Goal: Task Accomplishment & Management: Manage account settings

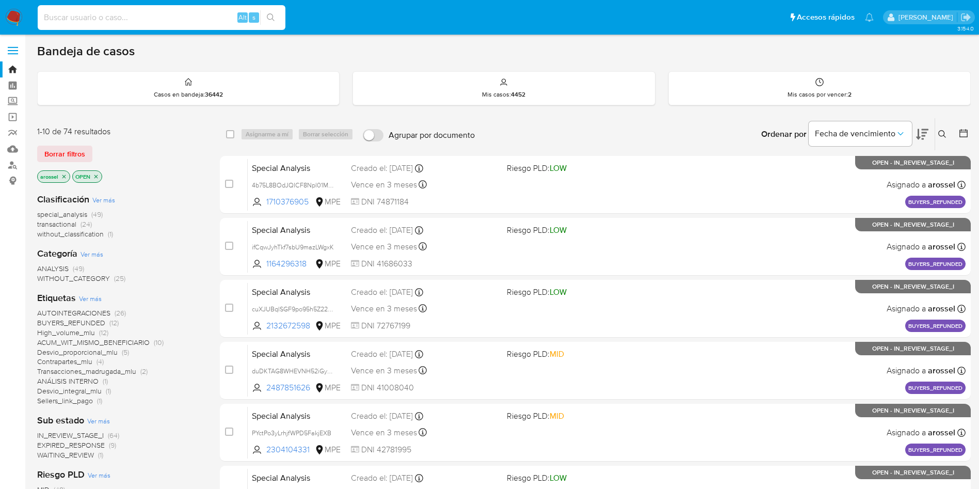
click at [176, 20] on input at bounding box center [162, 17] width 248 height 13
paste input "132634601"
type input "132634601"
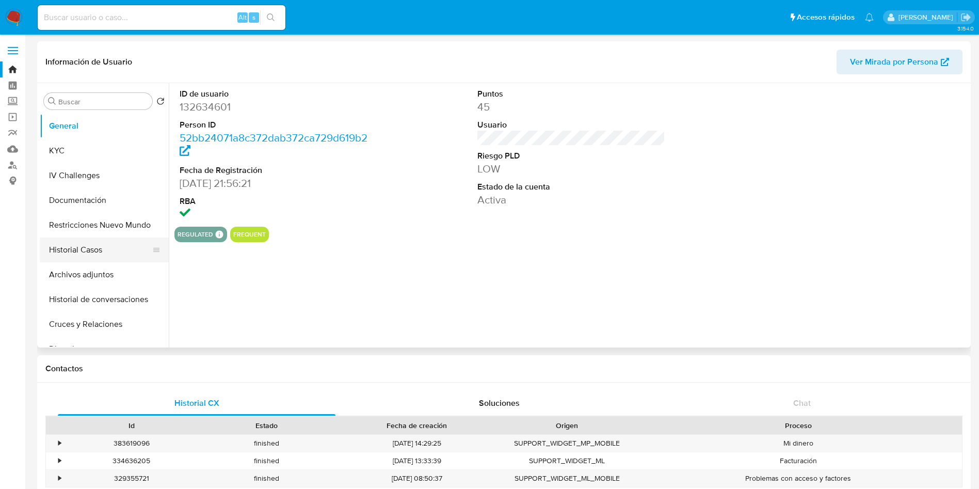
select select "10"
click at [94, 229] on button "Restricciones Nuevo Mundo" at bounding box center [100, 225] width 121 height 25
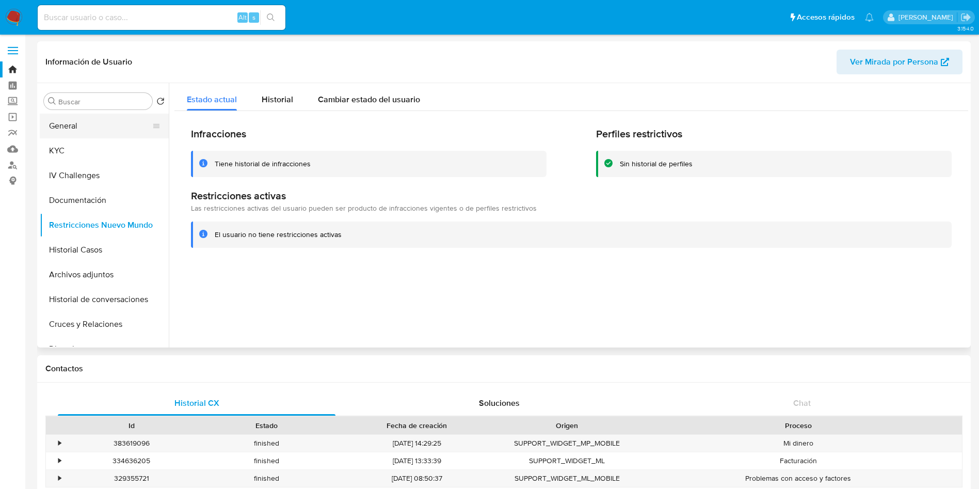
click at [97, 130] on button "General" at bounding box center [100, 126] width 121 height 25
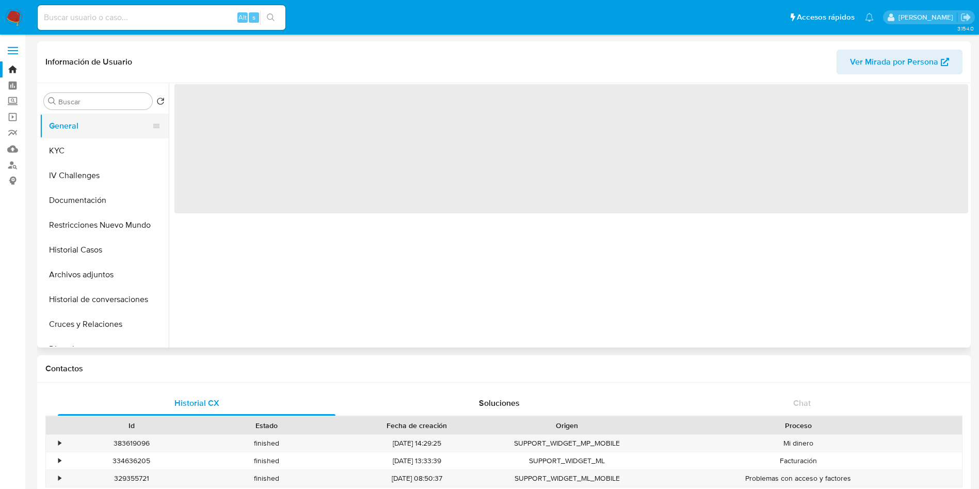
click at [97, 130] on button "General" at bounding box center [100, 126] width 121 height 25
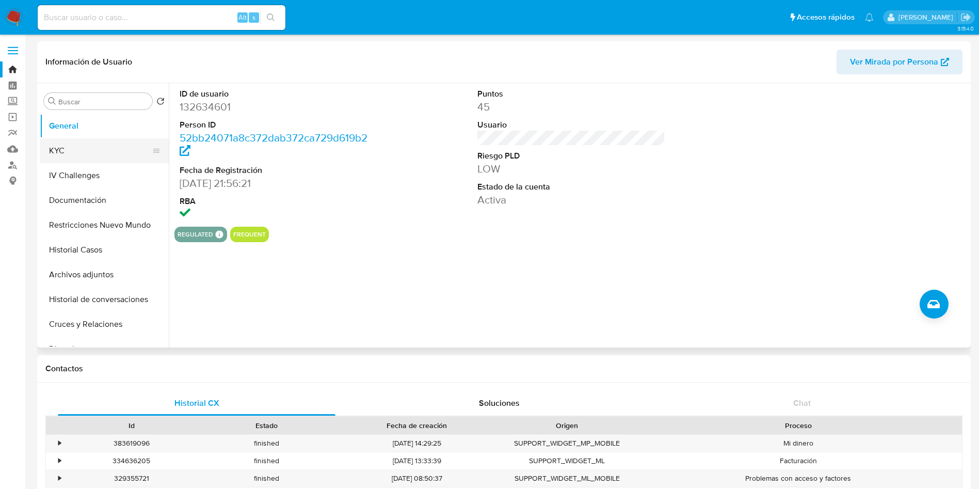
click at [116, 142] on button "KYC" at bounding box center [100, 150] width 121 height 25
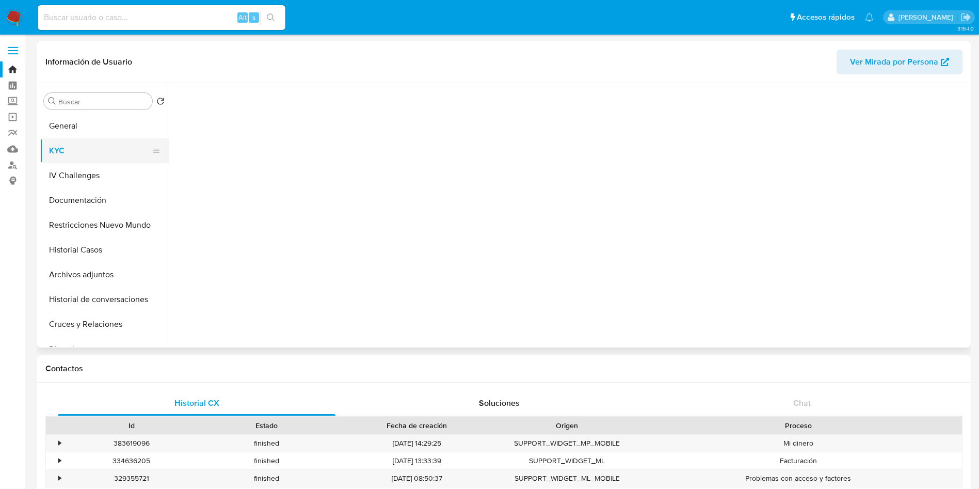
click at [116, 143] on button "KYC" at bounding box center [100, 150] width 121 height 25
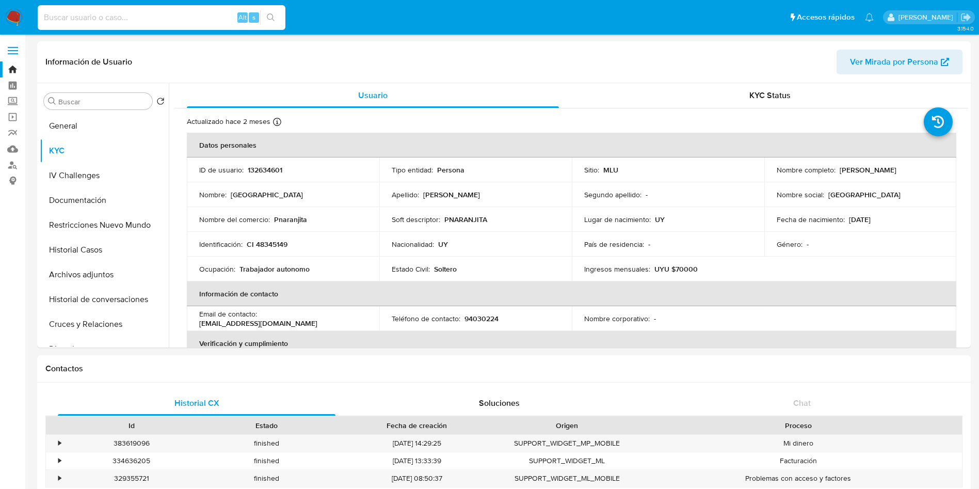
click at [210, 15] on input at bounding box center [162, 17] width 248 height 13
paste input "199538082"
type input "199538082"
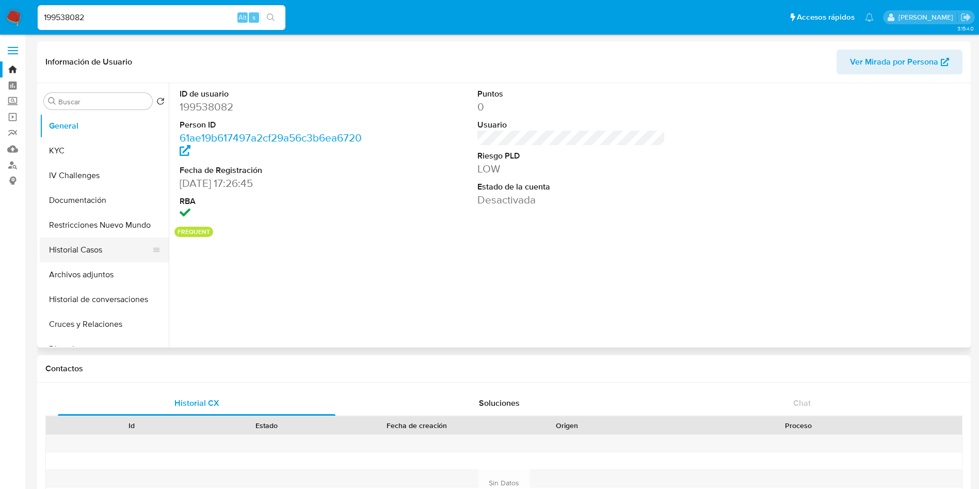
select select "10"
click at [105, 235] on button "Restricciones Nuevo Mundo" at bounding box center [100, 225] width 121 height 25
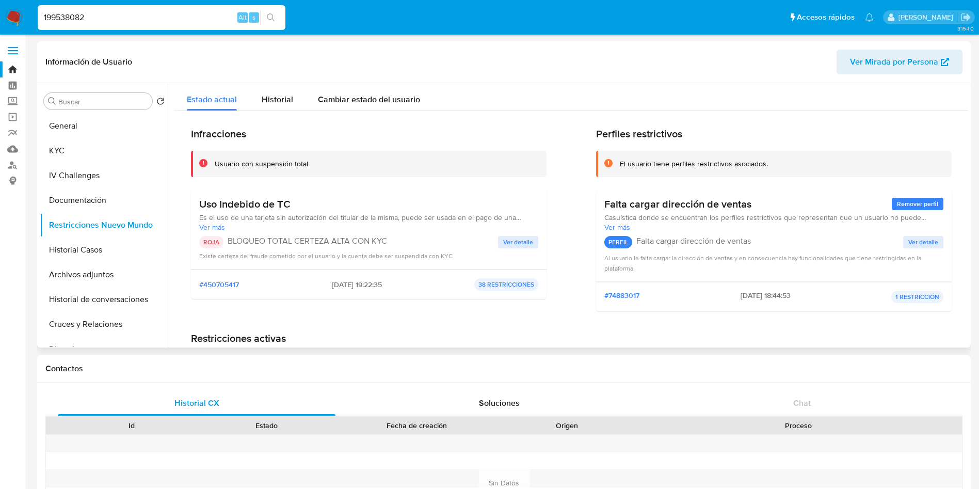
click at [519, 243] on span "Ver detalle" at bounding box center [518, 242] width 30 height 10
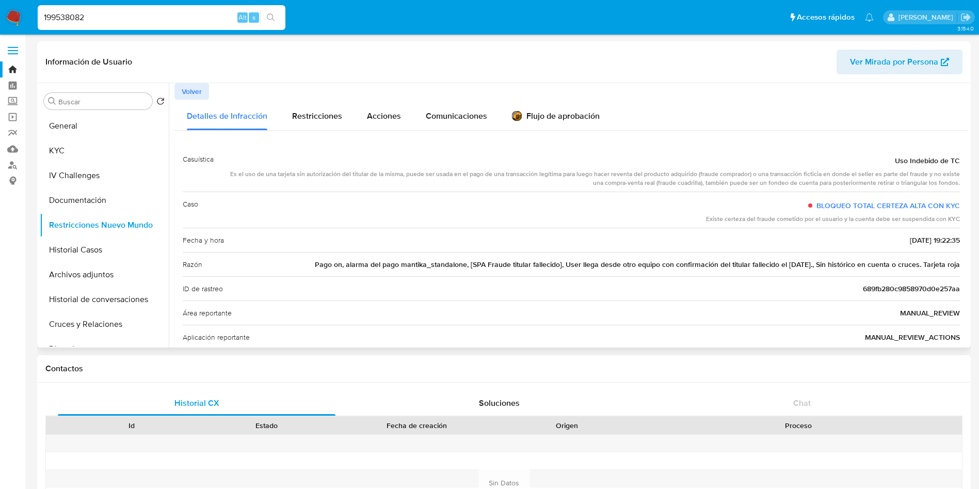
click at [934, 105] on div "Detalles de Infracción Restricciones Acciones Comunicaciones Flujo de aprobación" at bounding box center [571, 115] width 794 height 30
drag, startPoint x: 182, startPoint y: 21, endPoint x: 177, endPoint y: 17, distance: 6.2
click at [181, 21] on input "199538082" at bounding box center [162, 17] width 248 height 13
click at [176, 13] on input "199538082" at bounding box center [162, 17] width 248 height 13
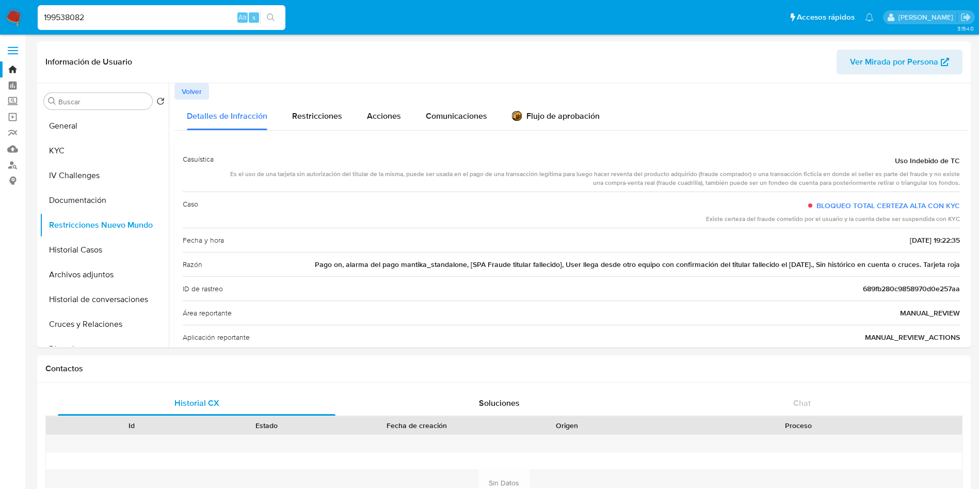
paste input "822490555"
type input "822490555"
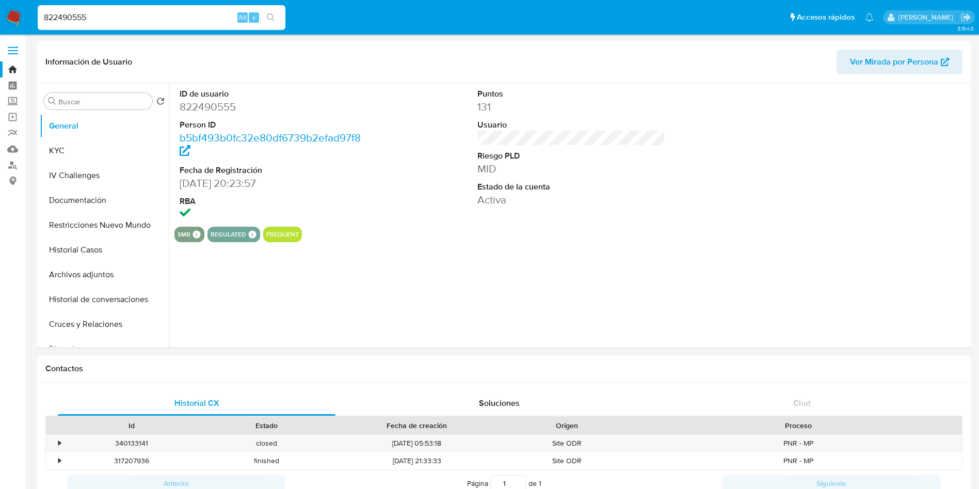
select select "10"
click at [125, 222] on button "Restricciones Nuevo Mundo" at bounding box center [100, 225] width 121 height 25
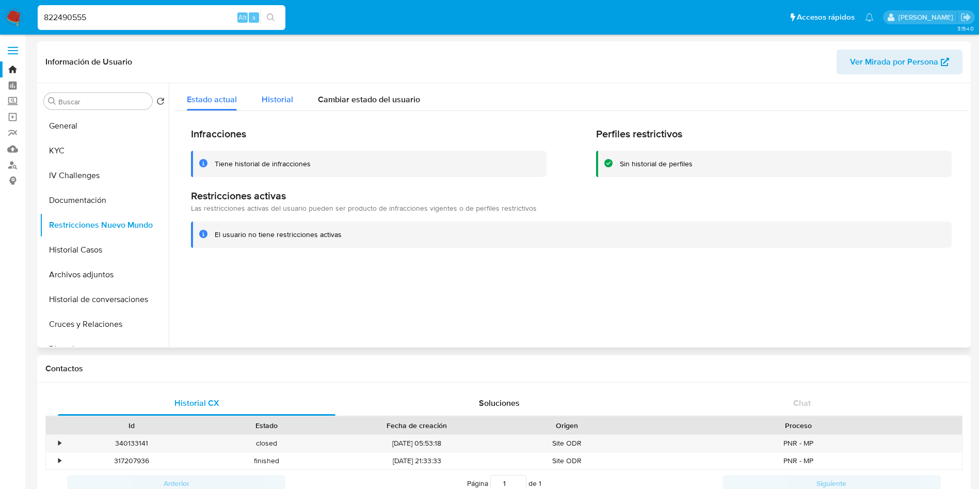
click at [268, 95] on span "Historial" at bounding box center [277, 99] width 31 height 12
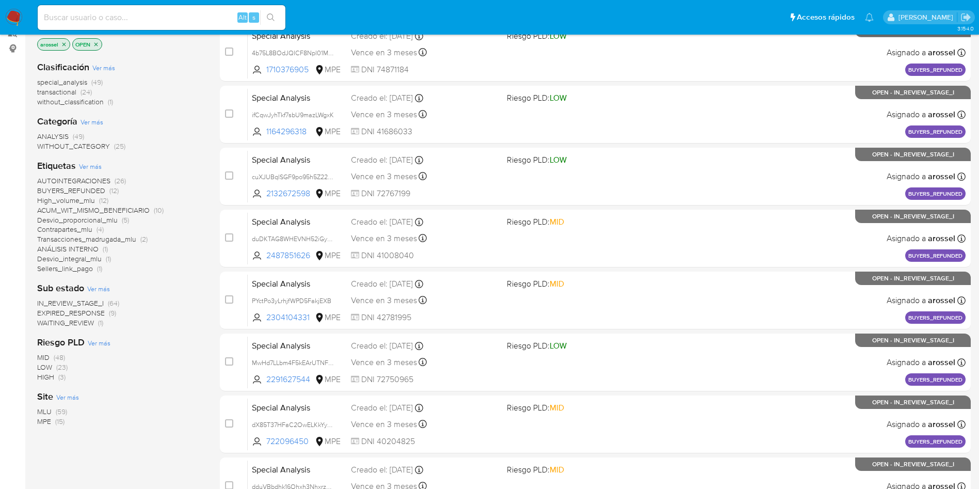
scroll to position [155, 0]
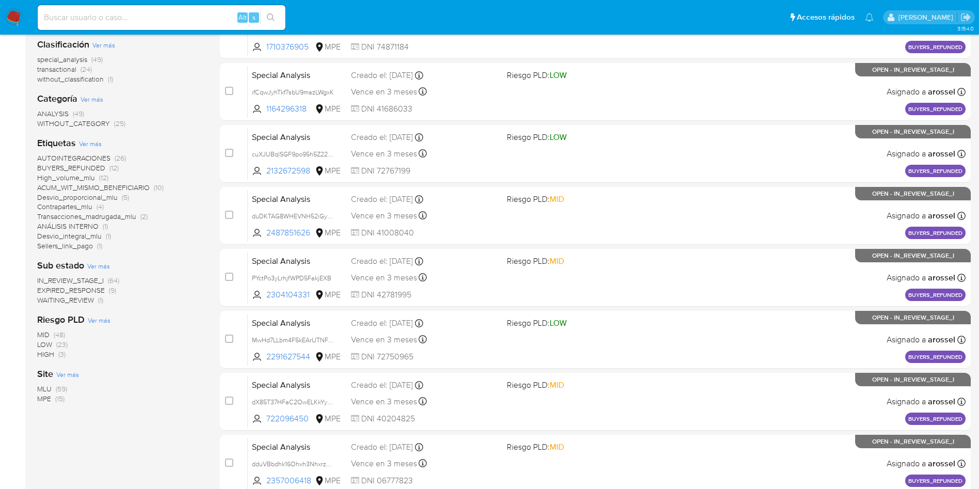
click at [86, 299] on span "WAITING_REVIEW" at bounding box center [65, 300] width 57 height 10
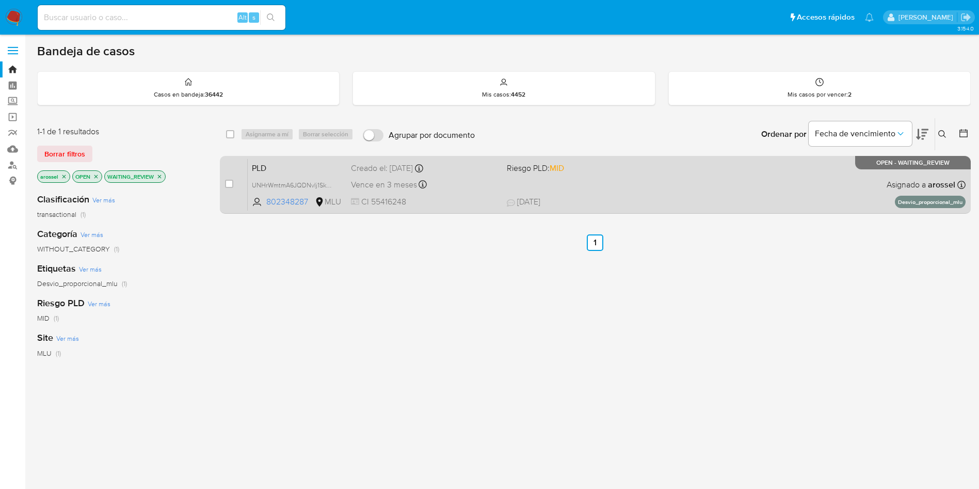
click at [627, 186] on div "PLD UNHrWmtmA6JQDNvlj1SkLL1V 802348287 MLU Riesgo PLD: MID Creado el: 12/08/202…" at bounding box center [607, 184] width 718 height 52
click at [226, 186] on input "checkbox" at bounding box center [229, 184] width 8 height 8
checkbox input "true"
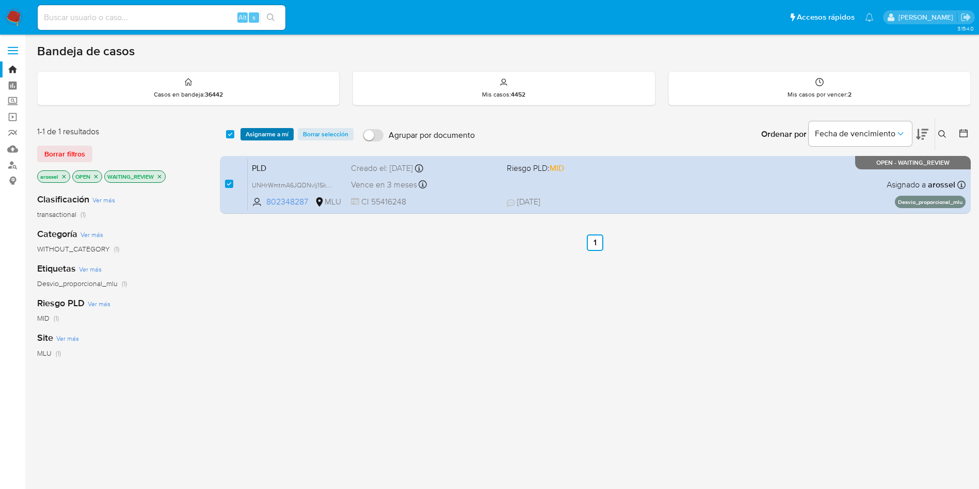
click at [256, 130] on span "Asignarme a mí" at bounding box center [267, 134] width 43 height 10
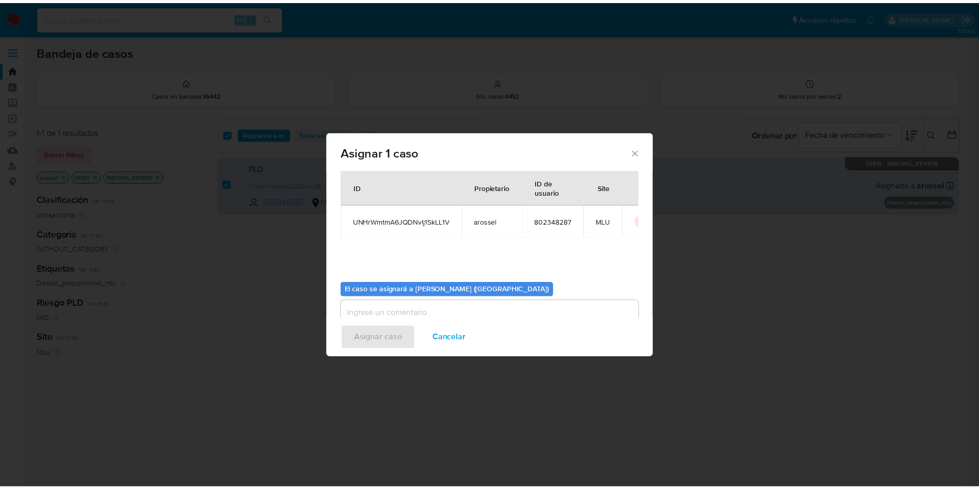
scroll to position [54, 0]
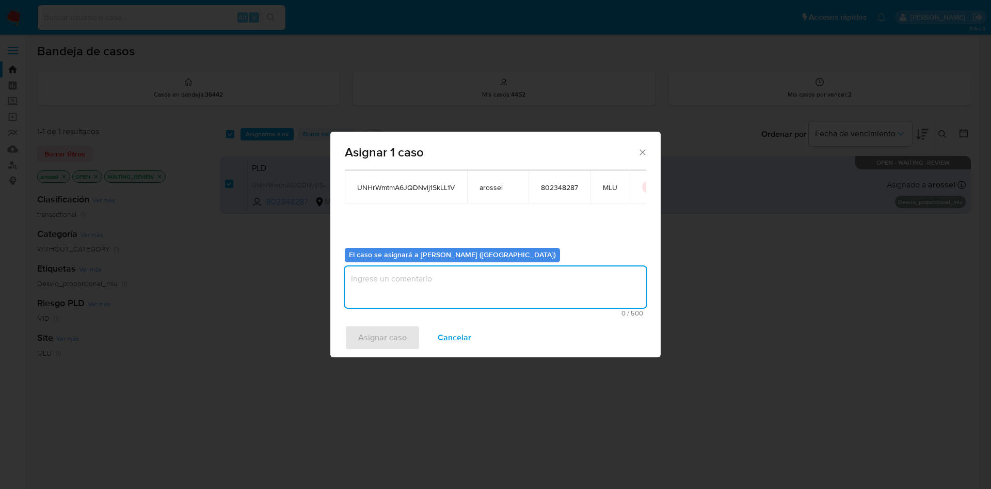
click at [414, 296] on textarea "assign-modal" at bounding box center [495, 286] width 301 height 41
click at [392, 344] on span "Asignar caso" at bounding box center [382, 337] width 49 height 23
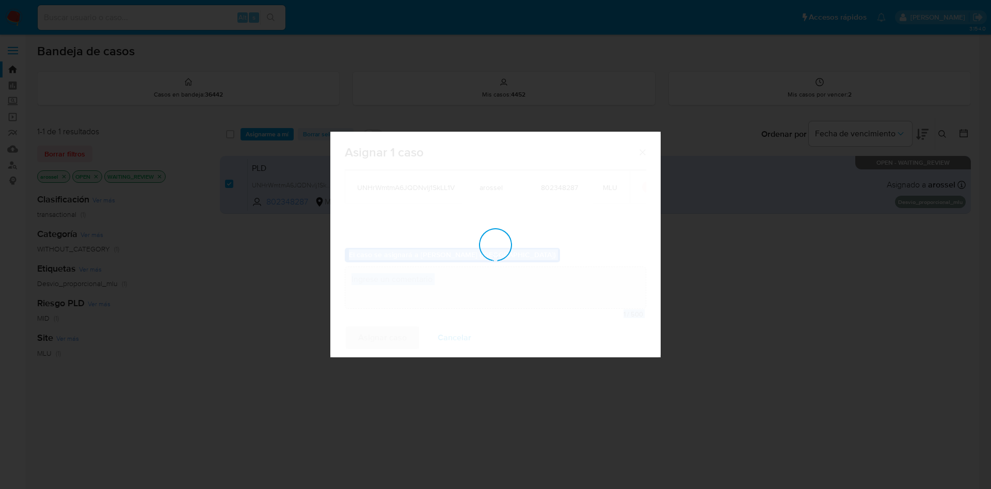
checkbox input "false"
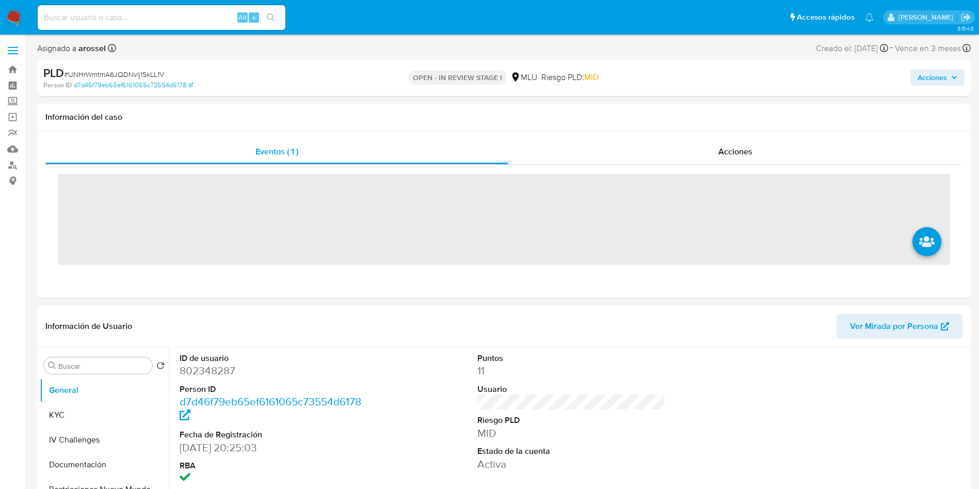
select select "10"
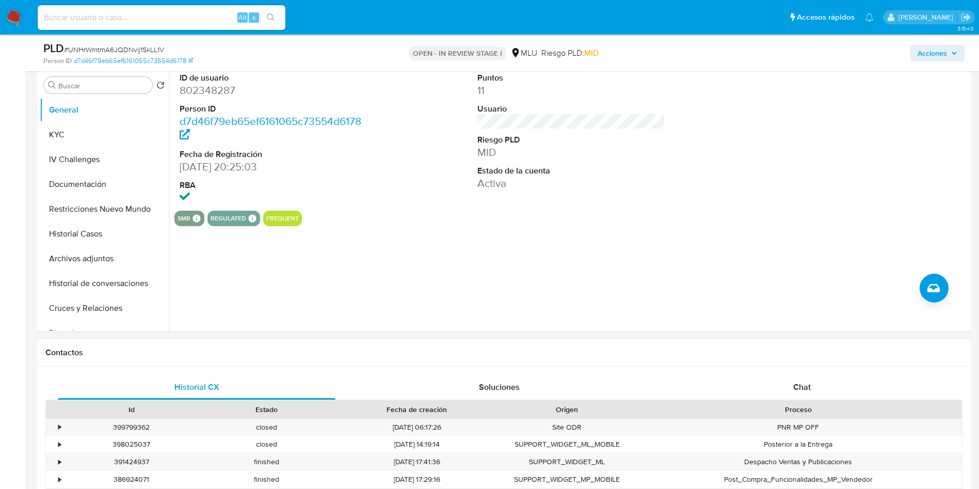
scroll to position [232, 0]
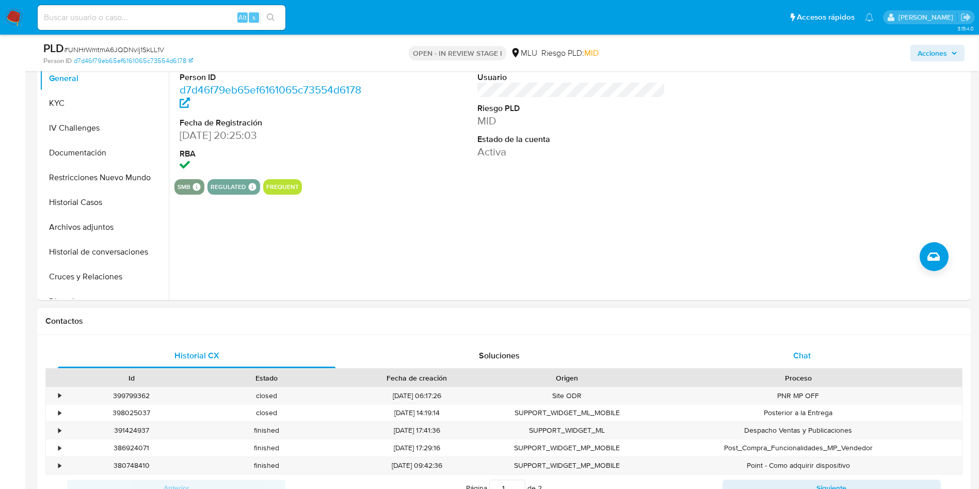
click at [791, 363] on div "Chat" at bounding box center [802, 355] width 278 height 25
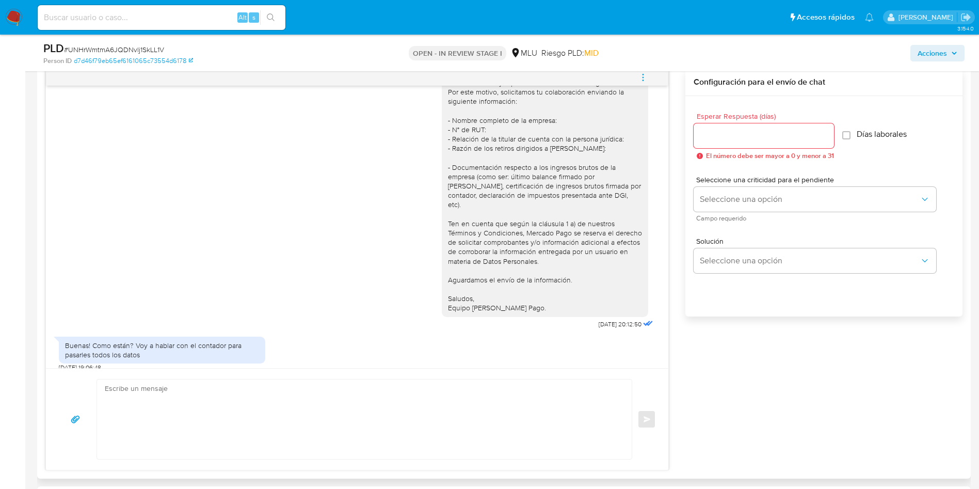
scroll to position [542, 0]
click at [434, 403] on textarea at bounding box center [362, 417] width 514 height 79
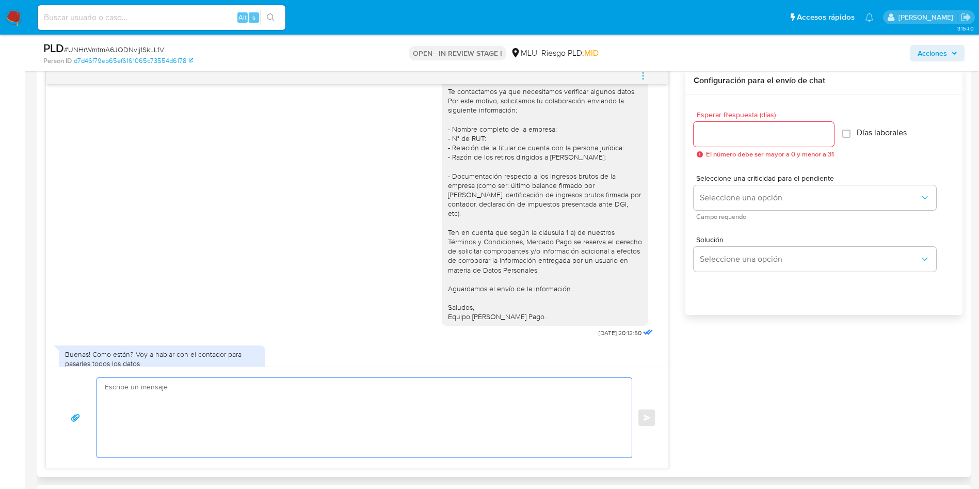
scroll to position [42, 0]
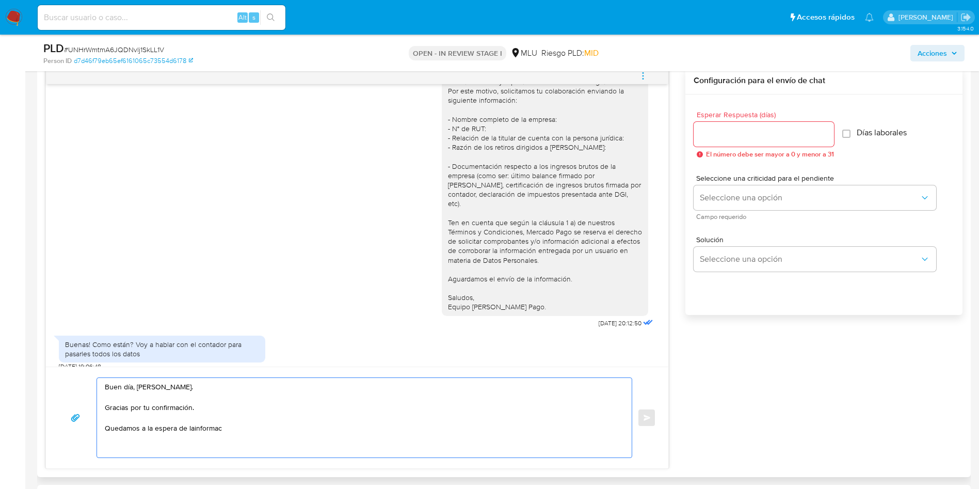
click at [259, 404] on textarea "Buen día, Camila. Gracias por tu confirmación. Quedamos a la espera de lainform…" at bounding box center [362, 417] width 514 height 79
drag, startPoint x: 598, startPoint y: 147, endPoint x: 430, endPoint y: 122, distance: 170.0
click at [442, 122] on div "Hola, Camila. Te contactamos ya que necesitamos verificar algunos datos. Por es…" at bounding box center [545, 185] width 206 height 262
copy div "- Nombre completo de la empresa: - N° de RUT: - Relación de la titular de cuent…"
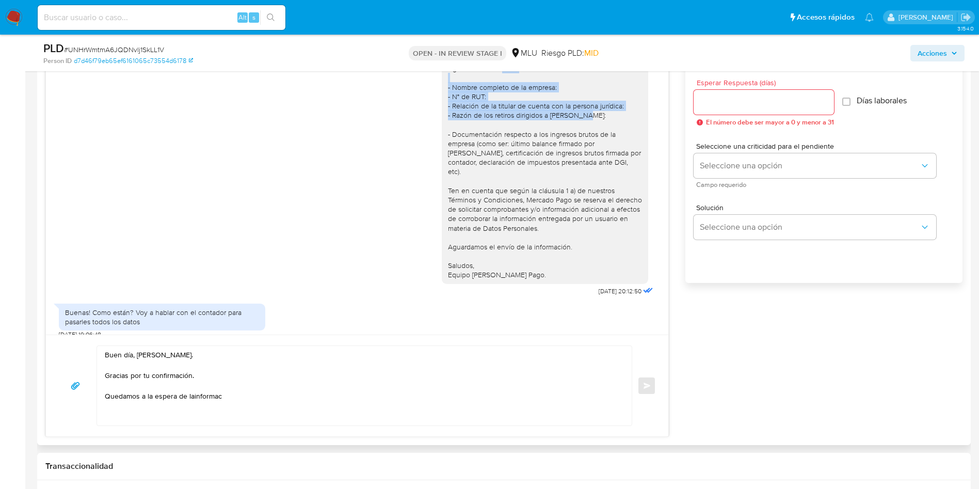
scroll to position [619, 0]
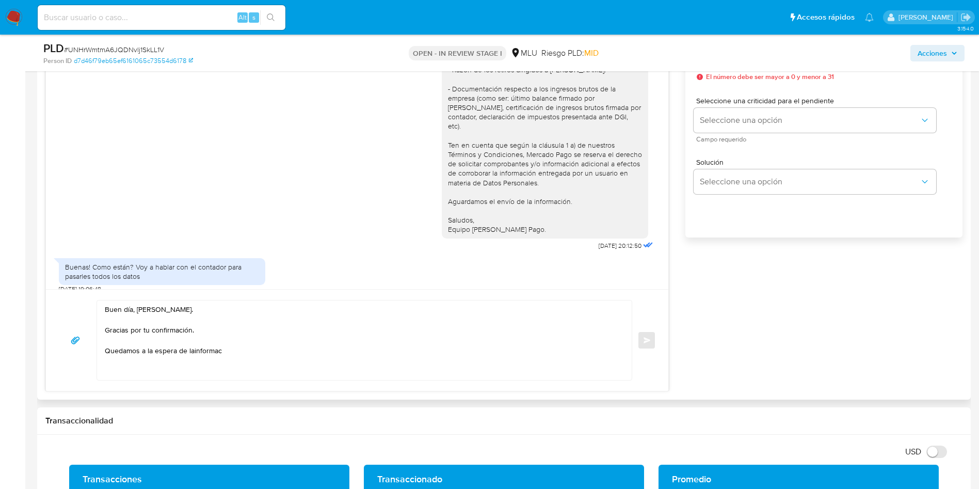
click at [237, 352] on textarea "Buen día, Camila. Gracias por tu confirmación. Quedamos a la espera de lainform…" at bounding box center [362, 339] width 514 height 79
click at [238, 353] on textarea "Buen día, Camila. Gracias por tu confirmación. Quedamos a la espera de lainform…" at bounding box center [362, 339] width 514 height 79
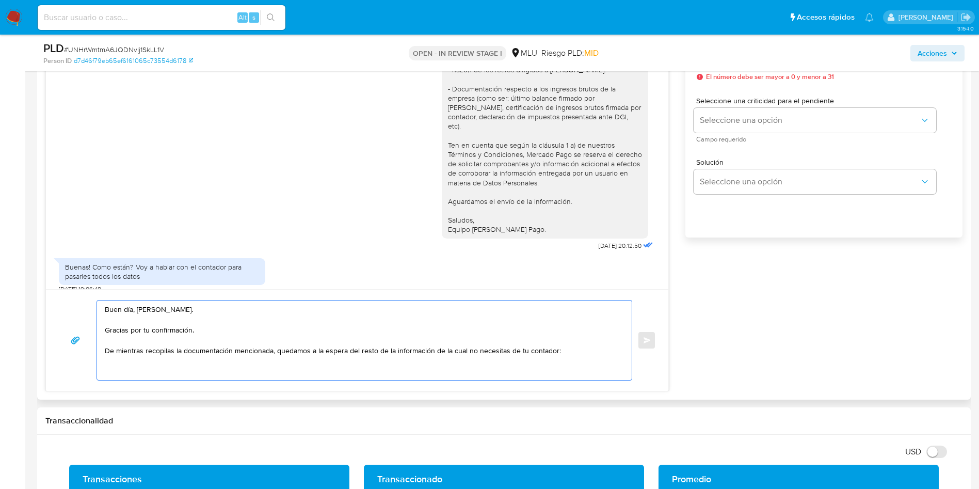
paste textarea "- Nombre completo de la empresa: - N° de RUT: - Relación de la titular de cuent…"
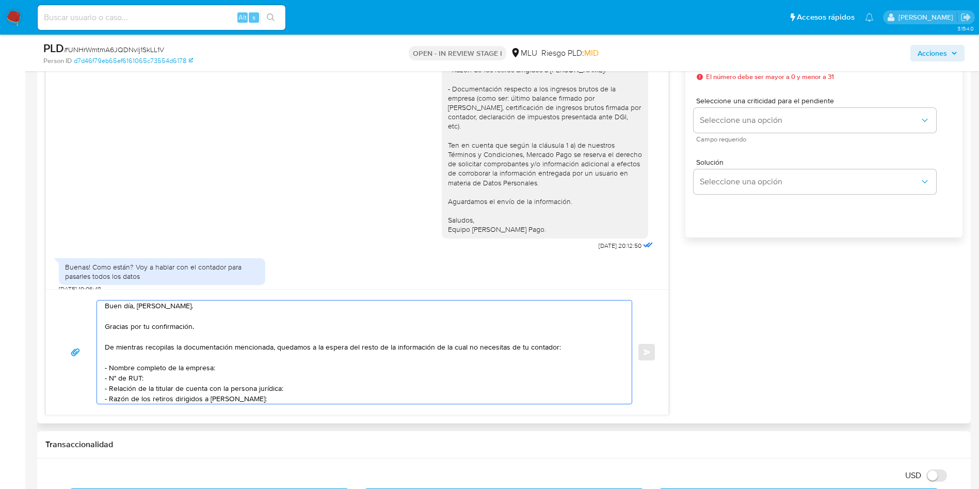
scroll to position [7, 0]
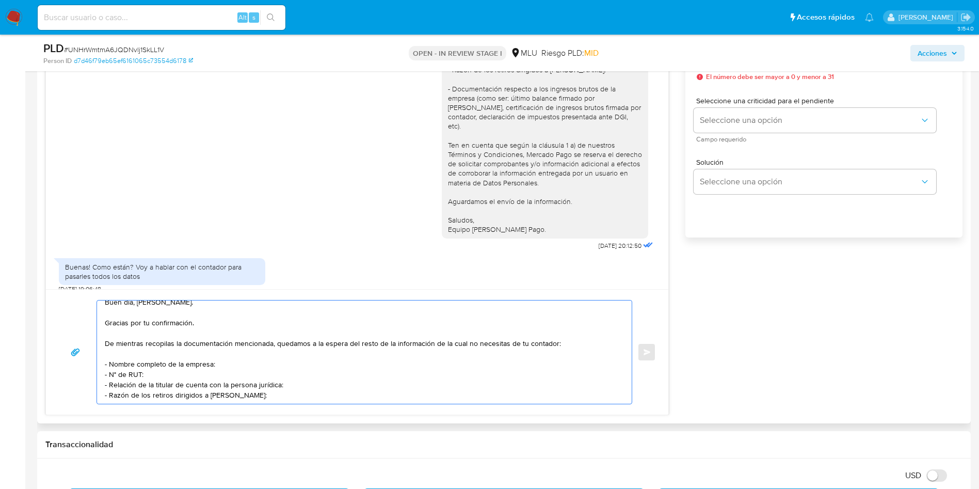
click at [243, 372] on textarea "Buen día, Camila. Gracias por tu confirmación. De mientras recopilas la documen…" at bounding box center [362, 351] width 514 height 103
click at [263, 381] on textarea "Buen día, Camila. Gracias por tu confirmación. De mientras recopilas la documen…" at bounding box center [362, 351] width 514 height 103
click at [280, 395] on textarea "Buen día, Camila. Gracias por tu confirmación. De mientras recopilas la documen…" at bounding box center [362, 351] width 514 height 103
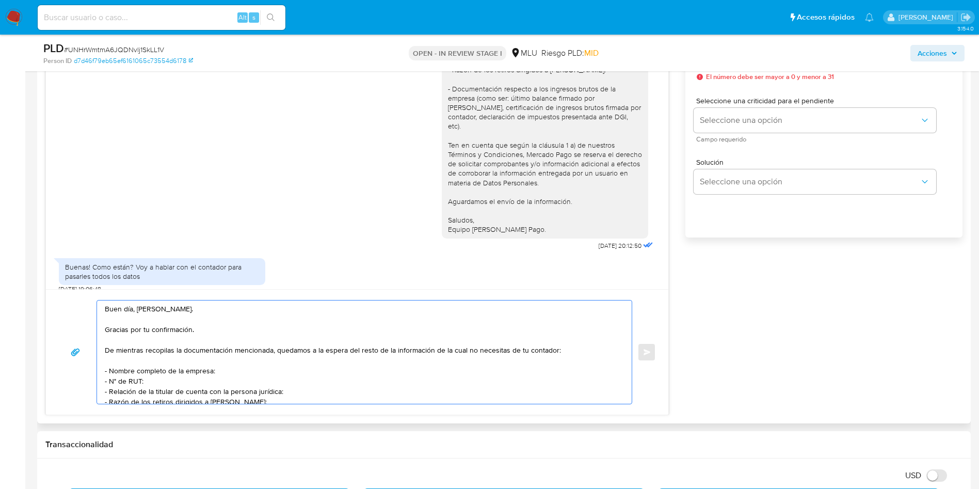
scroll to position [0, 0]
click at [259, 357] on textarea "Buen día, Camila. Gracias por tu confirmación. De mientras recopilas la documen…" at bounding box center [362, 351] width 514 height 103
click at [255, 369] on textarea "Buen día, Camila. Gracias por tu confirmación. De mientras recopilas la documen…" at bounding box center [362, 351] width 514 height 103
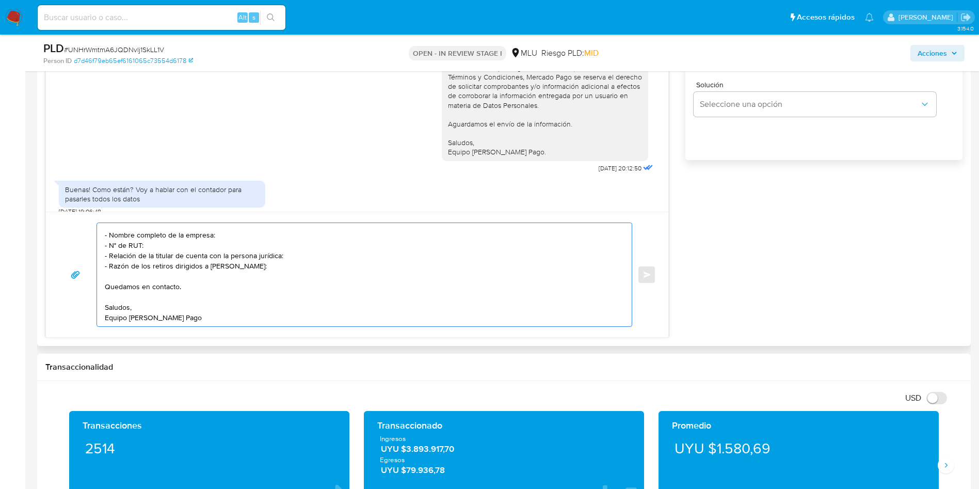
scroll to position [387, 0]
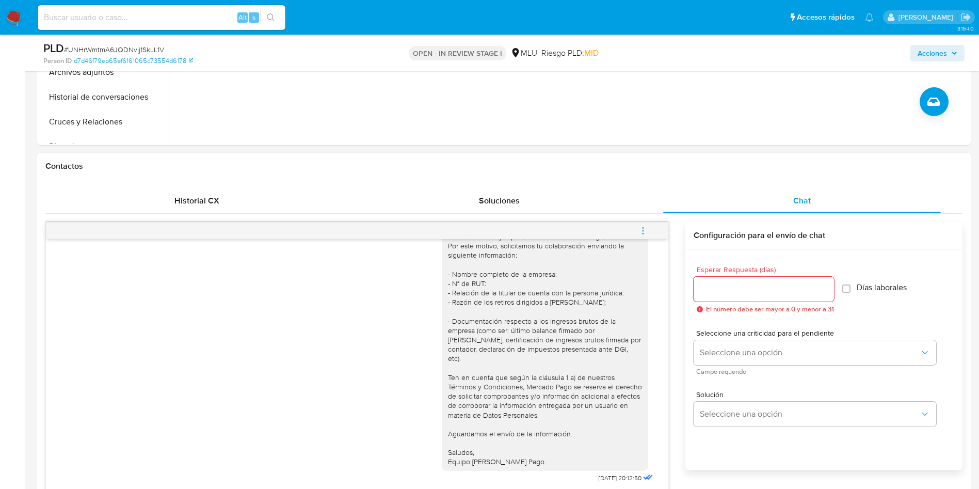
type textarea "Buen día, Camila. Gracias por tu confirmación. De mientras recopilas la documen…"
click at [747, 291] on input "Esperar Respuesta (días)" at bounding box center [764, 288] width 140 height 13
type input "3"
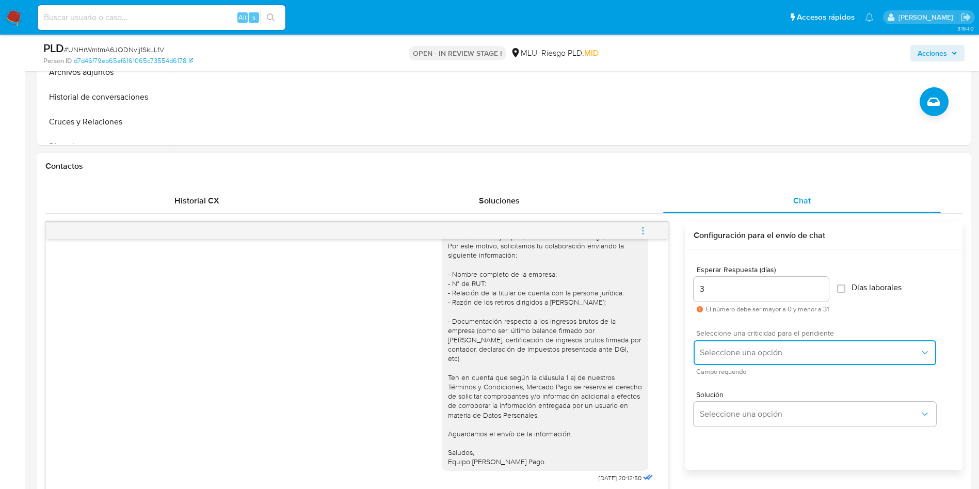
click at [724, 348] on span "Seleccione una opción" at bounding box center [810, 352] width 220 height 10
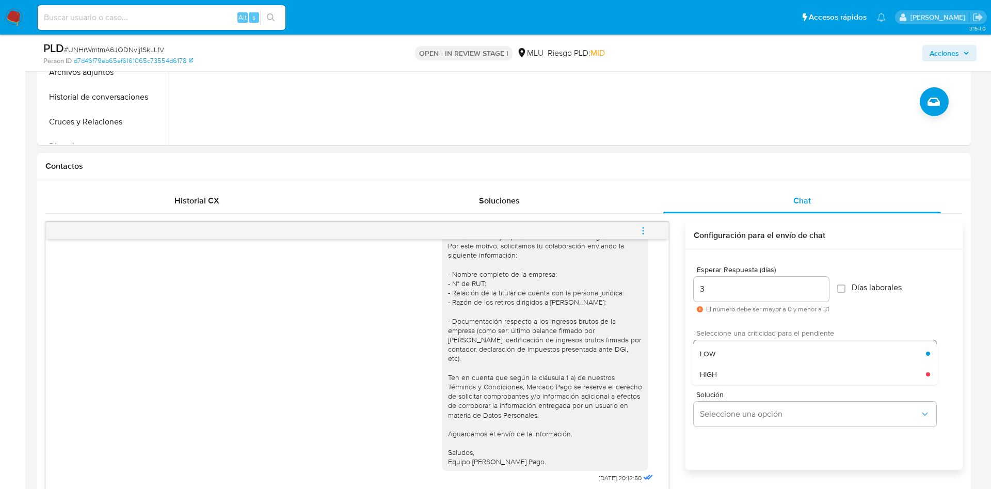
click at [724, 348] on div "LOW" at bounding box center [813, 353] width 226 height 21
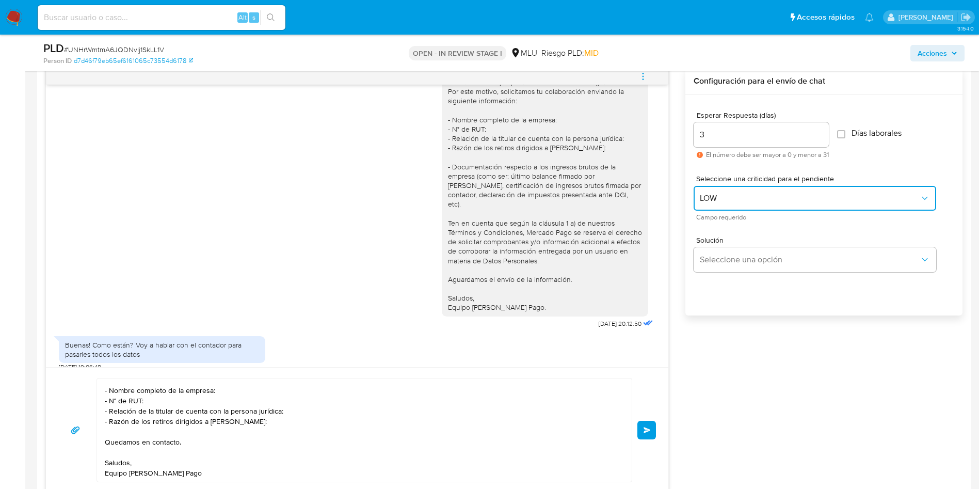
scroll to position [542, 0]
click at [644, 434] on button "Enviar" at bounding box center [646, 429] width 19 height 19
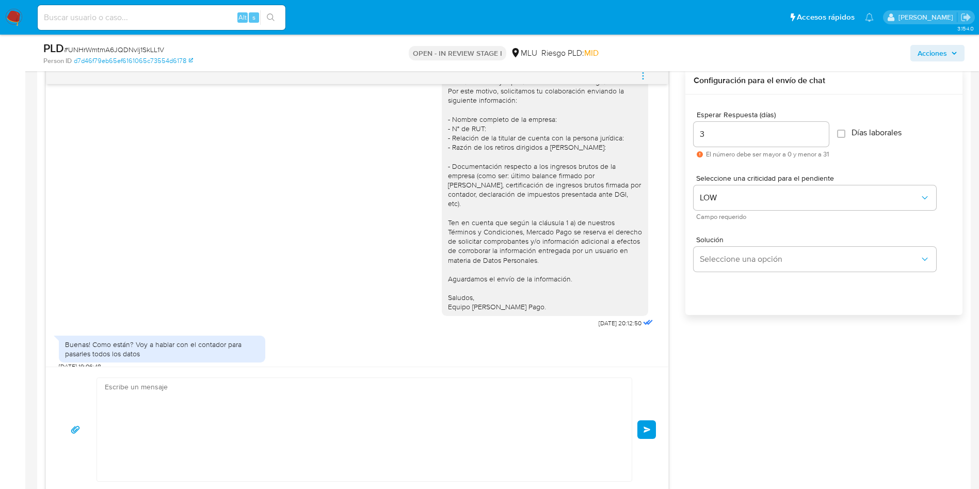
scroll to position [232, 0]
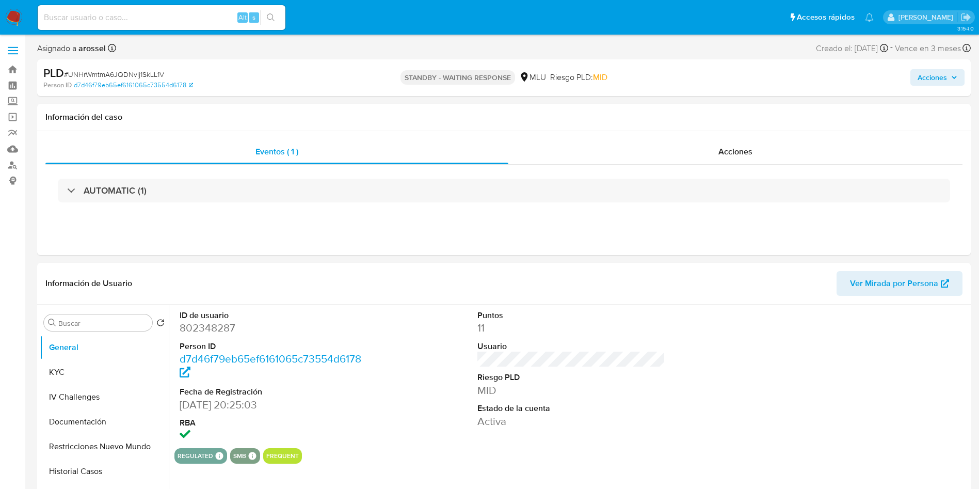
select select "10"
click at [886, 124] on div "Información del caso" at bounding box center [503, 117] width 933 height 27
click at [151, 71] on span "# UNHrWmtmA6JQDNvlj1SkLL1V" at bounding box center [114, 74] width 100 height 10
click at [133, 75] on span "# UNHrWmtmA6JQDNvlj1SkLL1V" at bounding box center [114, 74] width 100 height 10
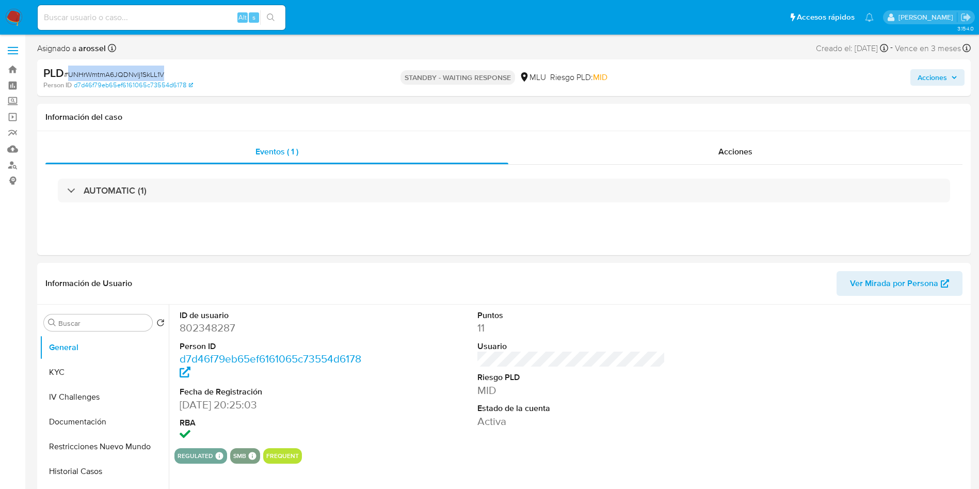
copy span "UNHrWmtmA6JQDNvlj1SkLL1V"
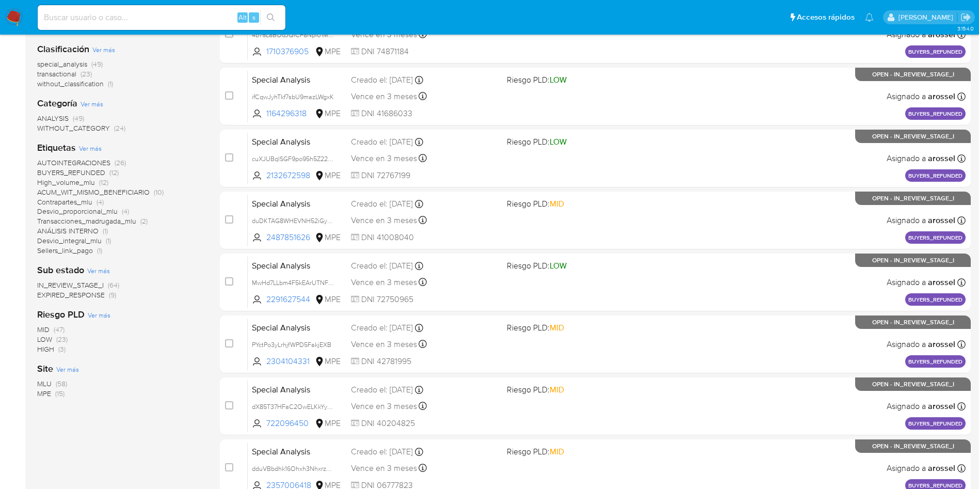
scroll to position [155, 0]
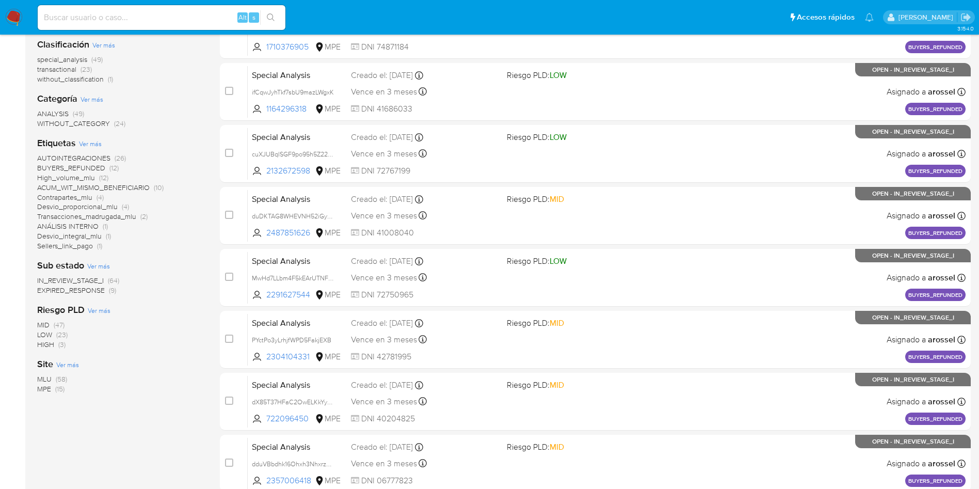
click at [99, 292] on span "EXPIRED_RESPONSE" at bounding box center [71, 290] width 68 height 10
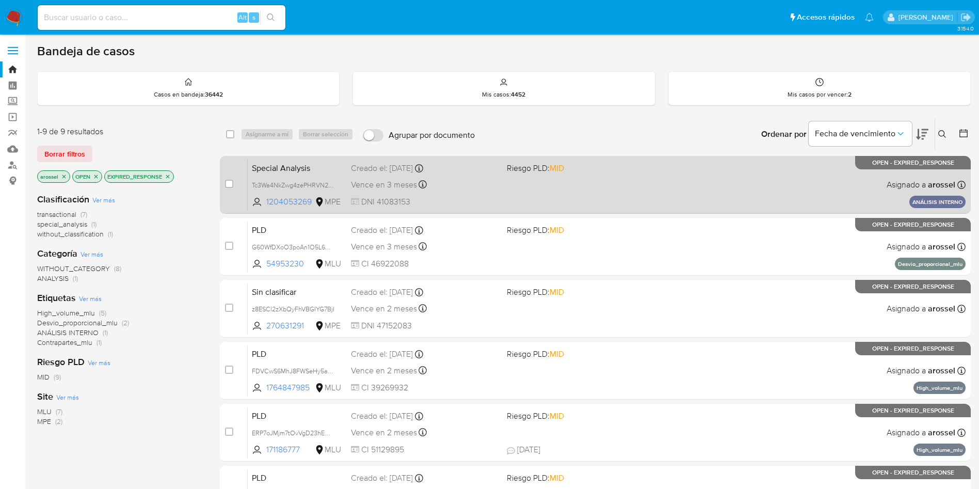
click at [660, 183] on div "Special Analysis Tc3Wa4NkZwg4zePHRVN20VE9 1204053269 MPE Riesgo PLD: MID Creado…" at bounding box center [607, 184] width 718 height 52
click at [229, 182] on input "checkbox" at bounding box center [229, 184] width 8 height 8
checkbox input "true"
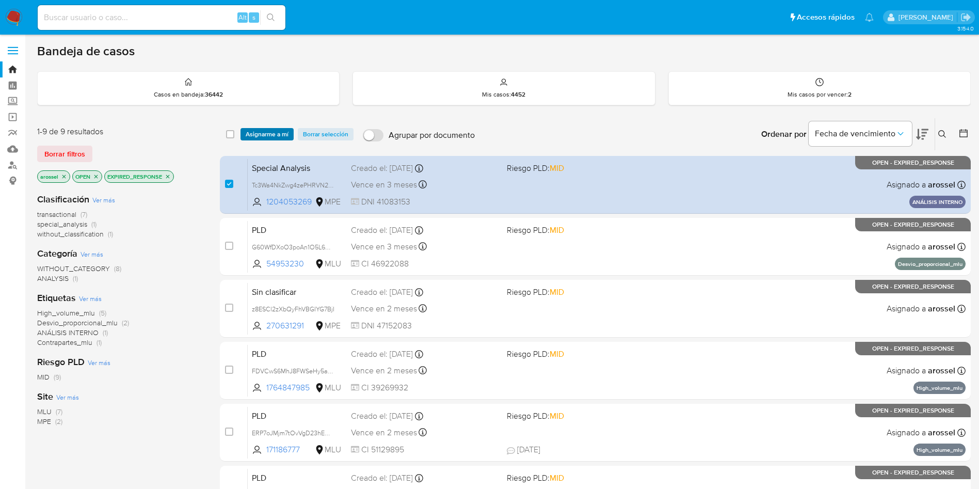
click at [265, 137] on span "Asignarme a mí" at bounding box center [267, 134] width 43 height 10
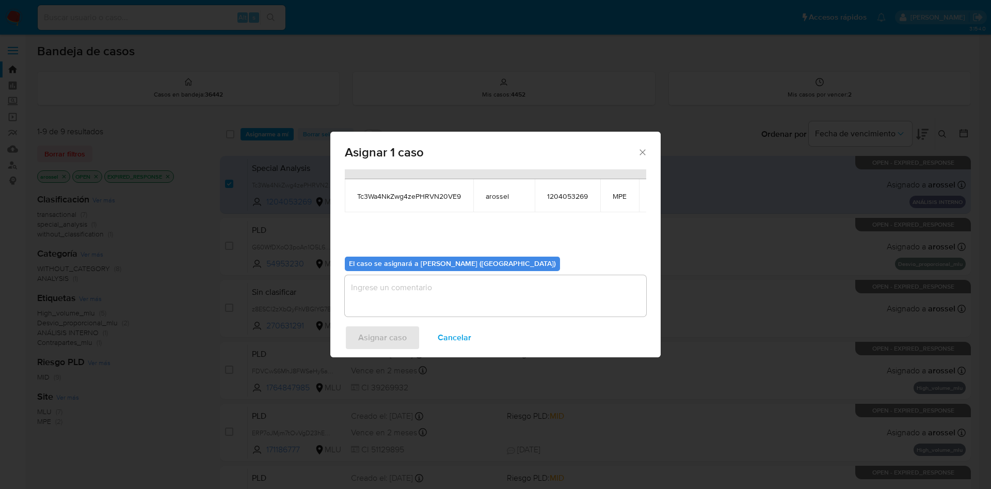
scroll to position [66, 0]
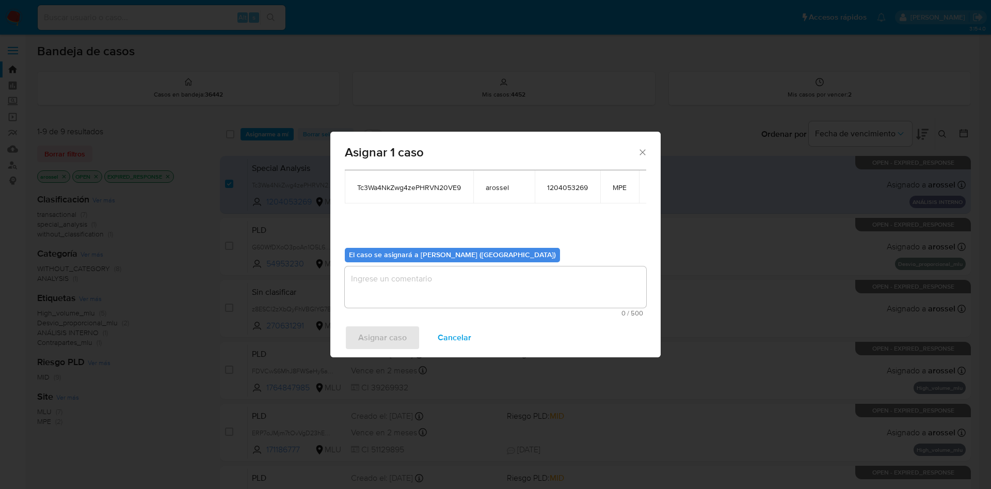
click at [422, 277] on textarea "assign-modal" at bounding box center [495, 286] width 301 height 41
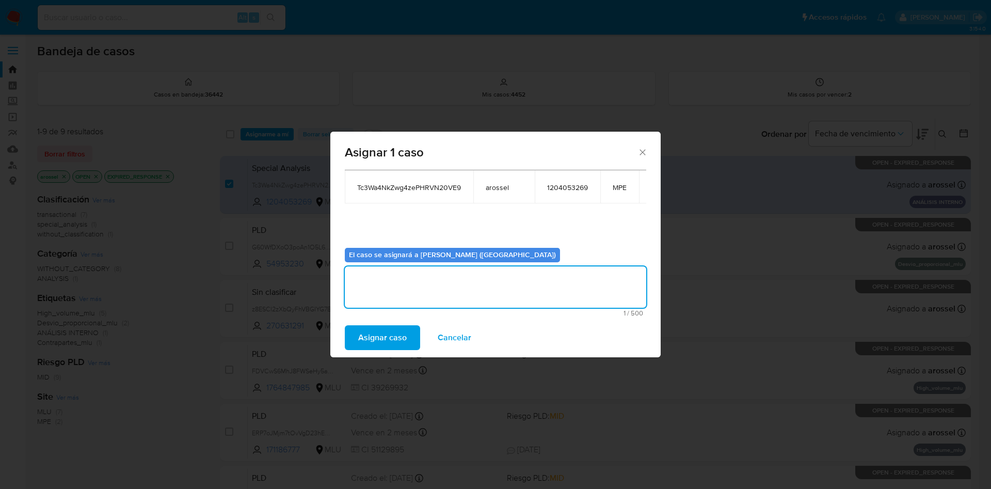
click at [395, 330] on span "Asignar caso" at bounding box center [382, 337] width 49 height 23
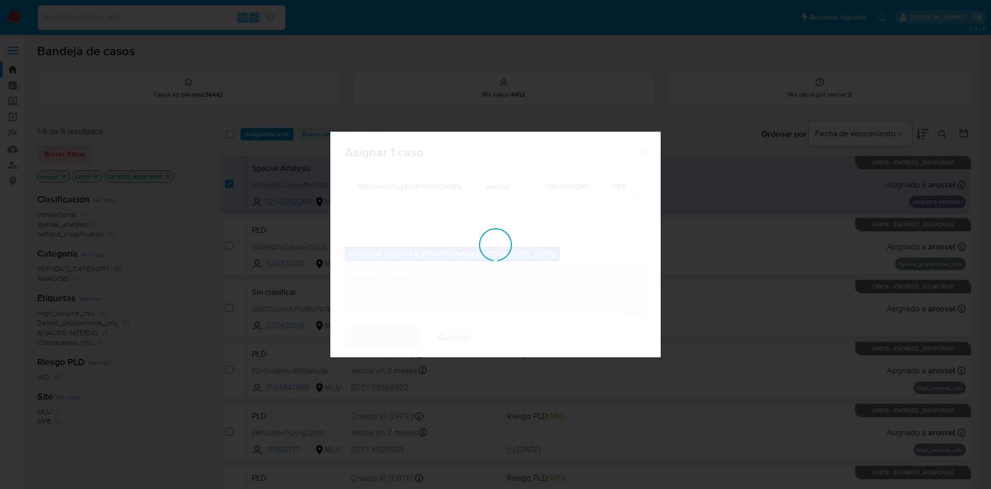
scroll to position [62, 0]
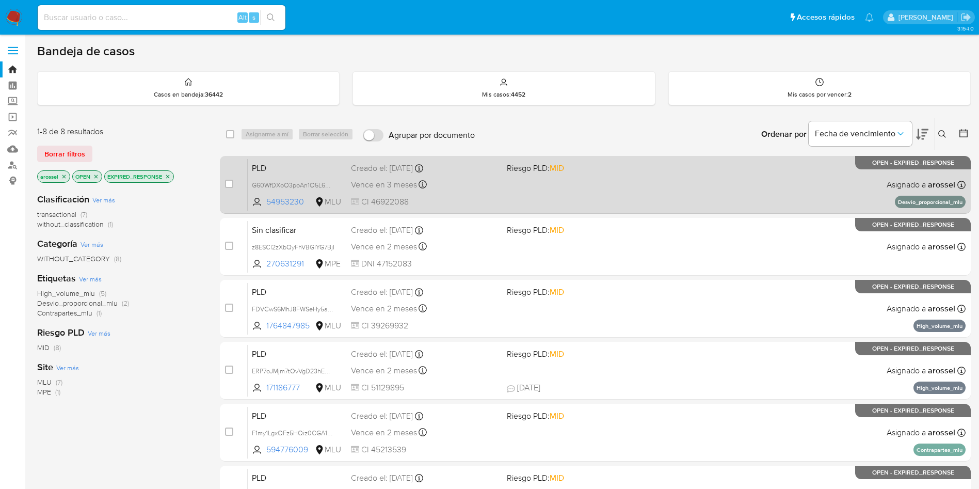
click at [474, 171] on div "Creado el: 12/08/2025 Creado el: 12/08/2025 06:34:54" at bounding box center [425, 168] width 148 height 11
click at [230, 182] on input "checkbox" at bounding box center [229, 184] width 8 height 8
checkbox input "true"
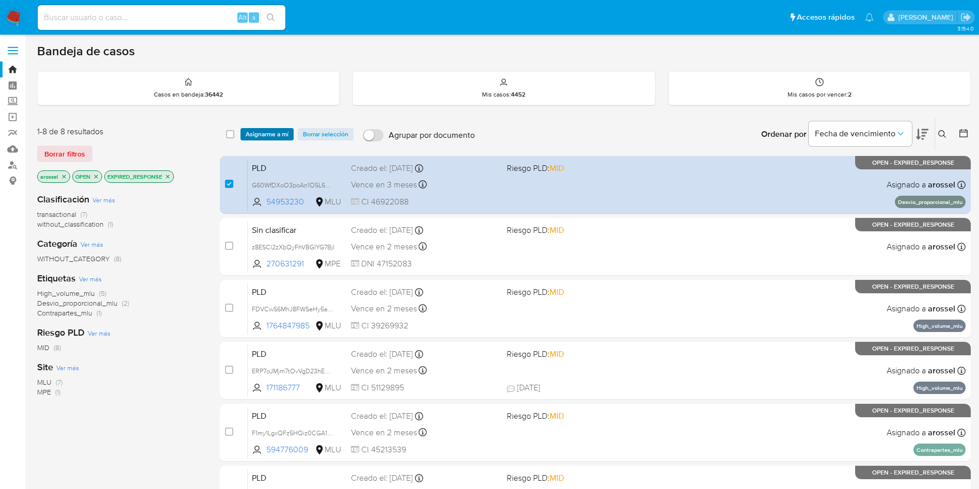
click at [262, 130] on span "Asignarme a mí" at bounding box center [267, 134] width 43 height 10
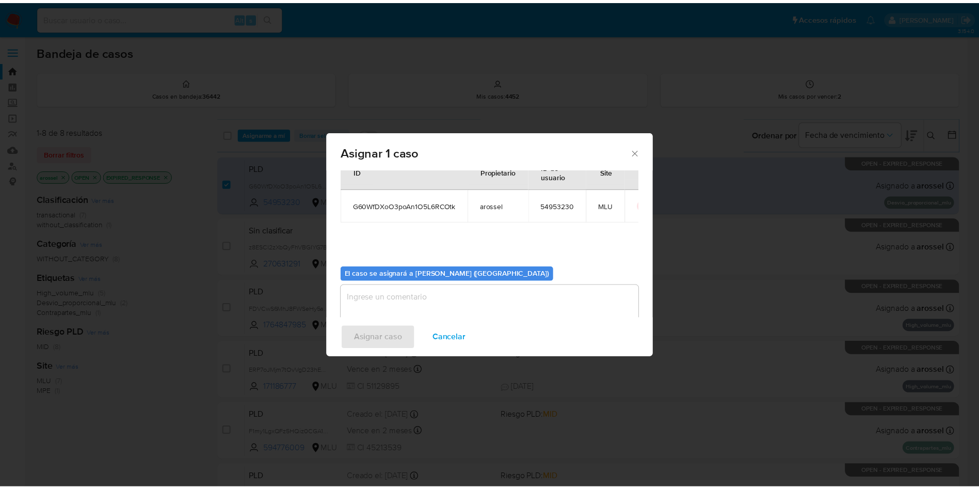
scroll to position [54, 0]
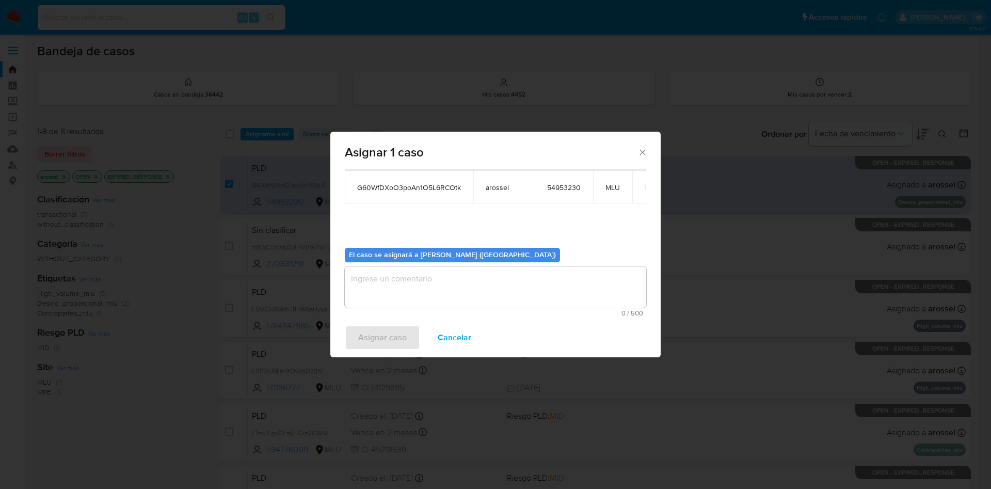
click at [389, 284] on textarea "assign-modal" at bounding box center [495, 286] width 301 height 41
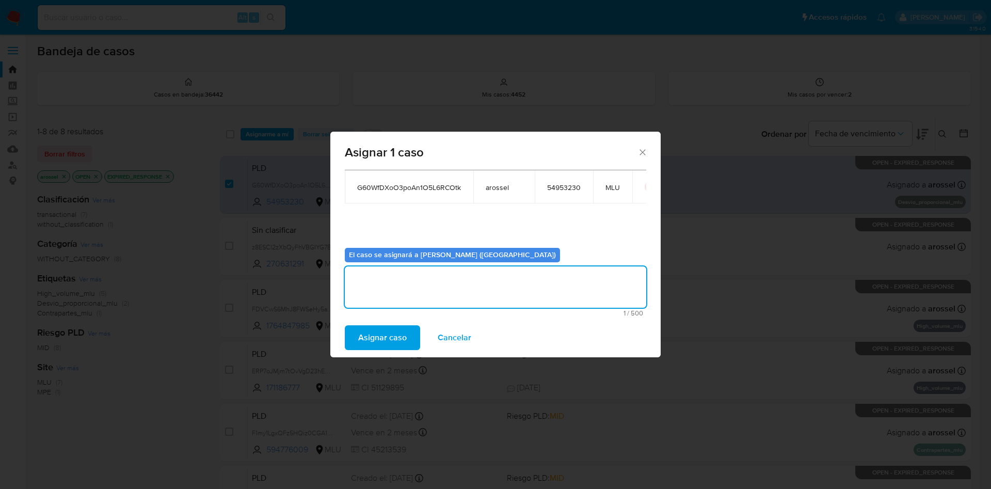
click at [364, 343] on span "Asignar caso" at bounding box center [382, 337] width 49 height 23
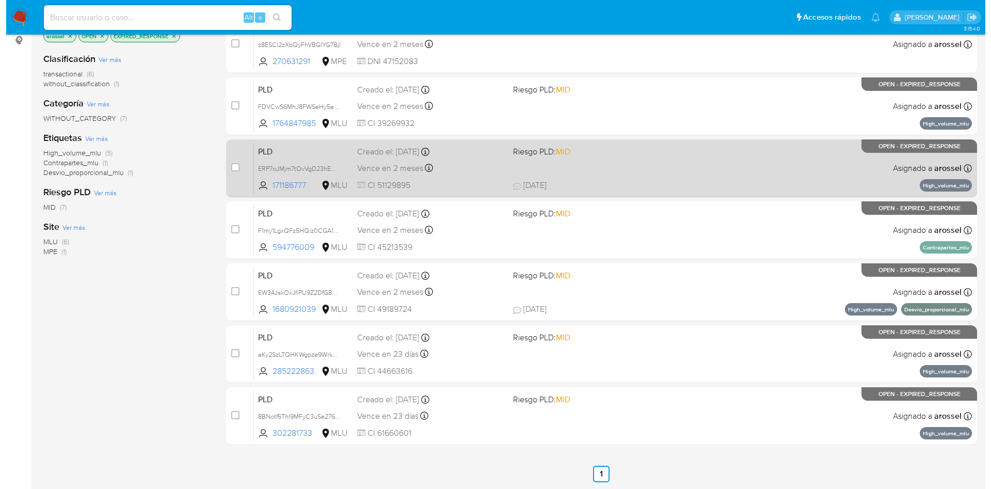
scroll to position [0, 0]
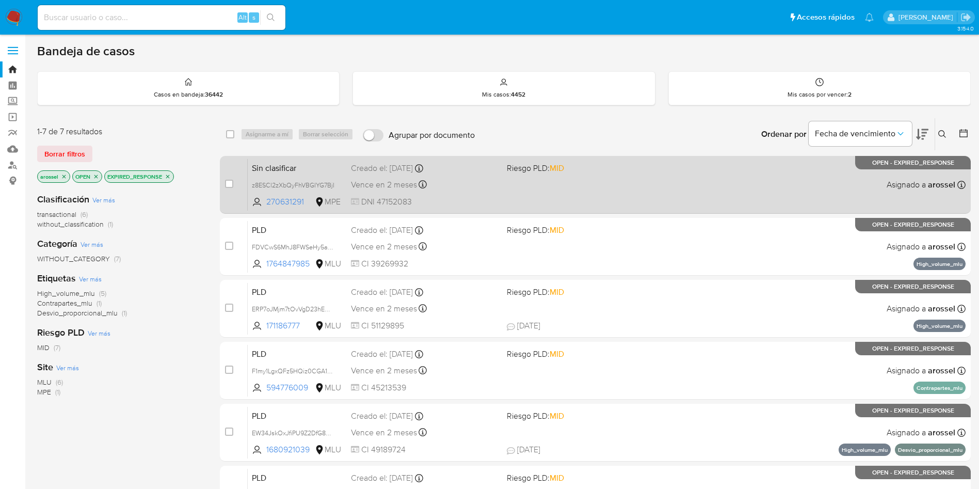
click at [489, 191] on div "Vence en 2 meses Vence el 31/10/2025 11:19:22" at bounding box center [425, 185] width 148 height 14
click at [231, 188] on div "case-item-checkbox" at bounding box center [229, 184] width 8 height 10
click at [225, 186] on input "checkbox" at bounding box center [229, 184] width 8 height 8
checkbox input "true"
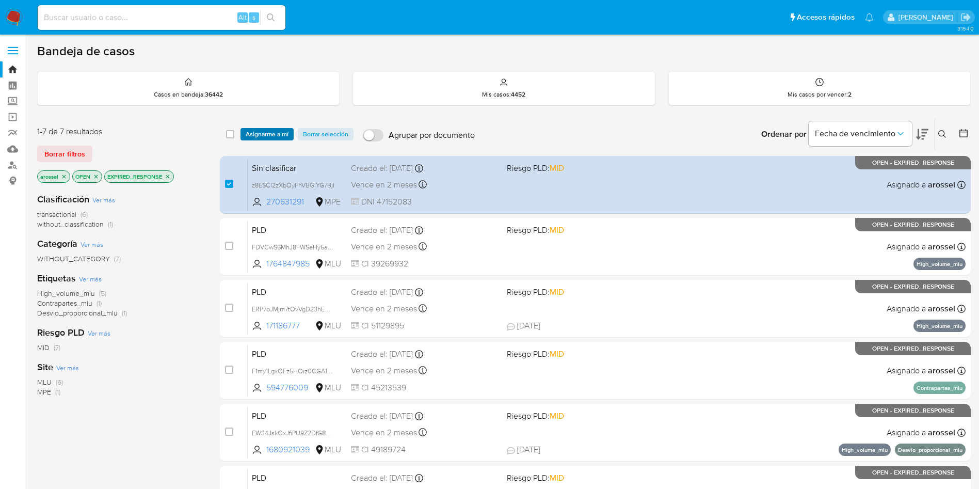
click at [253, 139] on span "Asignarme a mí" at bounding box center [267, 134] width 43 height 10
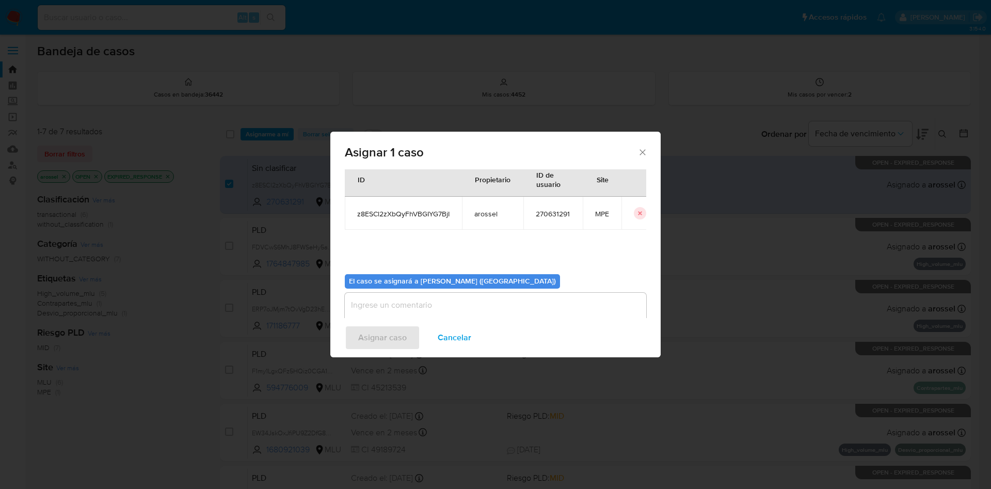
scroll to position [54, 0]
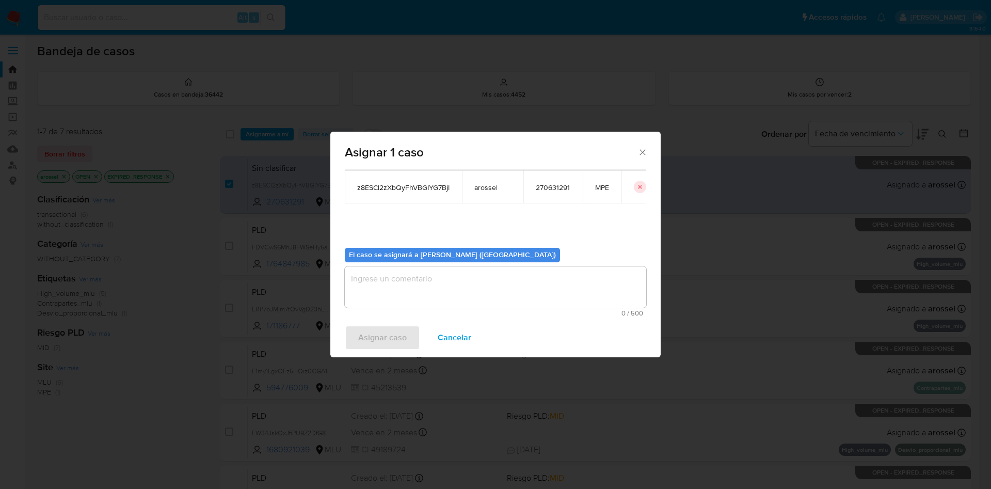
click at [368, 267] on textarea "assign-modal" at bounding box center [495, 286] width 301 height 41
click at [374, 328] on span "Asignar caso" at bounding box center [382, 337] width 49 height 23
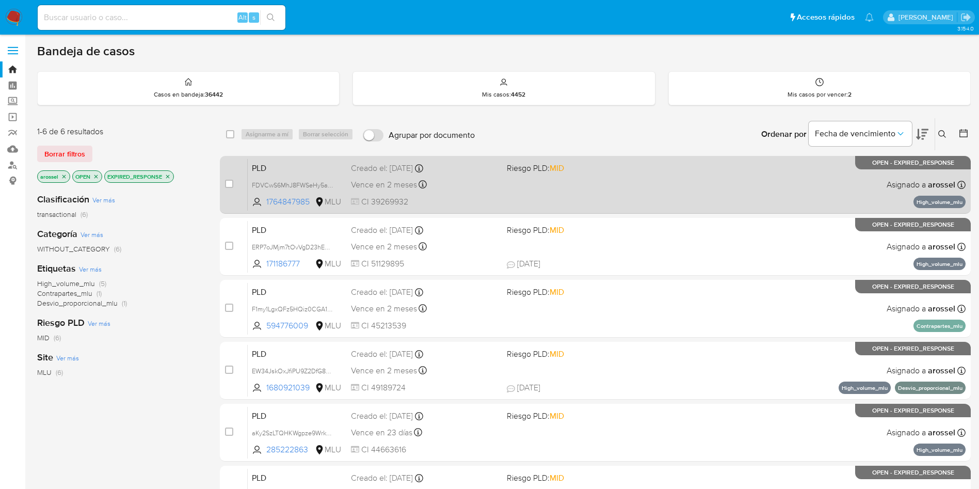
click at [576, 179] on div "PLD FDVCwS6MhJ8FWSeHy5ae4yJA 1764847985 MLU Riesgo PLD: MID Creado el: 12/07/20…" at bounding box center [607, 184] width 718 height 52
click at [230, 182] on input "checkbox" at bounding box center [229, 184] width 8 height 8
checkbox input "true"
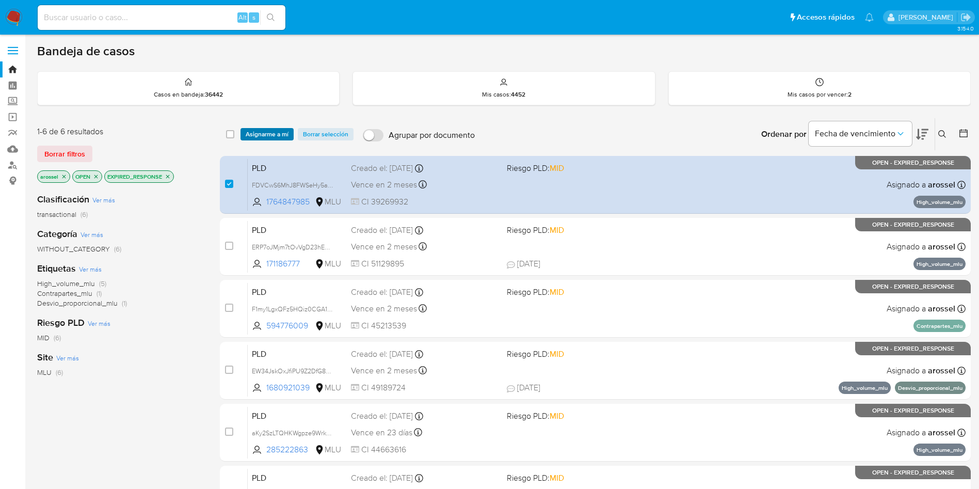
click at [259, 137] on span "Asignarme a mí" at bounding box center [267, 134] width 43 height 10
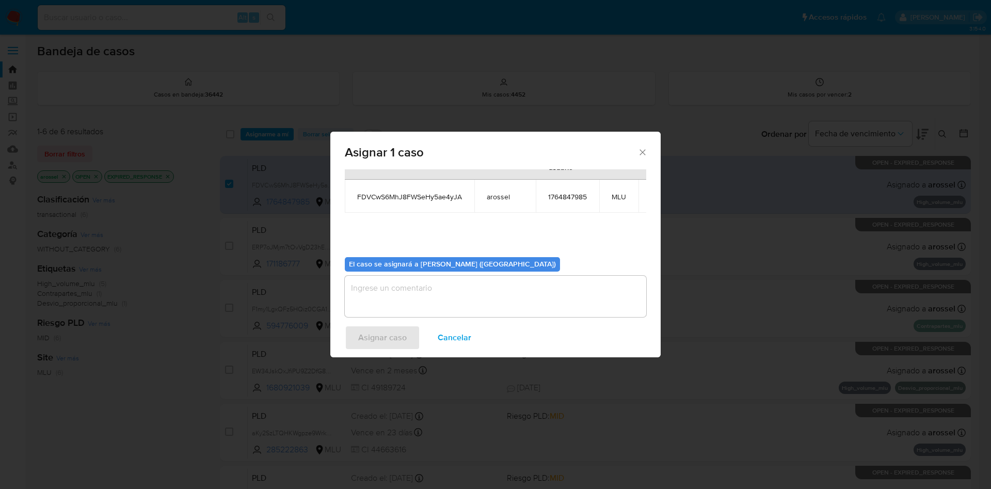
scroll to position [66, 0]
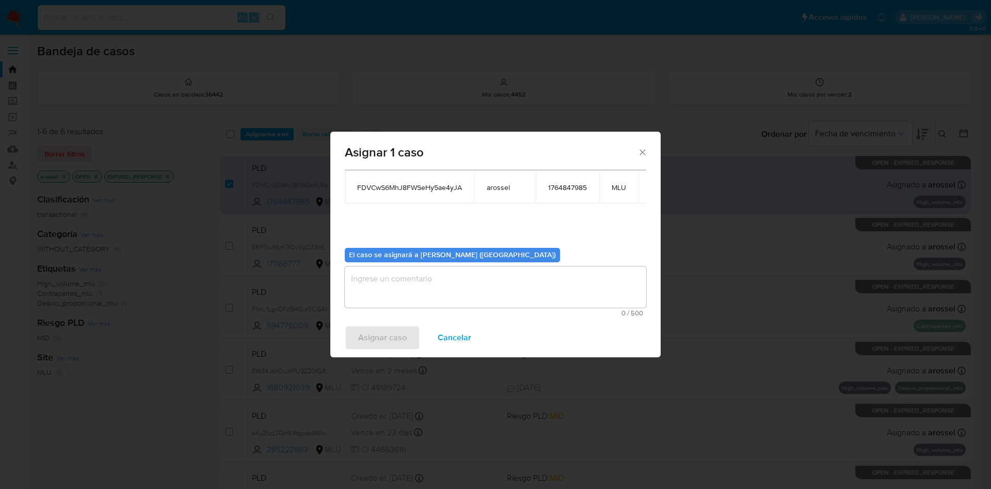
click at [396, 279] on textarea "assign-modal" at bounding box center [495, 286] width 301 height 41
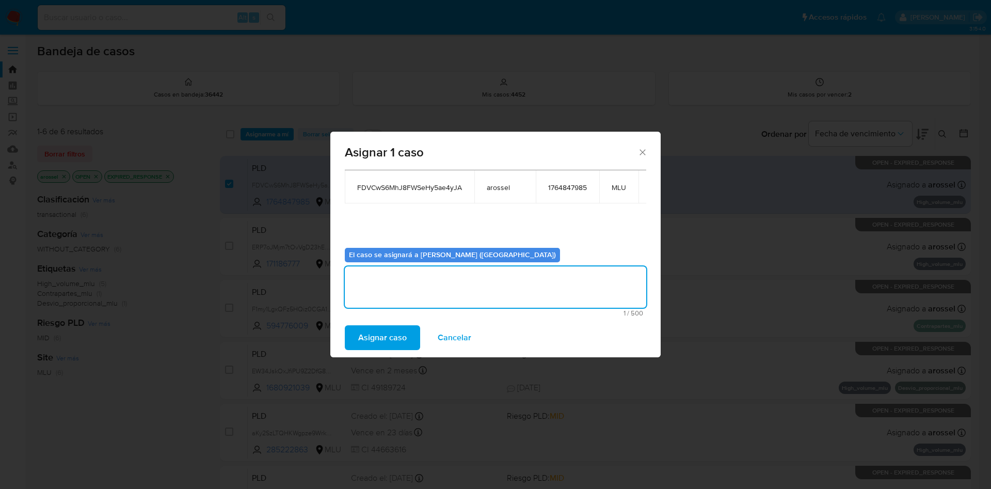
click at [392, 334] on span "Asignar caso" at bounding box center [382, 337] width 49 height 23
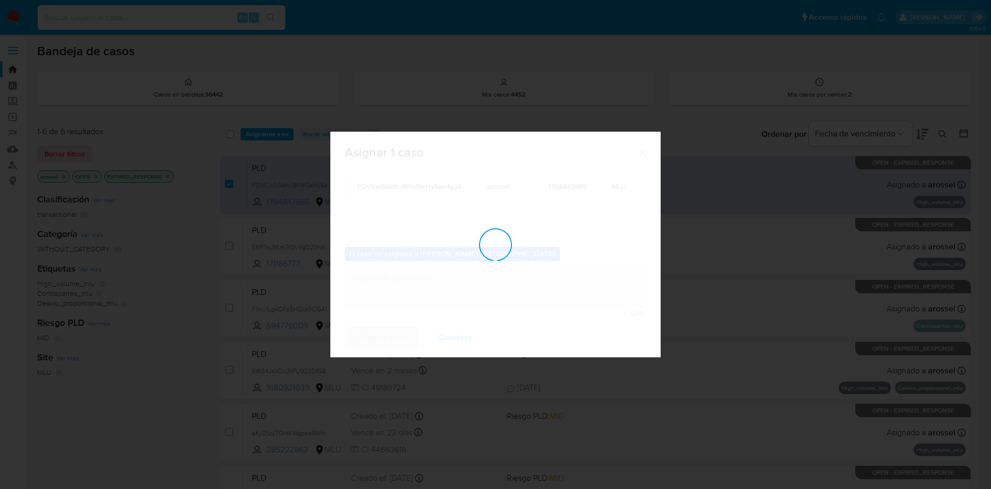
scroll to position [62, 0]
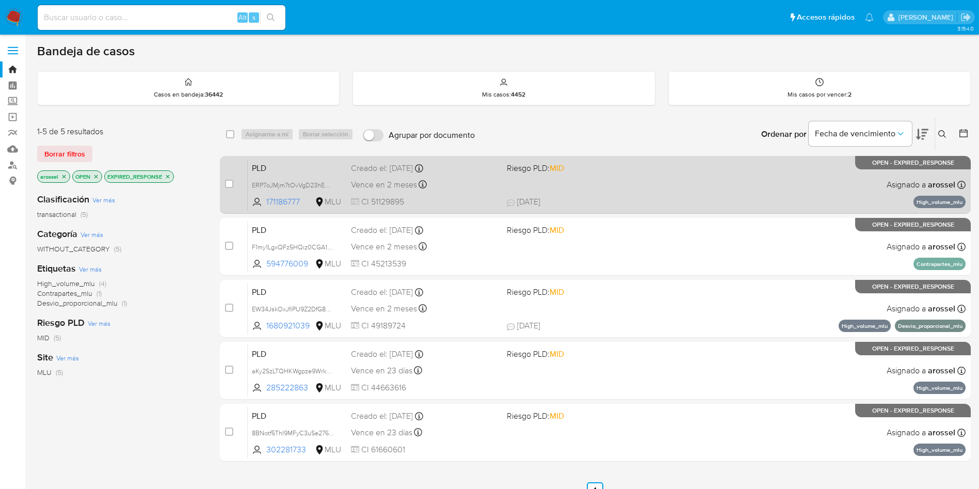
click at [494, 183] on div "Vence en 2 meses Vence el 10/10/2025 06:33:30" at bounding box center [425, 185] width 148 height 14
click at [227, 184] on input "checkbox" at bounding box center [229, 184] width 8 height 8
checkbox input "true"
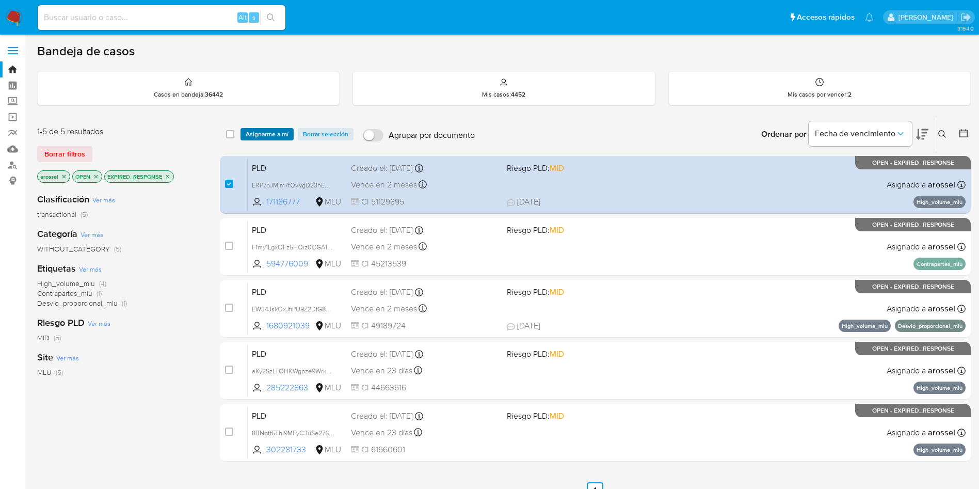
click at [261, 132] on span "Asignarme a mí" at bounding box center [267, 134] width 43 height 10
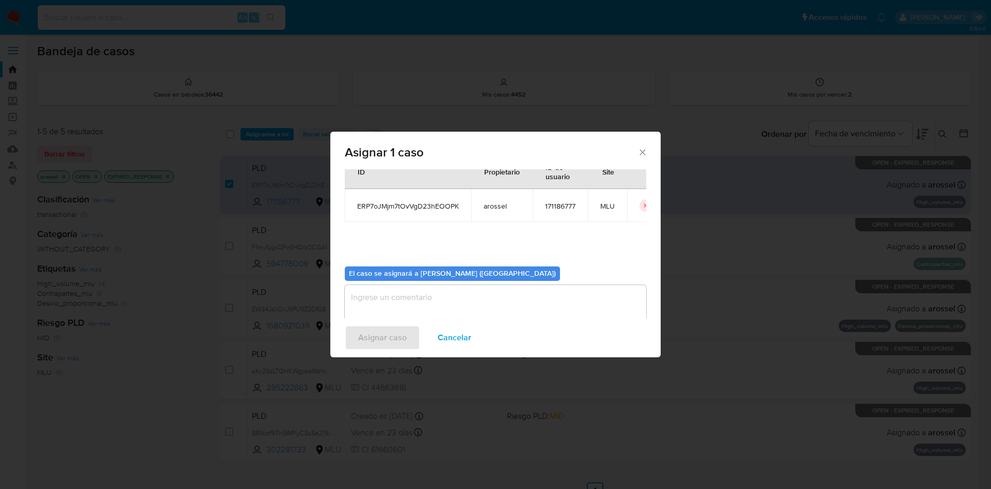
scroll to position [54, 0]
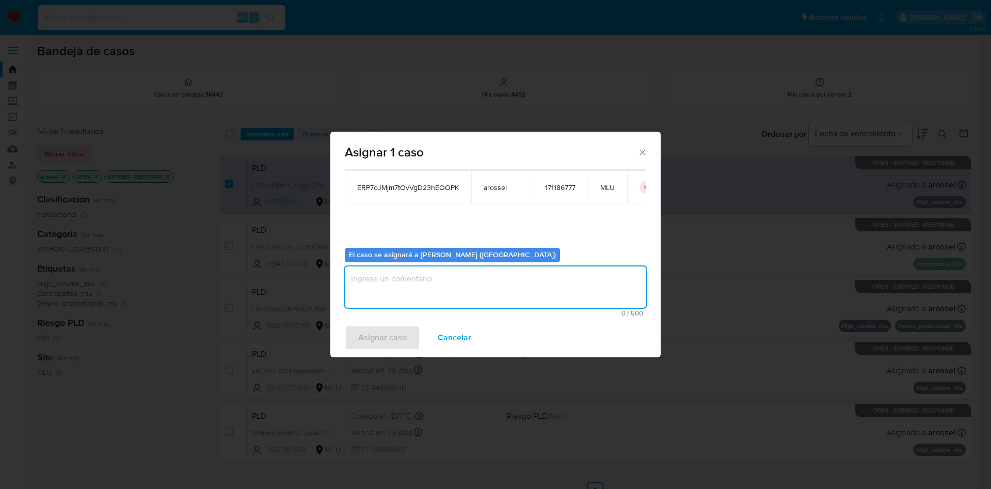
click at [389, 292] on textarea "assign-modal" at bounding box center [495, 286] width 301 height 41
click at [388, 326] on span "Asignar caso" at bounding box center [382, 337] width 49 height 23
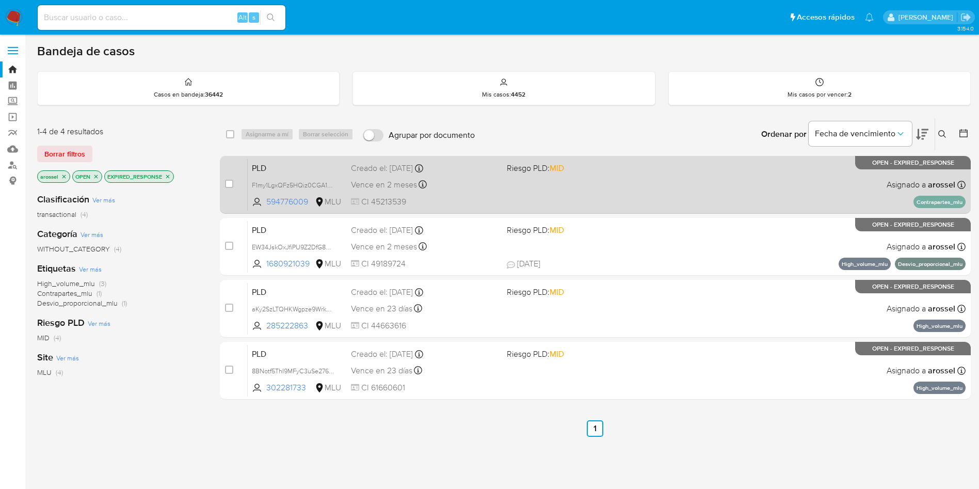
click at [559, 190] on div "PLD F1my1LgxQFz5HQiz0CGA1QzM 594776009 MLU Riesgo PLD: MID Creado el: 12/07/202…" at bounding box center [607, 184] width 718 height 52
click at [230, 183] on input "checkbox" at bounding box center [229, 184] width 8 height 8
checkbox input "true"
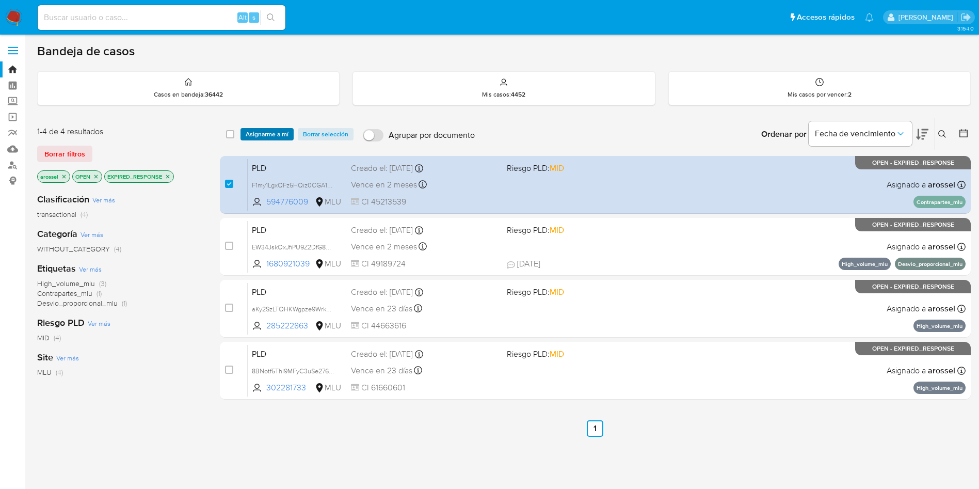
click at [254, 139] on span "Asignarme a mí" at bounding box center [267, 134] width 43 height 10
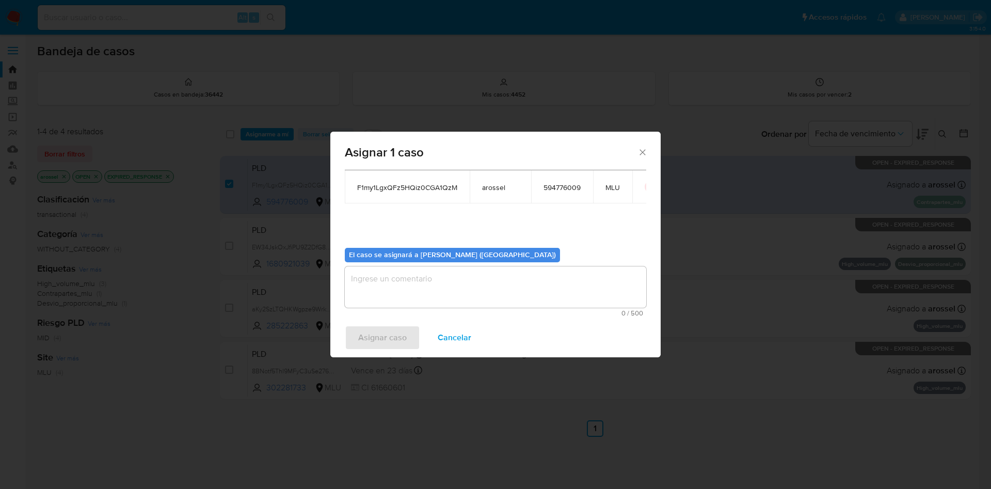
click at [427, 289] on textarea "assign-modal" at bounding box center [495, 286] width 301 height 41
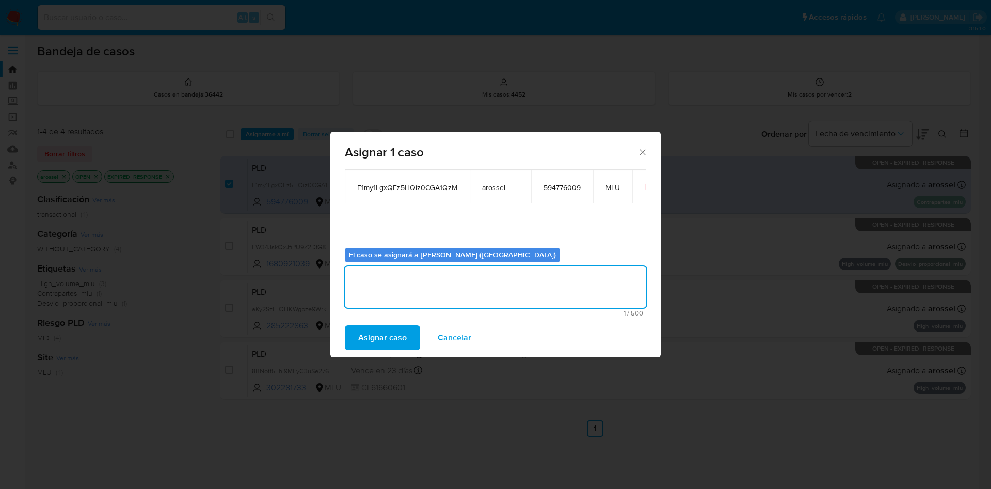
click at [391, 332] on span "Asignar caso" at bounding box center [382, 337] width 49 height 23
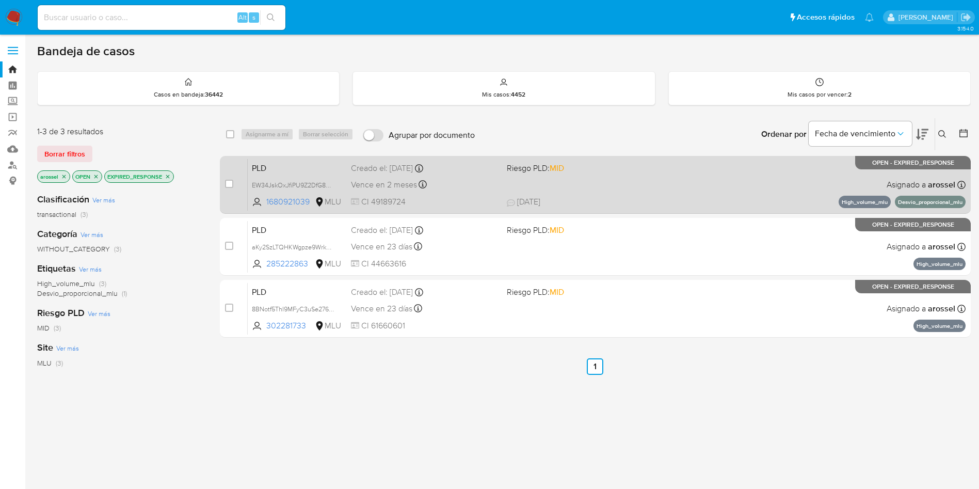
click at [535, 182] on div "PLD EW34JskOxJfiPU9Z2DfG8WE4 1680921039 MLU Riesgo PLD: MID Creado el: 12/07/20…" at bounding box center [607, 184] width 718 height 52
click at [228, 185] on input "checkbox" at bounding box center [229, 184] width 8 height 8
checkbox input "true"
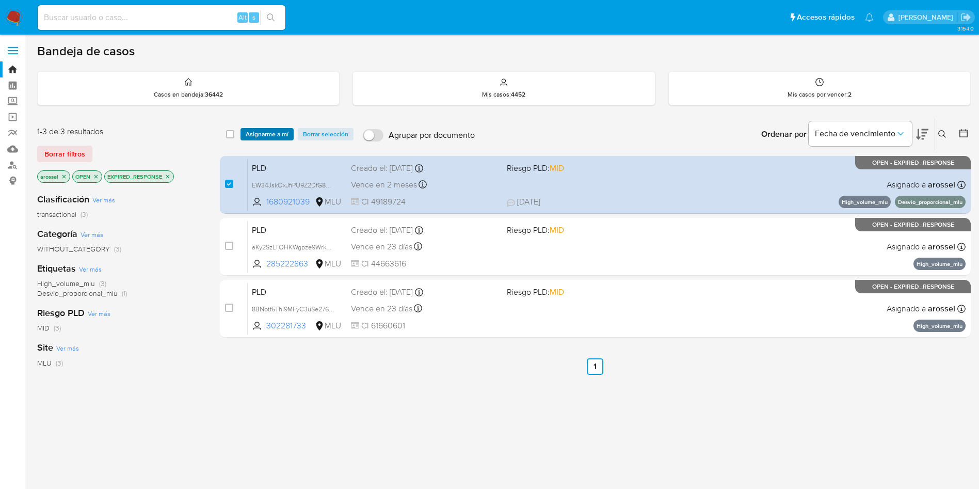
click at [256, 135] on span "Asignarme a mí" at bounding box center [267, 134] width 43 height 10
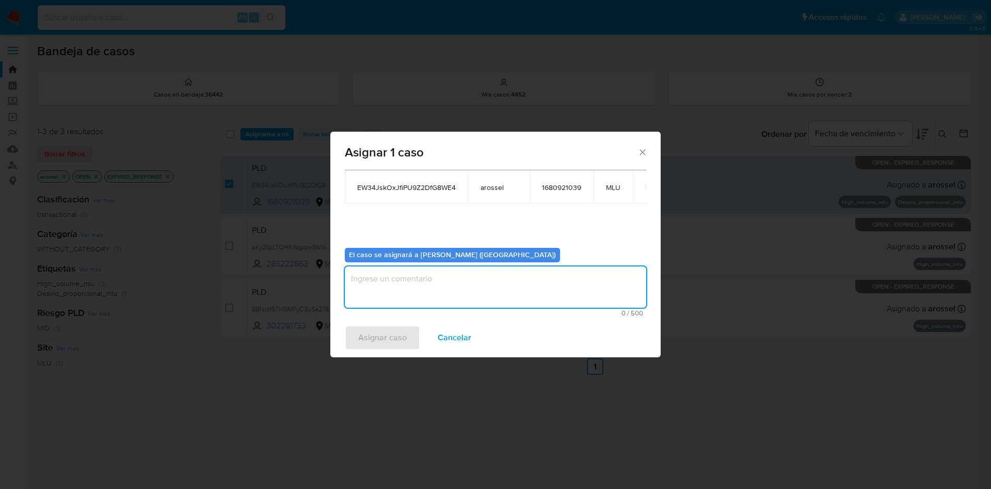
click at [418, 306] on textarea "assign-modal" at bounding box center [495, 286] width 301 height 41
click at [404, 325] on button "Asignar caso" at bounding box center [382, 337] width 75 height 25
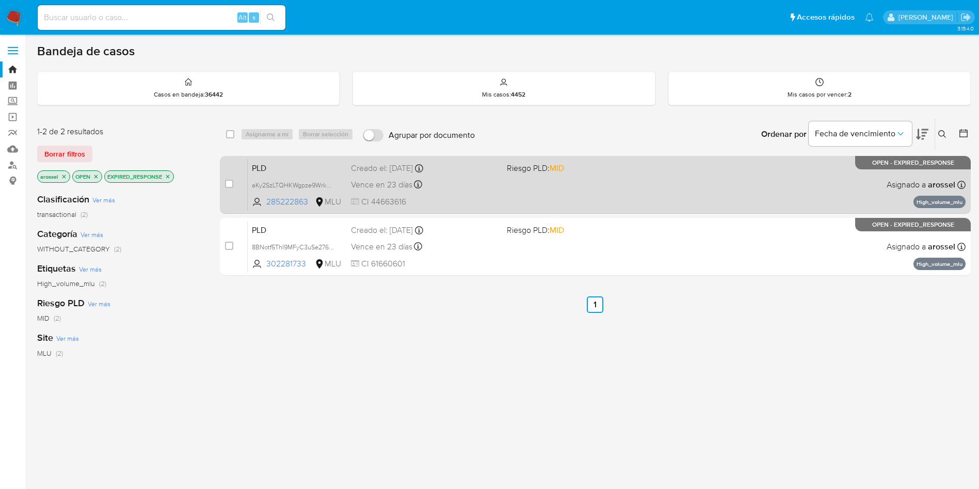
click at [534, 204] on div "PLD aKy2SzLTQHKWgpze9WrkW2is 285222863 MLU Riesgo PLD: MID Creado el: 12/06/202…" at bounding box center [607, 184] width 718 height 52
click at [230, 182] on input "checkbox" at bounding box center [229, 184] width 8 height 8
checkbox input "true"
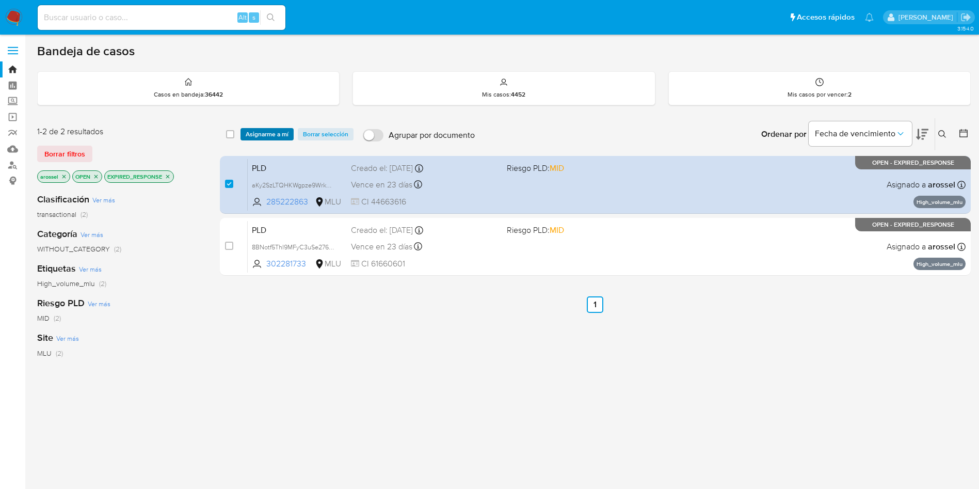
click at [259, 129] on span "Asignarme a mí" at bounding box center [267, 134] width 43 height 10
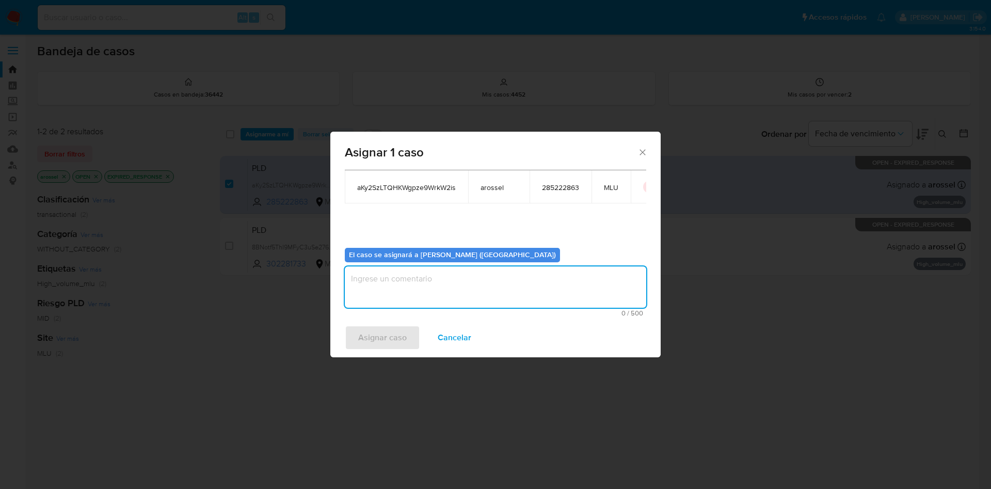
click at [378, 293] on textarea "assign-modal" at bounding box center [495, 286] width 301 height 41
click at [367, 324] on div "Asignar caso Cancelar" at bounding box center [495, 337] width 330 height 39
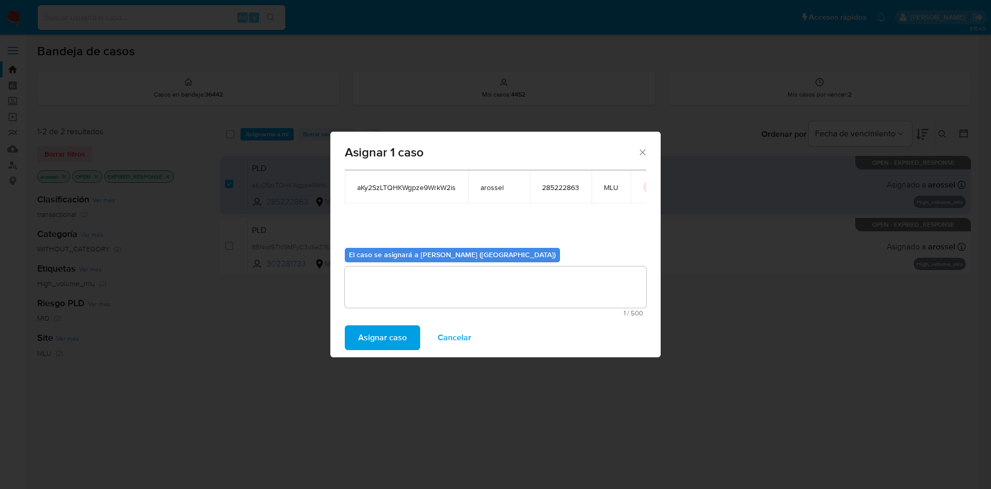
click at [369, 331] on span "Asignar caso" at bounding box center [382, 337] width 49 height 23
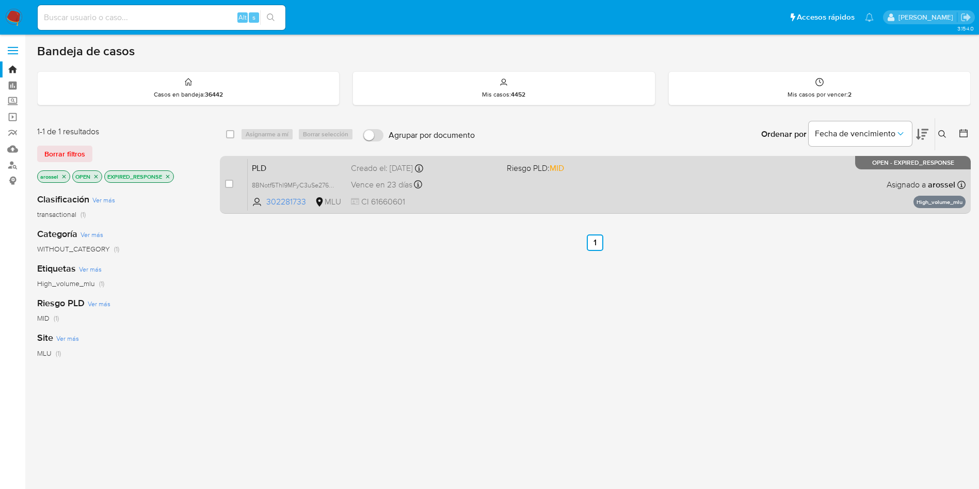
click at [488, 168] on div "Creado el: 12/06/2025 Creado el: 12/06/2025 06:34:02" at bounding box center [425, 168] width 148 height 11
click at [230, 183] on input "checkbox" at bounding box center [229, 184] width 8 height 8
checkbox input "true"
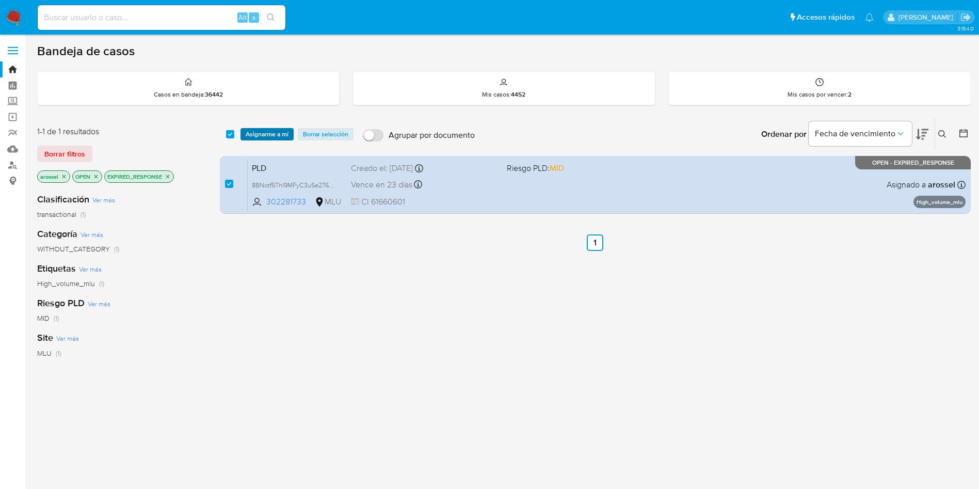
click at [273, 135] on span "Asignarme a mí" at bounding box center [267, 134] width 43 height 10
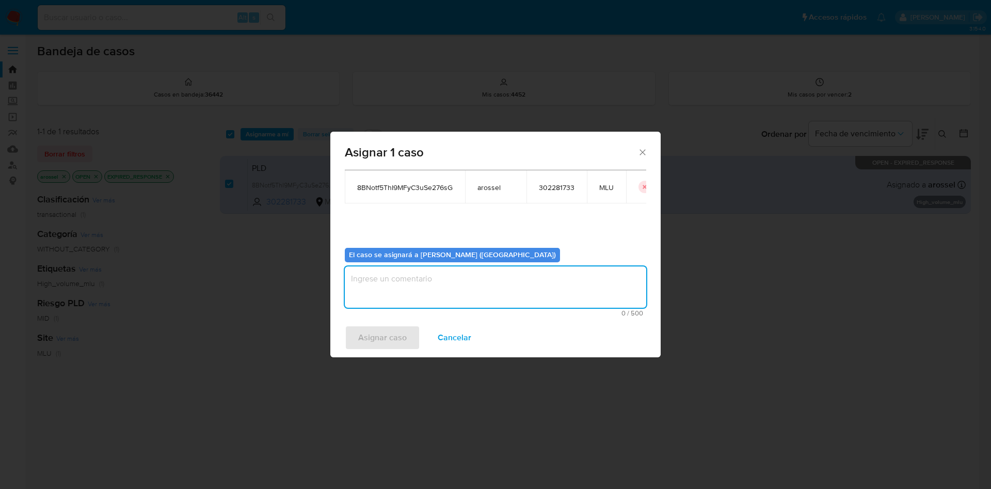
click at [382, 287] on textarea "assign-modal" at bounding box center [495, 286] width 301 height 41
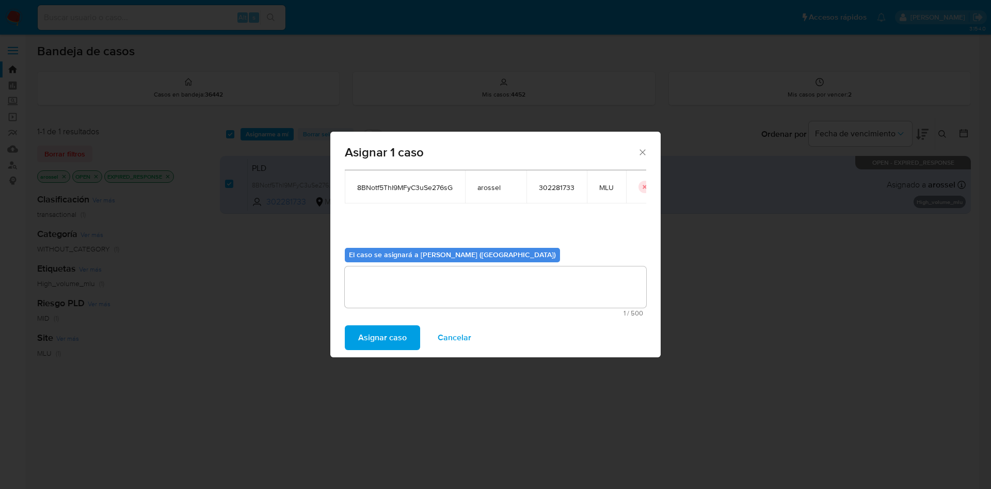
click at [372, 328] on span "Asignar caso" at bounding box center [382, 337] width 49 height 23
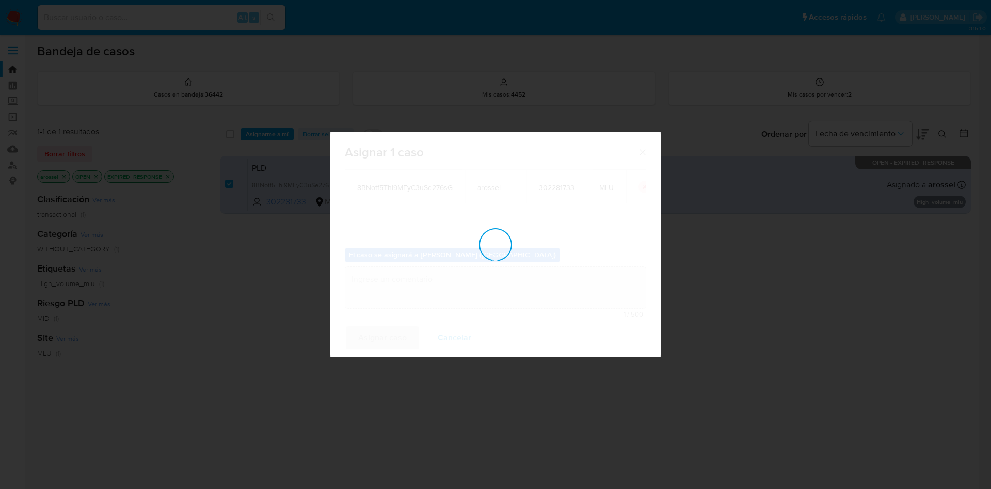
checkbox input "false"
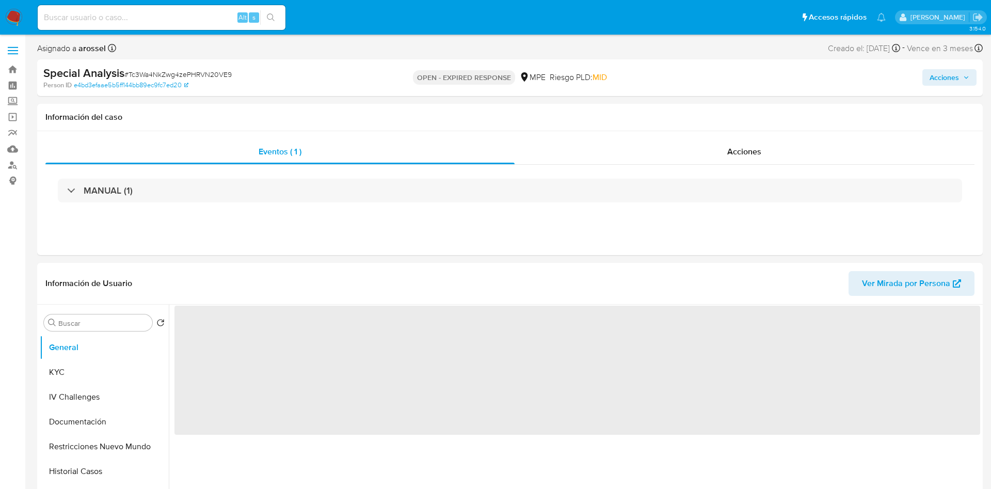
select select "10"
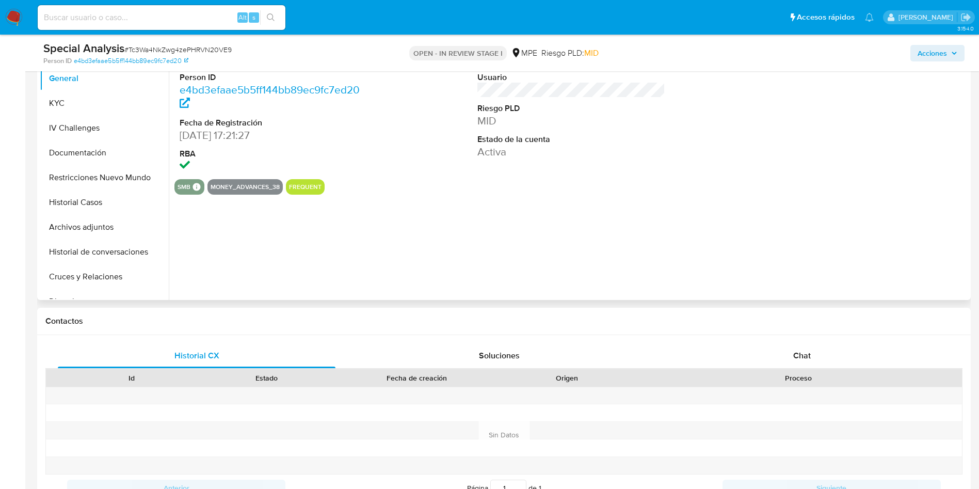
select select "10"
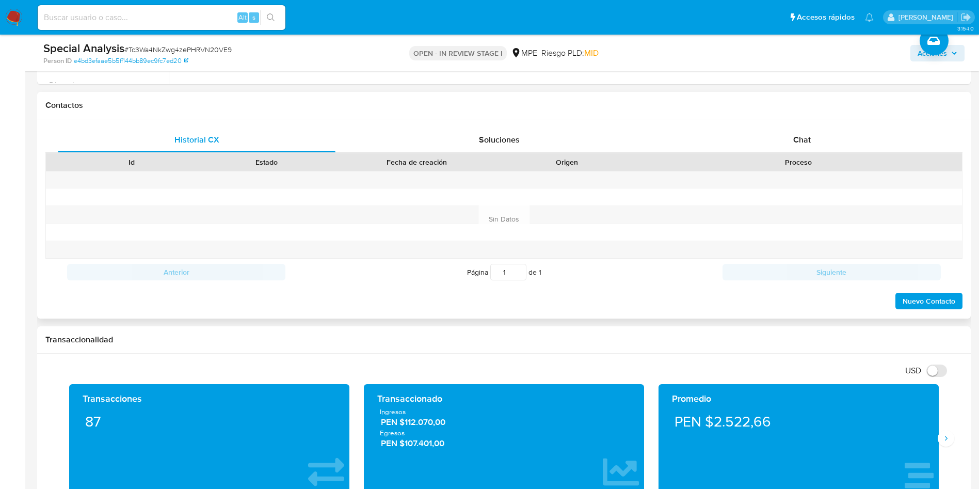
scroll to position [464, 0]
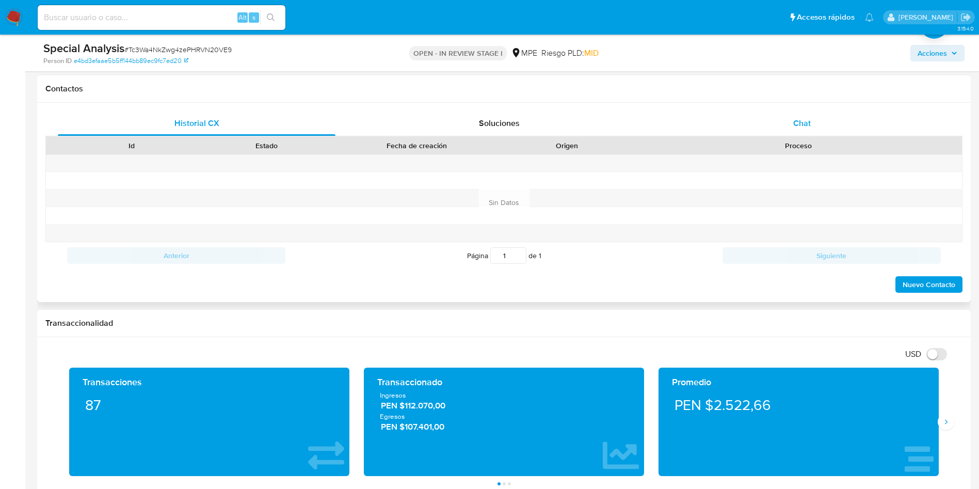
click at [791, 123] on div "Chat" at bounding box center [802, 123] width 278 height 25
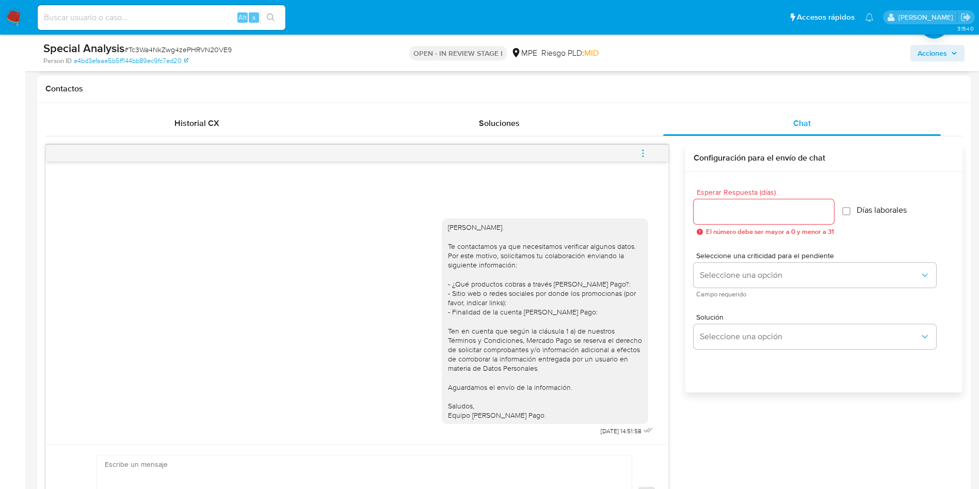
scroll to position [77, 0]
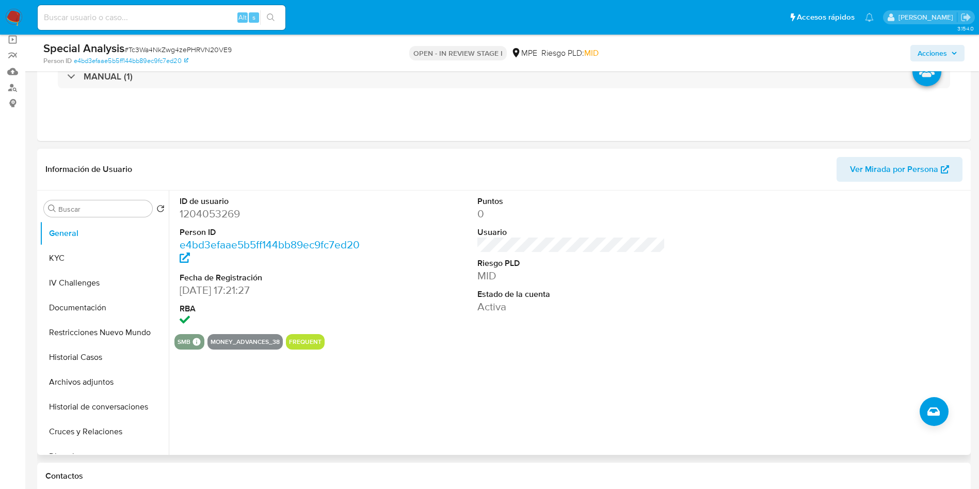
click at [204, 215] on dd "1204053269" at bounding box center [274, 213] width 188 height 14
click at [205, 215] on dd "1204053269" at bounding box center [274, 213] width 188 height 14
copy dd "1204053269"
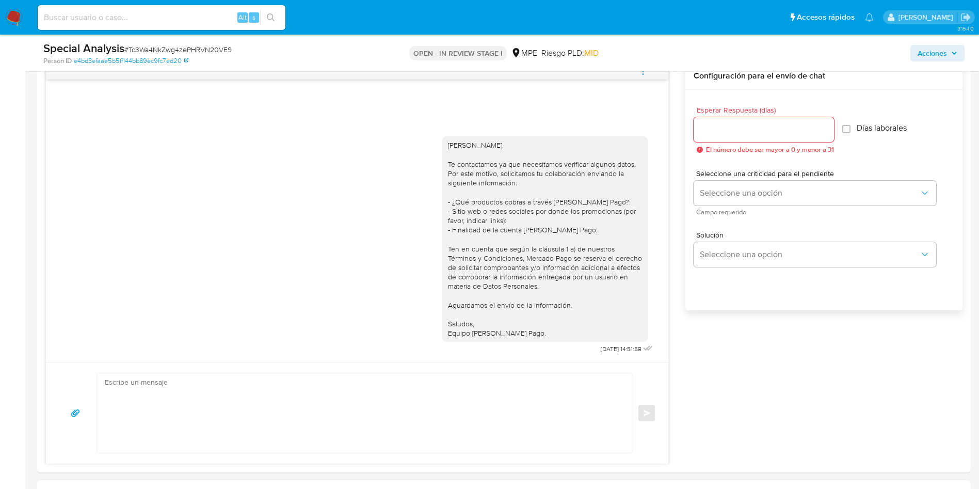
scroll to position [697, 0]
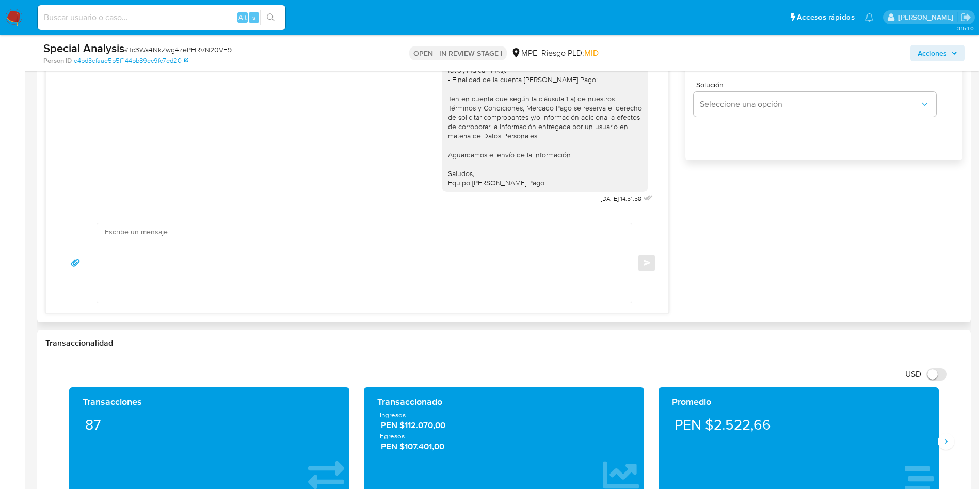
click at [412, 275] on textarea at bounding box center [362, 262] width 514 height 79
paste textarea "Hola, xxxx. Te contactamos nuevamente para recordarte que aún está pendiente el…"
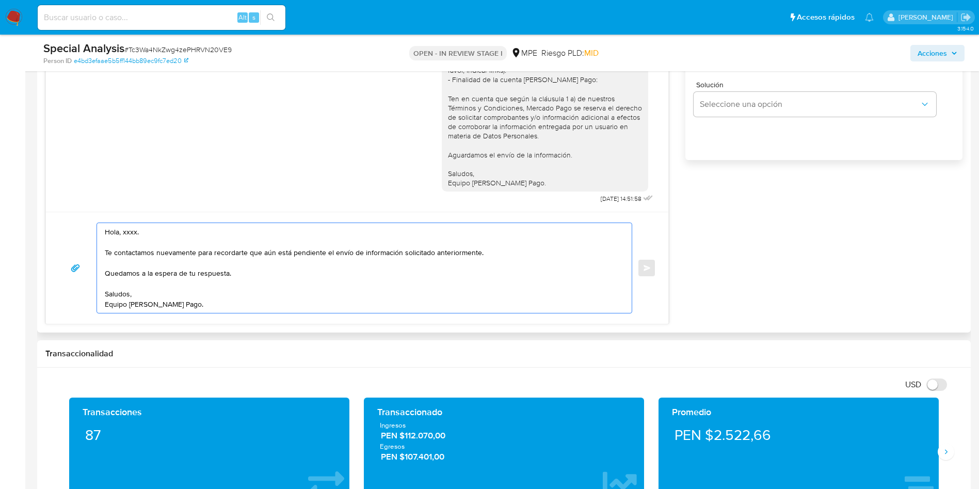
click at [131, 228] on textarea "Hola, xxxx. Te contactamos nuevamente para recordarte que aún está pendiente el…" at bounding box center [362, 268] width 514 height 90
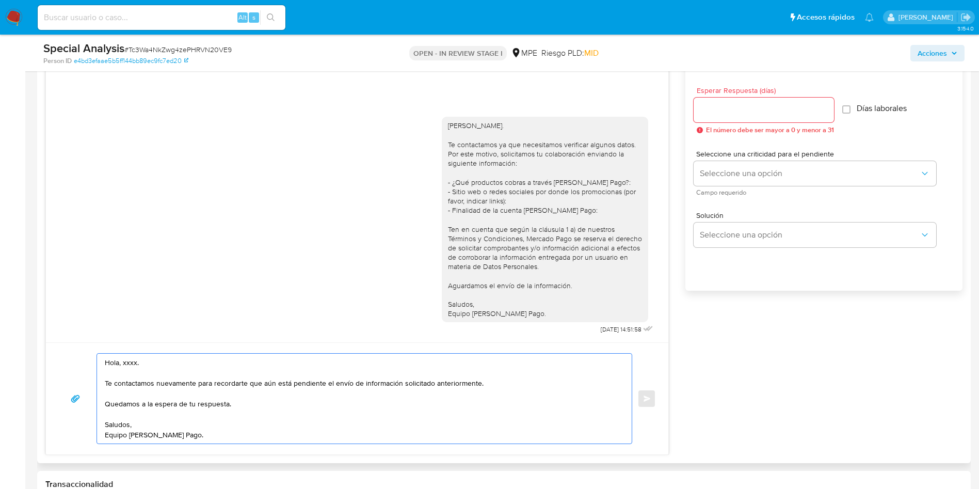
scroll to position [542, 0]
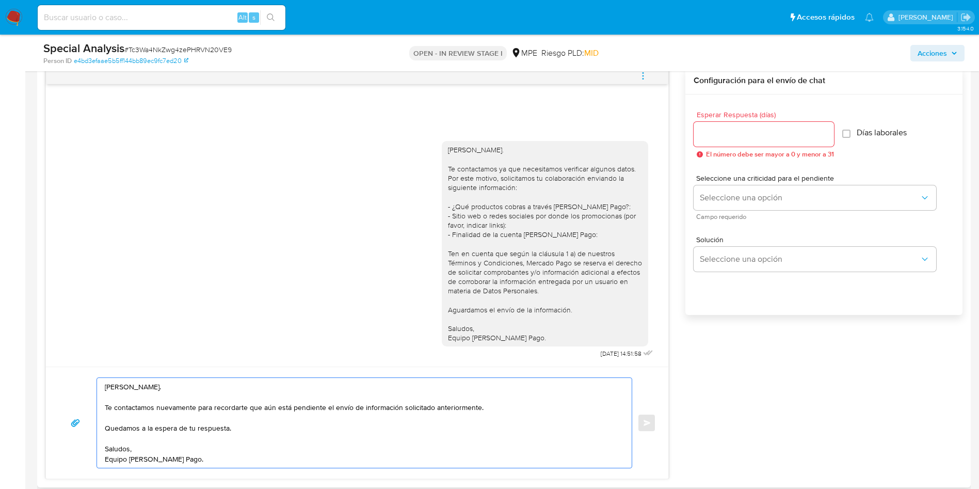
type textarea "[PERSON_NAME]. Te contactamos nuevamente para recordarte que aún está pendiente…"
click at [773, 135] on input "Esperar Respuesta (días)" at bounding box center [764, 133] width 140 height 13
type input "3"
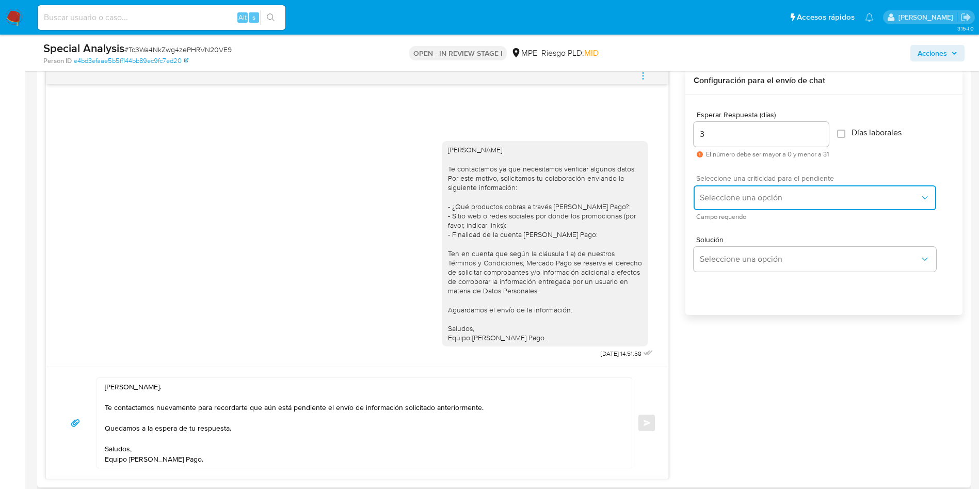
click at [706, 192] on span "Seleccione una opción" at bounding box center [810, 197] width 220 height 10
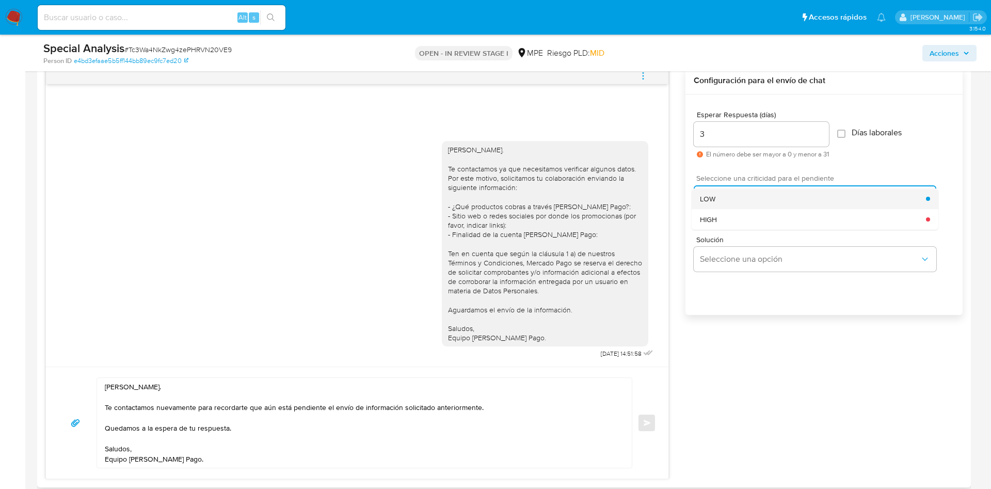
click at [717, 203] on div "LOW" at bounding box center [813, 198] width 226 height 21
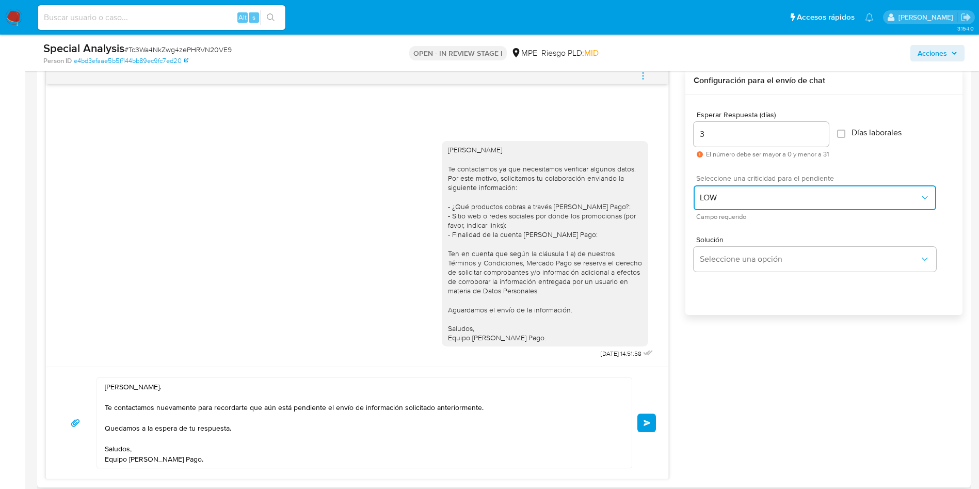
scroll to position [619, 0]
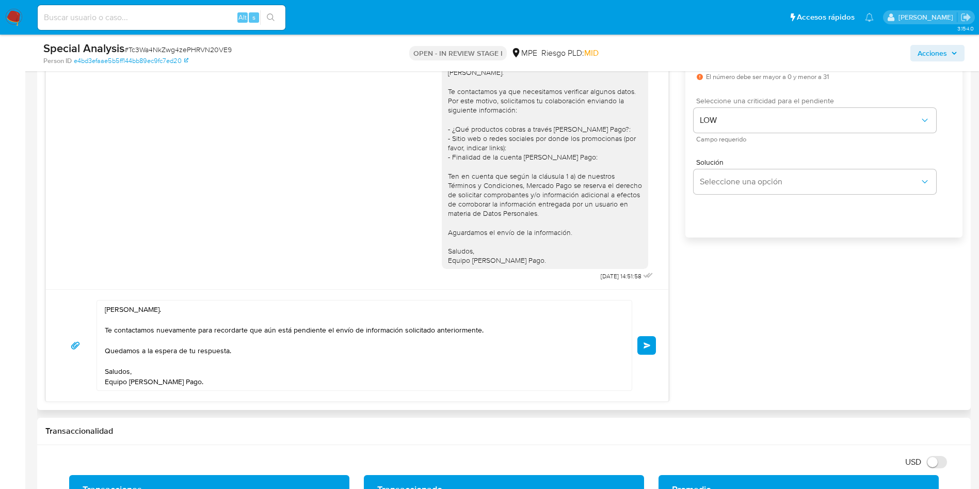
drag, startPoint x: 651, startPoint y: 341, endPoint x: 650, endPoint y: 349, distance: 7.8
click at [646, 340] on button "Enviar" at bounding box center [646, 345] width 19 height 19
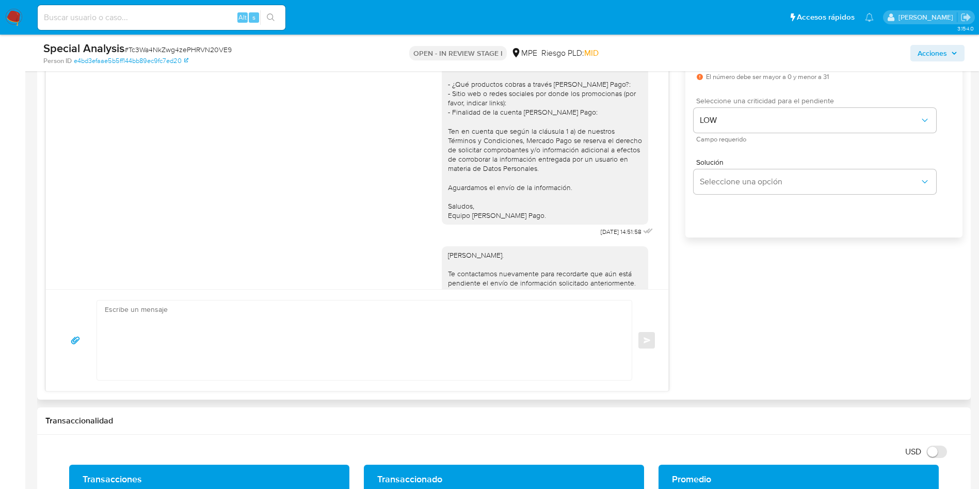
scroll to position [70, 0]
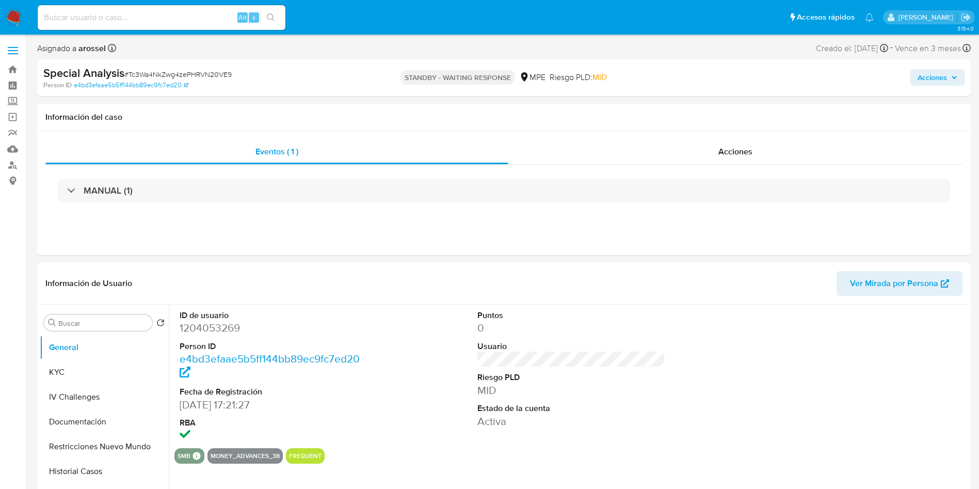
click at [185, 73] on span "# Tc3Wa4NkZwg4zePHRVN20VE9" at bounding box center [177, 74] width 107 height 10
select select "10"
copy span "Tc3Wa4NkZwg4zePHRVN20VE9"
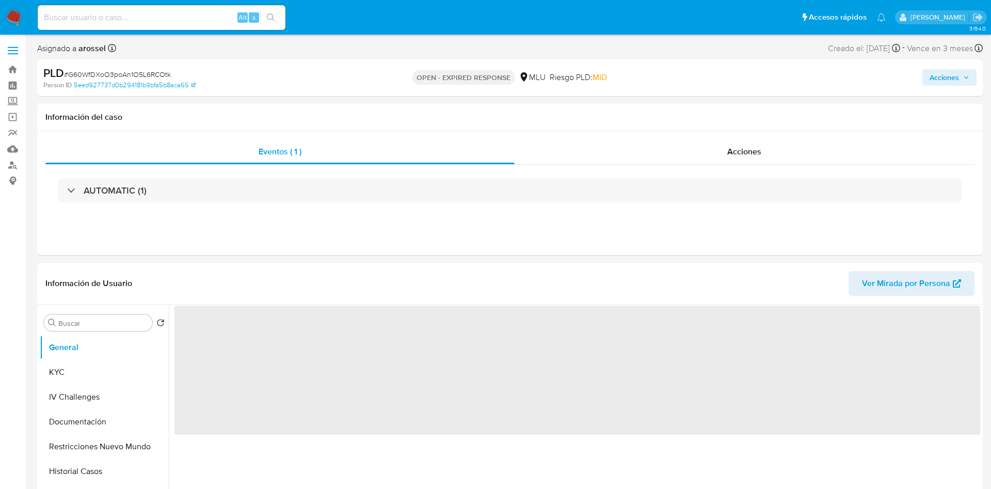
select select "10"
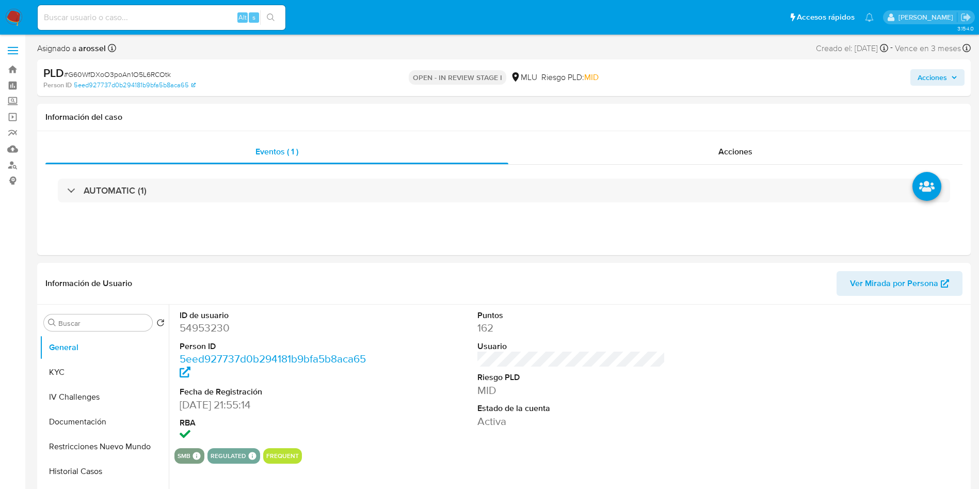
select select "10"
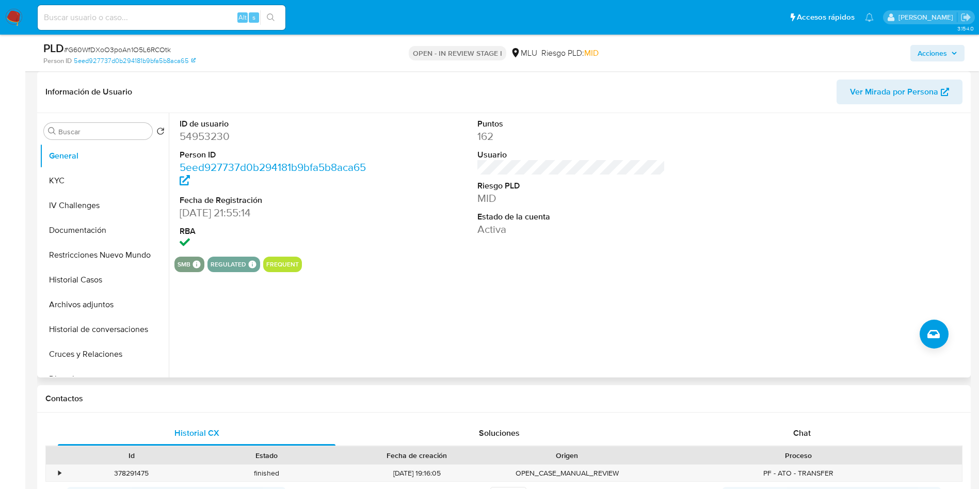
scroll to position [232, 0]
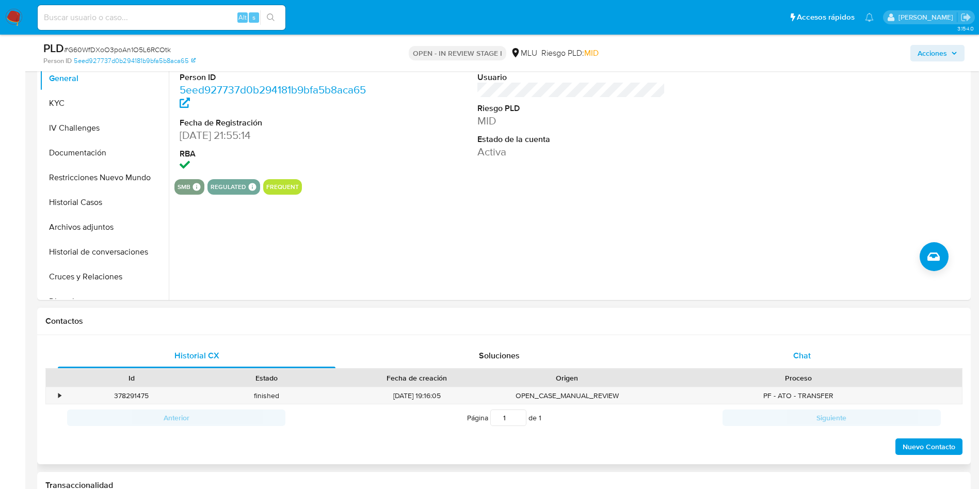
click at [767, 350] on div "Chat" at bounding box center [802, 355] width 278 height 25
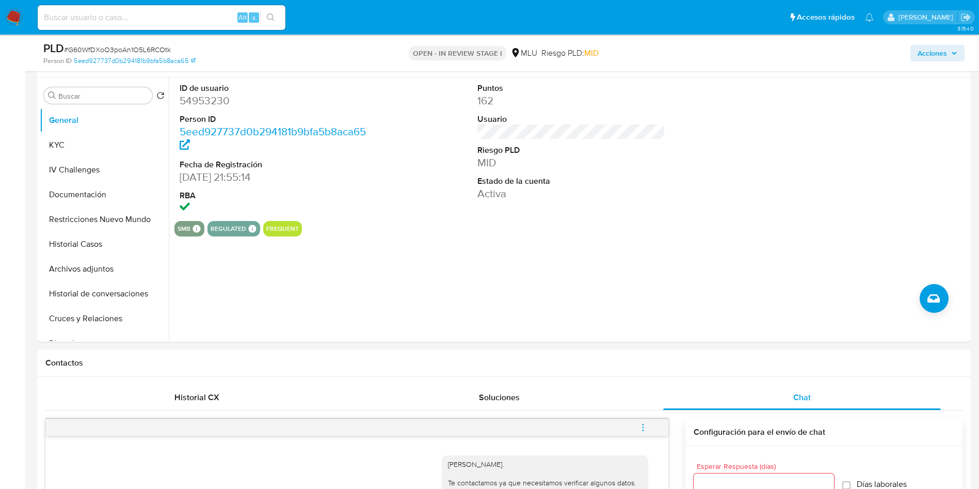
scroll to position [77, 0]
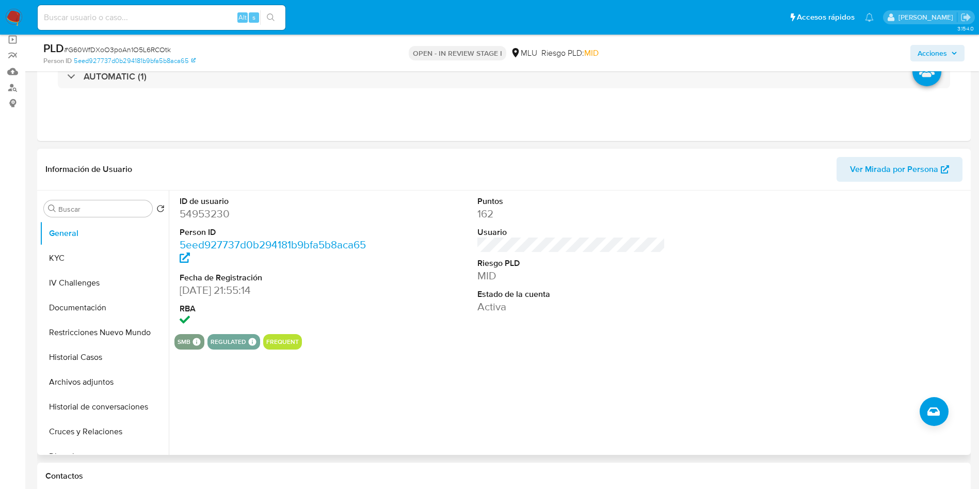
click at [222, 209] on dd "54953230" at bounding box center [274, 213] width 188 height 14
copy dd "54953230"
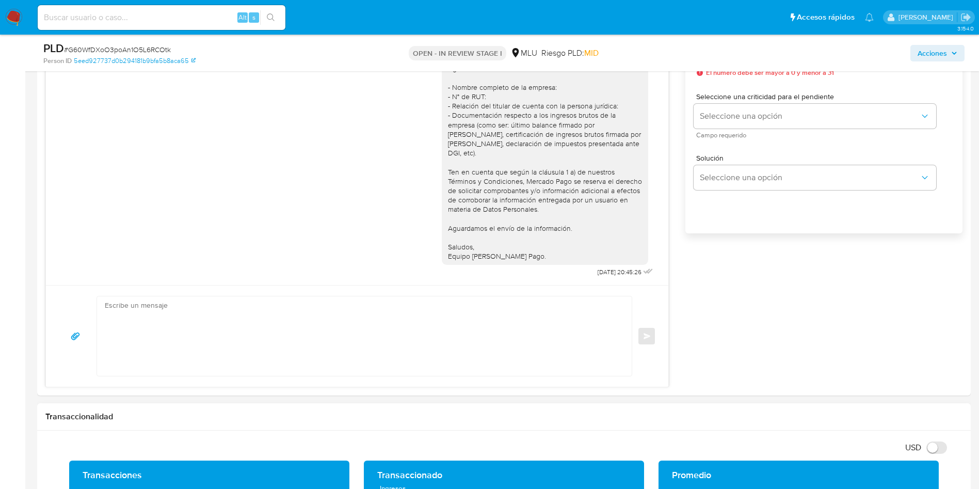
scroll to position [774, 0]
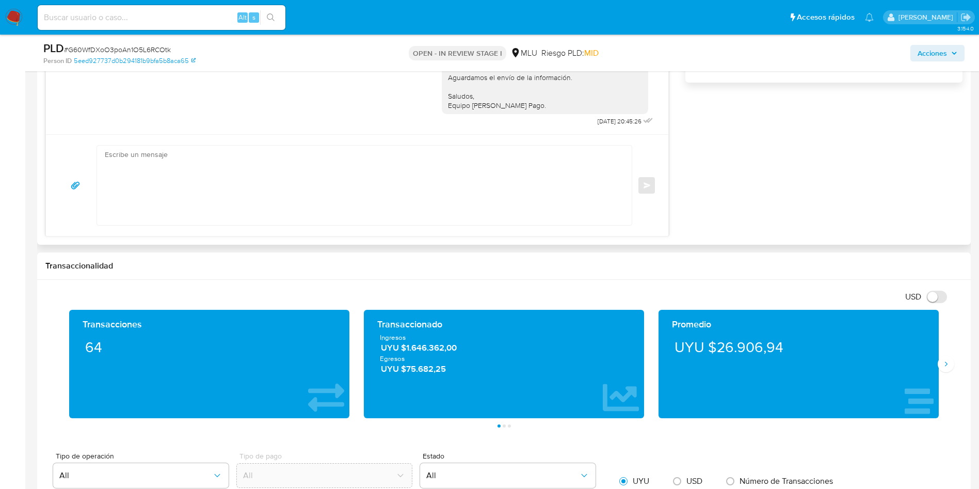
click at [319, 217] on textarea at bounding box center [362, 185] width 514 height 79
paste textarea "Hola, xxxx. Te contactamos nuevamente para recordarte que aún está pendiente el…"
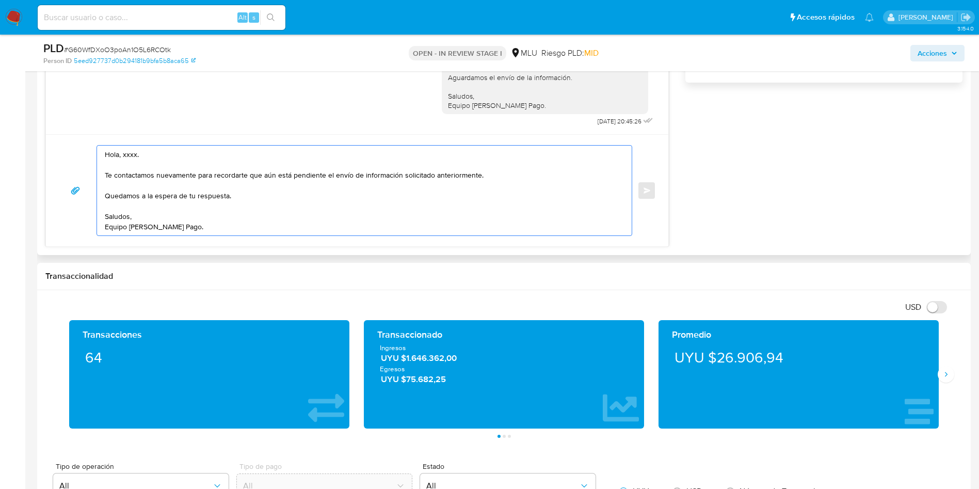
click at [127, 151] on textarea "Hola, xxxx. Te contactamos nuevamente para recordarte que aún está pendiente el…" at bounding box center [362, 191] width 514 height 90
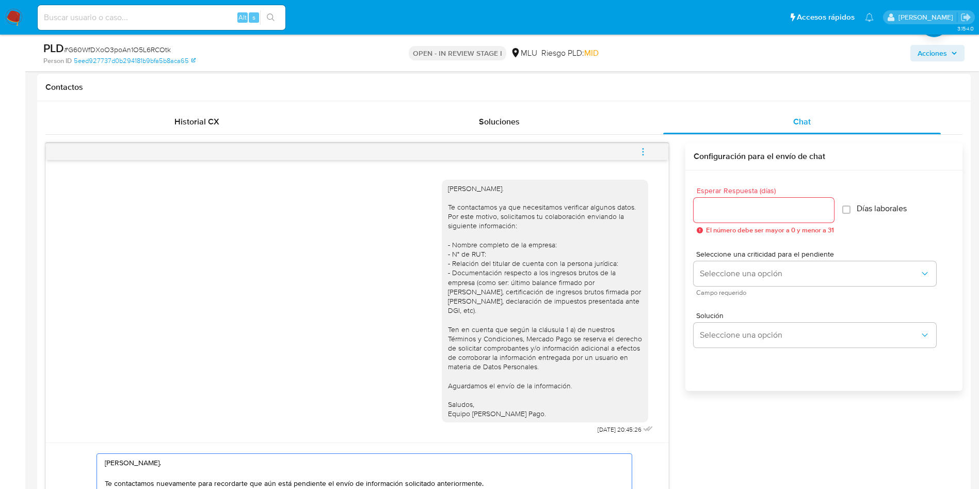
scroll to position [464, 0]
type textarea "Hola, Marcos. Te contactamos nuevamente para recordarte que aún está pendiente …"
click at [752, 206] on input "Esperar Respuesta (días)" at bounding box center [764, 211] width 140 height 13
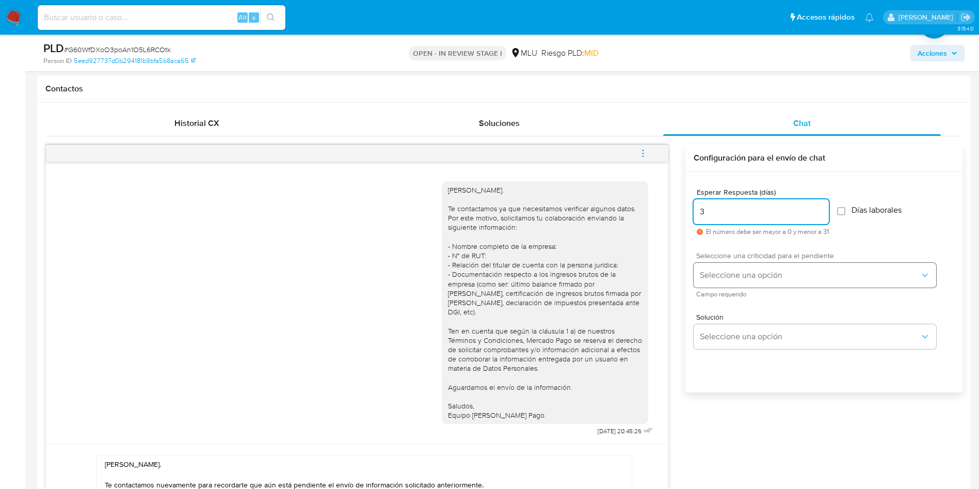
type input "3"
click at [725, 277] on span "Seleccione una opción" at bounding box center [810, 275] width 220 height 10
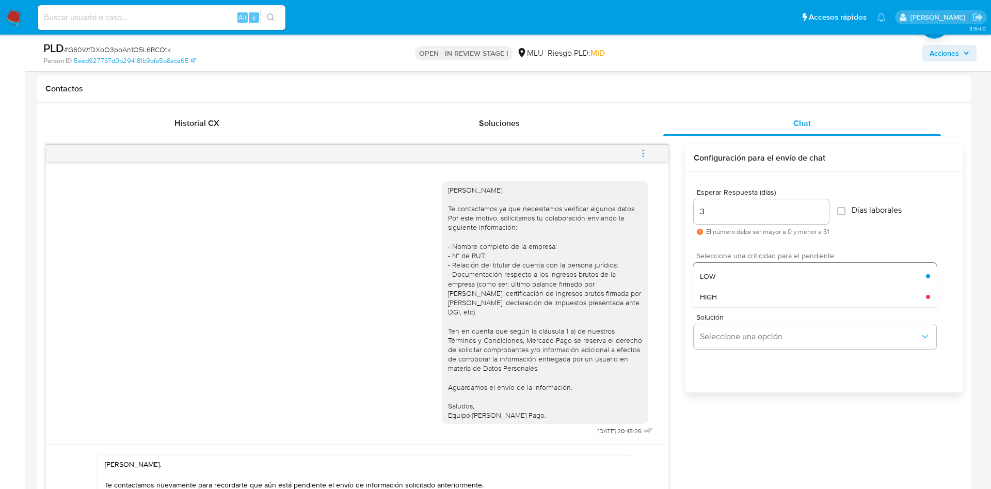
click at [725, 278] on div "LOW" at bounding box center [813, 276] width 226 height 21
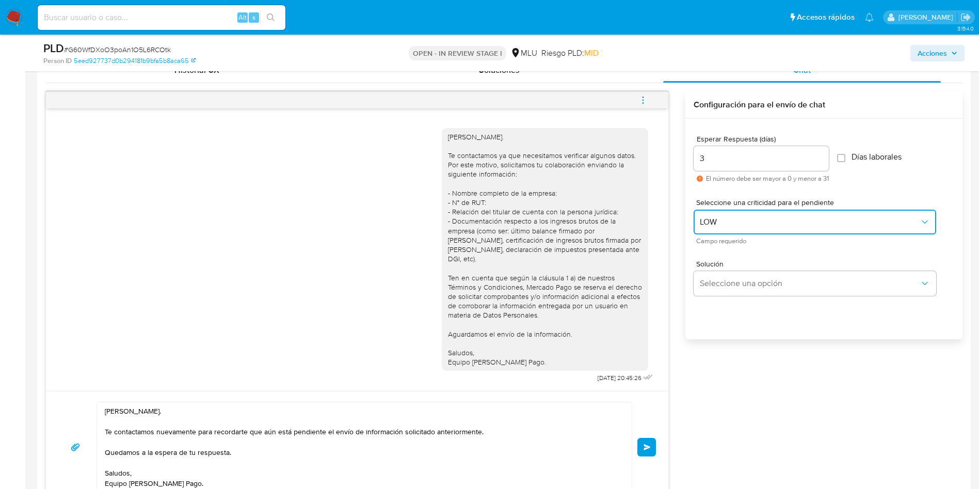
scroll to position [542, 0]
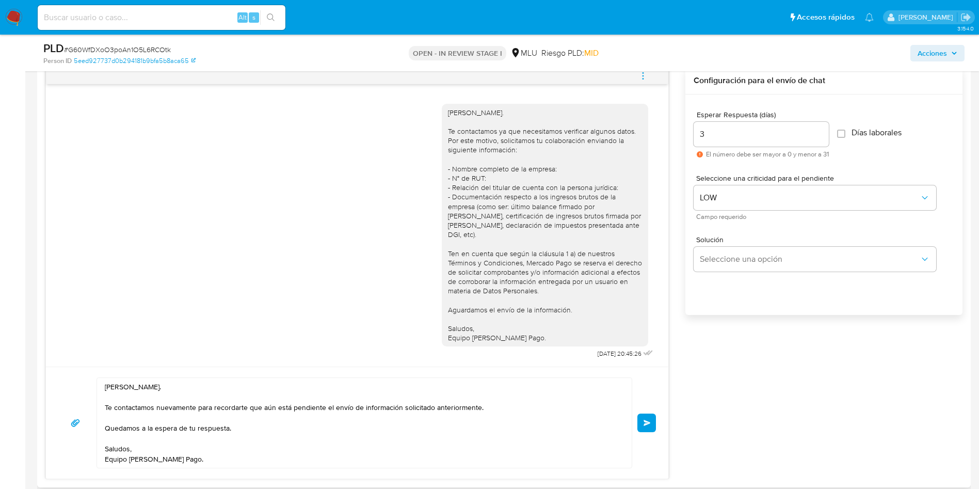
click at [648, 406] on div "Hola, Marcos. Te contactamos nuevamente para recordarte que aún está pendiente …" at bounding box center [357, 422] width 598 height 91
click at [647, 420] on span "Enviar" at bounding box center [646, 423] width 7 height 6
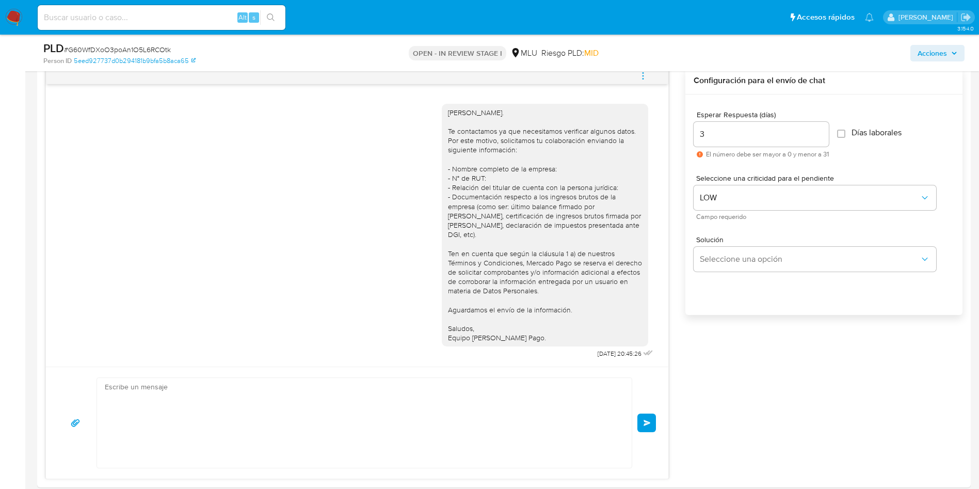
scroll to position [98, 0]
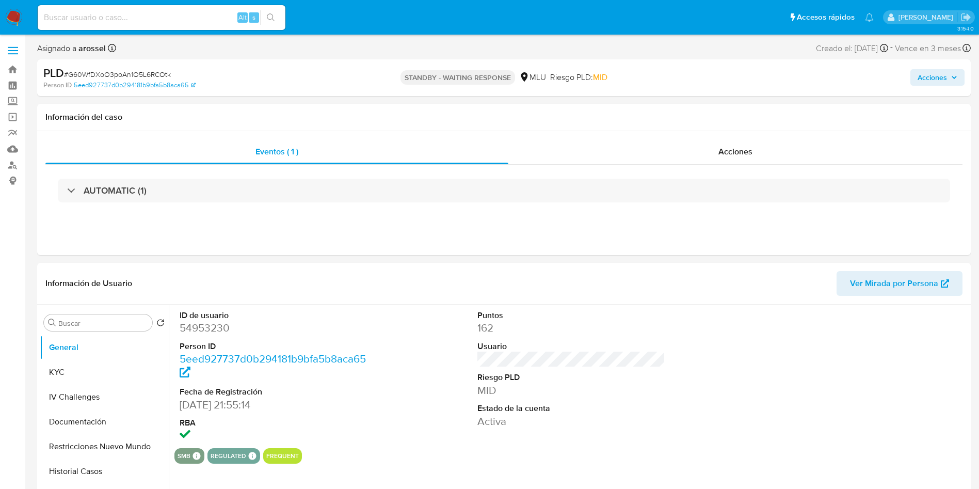
select select "10"
click at [145, 70] on span "# G60WfDXoO3poAn1O5L6RCOtk" at bounding box center [117, 74] width 107 height 10
copy span "G60WfDXoO3poAn1O5L6RCOtk"
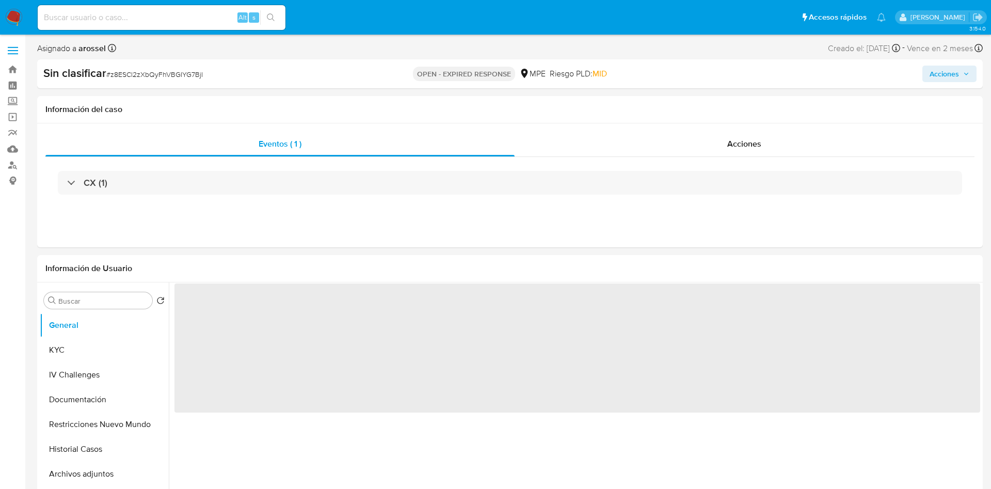
select select "10"
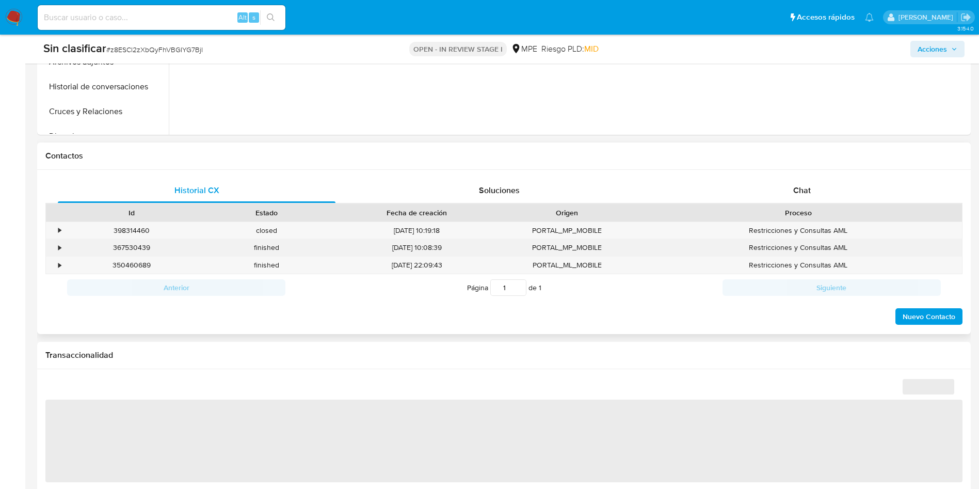
scroll to position [387, 0]
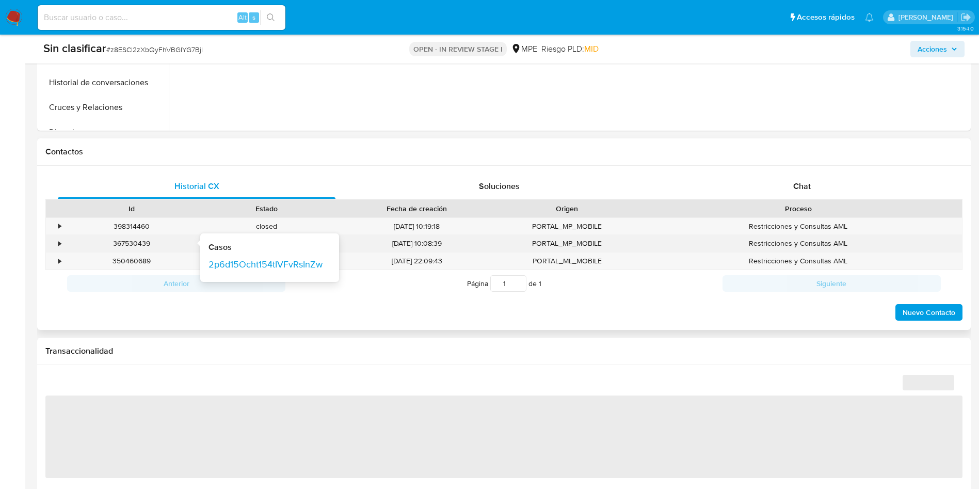
select select "10"
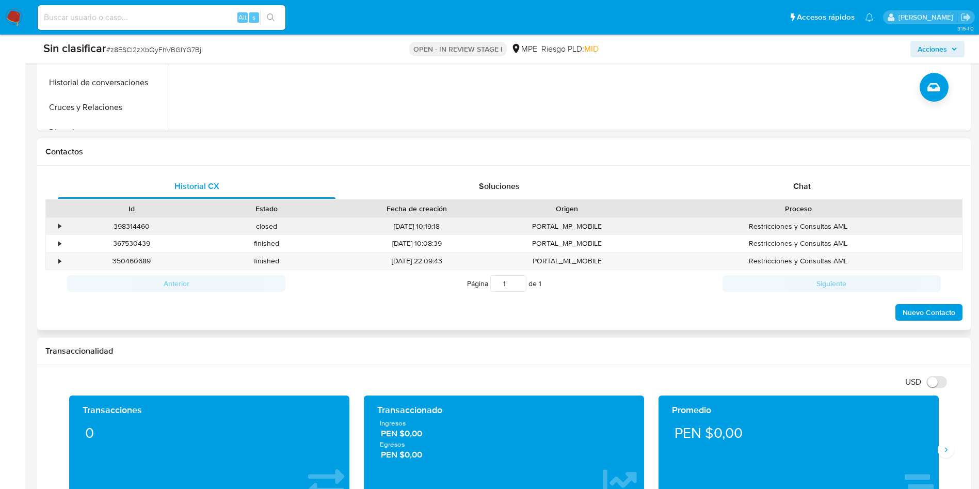
click at [56, 224] on div "•" at bounding box center [55, 226] width 18 height 17
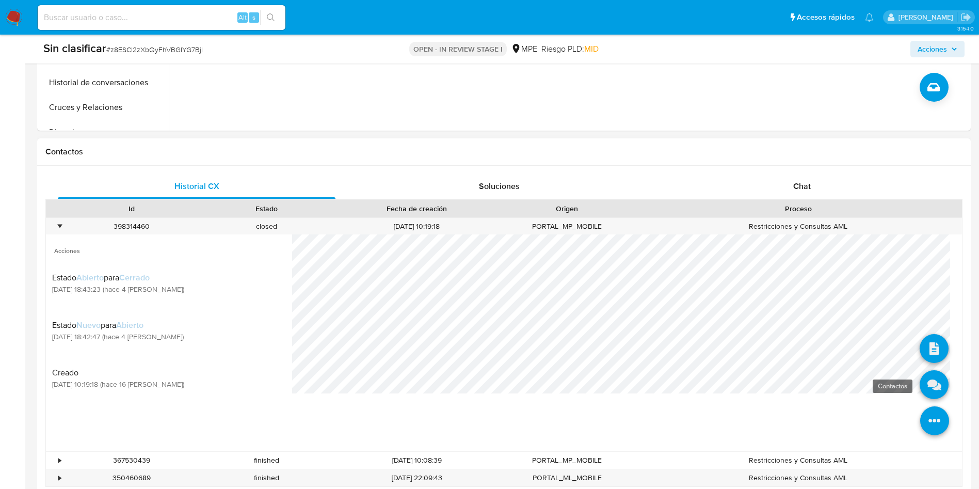
click at [920, 382] on icon at bounding box center [934, 384] width 29 height 29
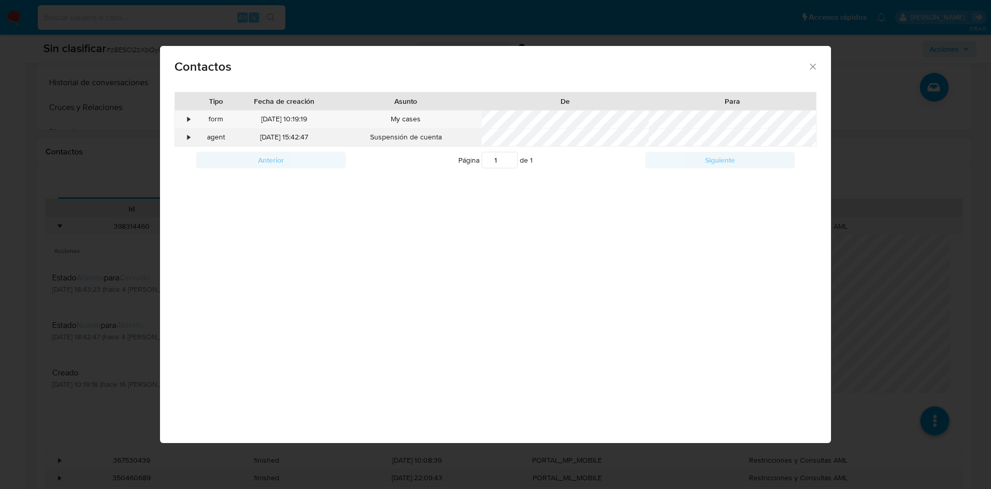
click at [189, 136] on div "•" at bounding box center [188, 137] width 3 height 10
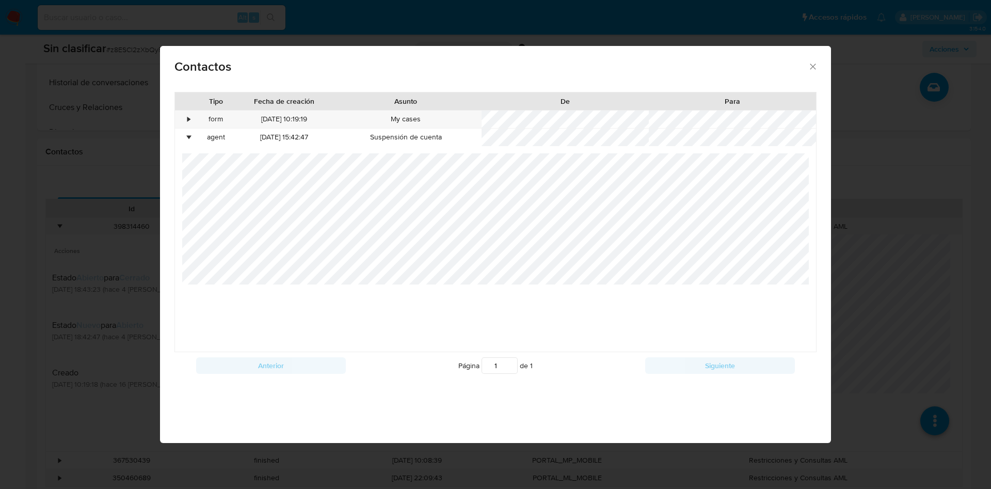
click at [912, 249] on div "Contactos Tipo Fecha de creación Asunto De Para • form 02/08/2025 10:19:19 My c…" at bounding box center [495, 244] width 991 height 489
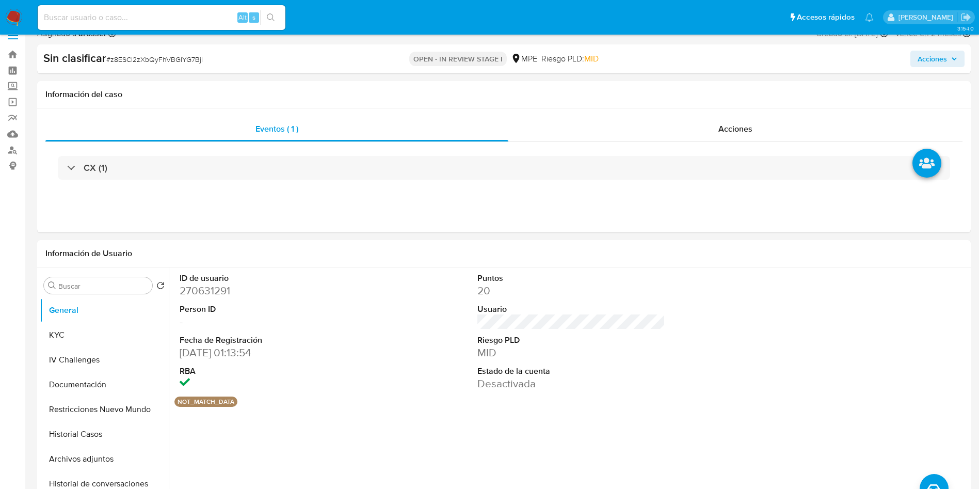
scroll to position [0, 0]
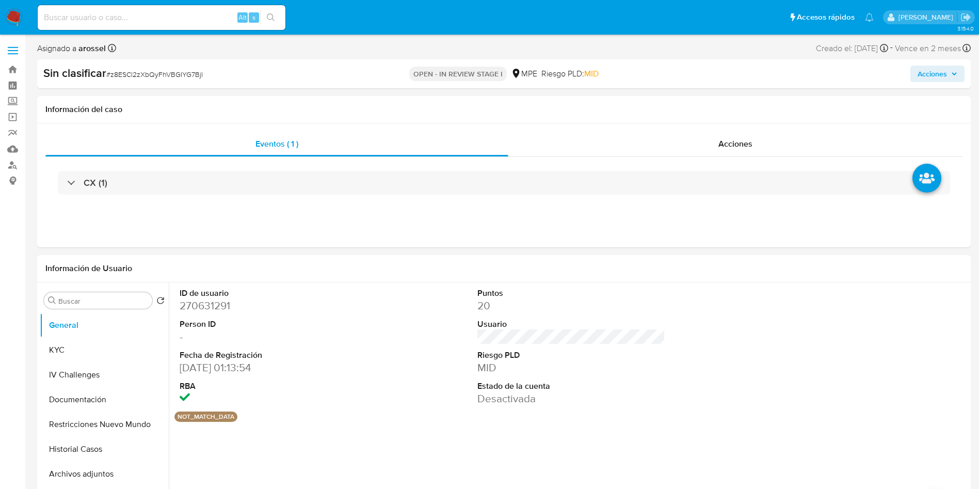
click at [935, 78] on span "Acciones" at bounding box center [931, 74] width 29 height 17
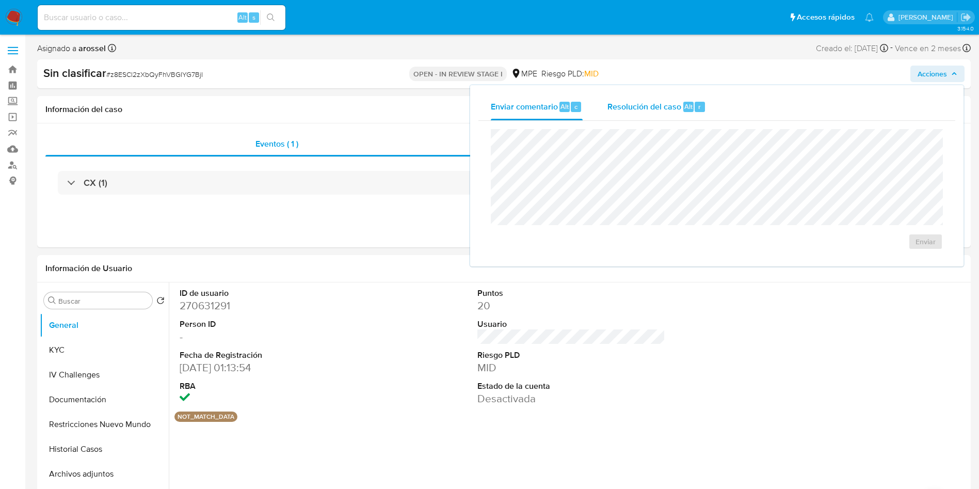
click at [690, 112] on div "Resolución del caso Alt r" at bounding box center [656, 106] width 99 height 27
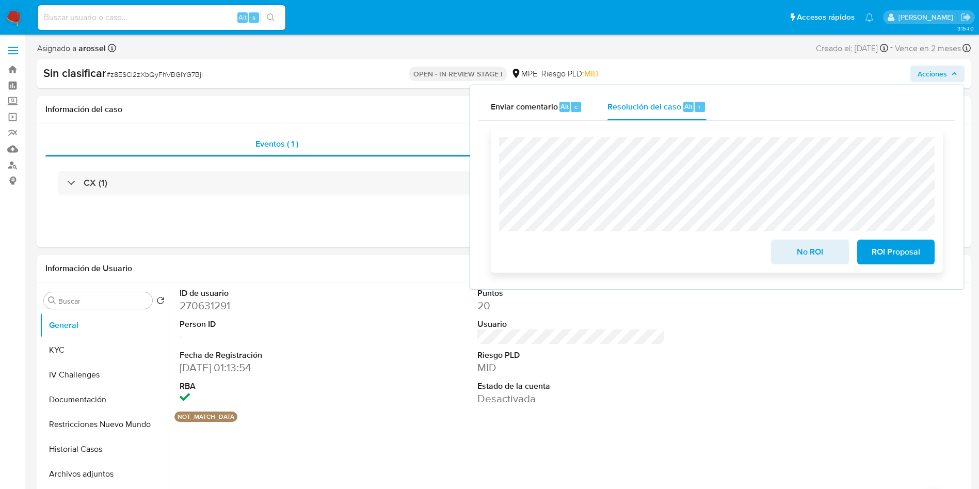
click at [796, 250] on span "No ROI" at bounding box center [809, 251] width 51 height 23
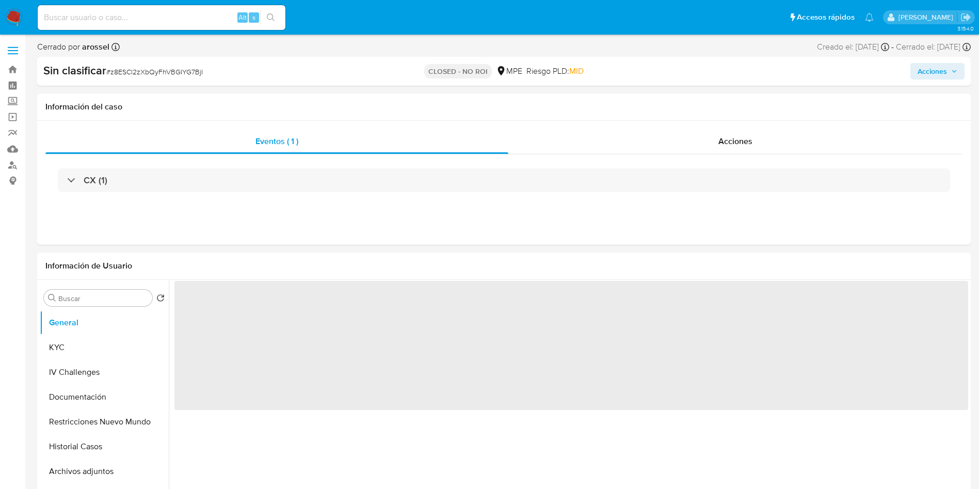
click at [167, 72] on span "# z8ESCl2zXbQyFhVBGIYG7BjI" at bounding box center [154, 72] width 96 height 10
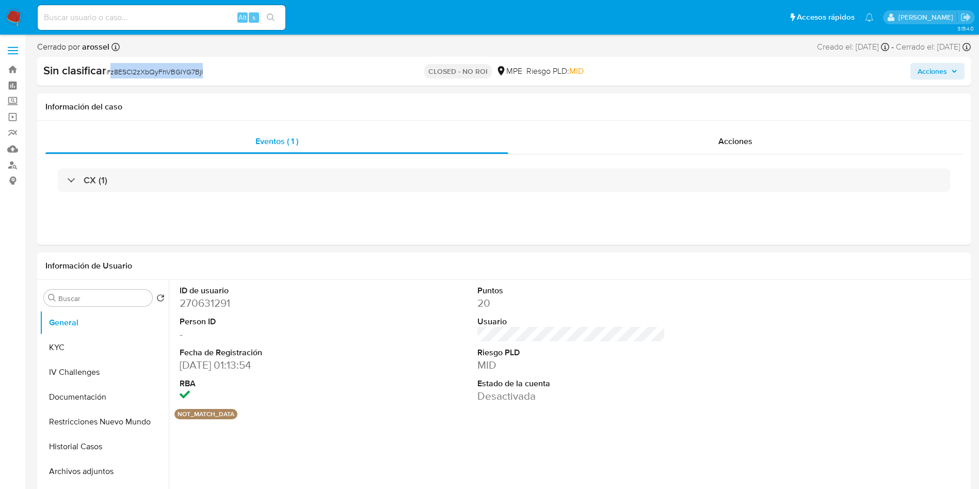
copy span "z8ESCl2zXbQyFhVBGIYG7BjI"
select select "10"
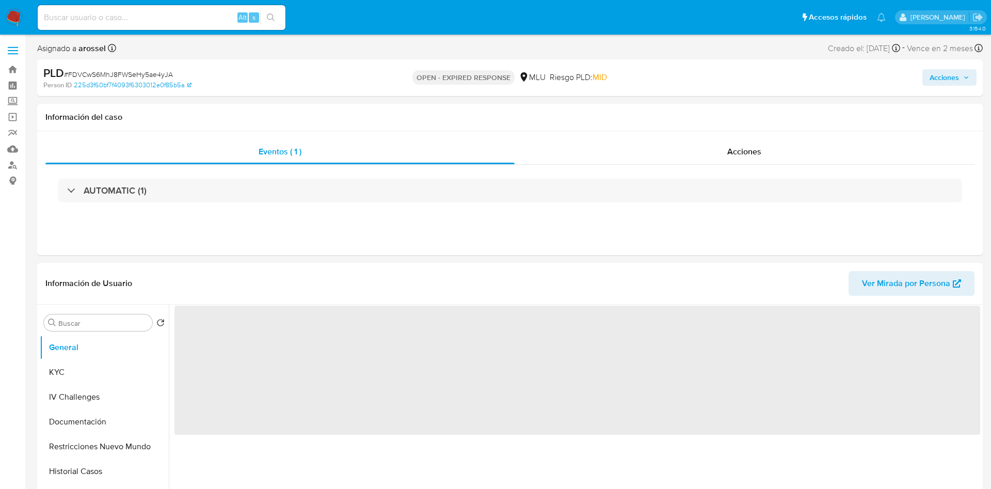
select select "10"
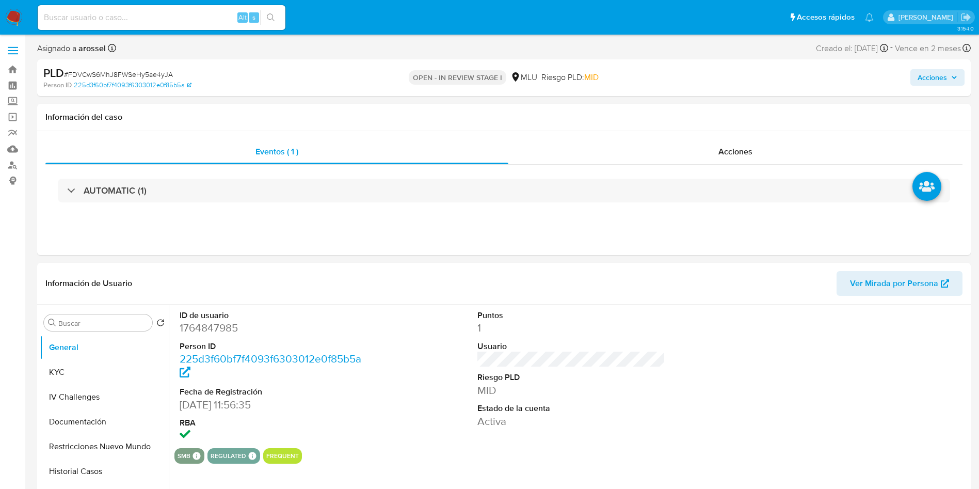
select select "10"
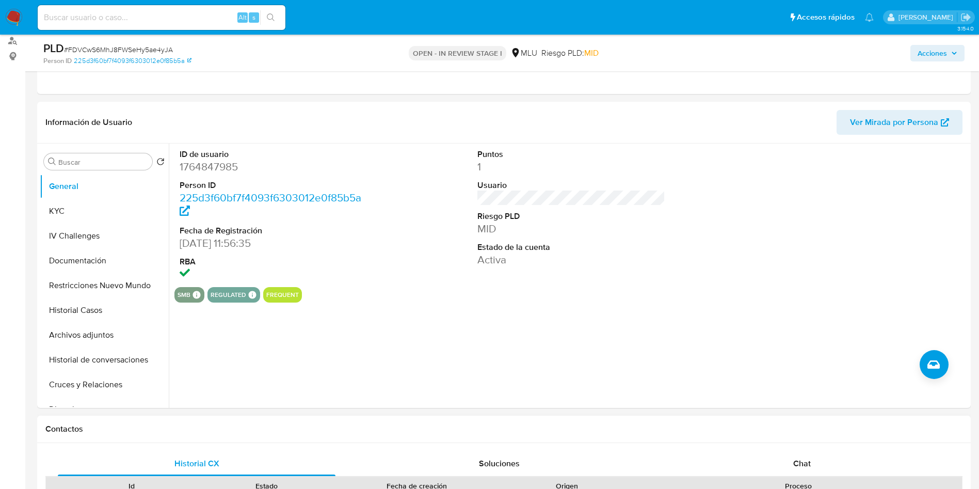
scroll to position [310, 0]
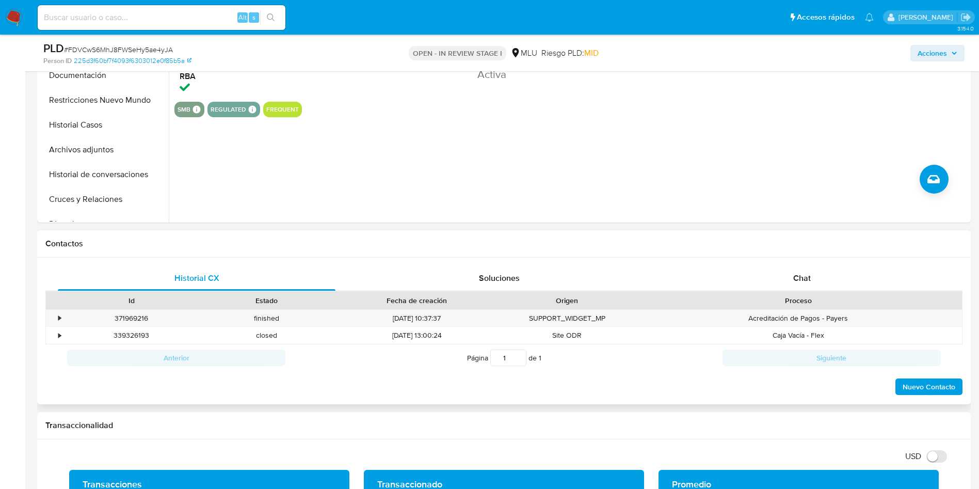
click at [771, 294] on div "Proceso" at bounding box center [798, 301] width 327 height 18
click at [784, 279] on div "Chat" at bounding box center [802, 278] width 278 height 25
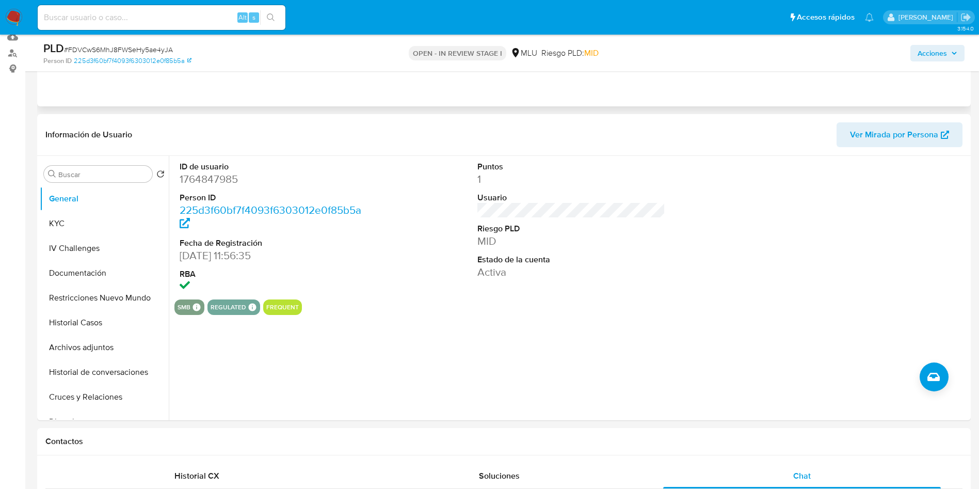
scroll to position [0, 0]
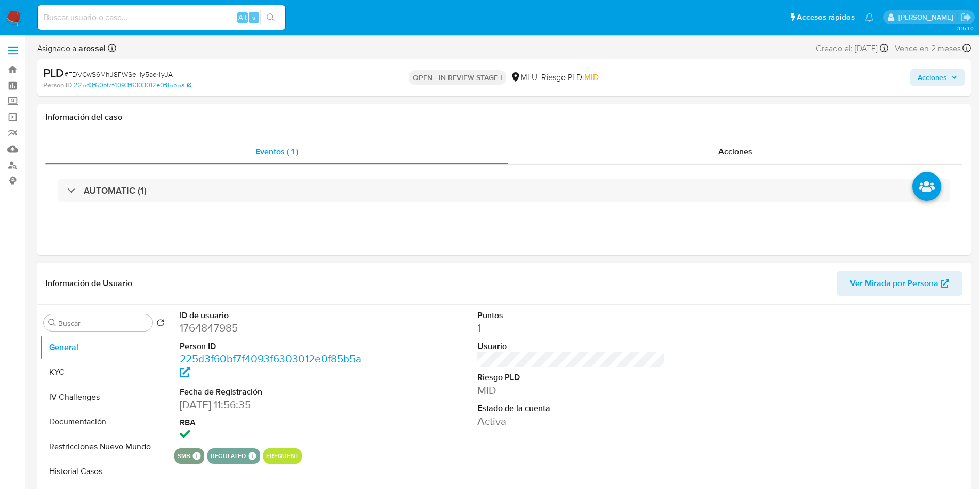
click at [221, 322] on dd "1764847985" at bounding box center [274, 327] width 188 height 14
copy dd "1764847985"
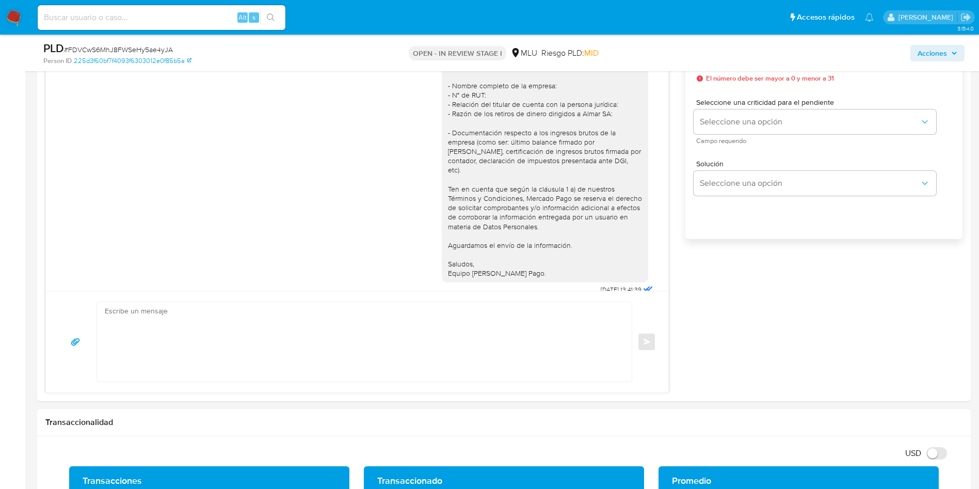
scroll to position [619, 0]
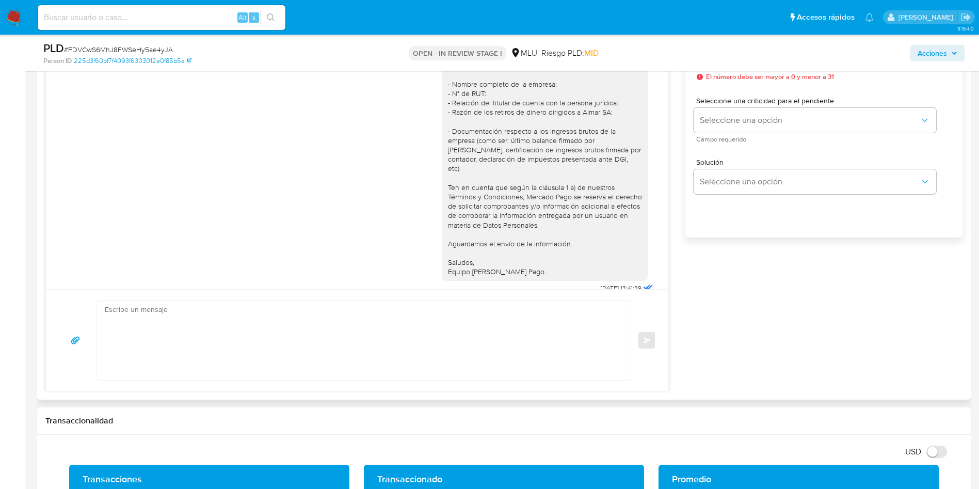
click at [404, 329] on textarea at bounding box center [362, 339] width 514 height 79
paste textarea "Hola, xxxx. Te contactamos nuevamente para recordarte que aún está pendiente el…"
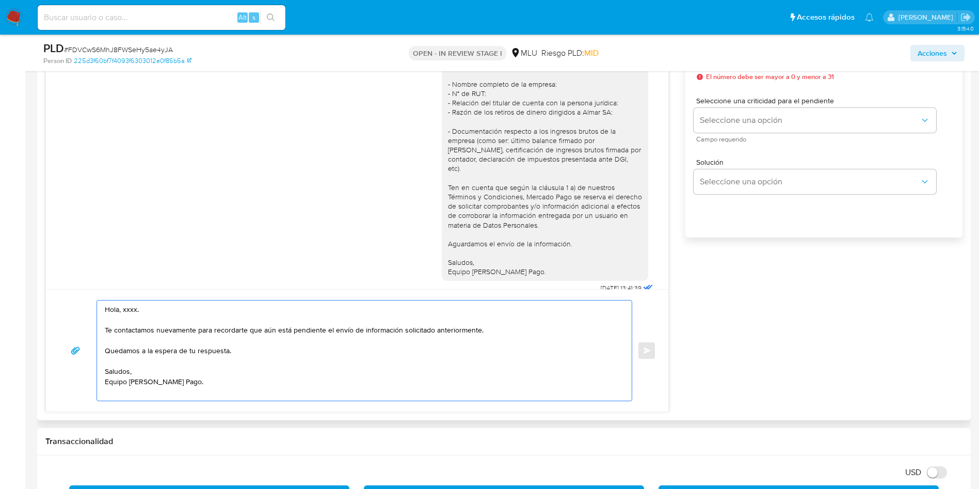
click at [134, 313] on textarea "Hola, xxxx. Te contactamos nuevamente para recordarte que aún está pendiente el…" at bounding box center [362, 350] width 514 height 100
click at [130, 310] on textarea "Hola, xxxx. Te contactamos nuevamente para recordarte que aún está pendiente el…" at bounding box center [362, 350] width 514 height 100
click at [199, 382] on textarea "Hola, Bruno. Te contactamos nuevamente para recordarte que aún está pendiente e…" at bounding box center [362, 350] width 514 height 100
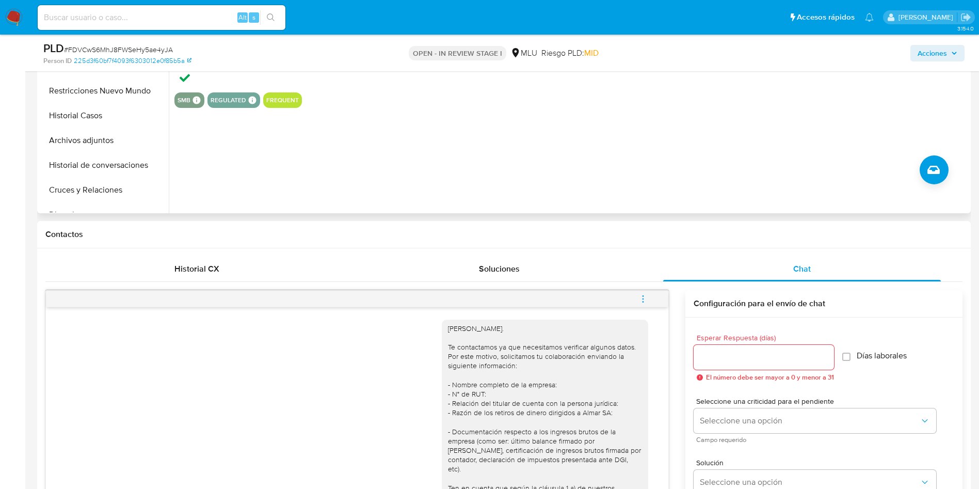
scroll to position [155, 0]
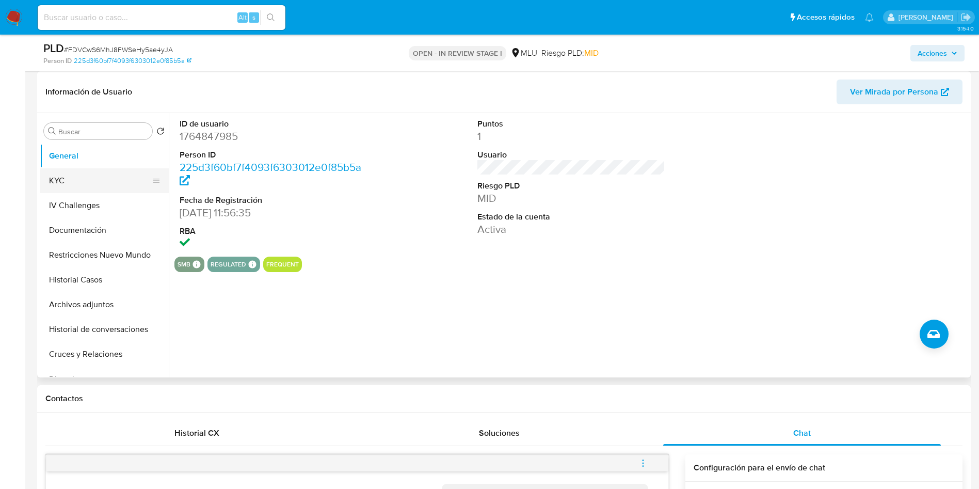
type textarea "Hola, Bruno. Te contactamos nuevamente para recordarte que aún está pendiente e…"
click at [87, 176] on button "KYC" at bounding box center [100, 180] width 121 height 25
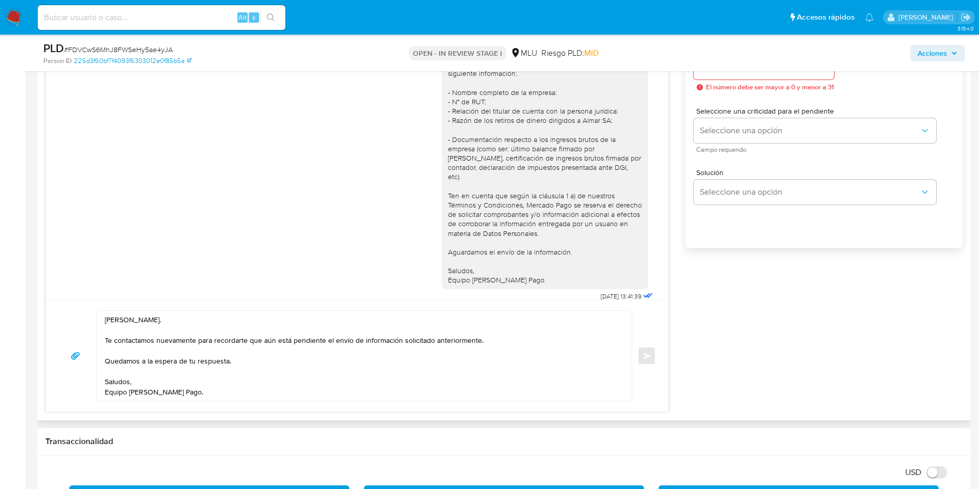
scroll to position [619, 0]
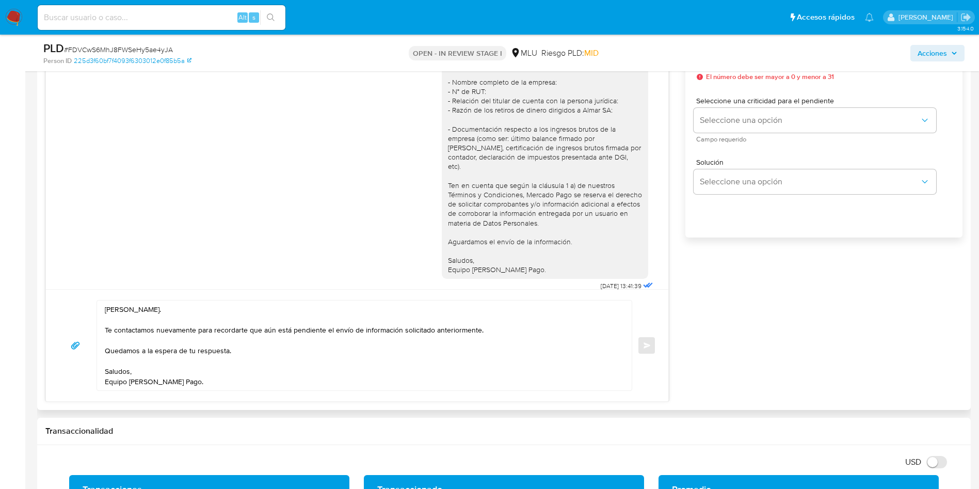
click at [483, 374] on textarea "Hola, Bruno. Te contactamos nuevamente para recordarte que aún está pendiente e…" at bounding box center [362, 345] width 514 height 90
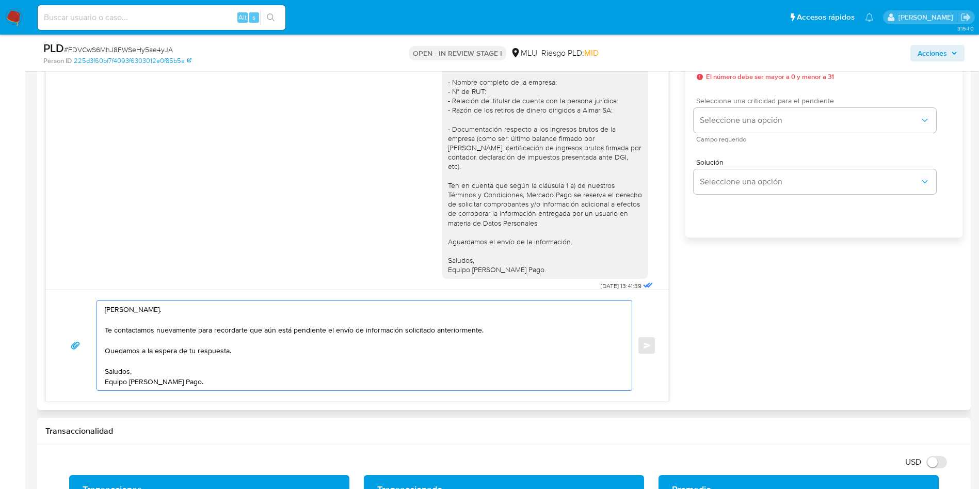
scroll to position [464, 0]
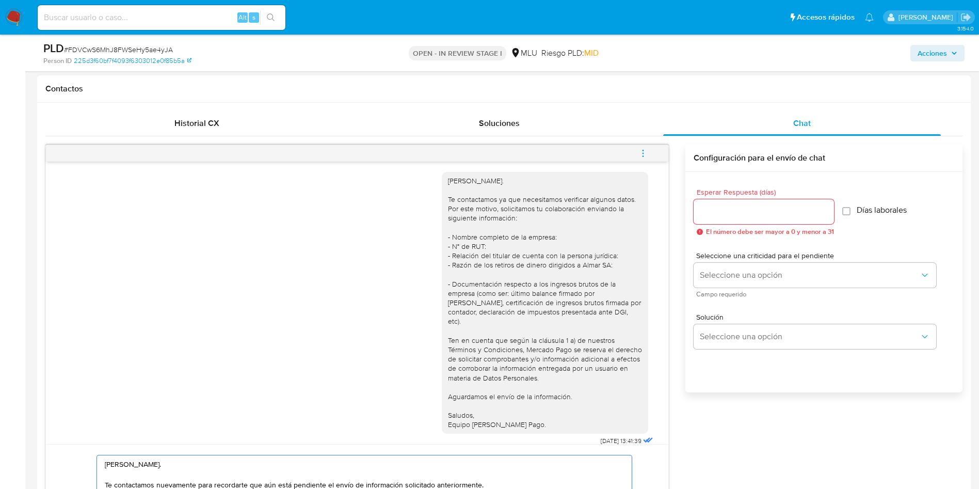
click at [760, 205] on input "Esperar Respuesta (días)" at bounding box center [764, 211] width 140 height 13
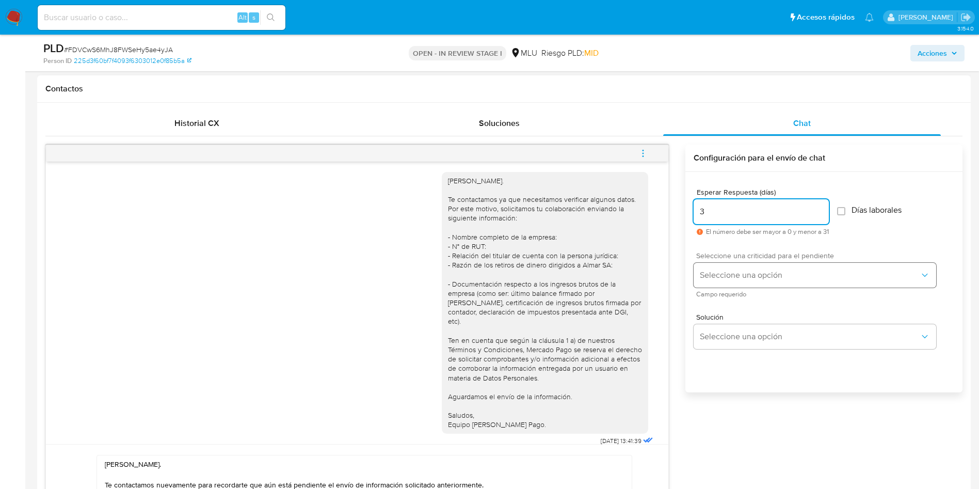
type input "3"
click at [723, 272] on span "Seleccione una opción" at bounding box center [810, 275] width 220 height 10
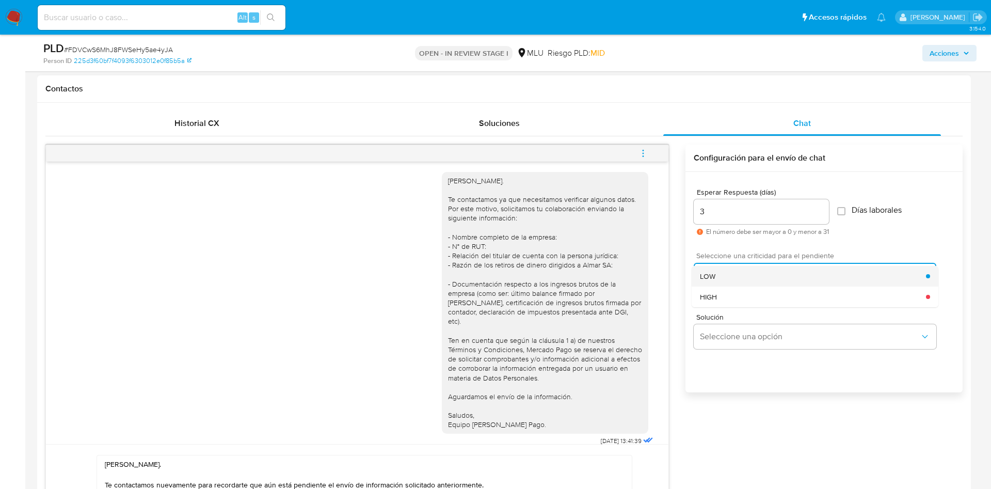
click at [724, 273] on div "LOW" at bounding box center [813, 276] width 226 height 21
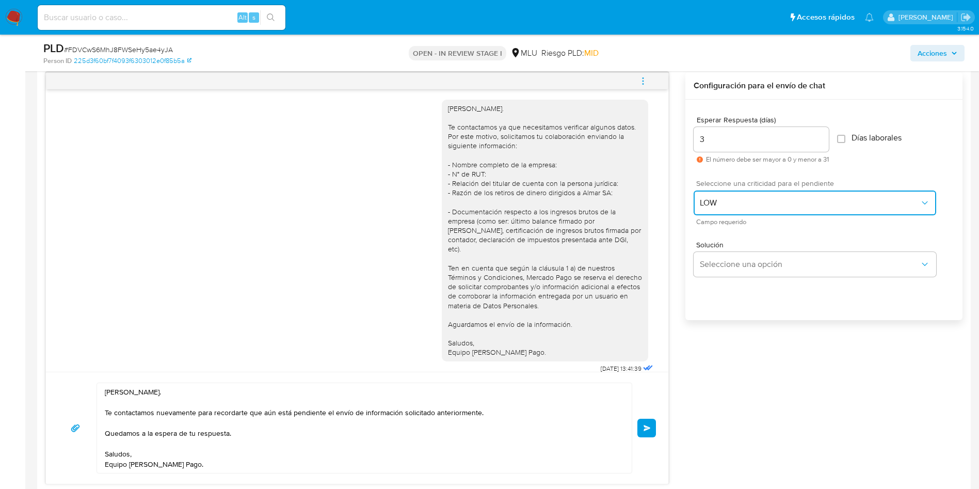
scroll to position [619, 0]
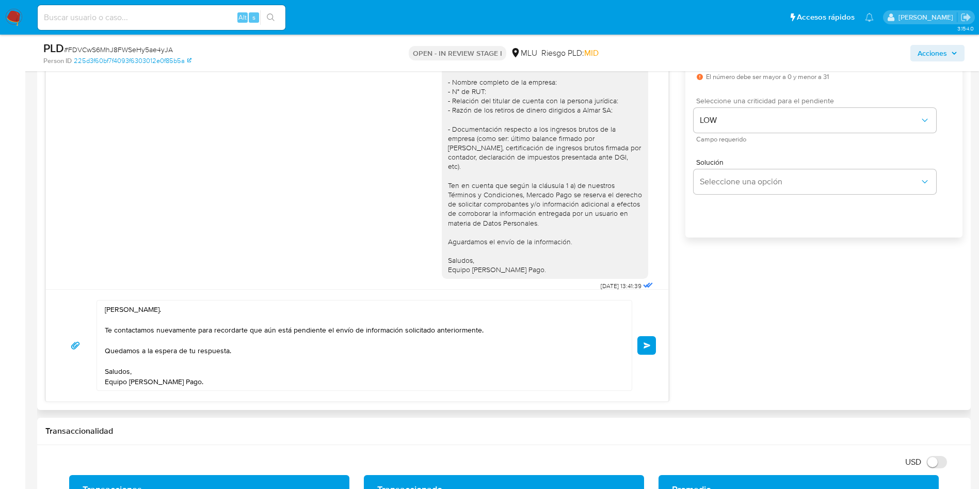
click at [652, 351] on button "Enviar" at bounding box center [646, 345] width 19 height 19
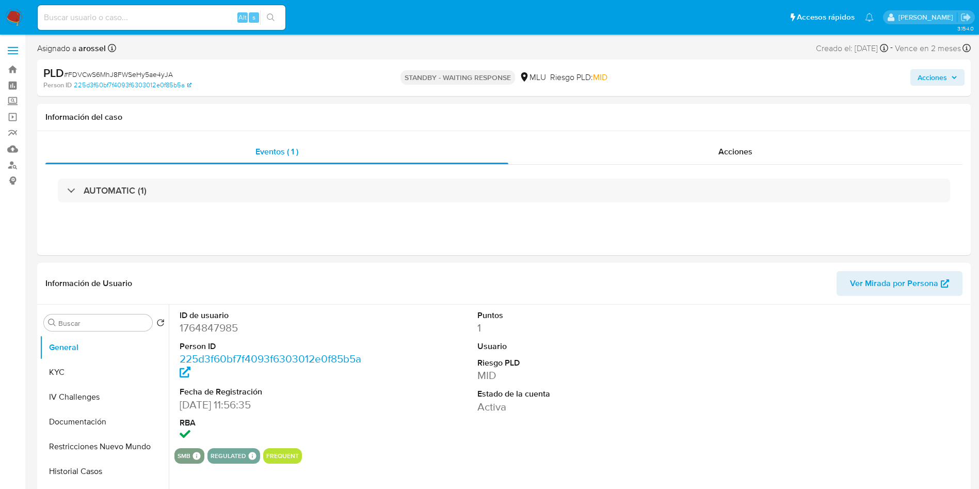
select select "10"
click at [137, 78] on span "# FDVCwS6MhJ8FWSeHy5ae4yJA" at bounding box center [118, 74] width 109 height 10
copy span "FDVCwS6MhJ8FWSeHy5ae4yJA"
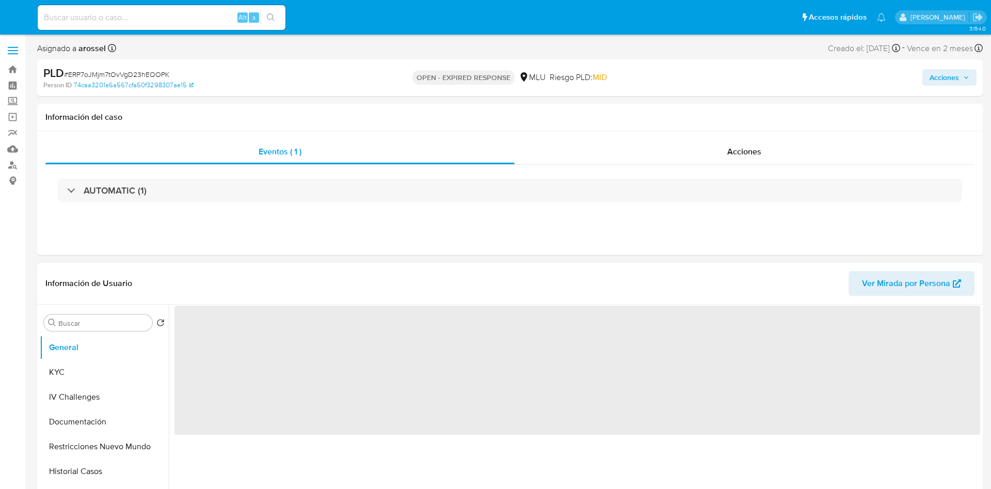
select select "10"
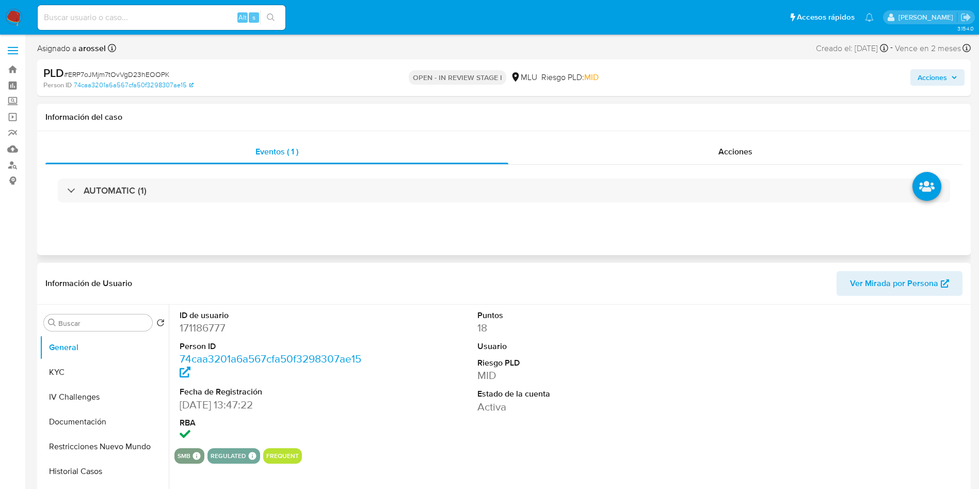
select select "10"
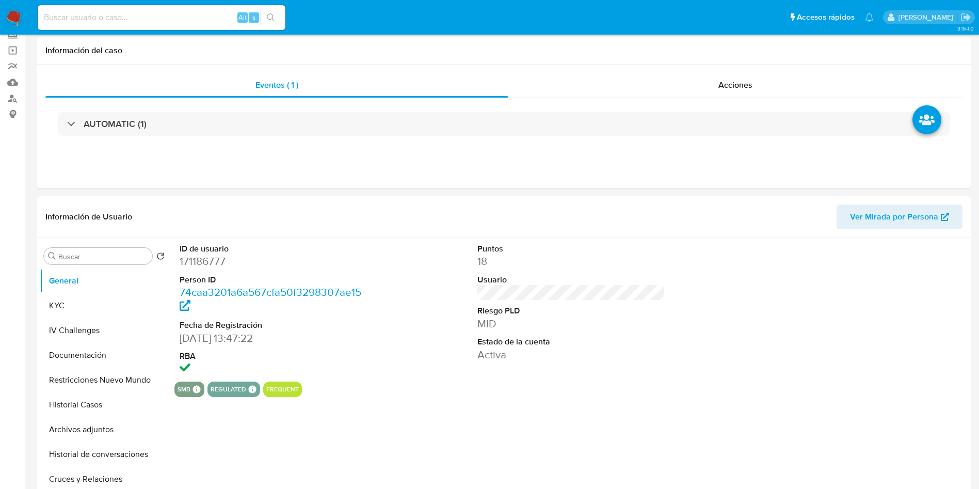
scroll to position [310, 0]
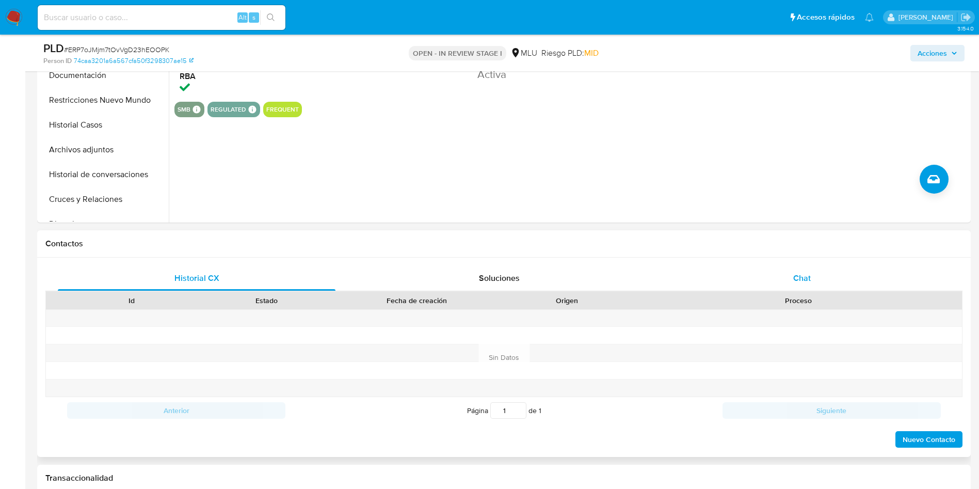
click at [810, 290] on div "Chat" at bounding box center [802, 278] width 278 height 25
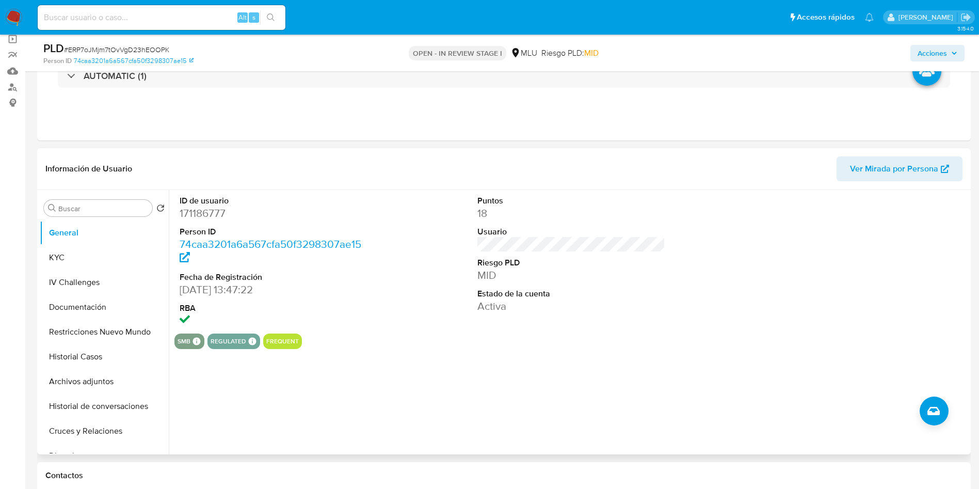
scroll to position [77, 0]
click at [212, 215] on dd "171186777" at bounding box center [274, 213] width 188 height 14
copy dd "171186777"
click at [91, 362] on button "Historial Casos" at bounding box center [100, 357] width 121 height 25
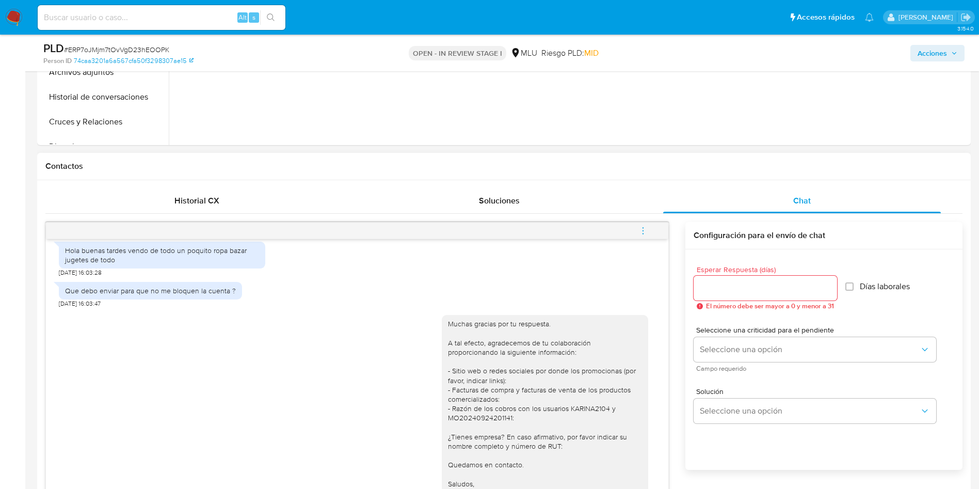
scroll to position [0, 0]
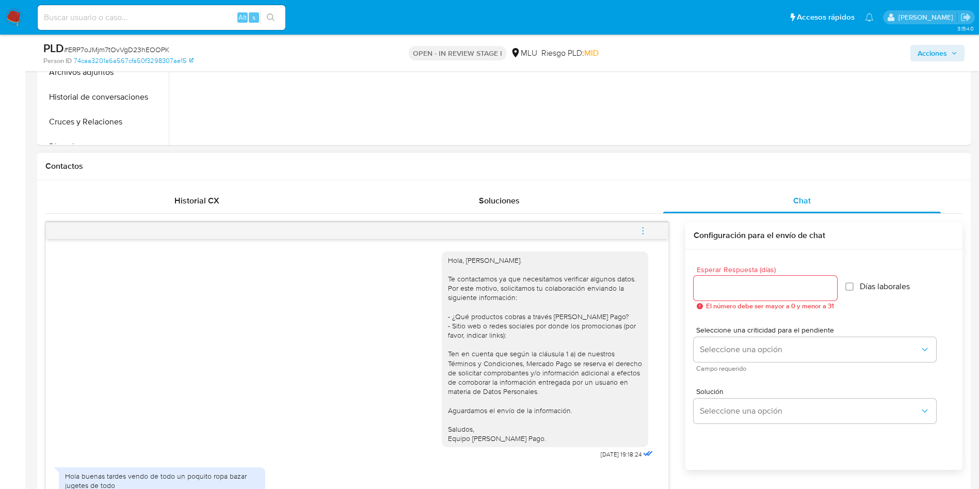
click at [638, 225] on button "menu-action" at bounding box center [643, 230] width 34 height 25
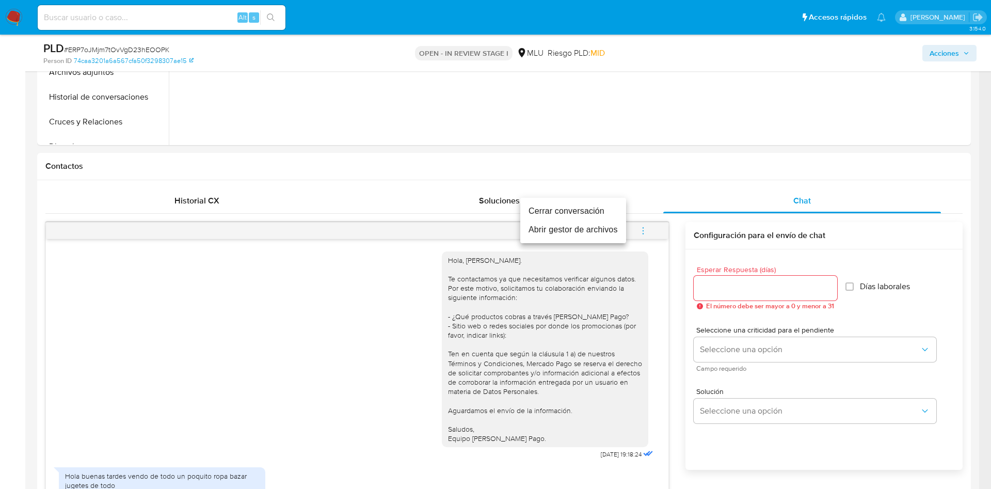
click at [589, 211] on li "Cerrar conversación" at bounding box center [573, 211] width 106 height 19
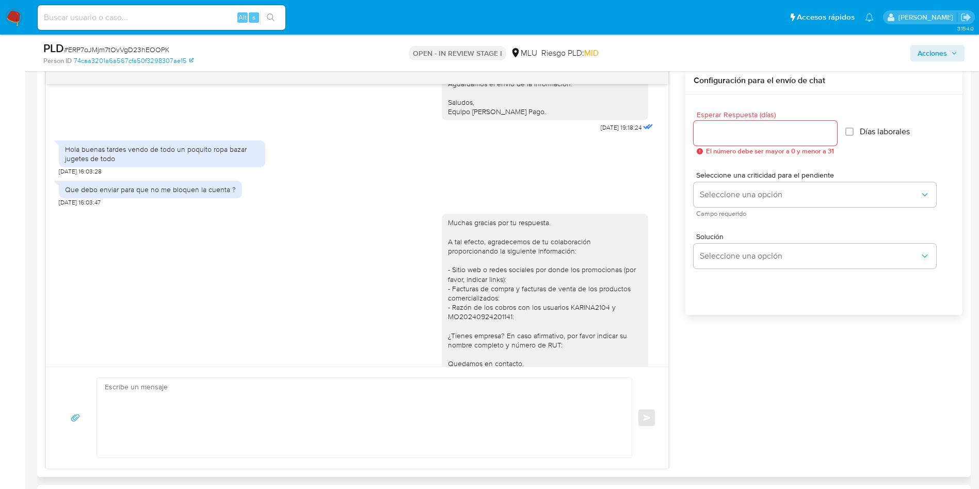
scroll to position [148, 0]
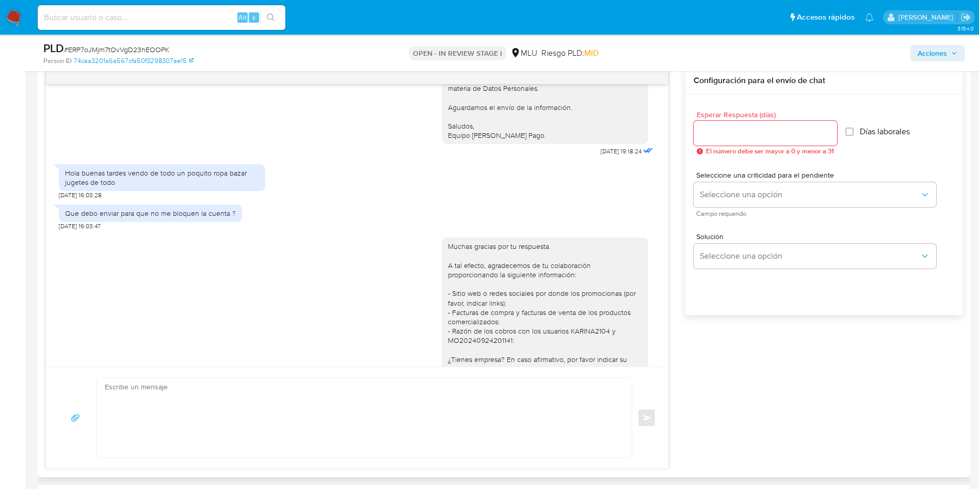
click at [166, 171] on div "Hola buenas tardes vendo de todo un poquito ropa bazar jugetes de todo" at bounding box center [162, 177] width 194 height 19
click at [167, 175] on div "Hola buenas tardes vendo de todo un poquito ropa bazar jugetes de todo" at bounding box center [162, 177] width 194 height 19
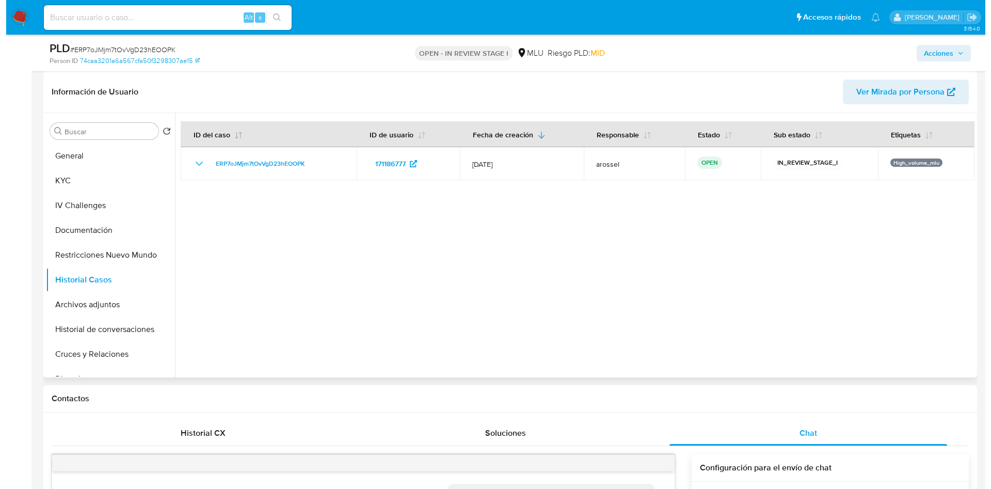
scroll to position [77, 0]
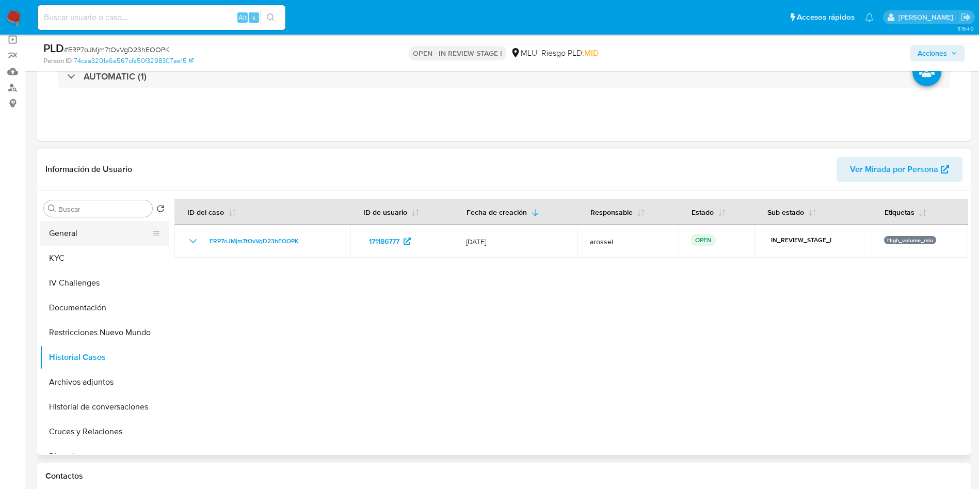
click at [100, 239] on button "General" at bounding box center [100, 233] width 121 height 25
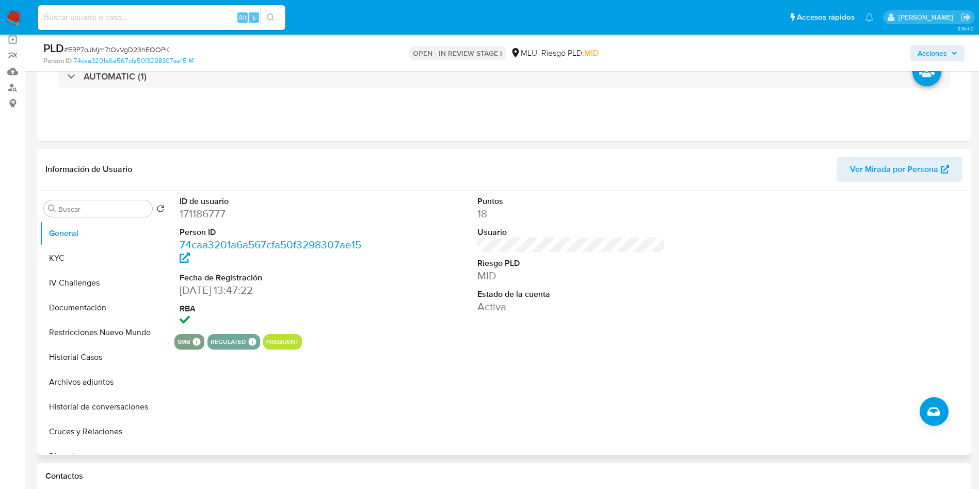
click at [184, 227] on dt "Person ID" at bounding box center [274, 232] width 188 height 11
click at [198, 217] on dd "171186777" at bounding box center [274, 213] width 188 height 14
copy dd "171186777"
click at [908, 248] on div at bounding box center [869, 261] width 199 height 143
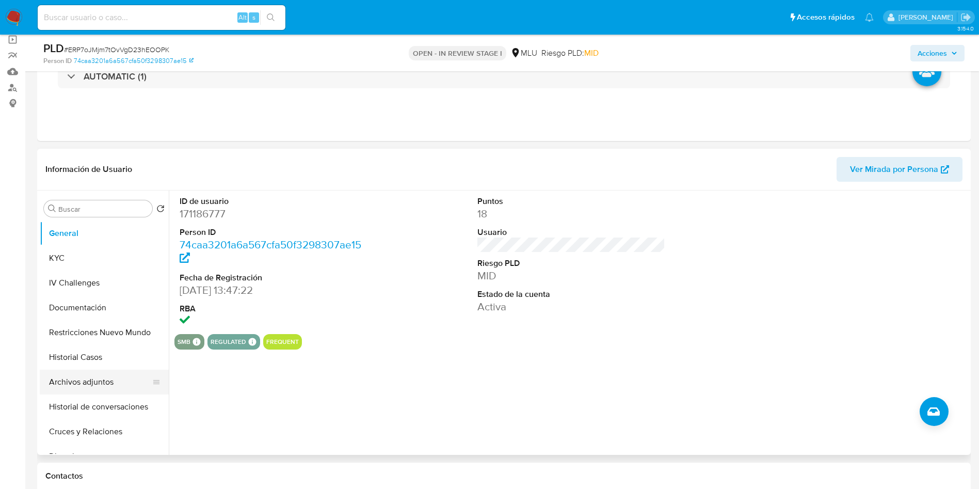
click at [80, 377] on button "Archivos adjuntos" at bounding box center [100, 381] width 121 height 25
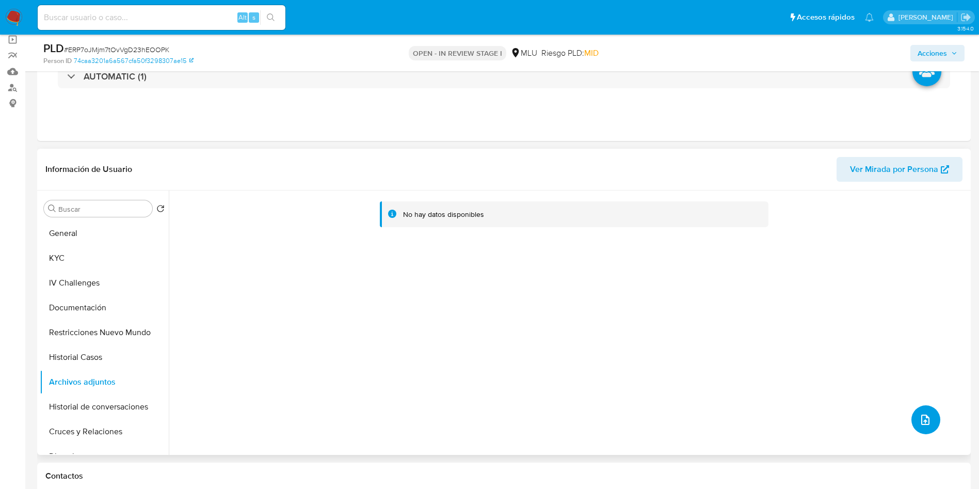
click at [919, 413] on icon "upload-file" at bounding box center [925, 419] width 12 height 12
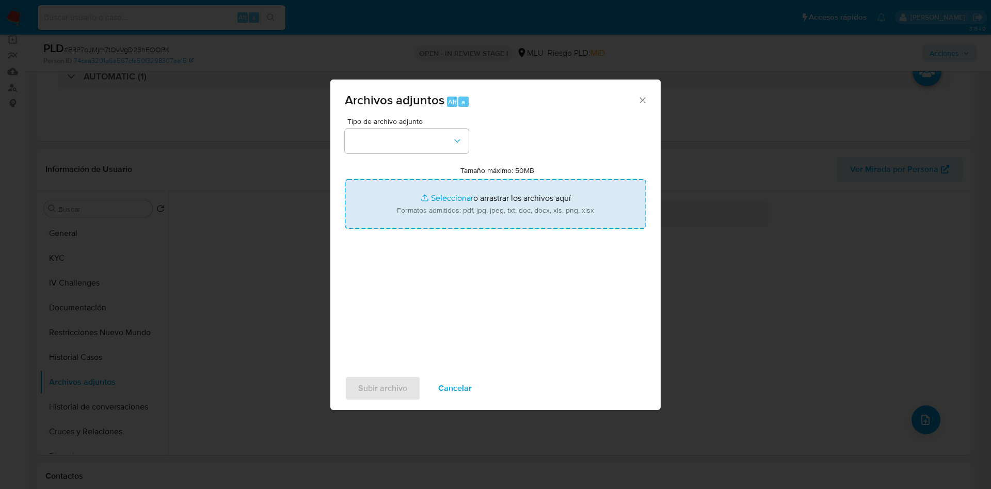
click at [538, 208] on input "Tamaño máximo: 50MB Seleccionar archivos" at bounding box center [495, 204] width 301 height 50
type input "C:\fakepath\Case Log 171186777 - 11_08_2025.pdf"
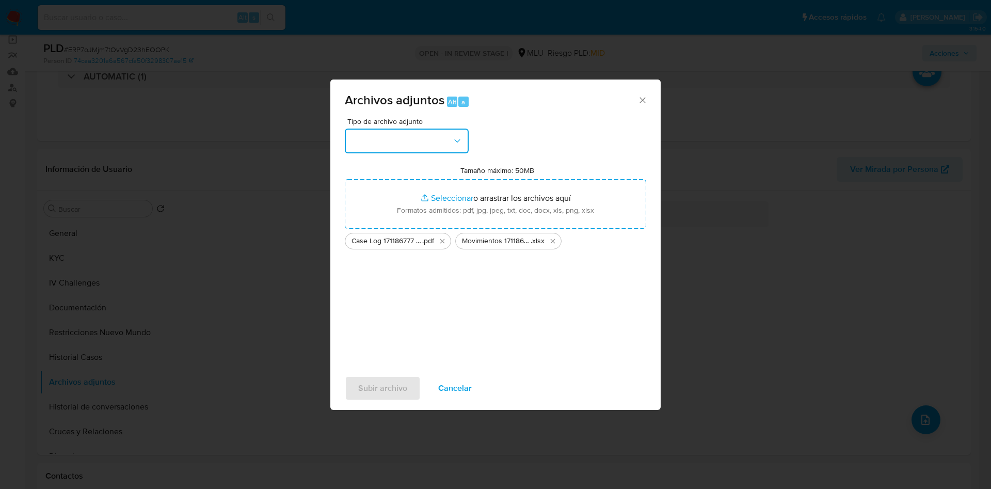
click at [407, 143] on button "button" at bounding box center [407, 140] width 124 height 25
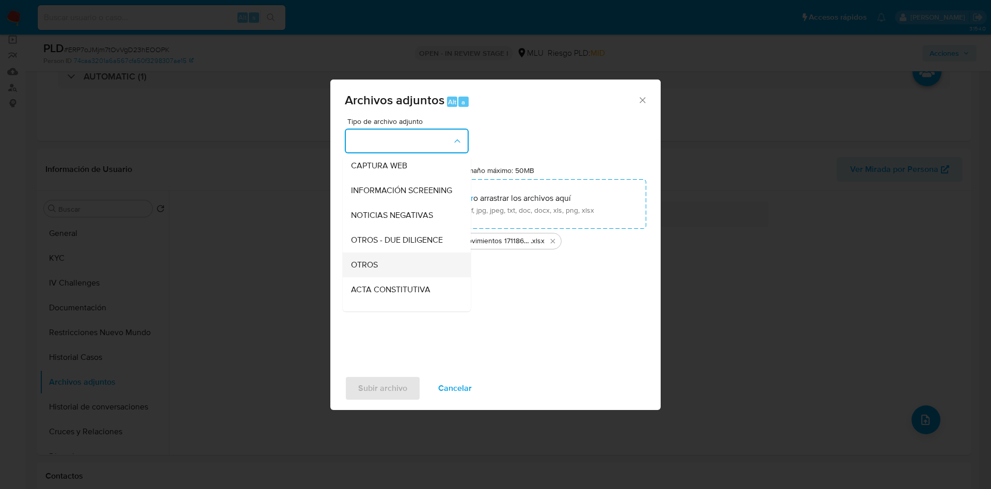
click at [410, 266] on div "OTROS" at bounding box center [403, 264] width 105 height 25
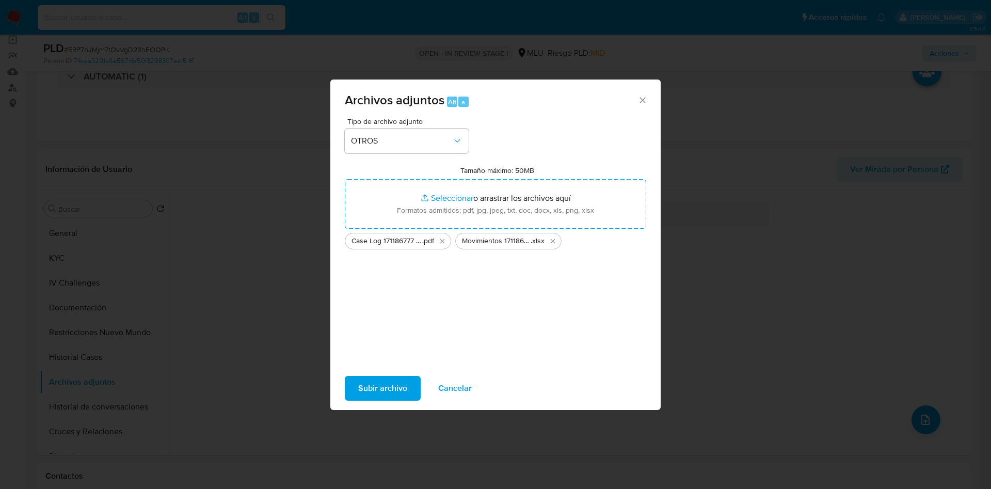
click at [386, 388] on span "Subir archivo" at bounding box center [382, 388] width 49 height 23
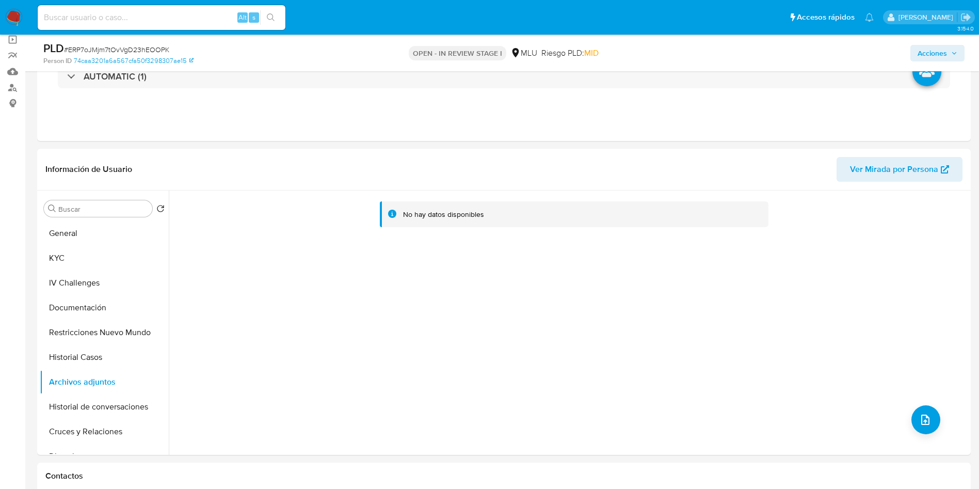
click at [935, 47] on span "Acciones" at bounding box center [931, 53] width 29 height 17
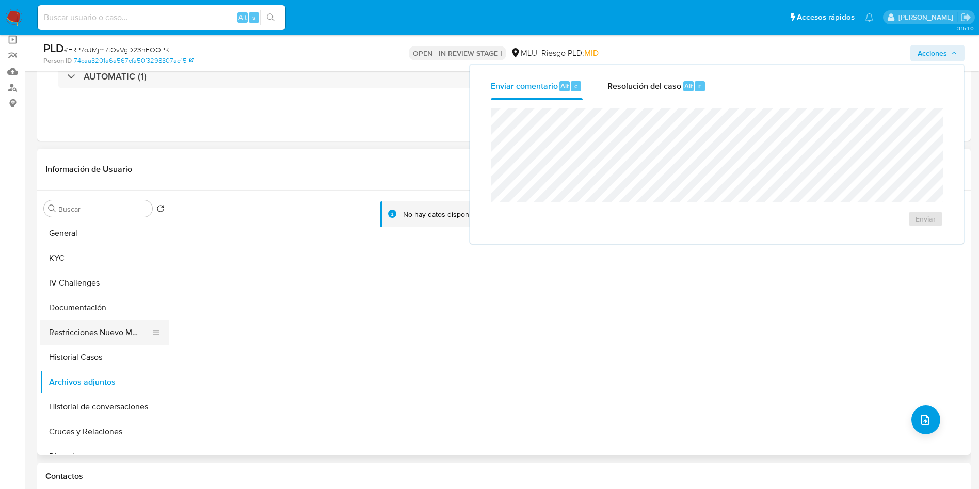
click at [88, 336] on button "Restricciones Nuevo Mundo" at bounding box center [100, 332] width 121 height 25
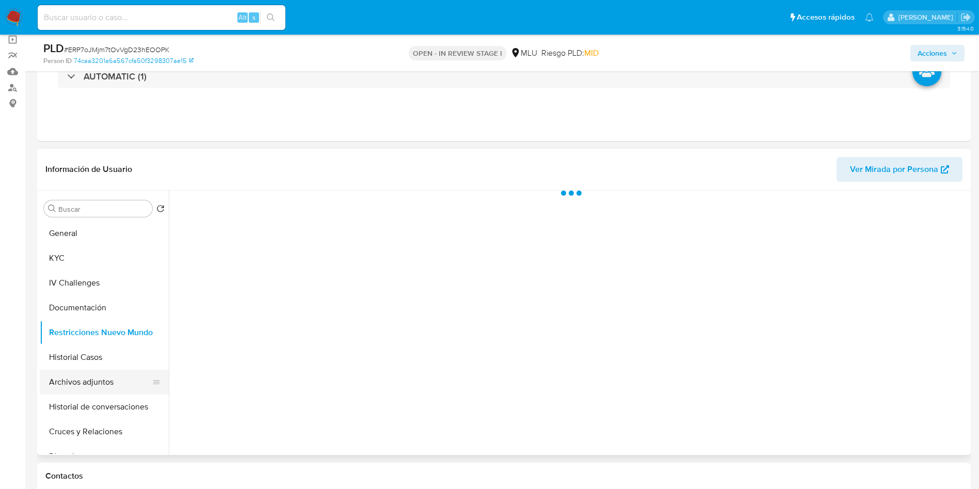
click at [96, 378] on button "Archivos adjuntos" at bounding box center [100, 381] width 121 height 25
click at [937, 54] on span "Acciones" at bounding box center [931, 53] width 29 height 17
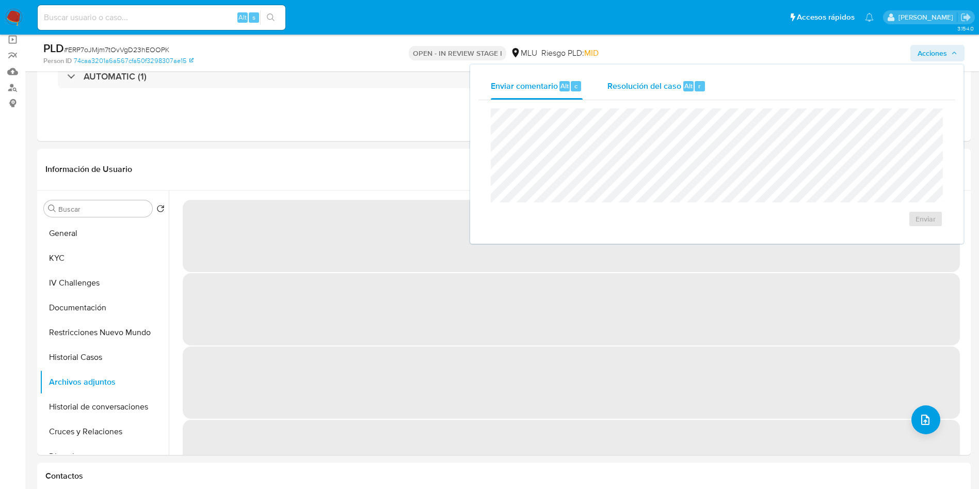
click at [652, 83] on span "Resolución del caso" at bounding box center [644, 85] width 74 height 12
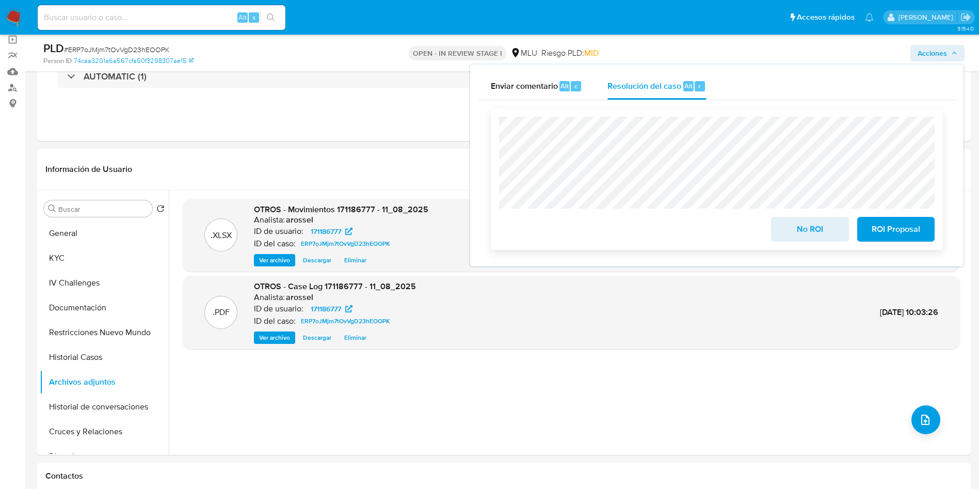
click at [897, 237] on span "ROI Proposal" at bounding box center [895, 229] width 51 height 23
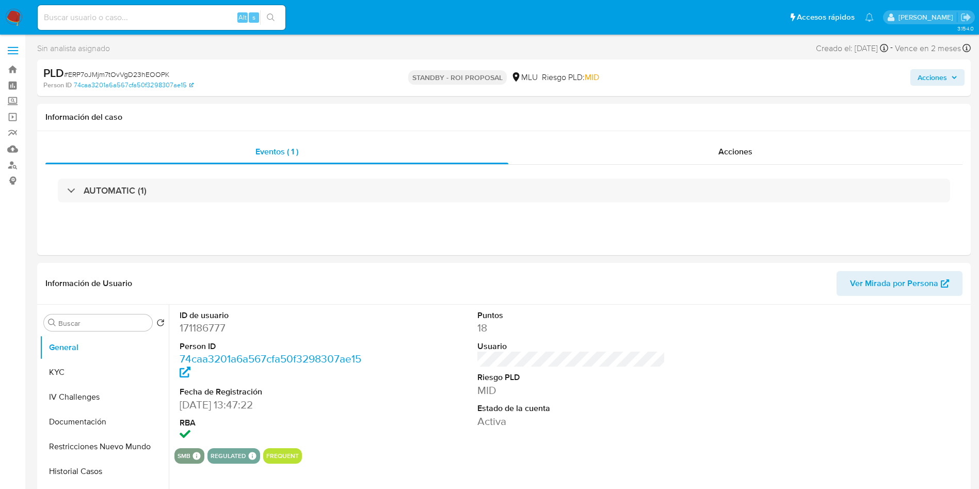
click at [118, 72] on span "# ERP7oJMjm7tOvVgD23hEOOPK" at bounding box center [116, 74] width 105 height 10
select select "10"
click at [119, 72] on span "# ERP7oJMjm7tOvVgD23hEOOPK" at bounding box center [116, 74] width 105 height 10
copy span "ERP7oJMjm7tOvVgD23hEOOPK"
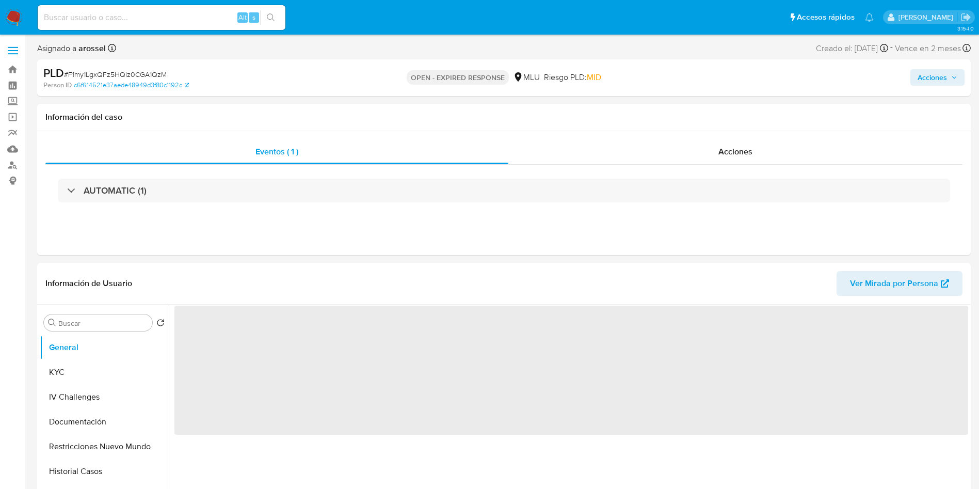
select select "10"
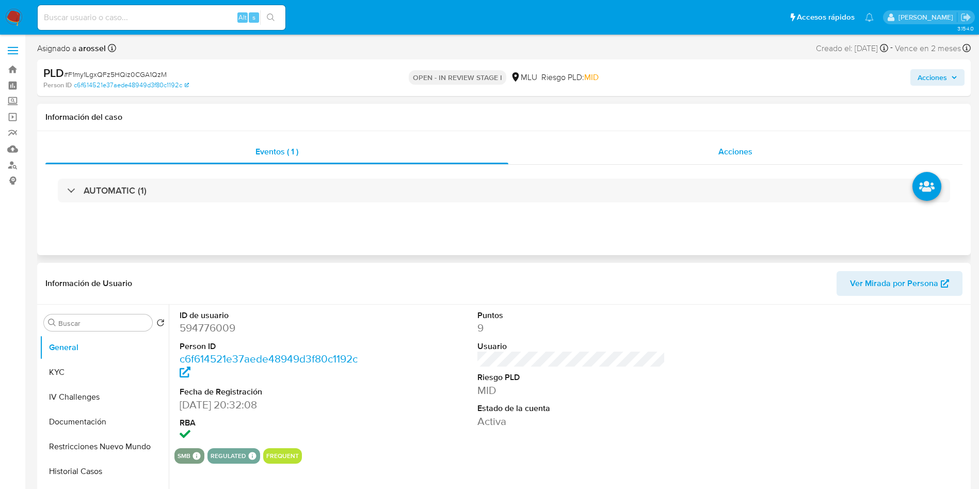
select select "10"
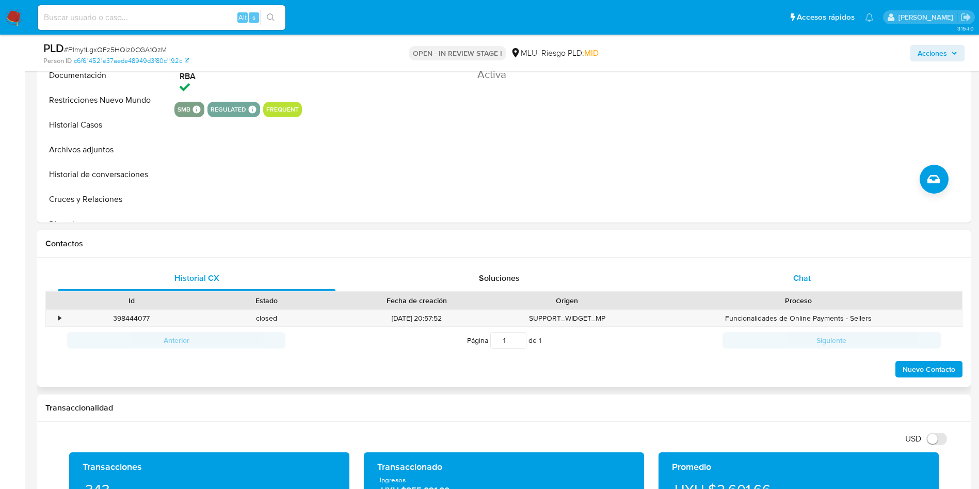
click at [813, 280] on div "Chat" at bounding box center [802, 278] width 278 height 25
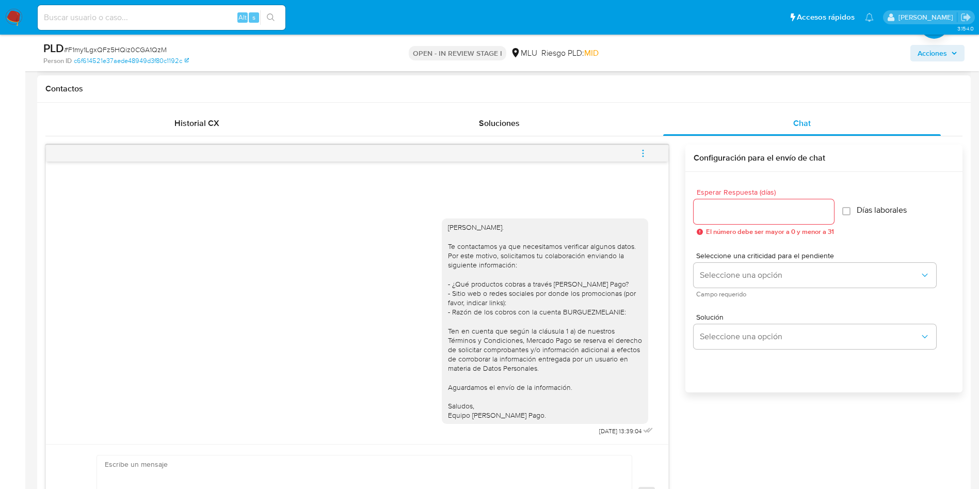
scroll to position [77, 0]
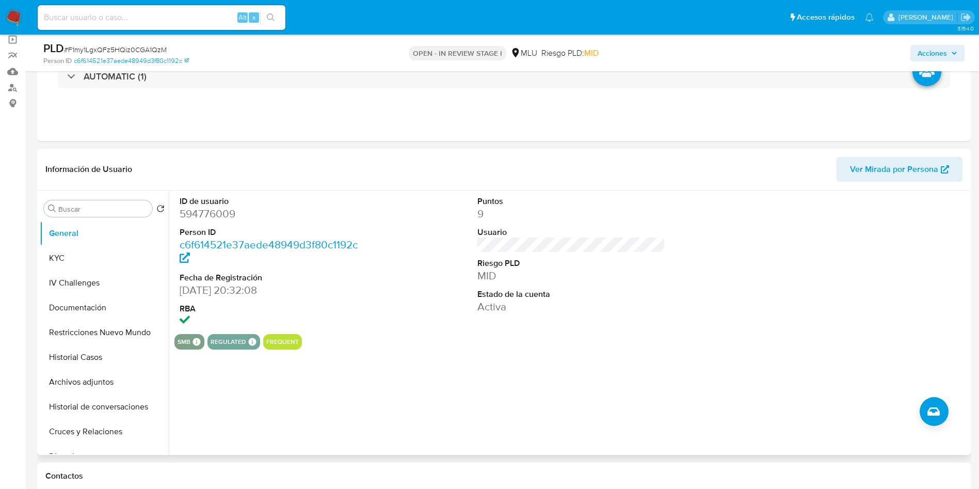
click at [213, 213] on dd "594776009" at bounding box center [274, 213] width 188 height 14
click at [213, 212] on dd "594776009" at bounding box center [274, 213] width 188 height 14
click at [203, 211] on dd "594776009" at bounding box center [274, 213] width 188 height 14
copy dd "594776009"
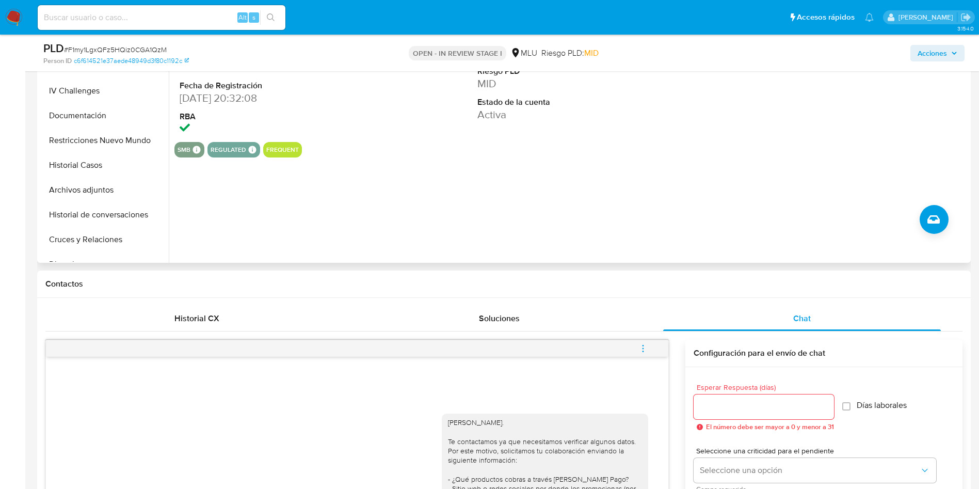
scroll to position [155, 0]
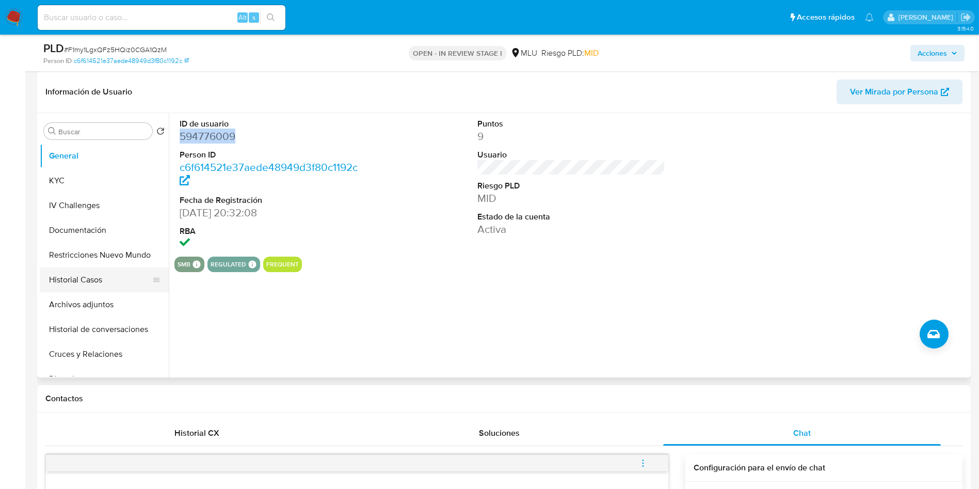
click at [85, 280] on button "Historial Casos" at bounding box center [100, 279] width 121 height 25
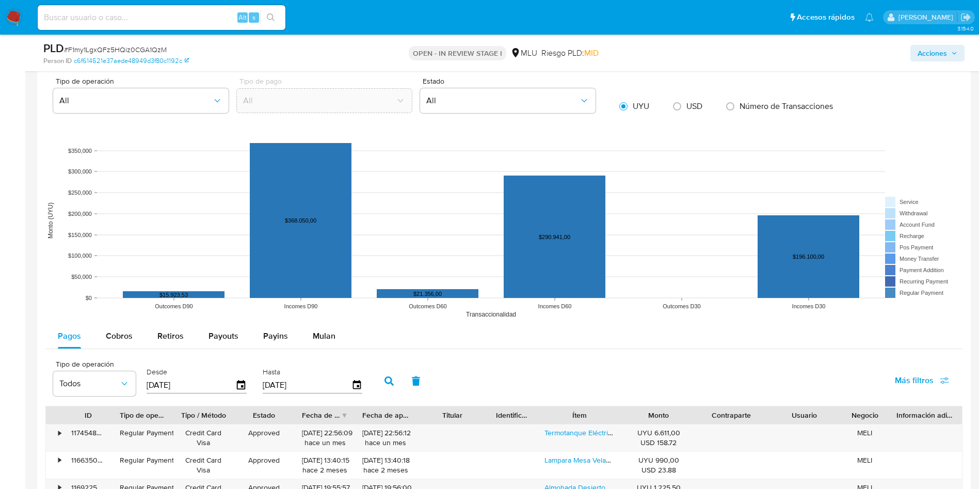
scroll to position [1393, 0]
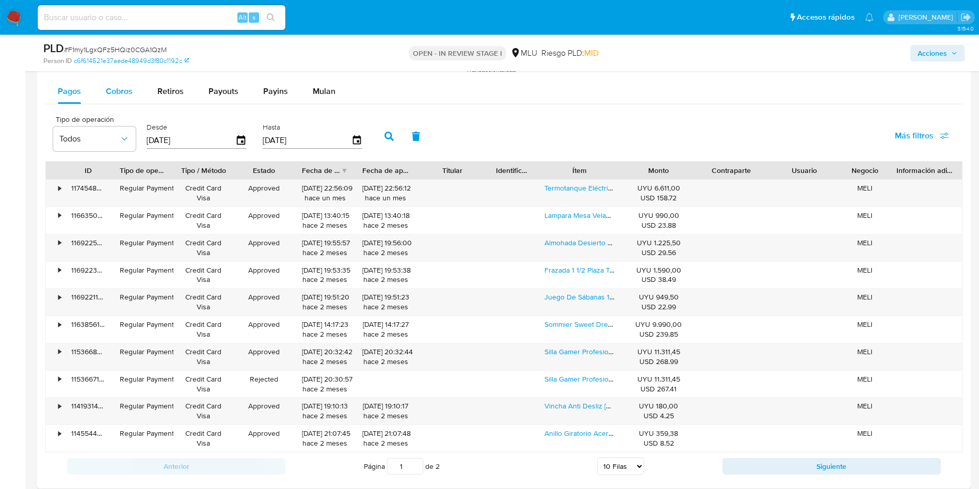
click at [123, 85] on span "Cobros" at bounding box center [119, 91] width 27 height 12
select select "10"
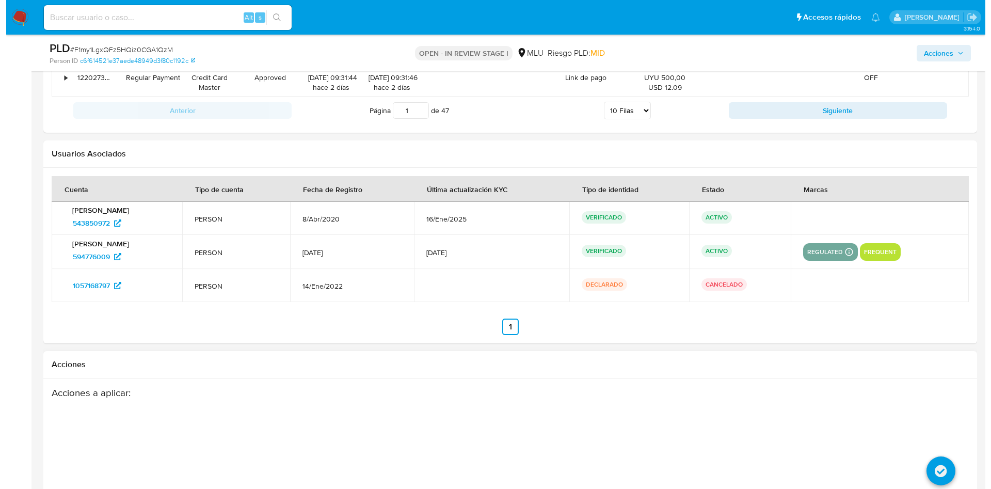
scroll to position [1881, 0]
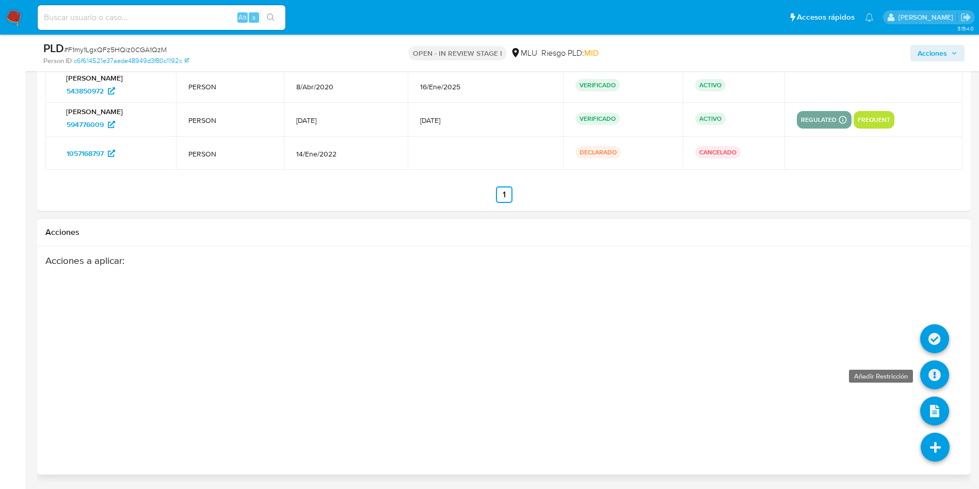
click at [929, 379] on link at bounding box center [934, 374] width 29 height 29
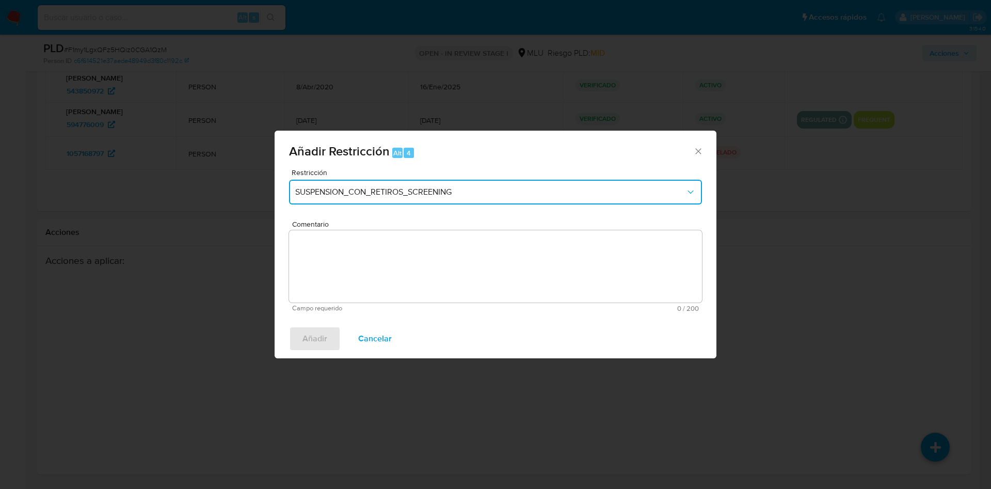
click at [397, 199] on button "SUSPENSION_CON_RETIROS_SCREENING" at bounding box center [495, 192] width 413 height 25
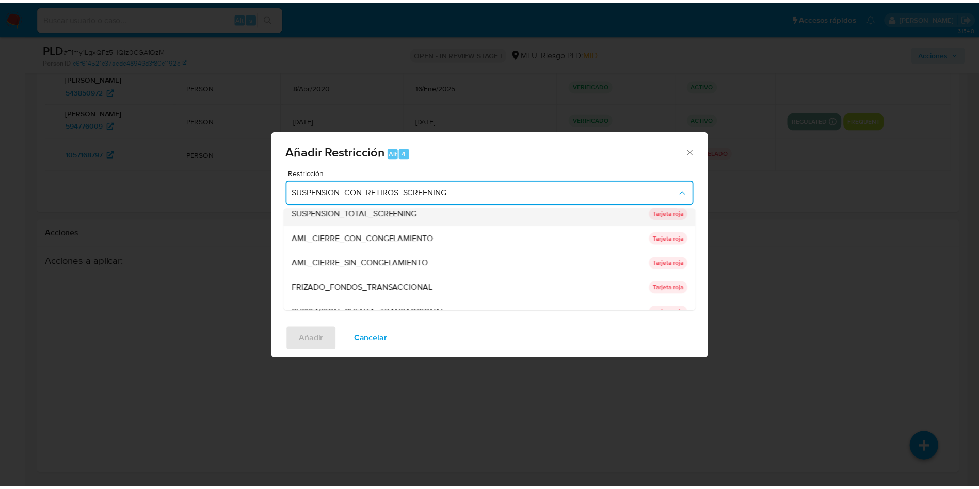
scroll to position [45, 0]
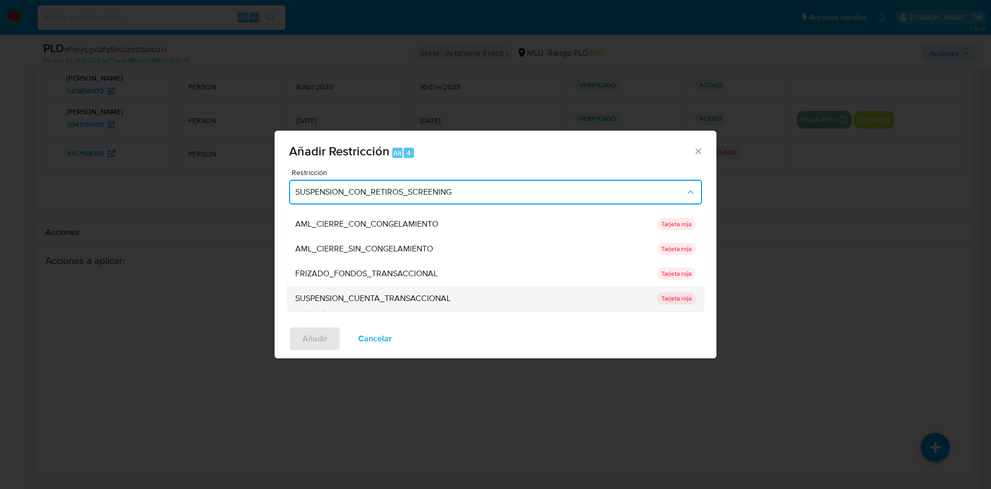
click at [420, 301] on span "SUSPENSION_CUENTA_TRANSACCIONAL" at bounding box center [372, 298] width 155 height 10
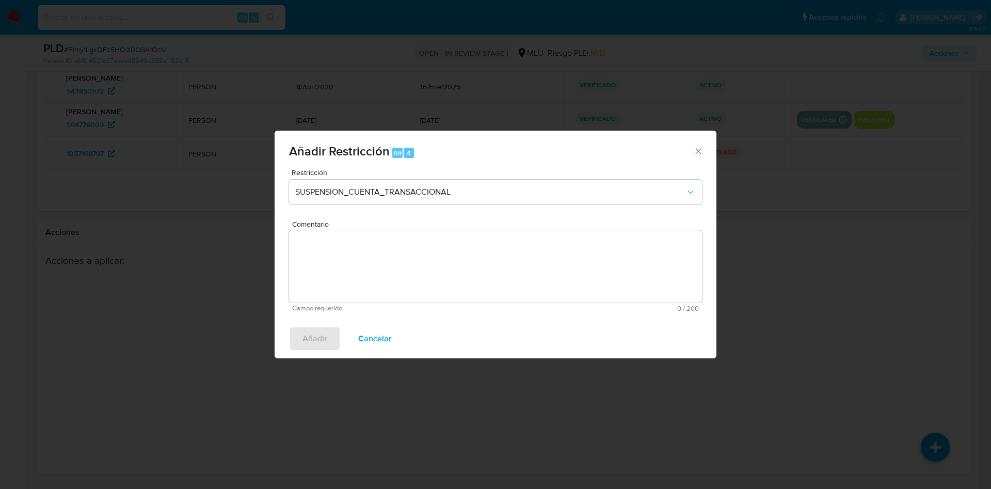
click at [396, 253] on textarea "Comentario" at bounding box center [495, 266] width 413 height 72
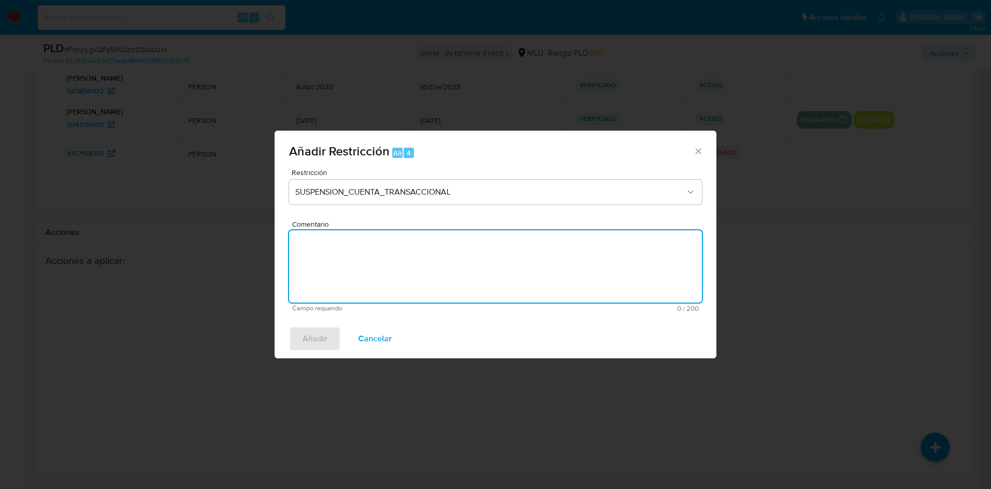
type textarea "S"
type textarea "Se aplica restricción para motivar respuesta"
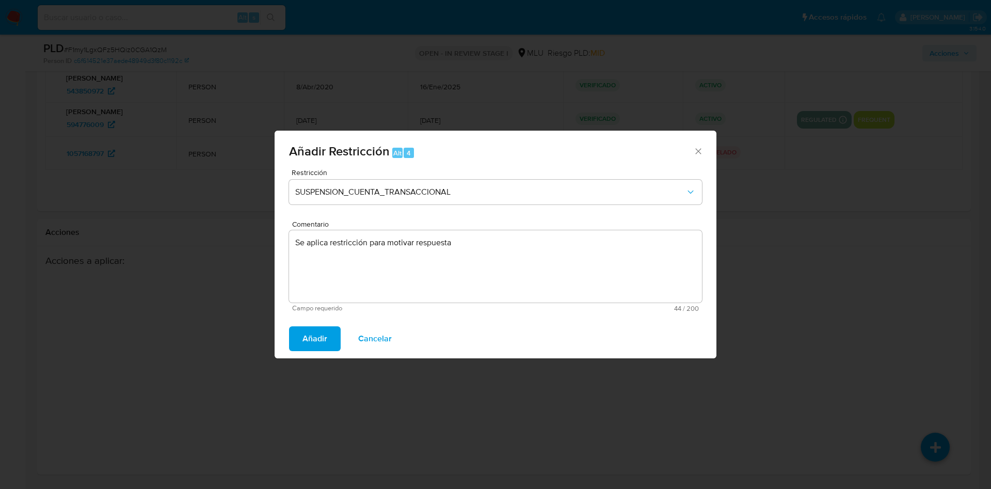
click at [310, 336] on span "Añadir" at bounding box center [314, 338] width 25 height 23
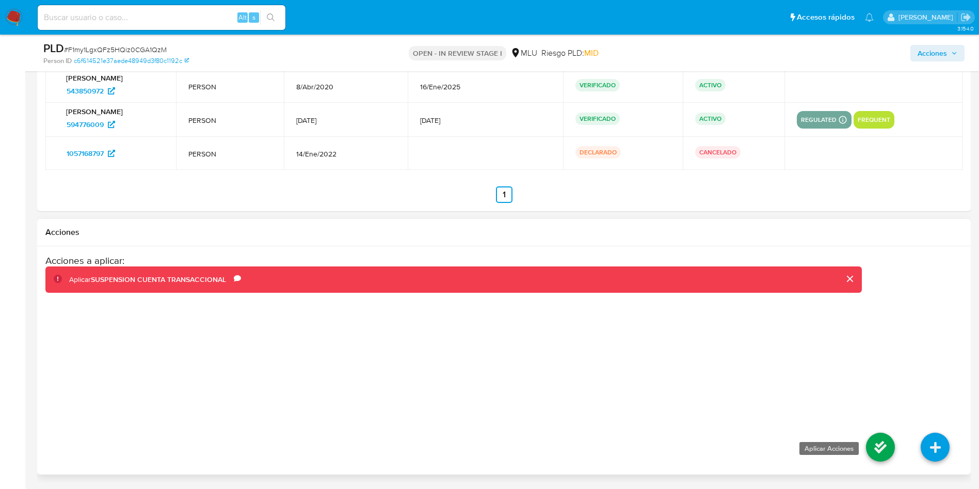
click at [868, 454] on link at bounding box center [880, 446] width 29 height 29
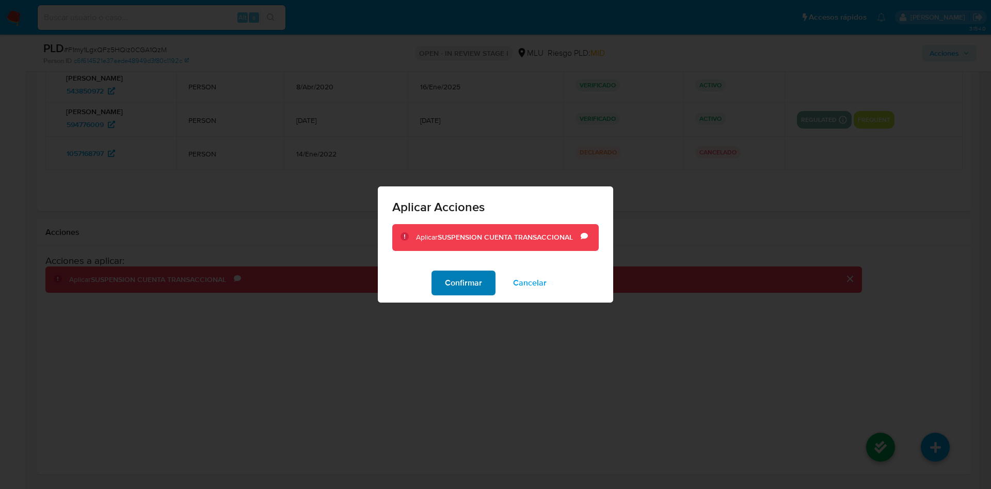
click at [468, 285] on span "Confirmar" at bounding box center [463, 282] width 37 height 23
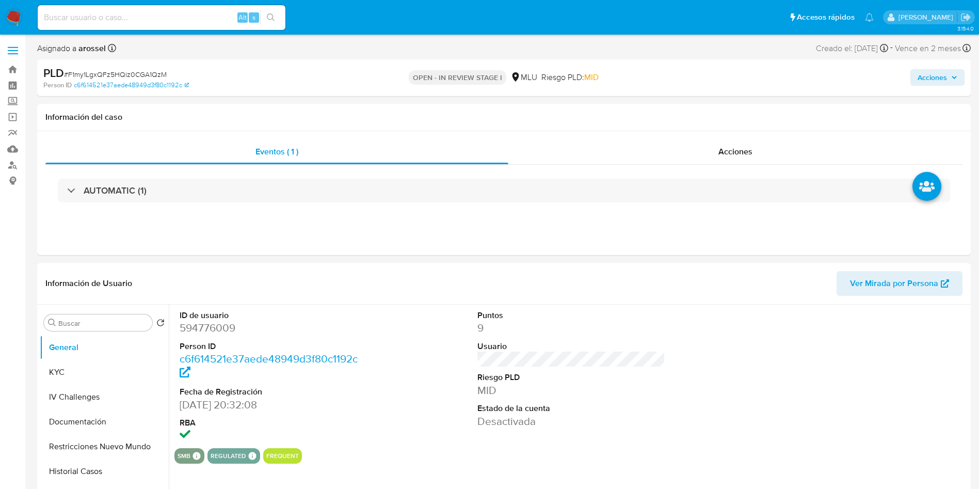
select select "10"
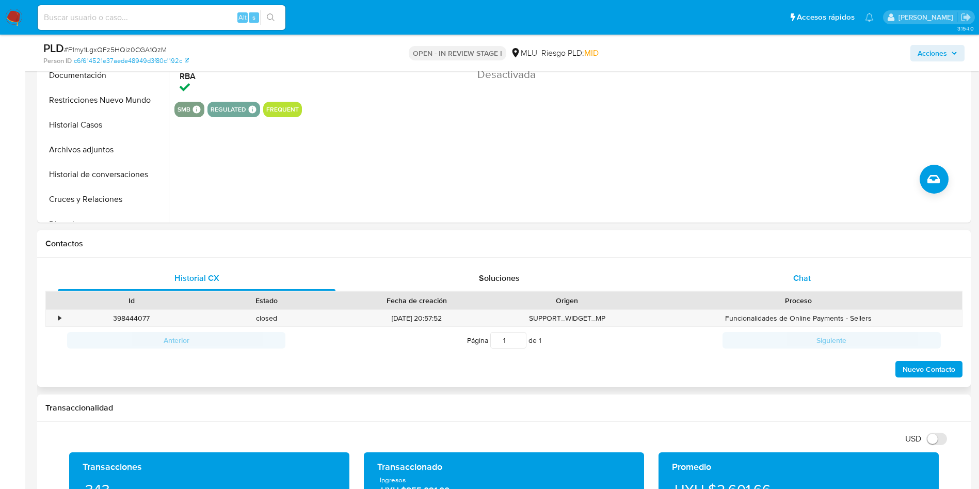
click at [828, 268] on div "Chat" at bounding box center [802, 278] width 278 height 25
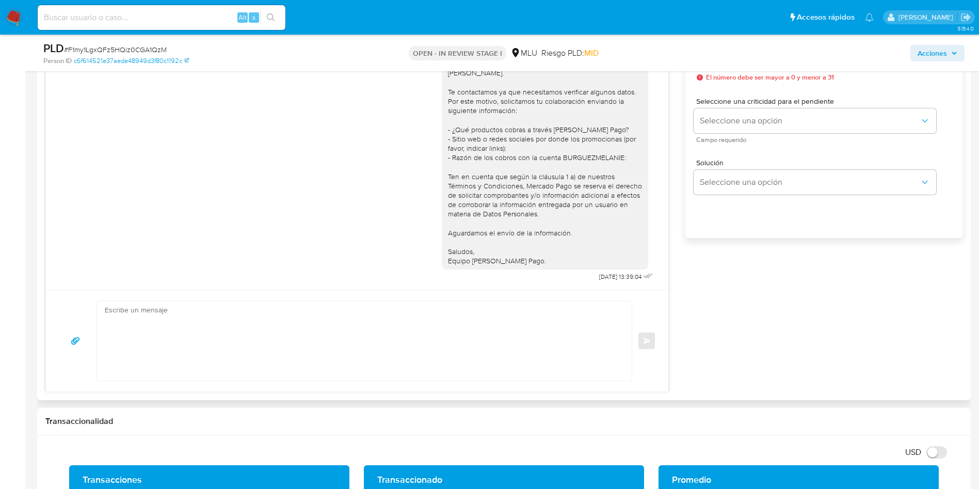
scroll to position [619, 0]
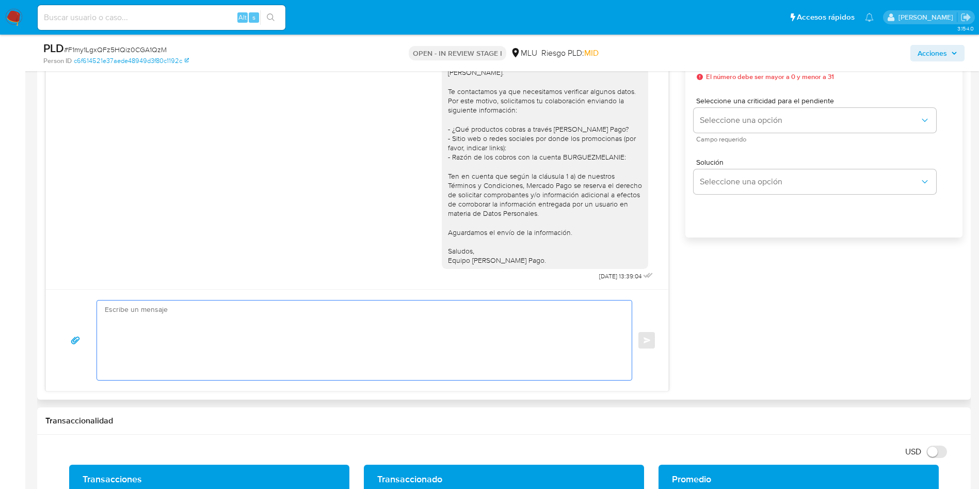
drag, startPoint x: 324, startPoint y: 323, endPoint x: 309, endPoint y: 325, distance: 15.0
click at [321, 323] on textarea at bounding box center [362, 339] width 514 height 79
drag, startPoint x: 309, startPoint y: 325, endPoint x: 302, endPoint y: 325, distance: 6.7
click at [307, 325] on textarea at bounding box center [362, 339] width 514 height 79
click at [293, 337] on textarea at bounding box center [362, 339] width 514 height 79
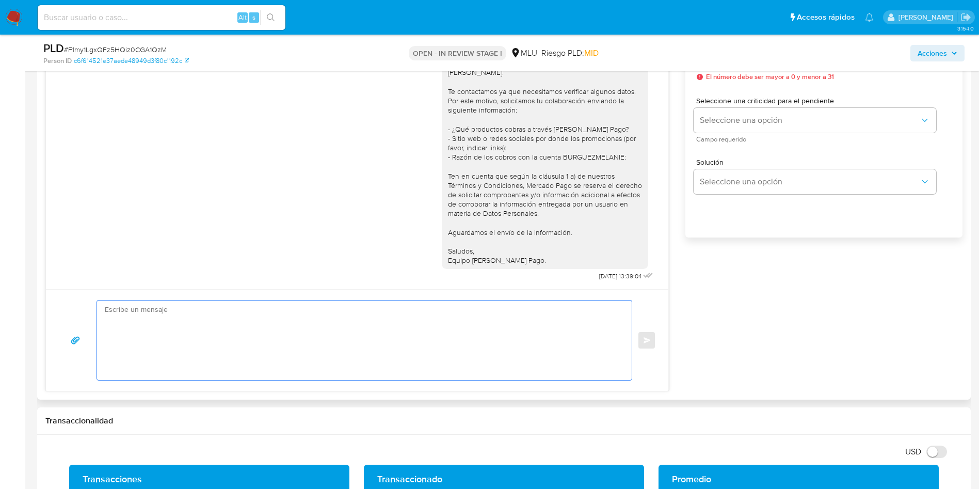
click at [293, 337] on textarea at bounding box center [362, 339] width 514 height 79
type textarea "B"
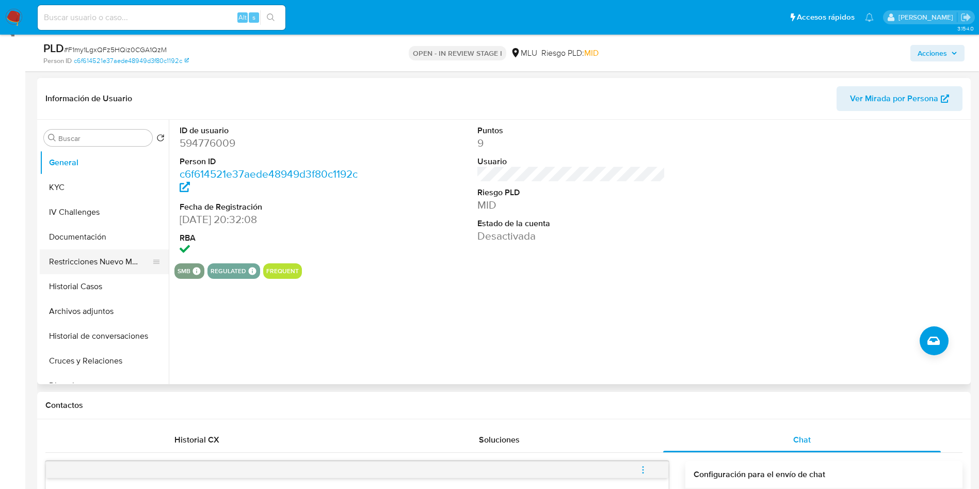
scroll to position [77, 0]
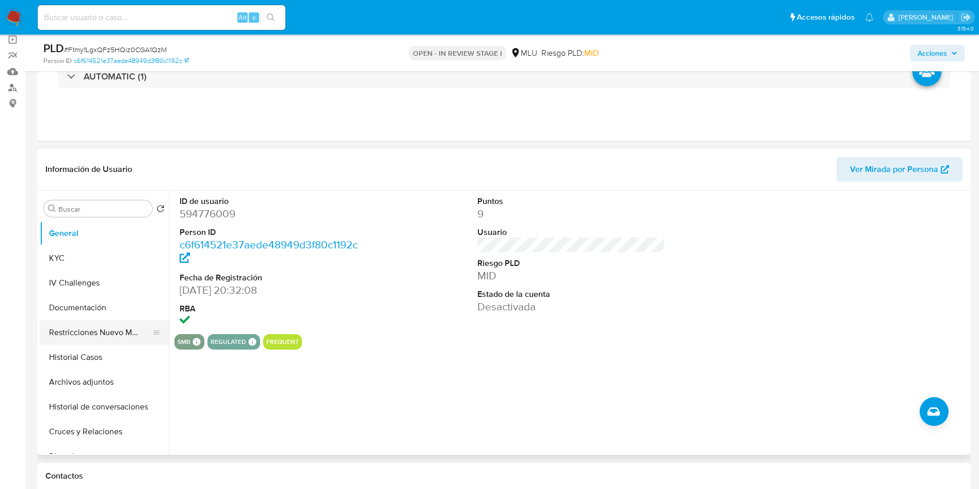
type textarea "Buen día, María José. Suspendimos tu cuenta debido a que no recibimos respuesta…"
click at [88, 334] on button "Restricciones Nuevo Mundo" at bounding box center [100, 332] width 121 height 25
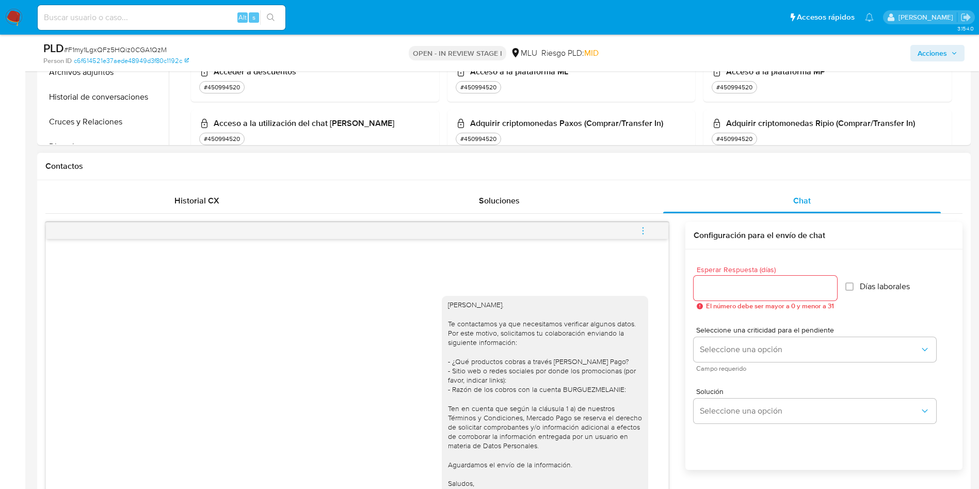
scroll to position [155, 0]
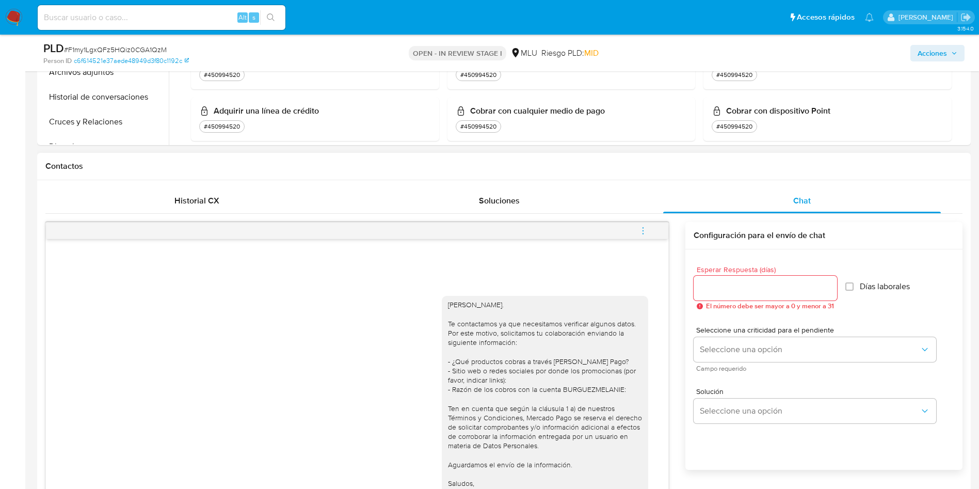
click at [732, 288] on input "Esperar Respuesta (días)" at bounding box center [765, 287] width 143 height 13
type input "3"
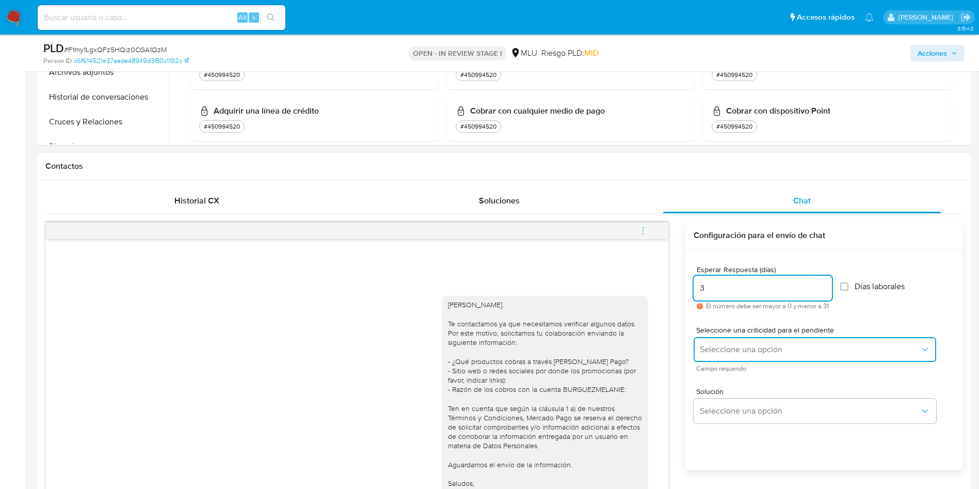
click at [722, 346] on span "Seleccione una opción" at bounding box center [810, 349] width 220 height 10
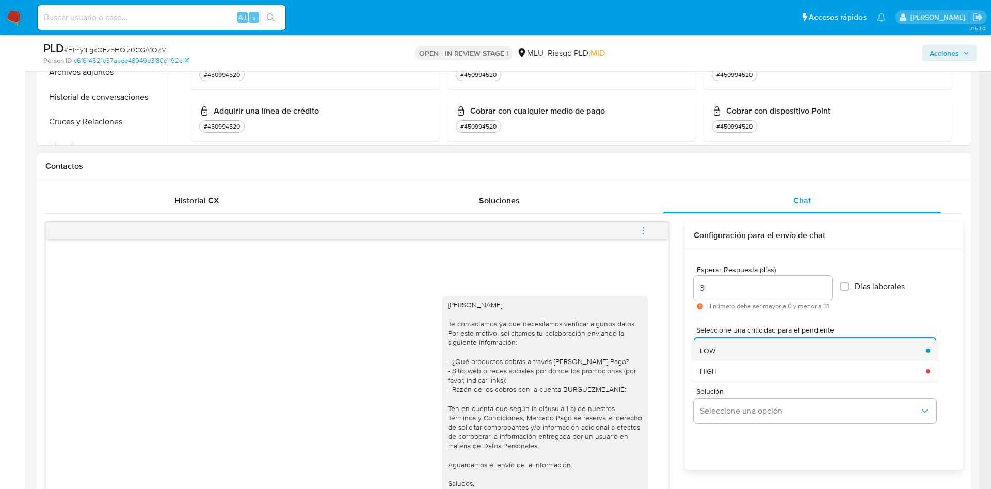
click at [725, 348] on div "LOW" at bounding box center [810, 350] width 220 height 21
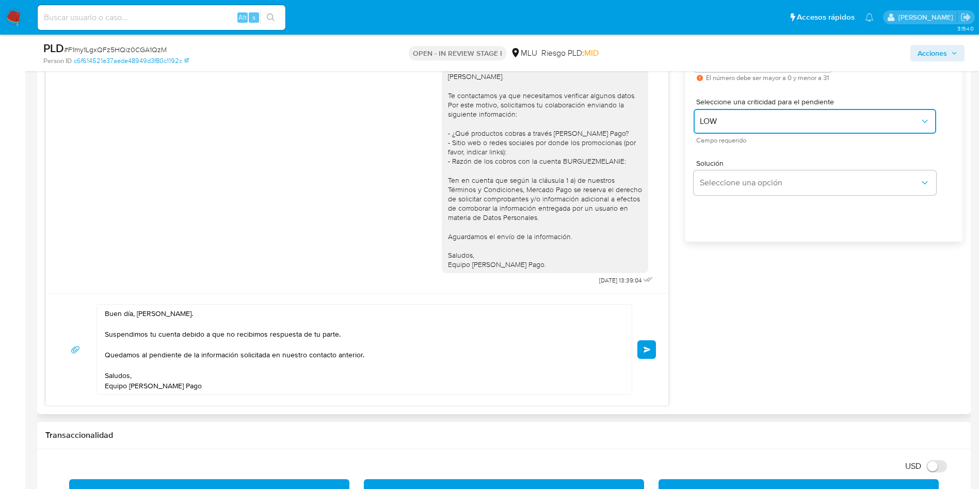
scroll to position [619, 0]
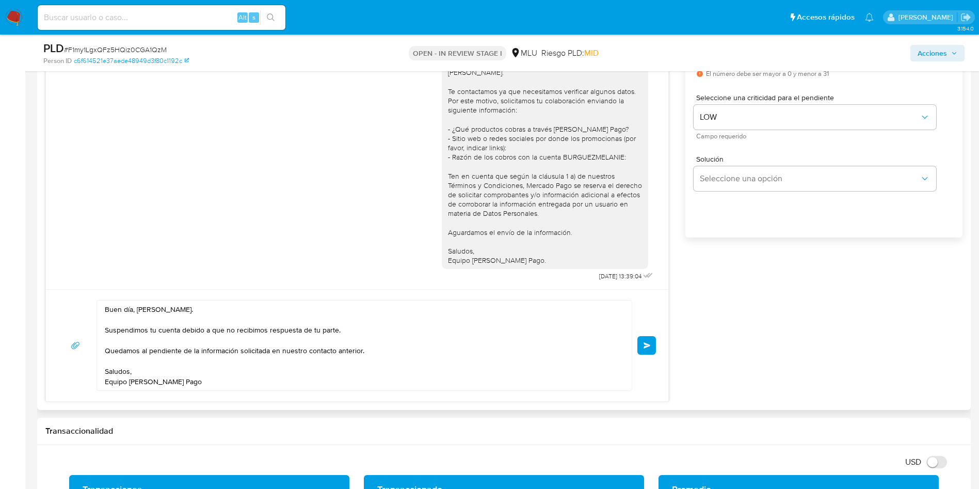
click at [645, 351] on button "Enviar" at bounding box center [646, 345] width 19 height 19
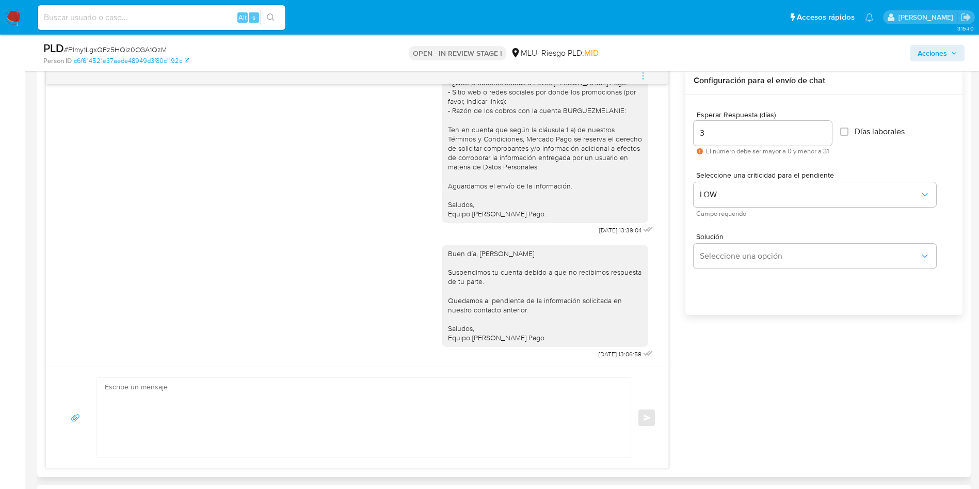
scroll to position [2, 0]
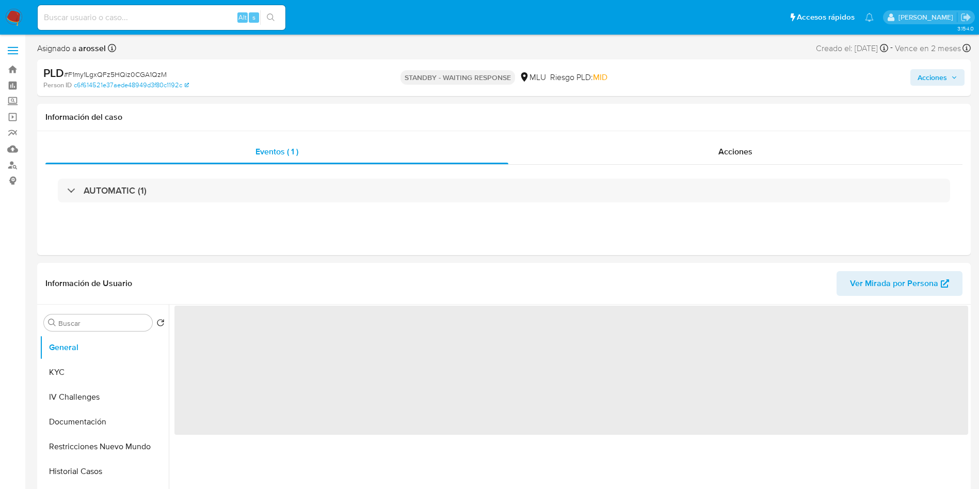
click at [155, 73] on span "# F1my1LgxQFz5HQiz0CGA1QzM" at bounding box center [115, 74] width 103 height 10
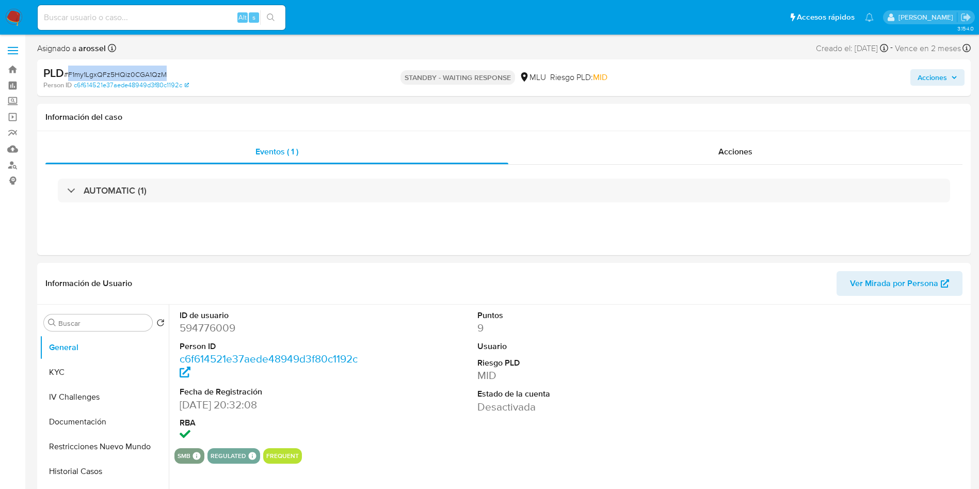
click at [155, 73] on span "# F1my1LgxQFz5HQiz0CGA1QzM" at bounding box center [115, 74] width 103 height 10
select select "10"
copy span "F1my1LgxQFz5HQiz0CGA1QzM"
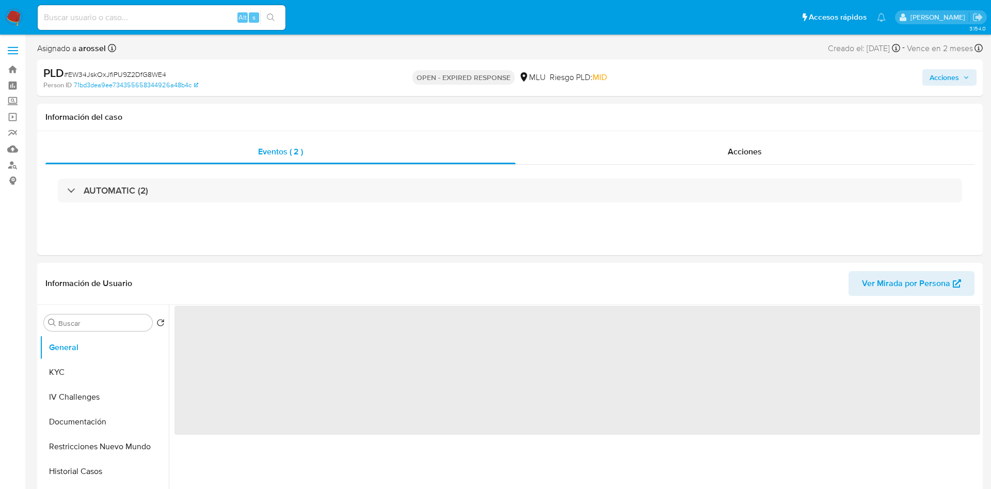
select select "10"
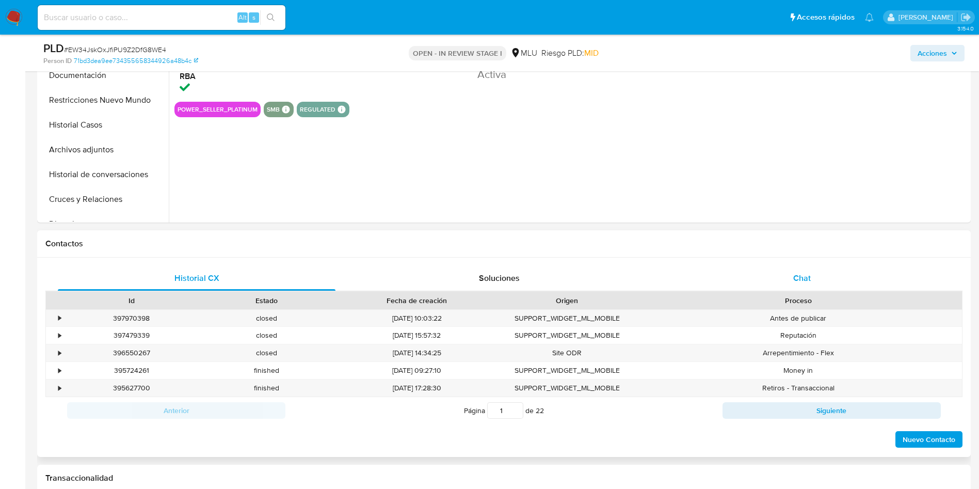
select select "10"
click at [815, 278] on div "Chat" at bounding box center [802, 278] width 278 height 25
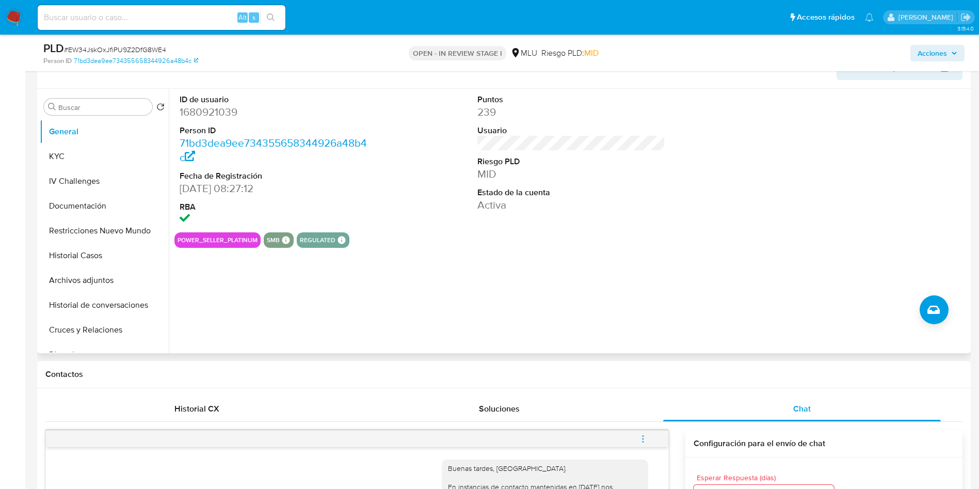
scroll to position [155, 0]
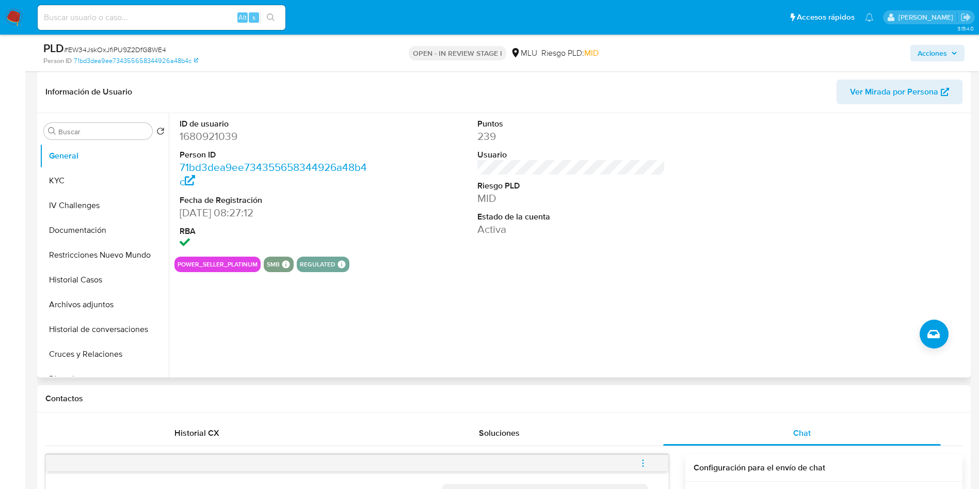
click at [217, 140] on dd "1680921039" at bounding box center [274, 136] width 188 height 14
copy dd "1680921039"
click at [107, 277] on button "Historial Casos" at bounding box center [100, 279] width 121 height 25
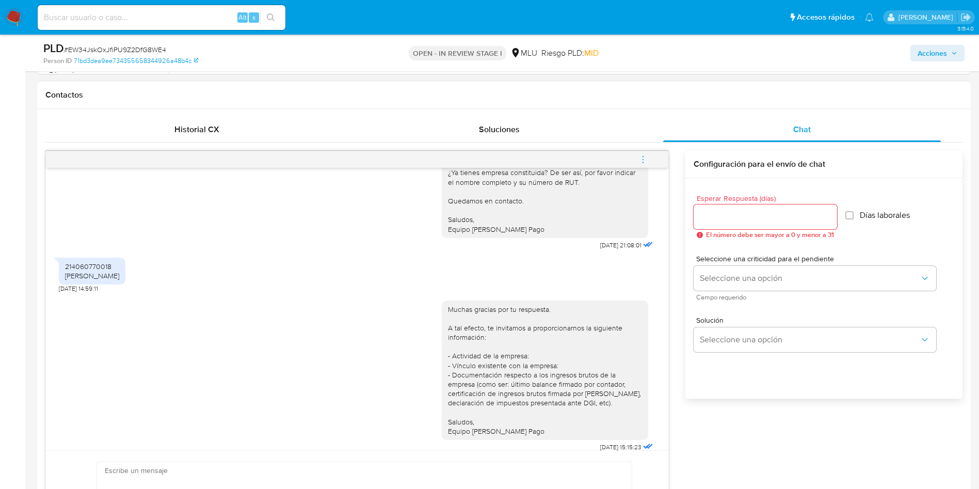
scroll to position [542, 0]
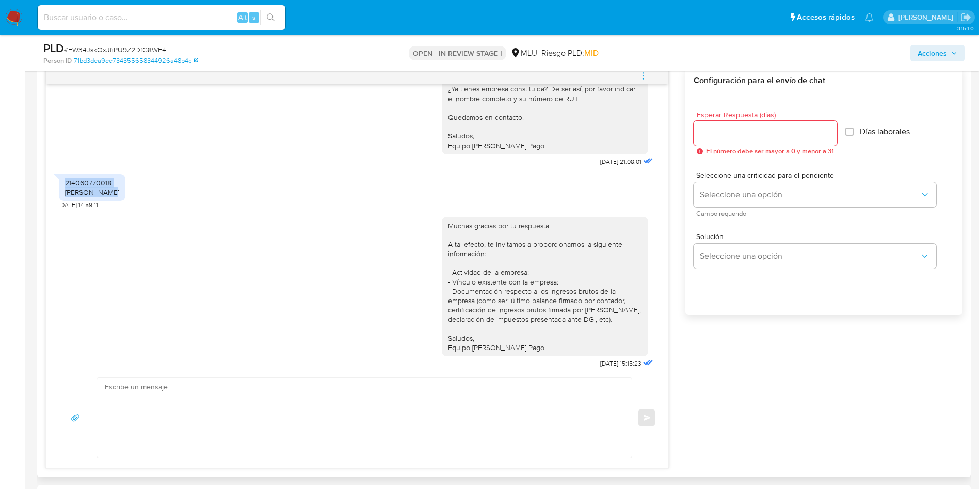
drag, startPoint x: 108, startPoint y: 183, endPoint x: 59, endPoint y: 175, distance: 49.7
click at [59, 175] on div "214060770018 Pablo fazzio" at bounding box center [92, 187] width 67 height 27
copy div "214060770018 Pablo fazzio"
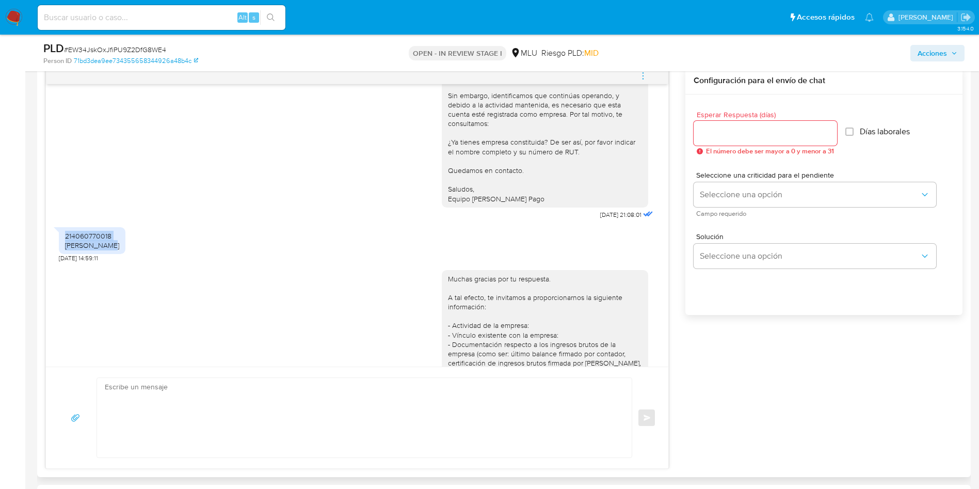
scroll to position [110, 0]
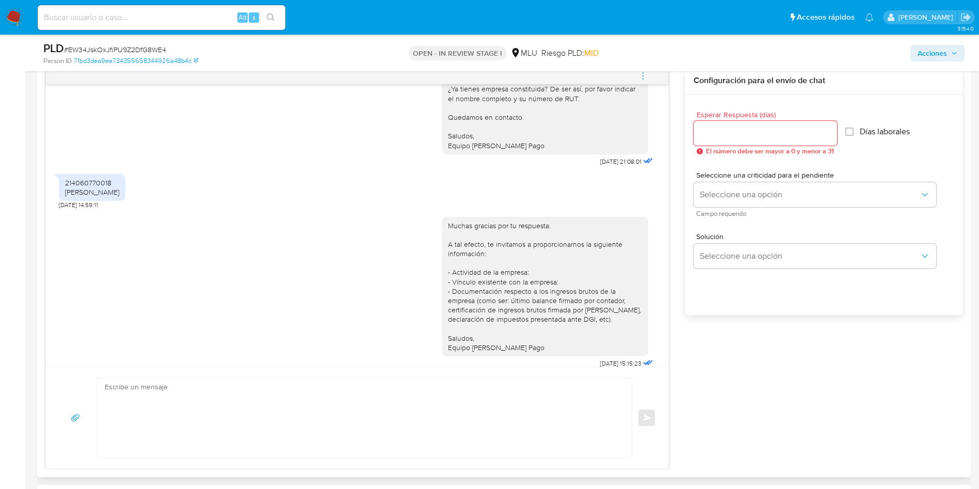
click at [554, 260] on div "Muchas gracias por tu respuesta. A tal efecto, te invitamos a proporcionarnos l…" at bounding box center [545, 287] width 194 height 132
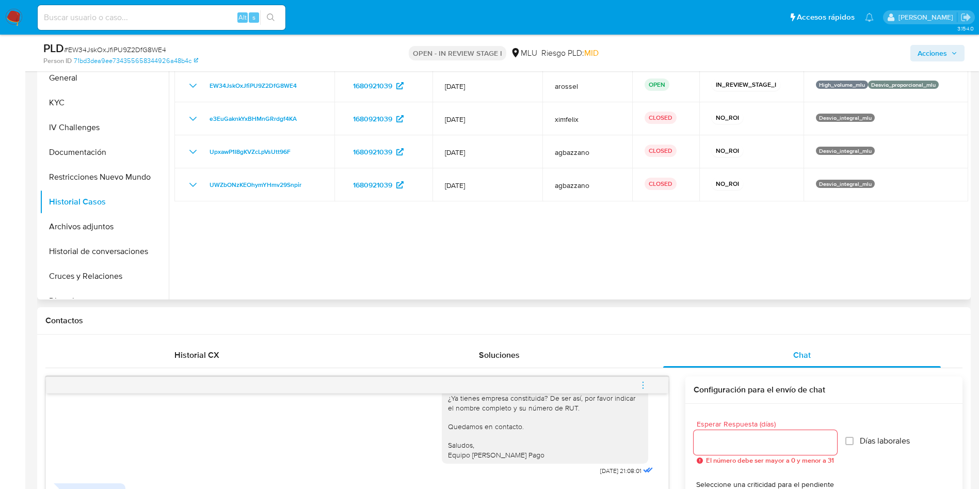
scroll to position [0, 0]
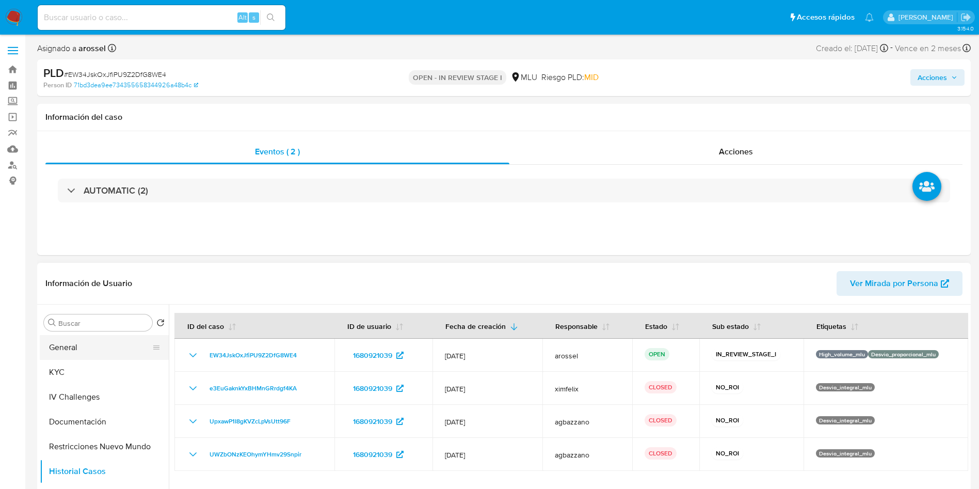
click at [94, 351] on button "General" at bounding box center [100, 347] width 121 height 25
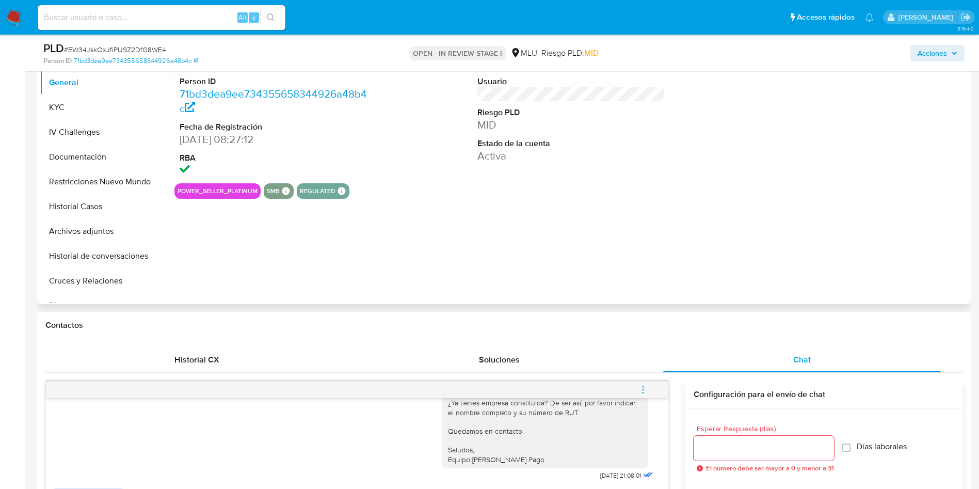
scroll to position [232, 0]
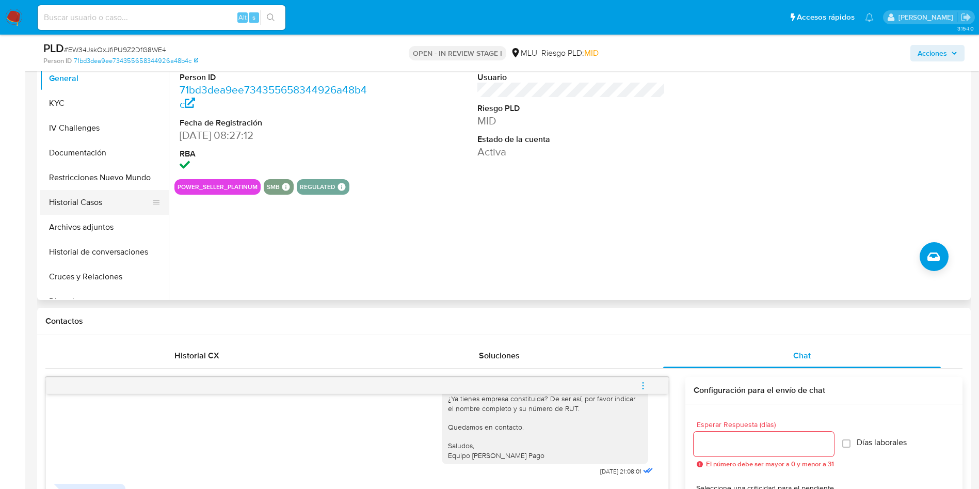
click at [96, 194] on button "Historial Casos" at bounding box center [100, 202] width 121 height 25
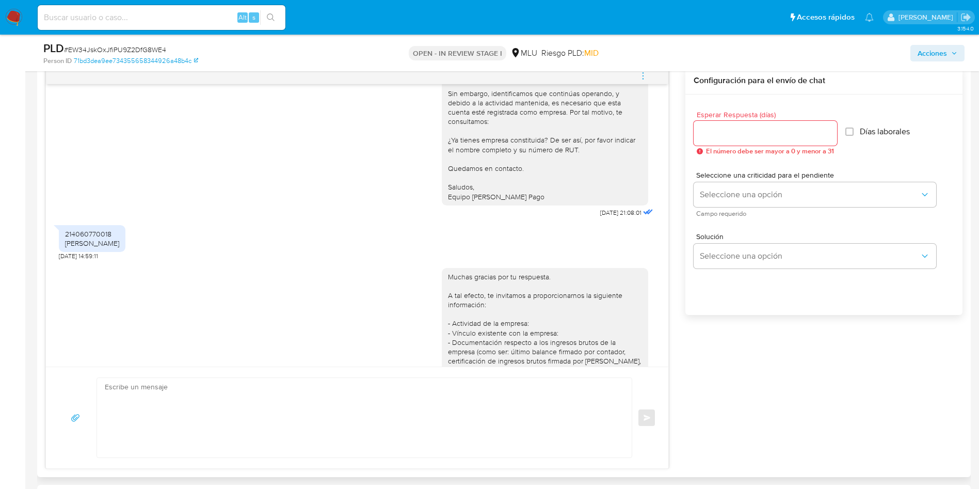
scroll to position [0, 0]
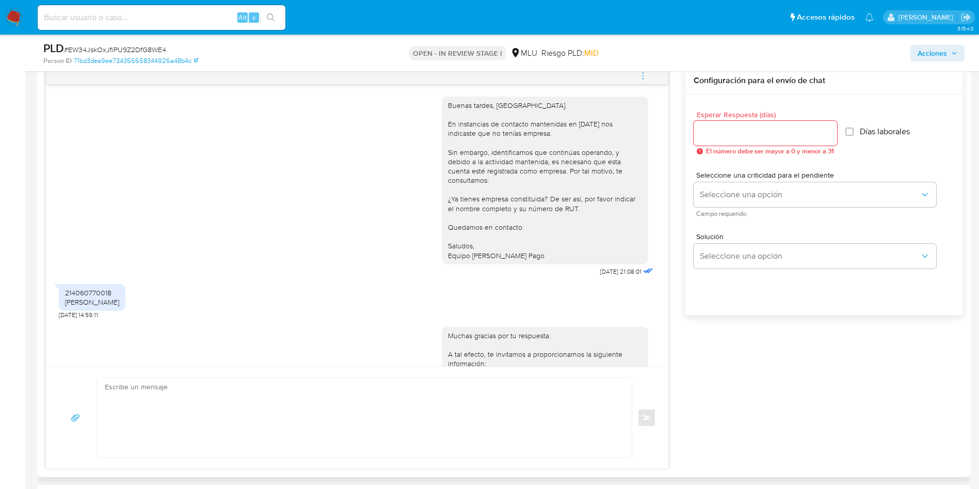
click at [648, 78] on button "menu-action" at bounding box center [643, 75] width 34 height 25
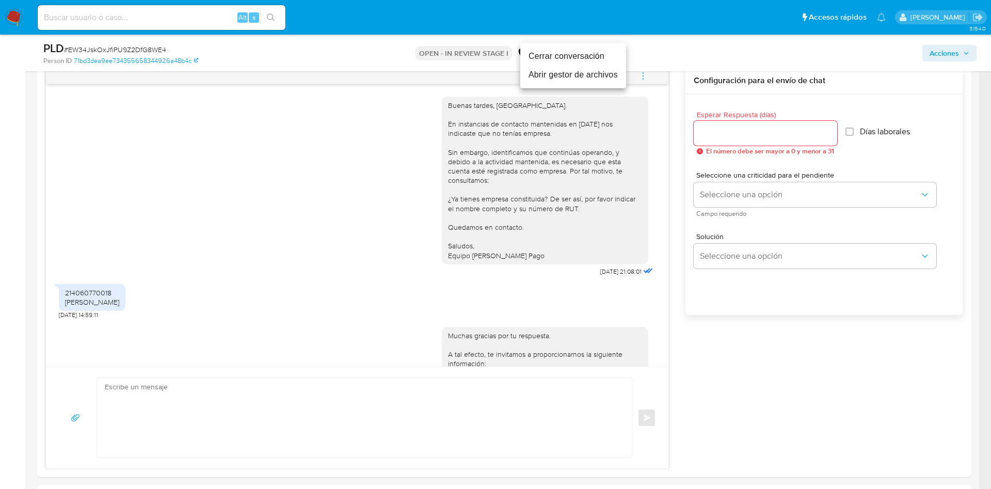
click at [605, 58] on li "Cerrar conversación" at bounding box center [573, 56] width 106 height 19
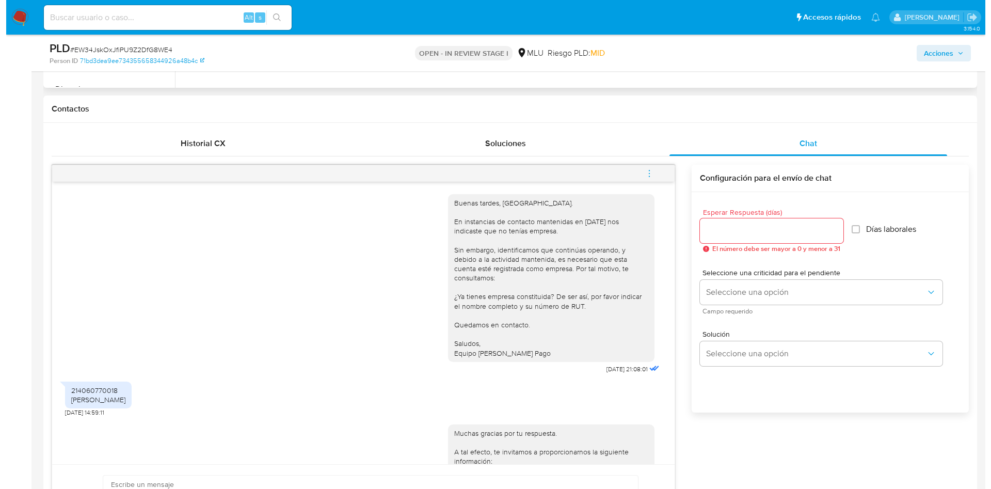
scroll to position [155, 0]
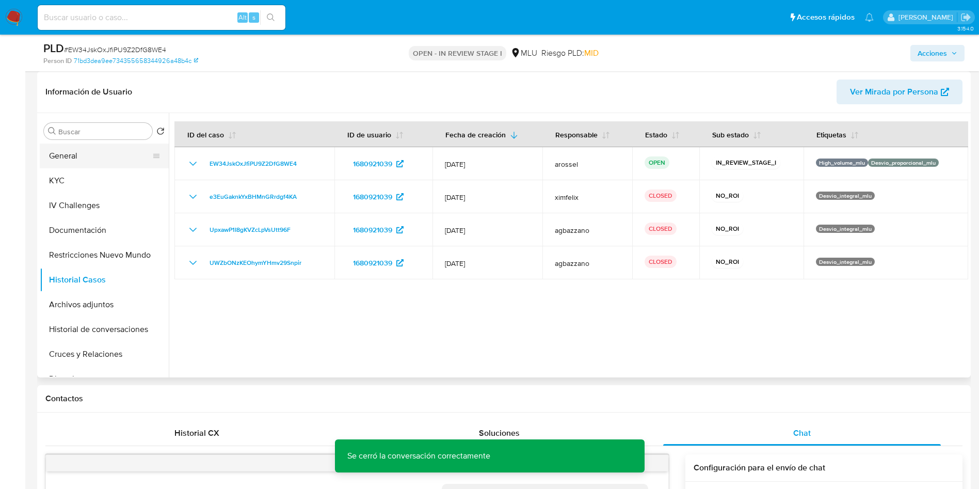
click at [93, 157] on button "General" at bounding box center [100, 155] width 121 height 25
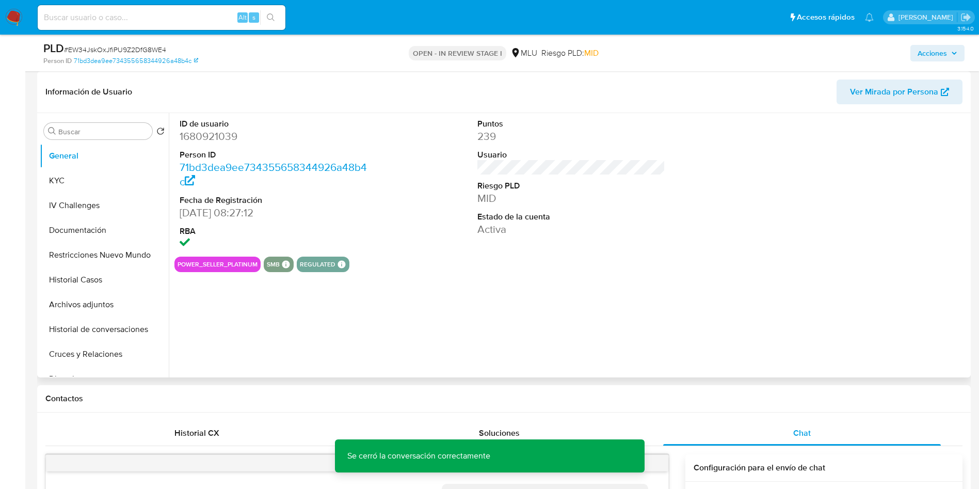
click at [217, 135] on dd "1680921039" at bounding box center [274, 136] width 188 height 14
copy dd "1680921039"
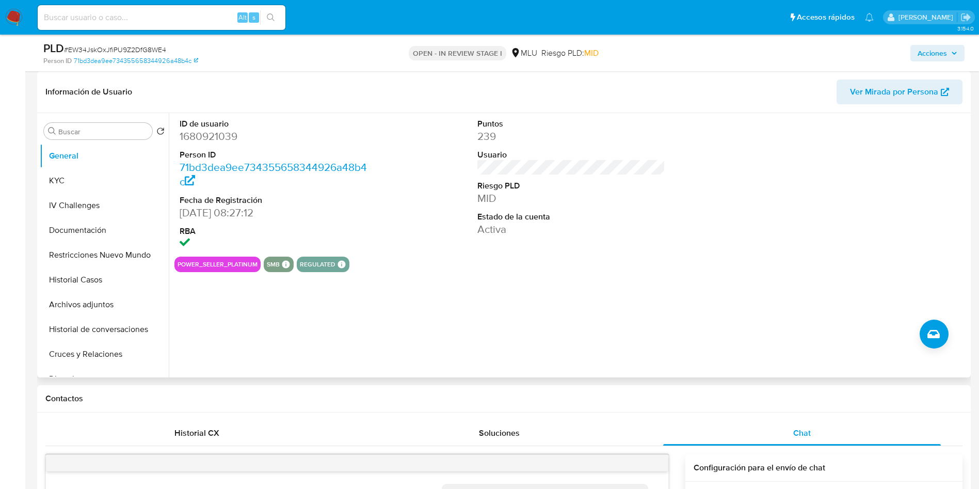
click at [949, 191] on div at bounding box center [869, 184] width 199 height 143
click at [99, 308] on button "Archivos adjuntos" at bounding box center [100, 304] width 121 height 25
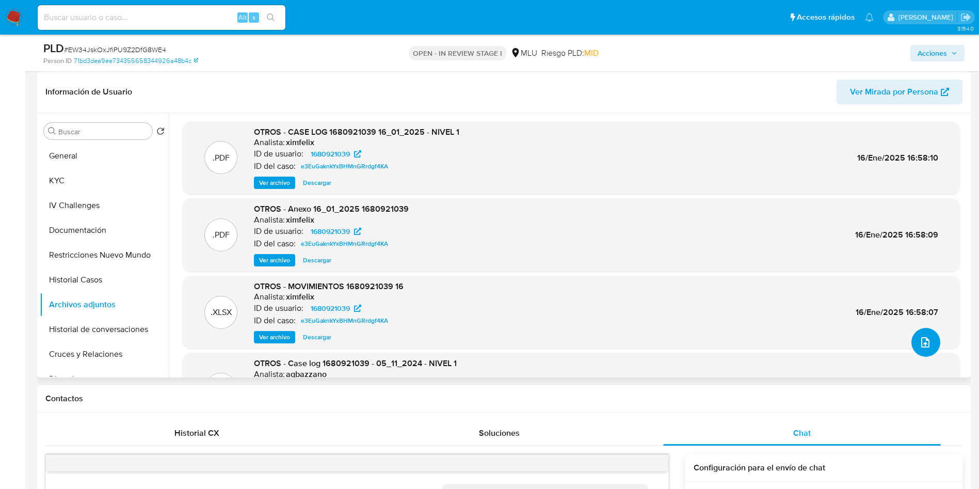
click at [919, 343] on icon "upload-file" at bounding box center [925, 342] width 12 height 12
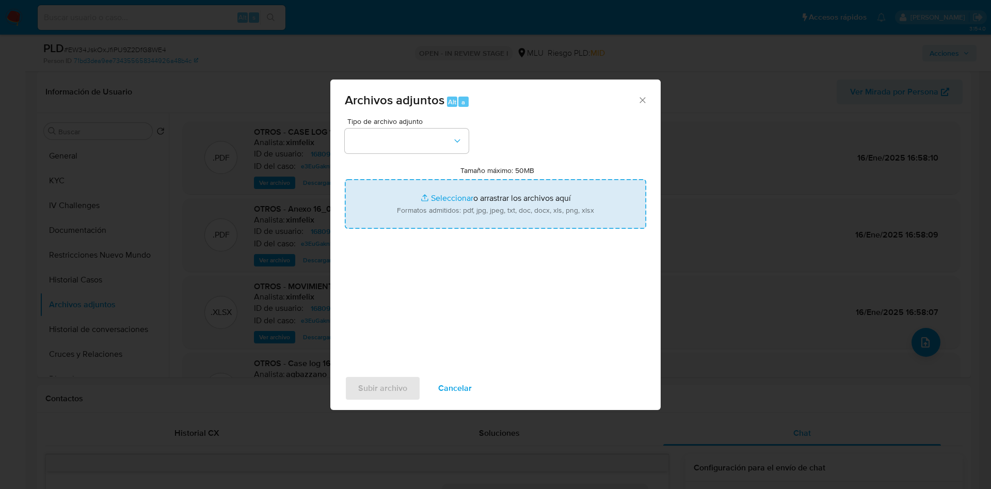
click at [521, 213] on input "Tamaño máximo: 50MB Seleccionar archivos" at bounding box center [495, 204] width 301 height 50
type input "C:\fakepath\Case Log 1680921039 - 11_08_2025.pdf"
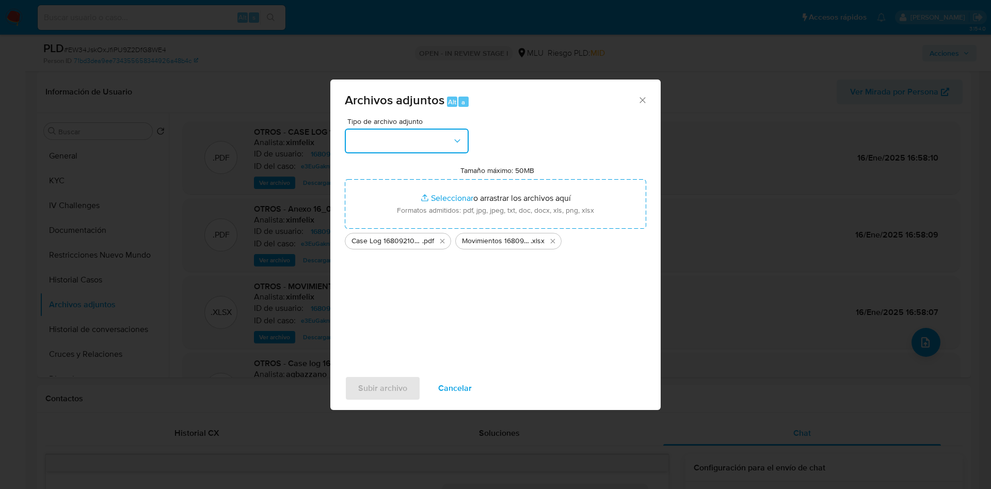
click at [409, 150] on button "button" at bounding box center [407, 140] width 124 height 25
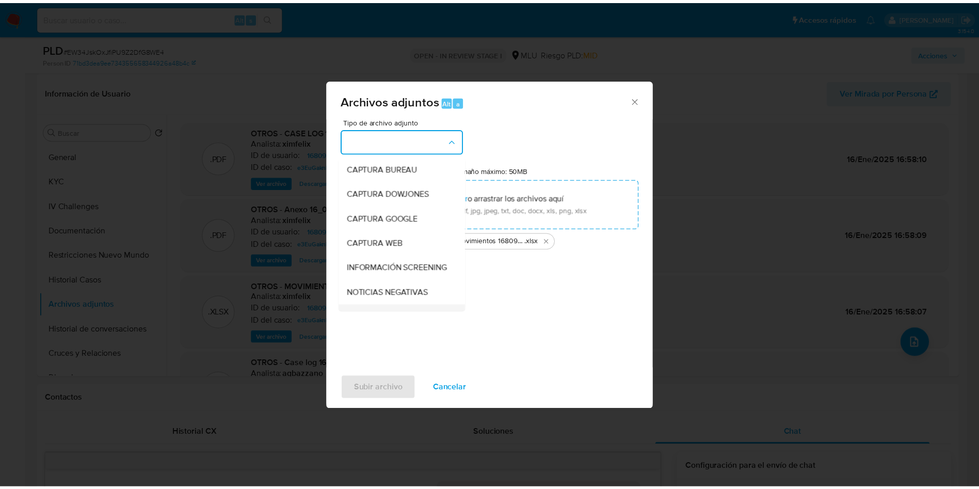
scroll to position [77, 0]
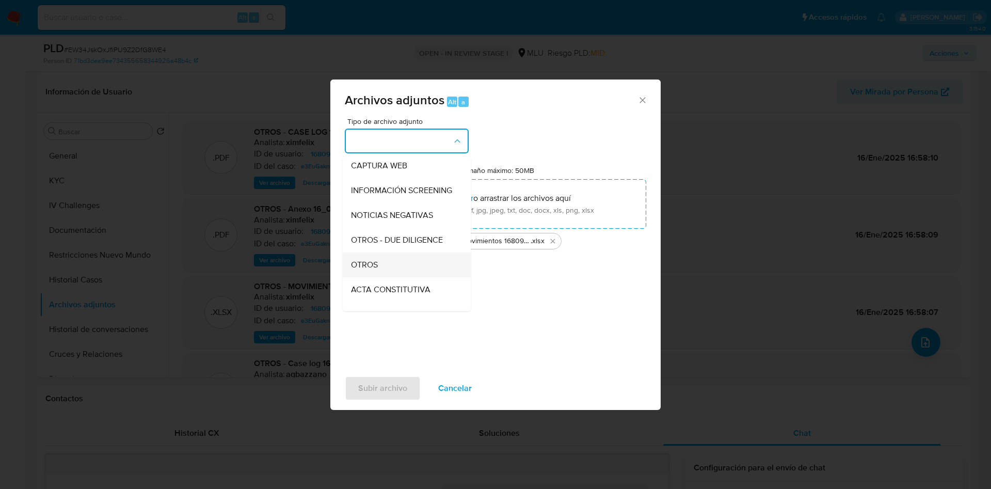
click at [405, 277] on div "OTROS" at bounding box center [403, 264] width 105 height 25
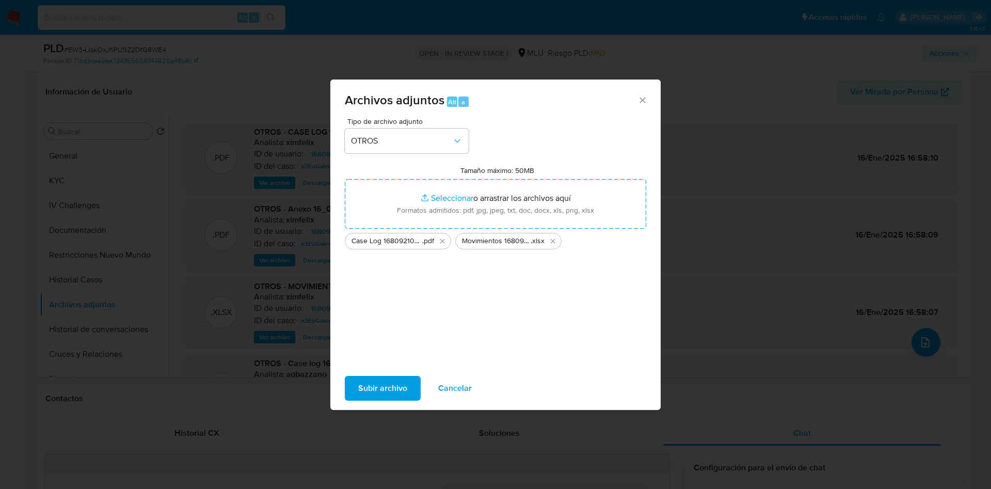
click at [379, 391] on span "Subir archivo" at bounding box center [382, 388] width 49 height 23
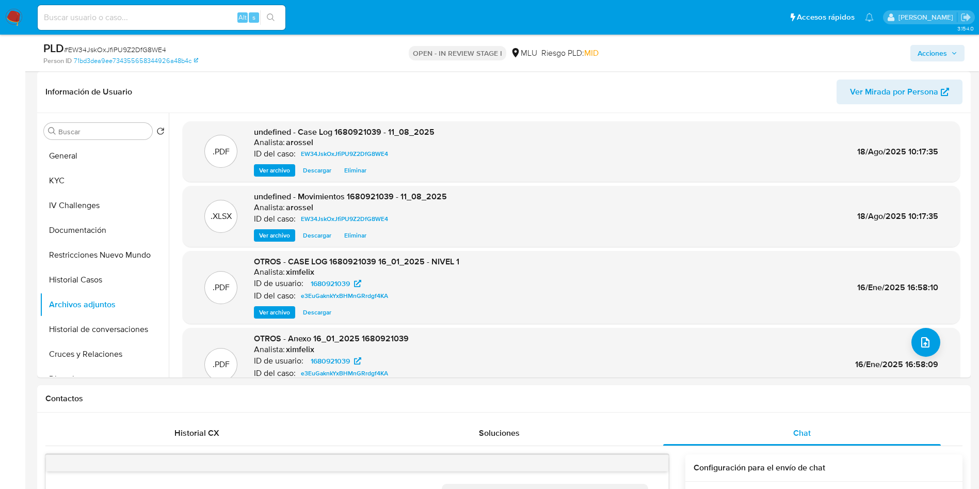
click at [927, 53] on span "Acciones" at bounding box center [931, 53] width 29 height 17
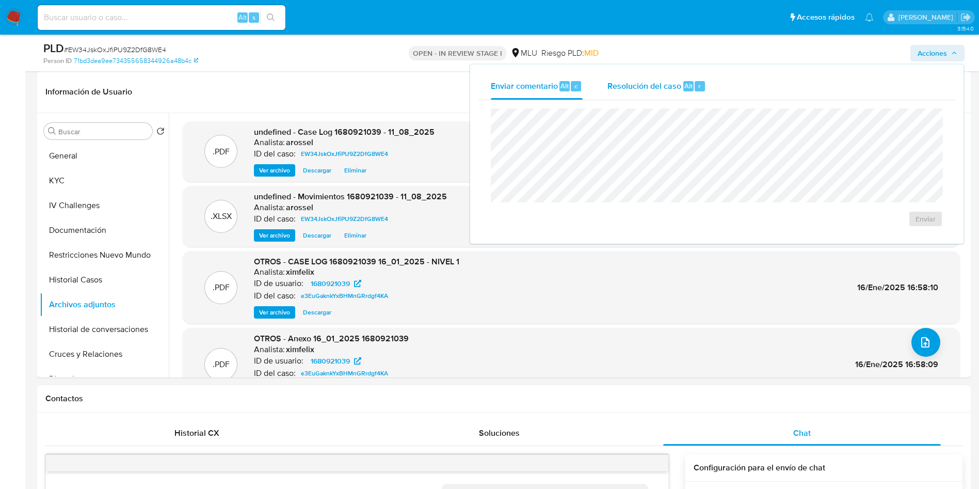
click at [650, 90] on span "Resolución del caso" at bounding box center [644, 85] width 74 height 12
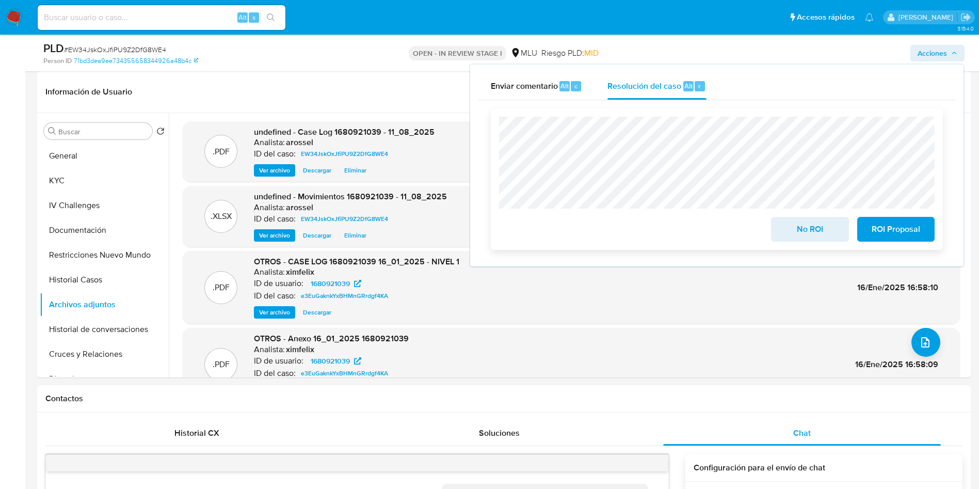
click at [909, 231] on span "ROI Proposal" at bounding box center [895, 229] width 51 height 23
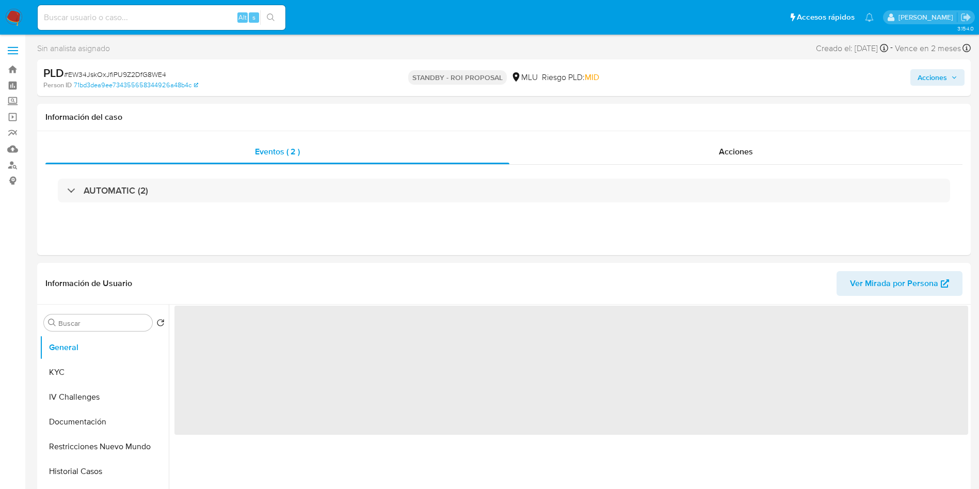
click at [125, 73] on span "# EW34JskOxJfiPU9Z2DfG8WE4" at bounding box center [115, 74] width 102 height 10
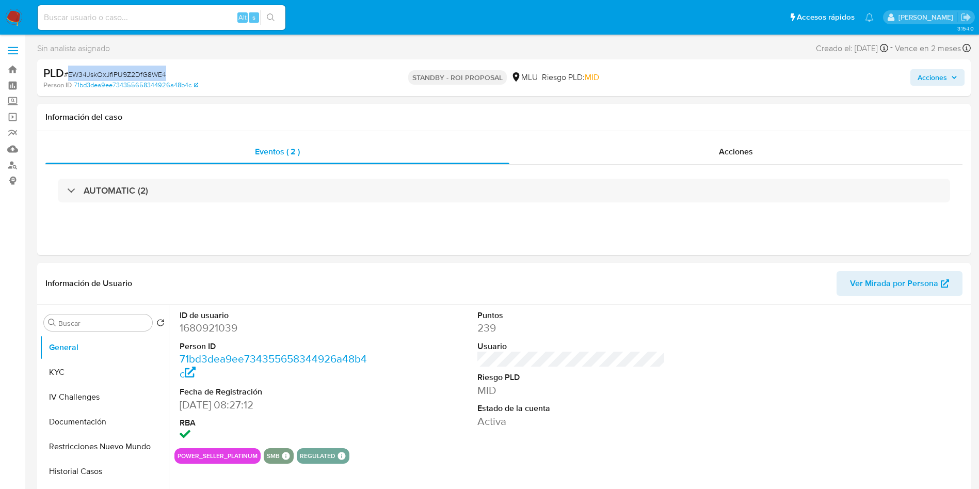
copy span "EW34JskOxJfiPU9Z2DfG8WE4"
select select "10"
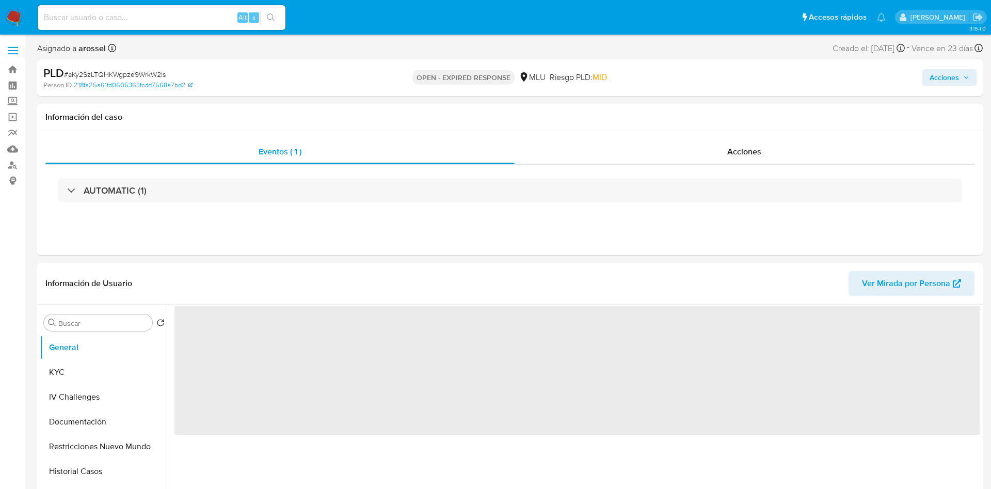
select select "10"
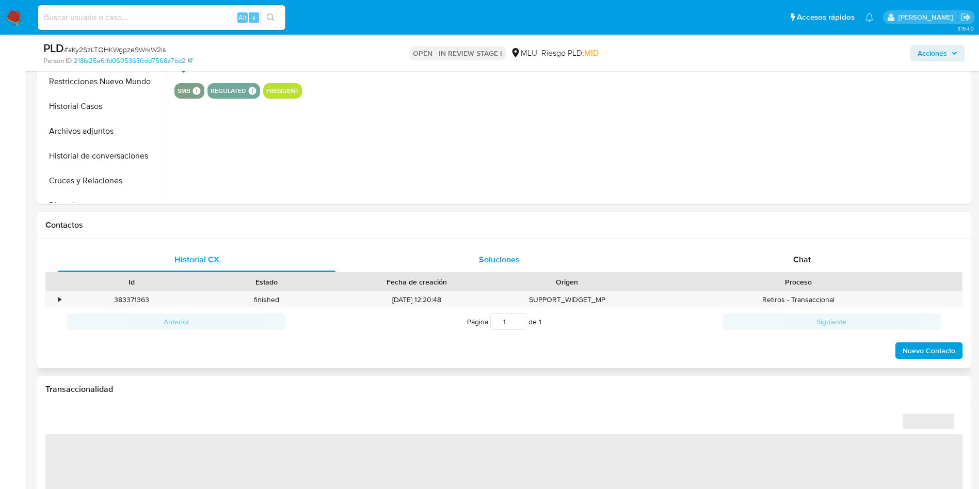
select select "10"
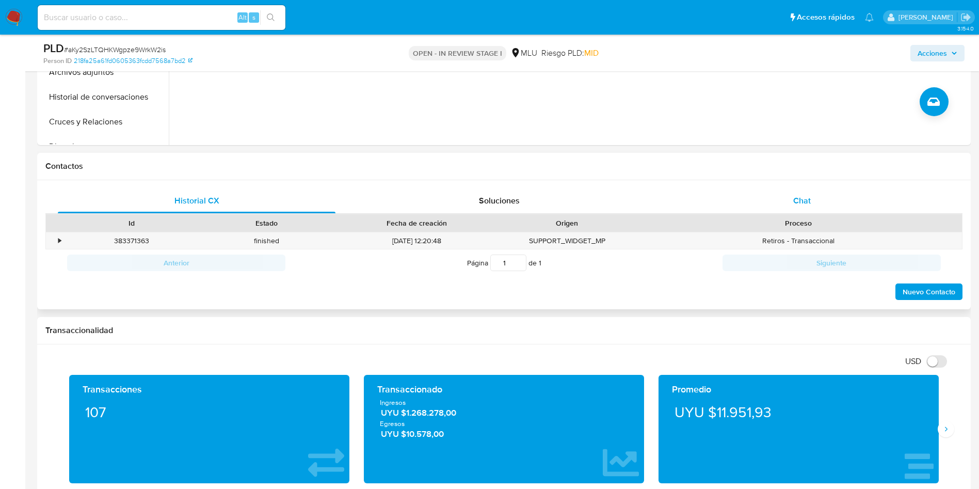
click at [816, 193] on div "Chat" at bounding box center [802, 200] width 278 height 25
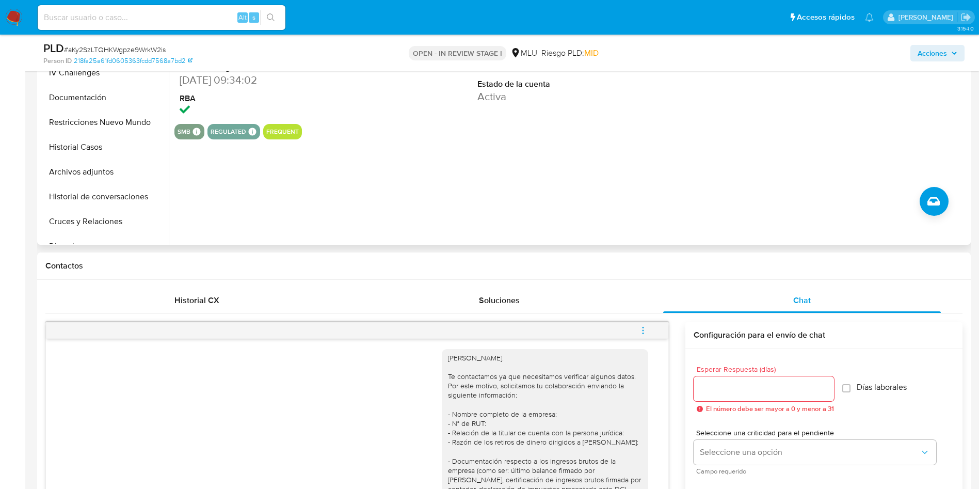
scroll to position [77, 0]
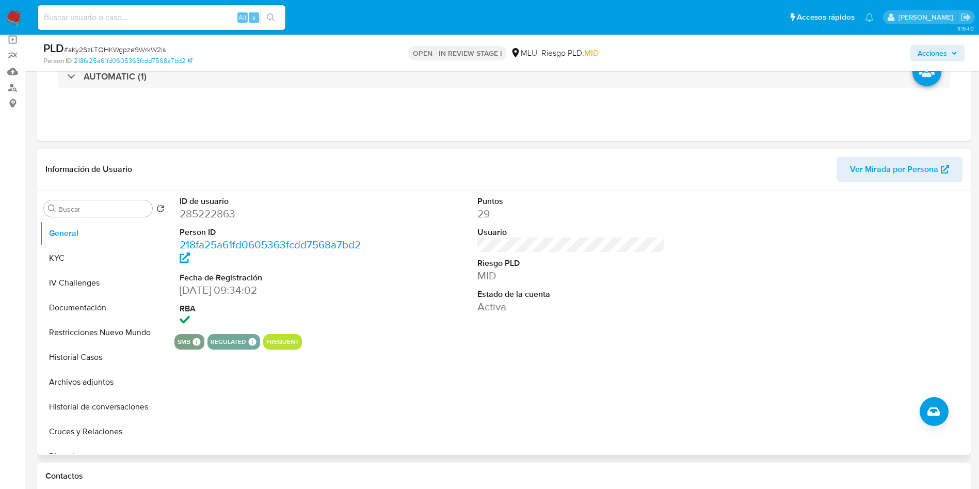
click at [222, 218] on dd "285222863" at bounding box center [274, 213] width 188 height 14
click at [223, 218] on dd "285222863" at bounding box center [274, 213] width 188 height 14
copy dd "285222863"
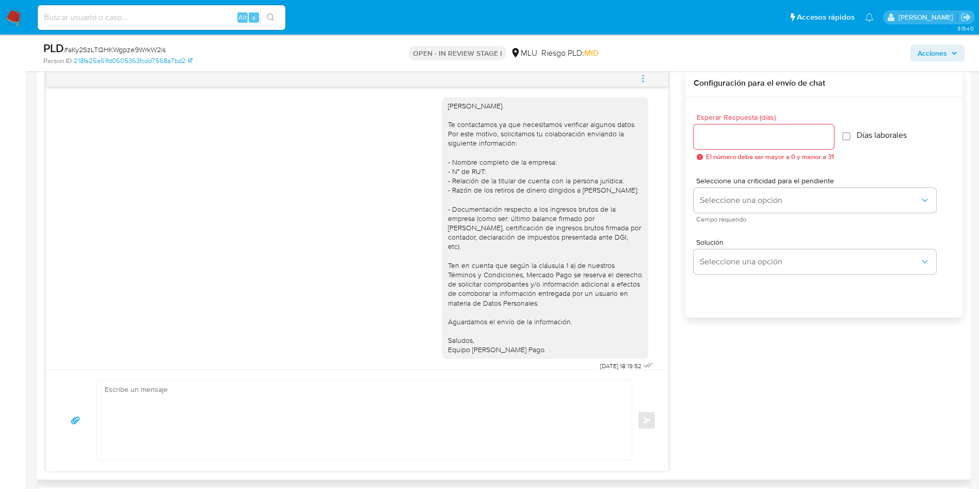
scroll to position [542, 0]
click at [323, 402] on textarea at bounding box center [362, 417] width 514 height 79
paste textarea "Hola, xxxx. Te contactamos nuevamente para recordarte que aún está pendiente el…"
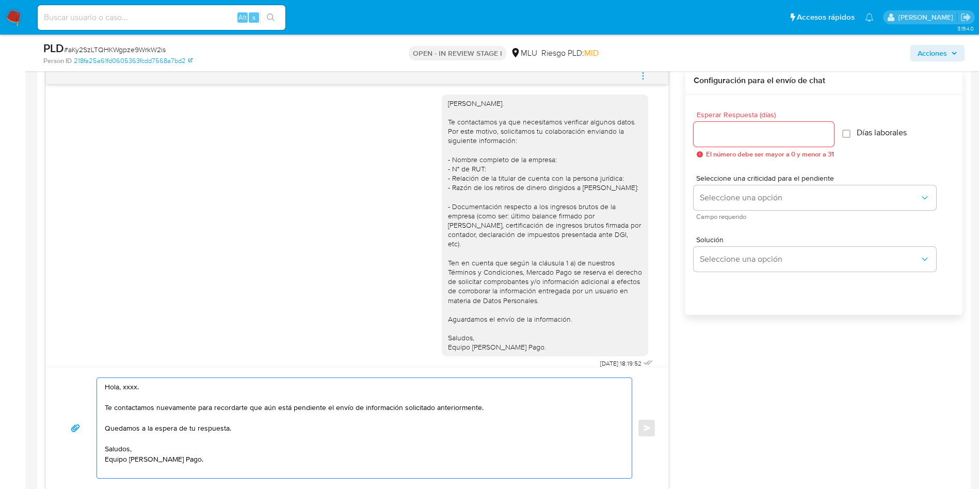
click at [128, 384] on textarea "Hola, xxxx. Te contactamos nuevamente para recordarte que aún está pendiente el…" at bounding box center [362, 428] width 514 height 100
click at [127, 385] on textarea "Hola, xxxx. Te contactamos nuevamente para recordarte que aún está pendiente el…" at bounding box center [362, 428] width 514 height 100
click at [236, 471] on textarea "Hola, Natalia. Te contactamos nuevamente para recordarte que aún está pendiente…" at bounding box center [362, 428] width 514 height 100
type textarea "Hola, Natalia. Te contactamos nuevamente para recordarte que aún está pendiente…"
click at [719, 134] on input "Esperar Respuesta (días)" at bounding box center [764, 133] width 140 height 13
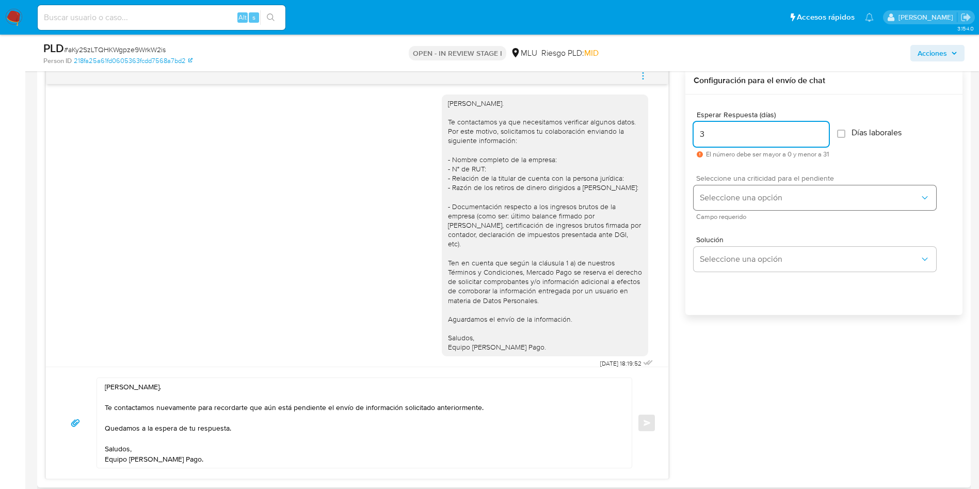
type input "3"
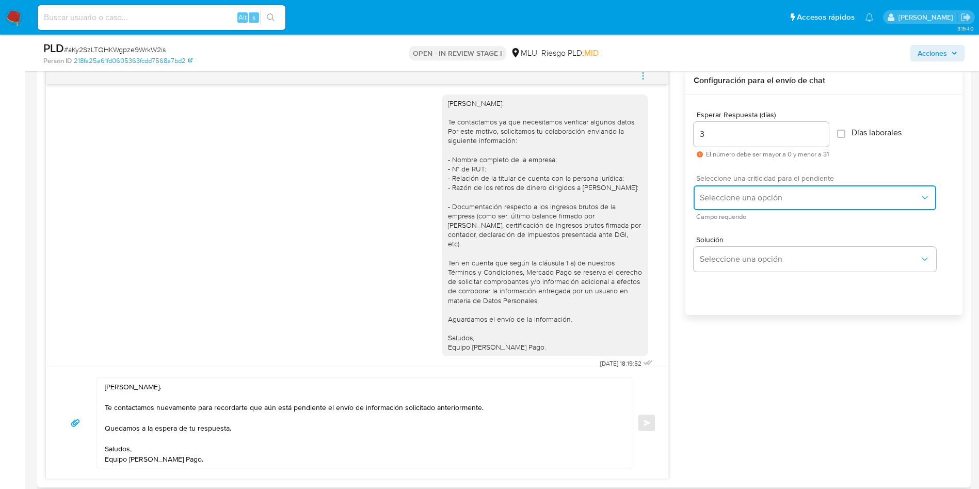
click at [719, 191] on button "Seleccione una opción" at bounding box center [815, 197] width 243 height 25
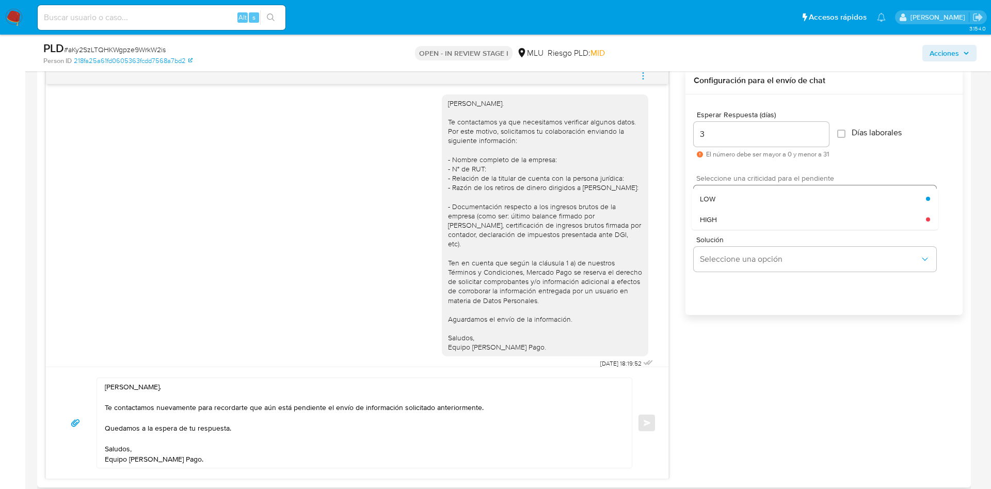
click at [722, 192] on div "LOW" at bounding box center [813, 198] width 226 height 21
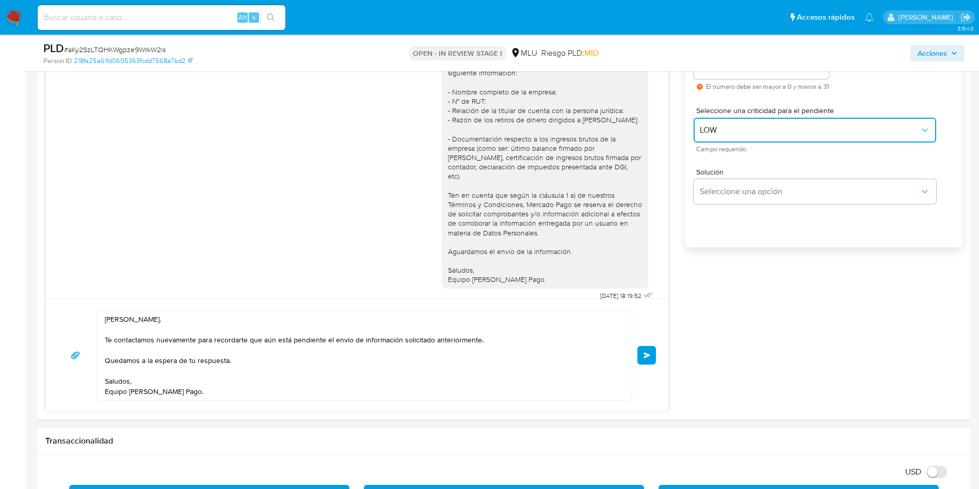
scroll to position [697, 0]
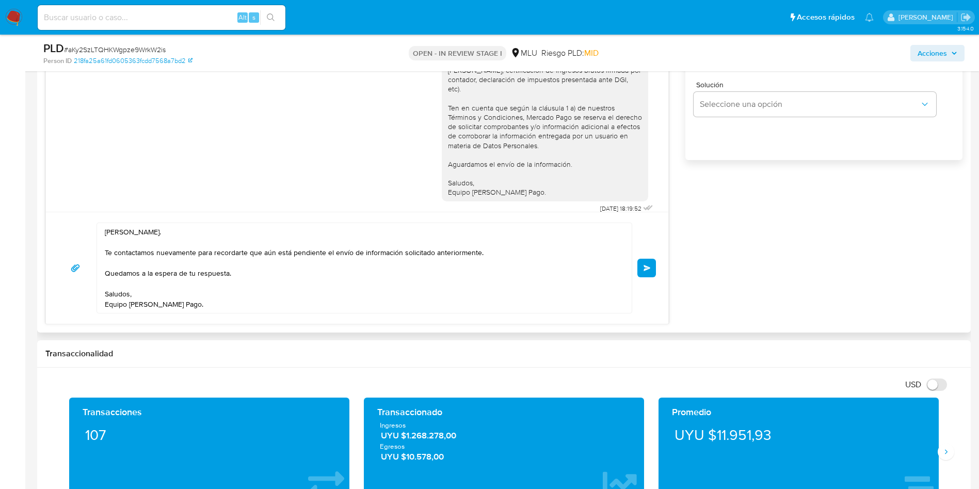
click at [640, 269] on button "Enviar" at bounding box center [646, 268] width 19 height 19
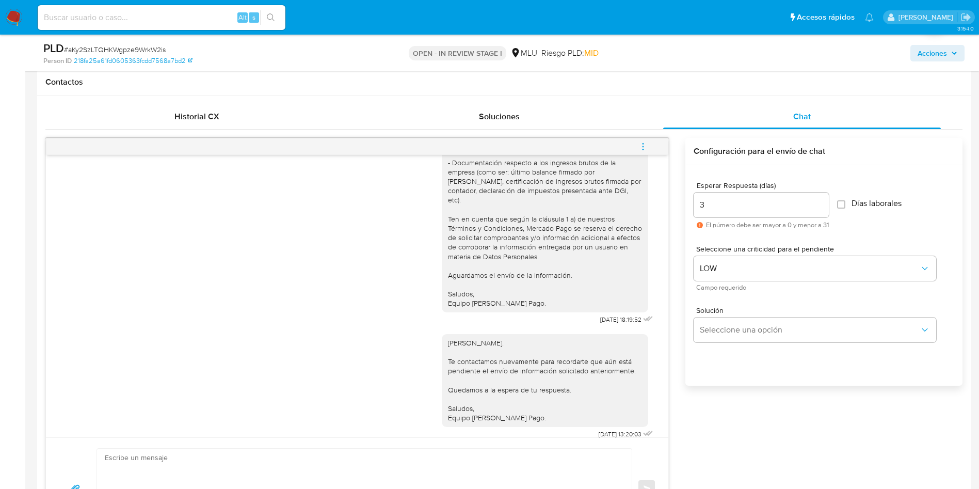
scroll to position [464, 0]
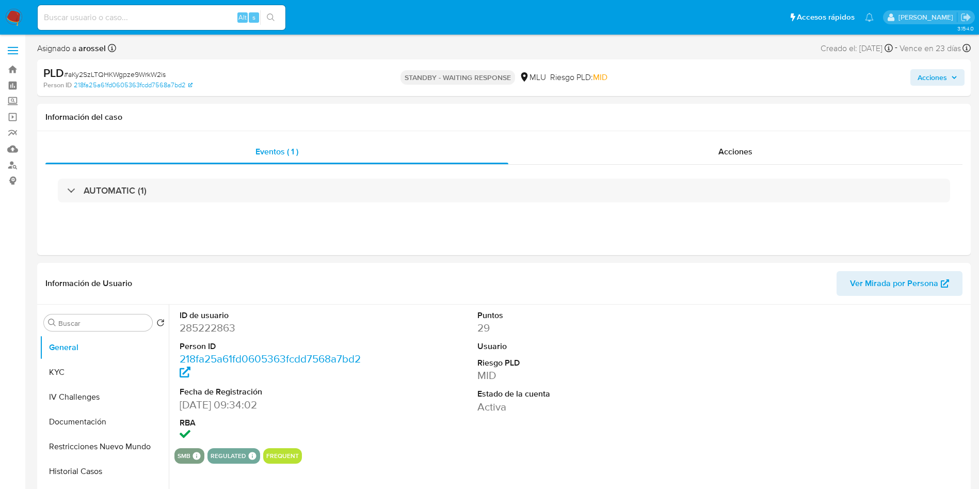
select select "10"
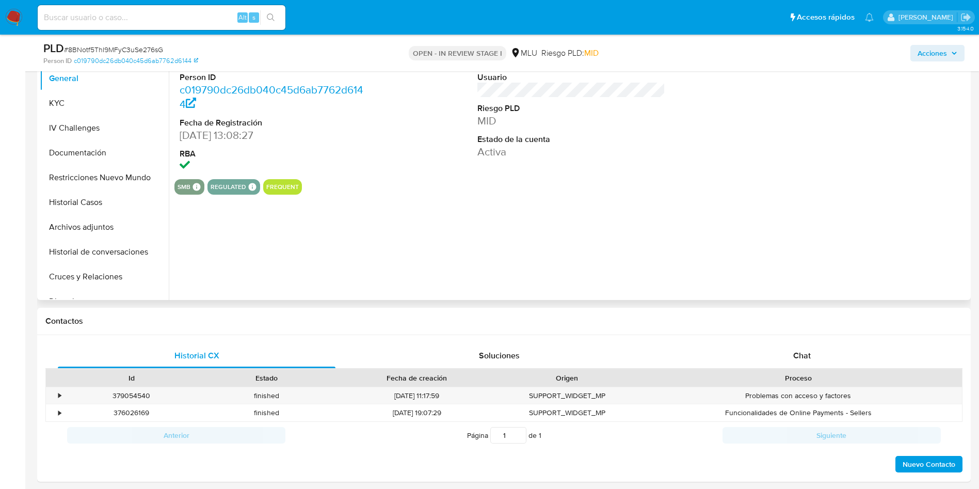
select select "10"
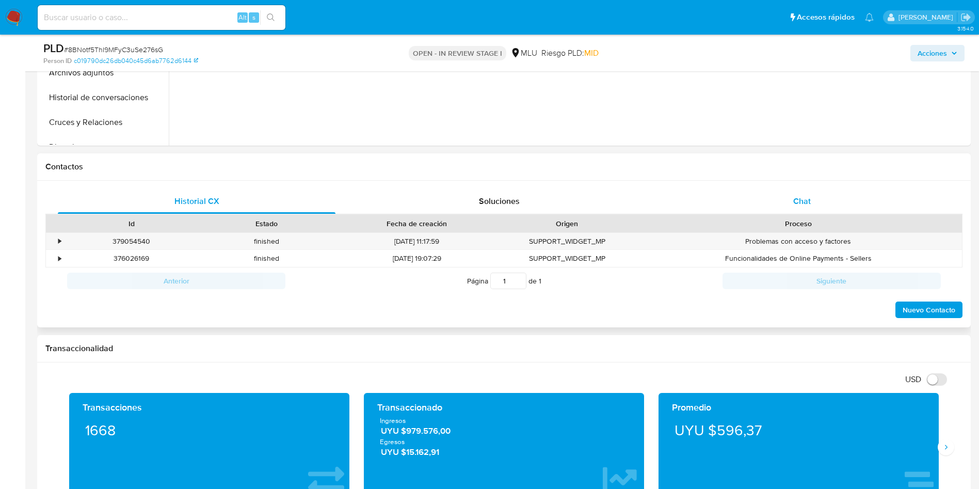
scroll to position [387, 0]
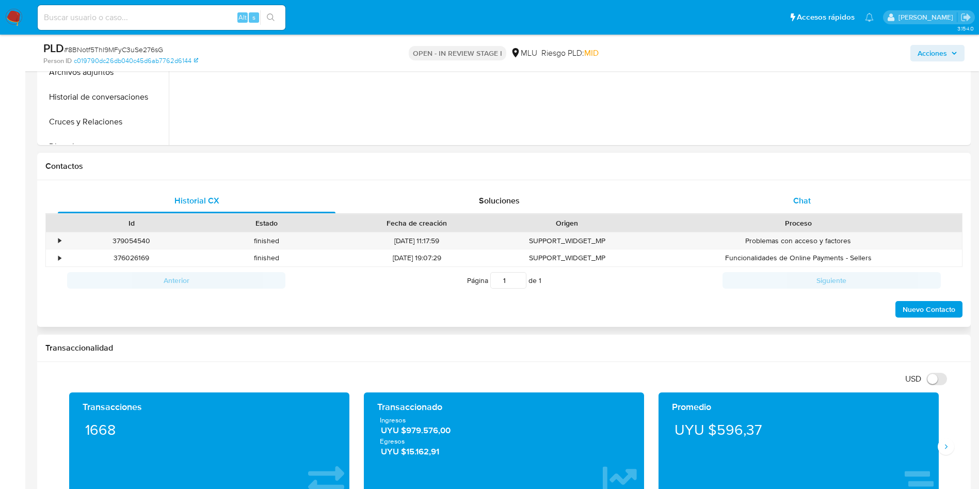
click at [798, 200] on span "Chat" at bounding box center [802, 201] width 18 height 12
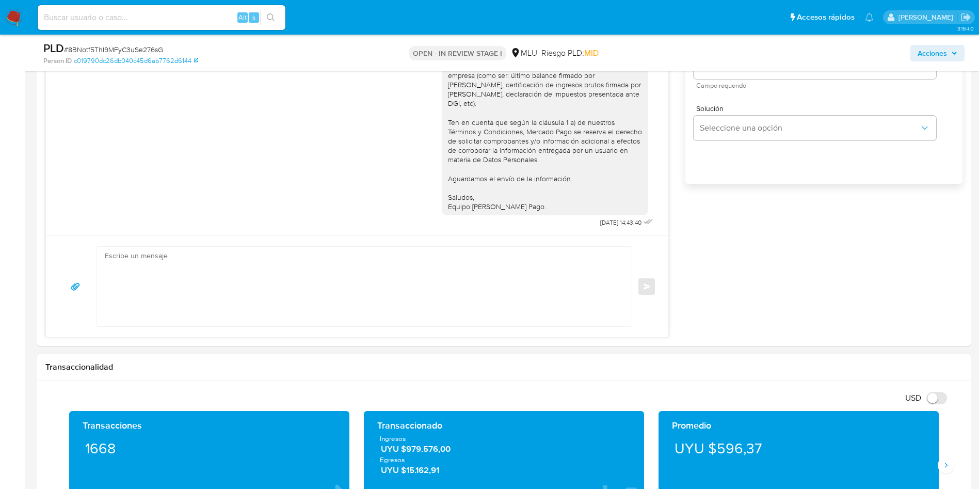
scroll to position [697, 0]
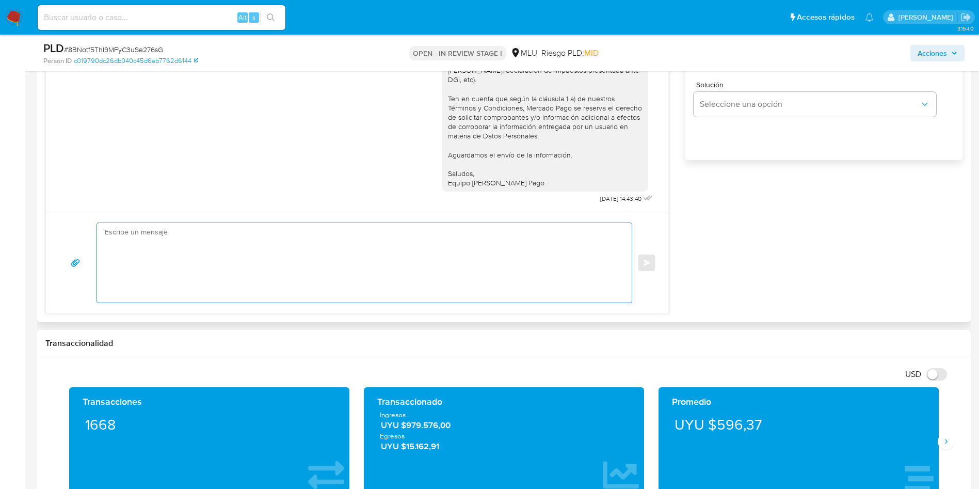
click at [332, 277] on textarea at bounding box center [362, 262] width 514 height 79
paste textarea "Hola, xxxx. Te contactamos nuevamente para recordarte que aún está pendiente el…"
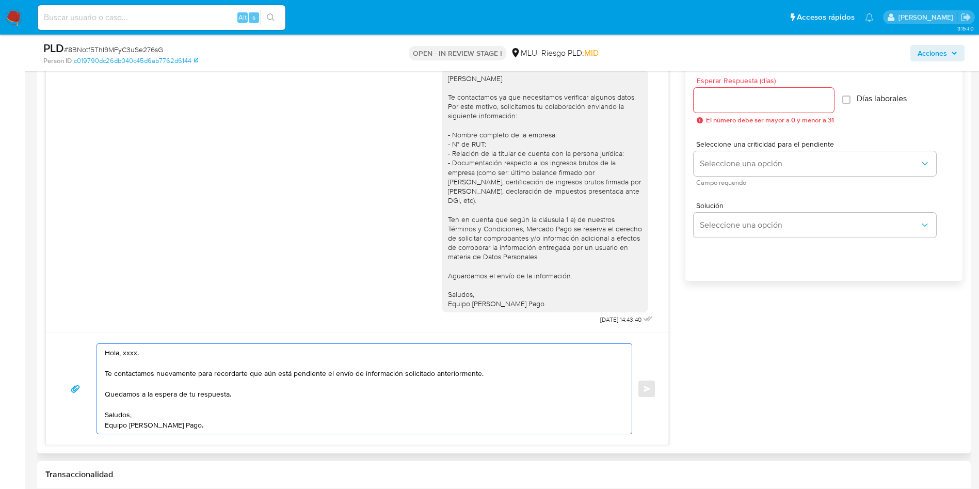
scroll to position [542, 0]
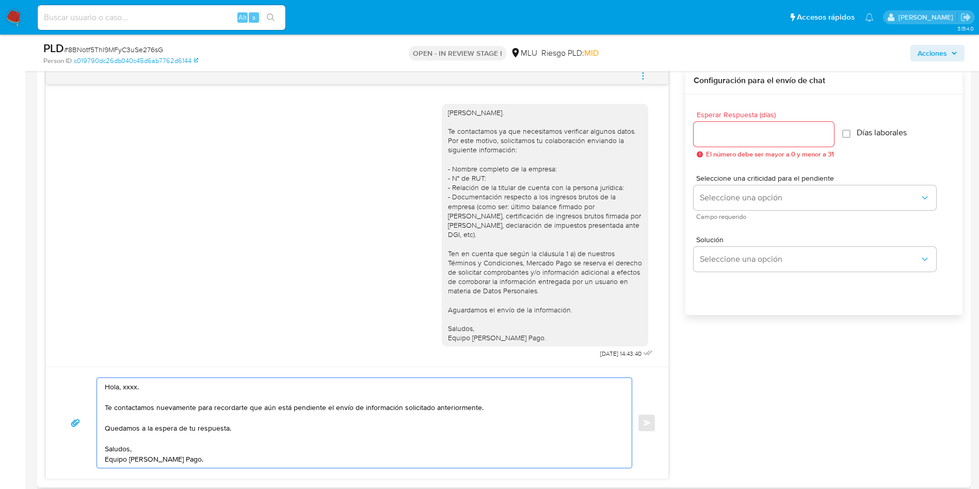
click at [474, 122] on div "Hola, Alioth. Te contactamos ya que necesitamos verificar algunos datos. Por es…" at bounding box center [545, 225] width 194 height 235
copy div "Alioth"
click at [125, 390] on textarea "Hola, xxxx. Te contactamos nuevamente para recordarte que aún está pendiente el…" at bounding box center [362, 423] width 514 height 90
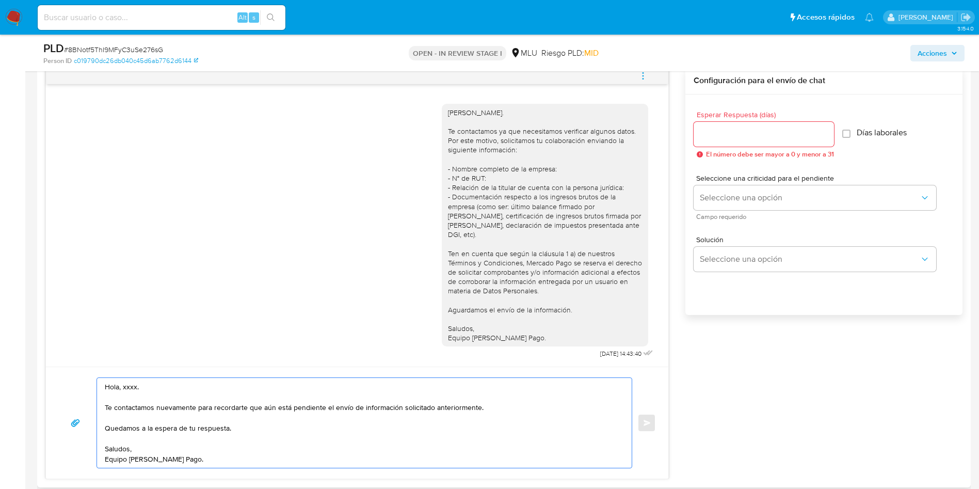
paste textarea "Alioth"
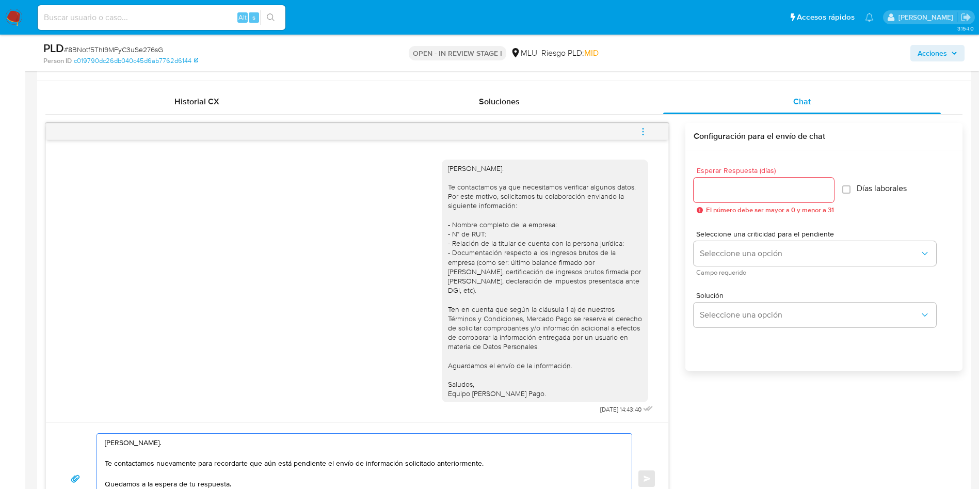
scroll to position [464, 0]
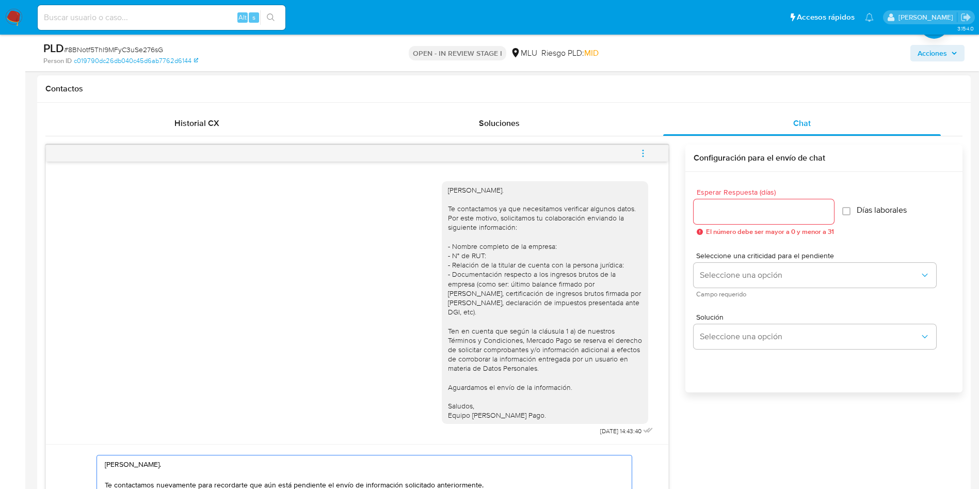
type textarea "Hola, Alioth. Te contactamos nuevamente para recordarte que aún está pendiente …"
click at [747, 217] on input "Esperar Respuesta (días)" at bounding box center [764, 211] width 140 height 13
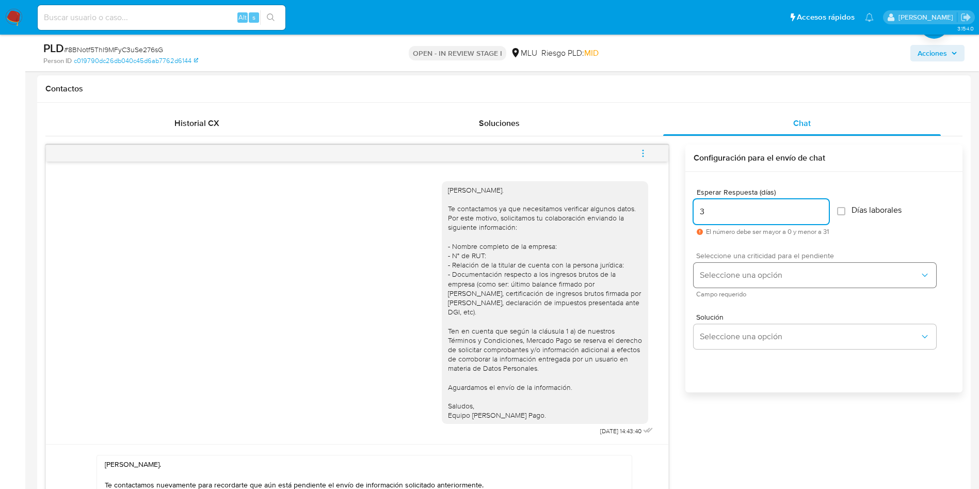
type input "3"
click at [715, 272] on span "Seleccione una opción" at bounding box center [810, 275] width 220 height 10
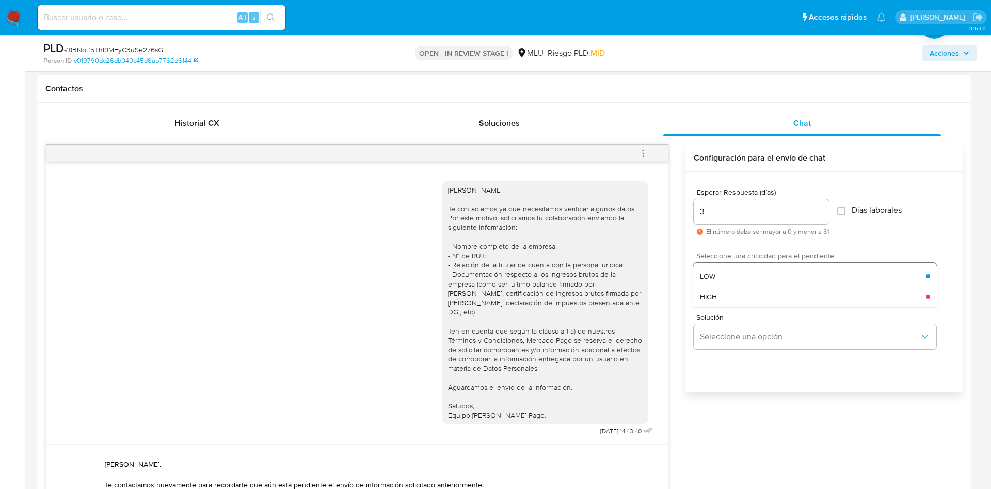
drag, startPoint x: 725, startPoint y: 278, endPoint x: 715, endPoint y: 277, distance: 10.4
click at [725, 278] on div "LOW" at bounding box center [813, 276] width 226 height 21
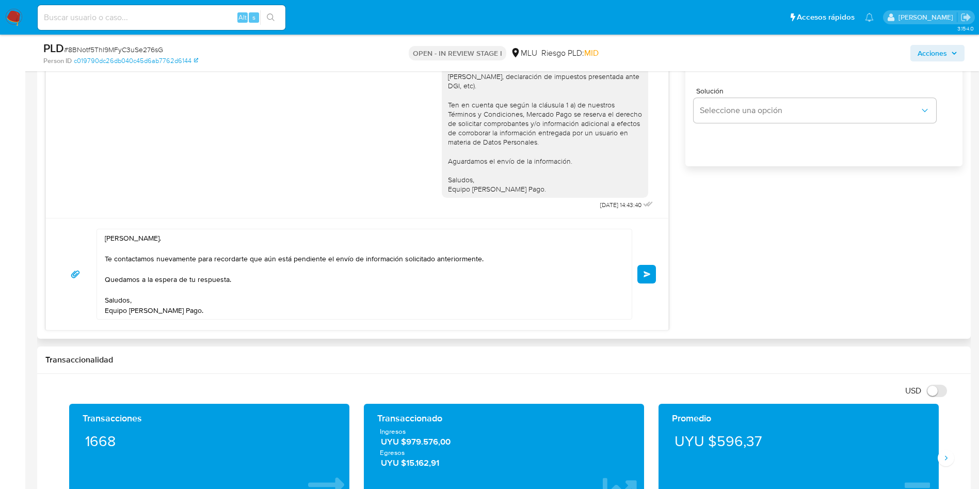
scroll to position [697, 0]
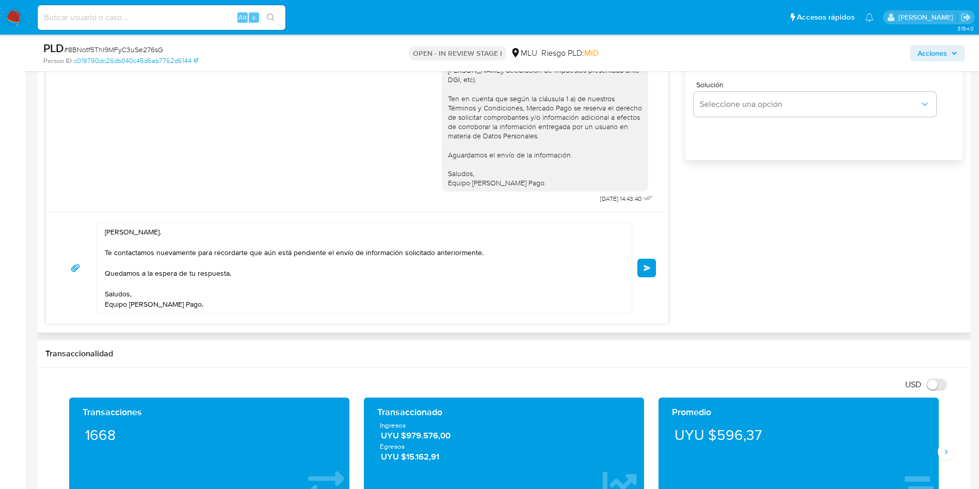
click at [650, 268] on span "Enviar" at bounding box center [646, 268] width 7 height 6
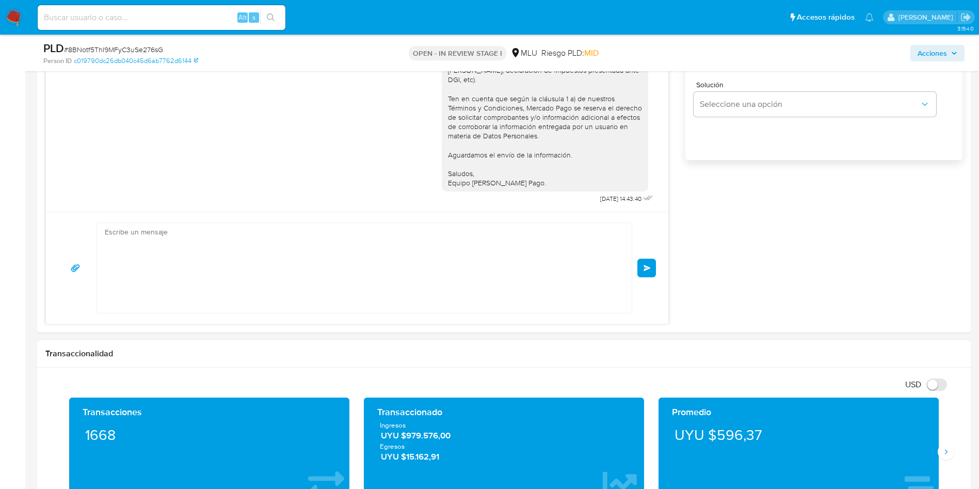
scroll to position [98, 0]
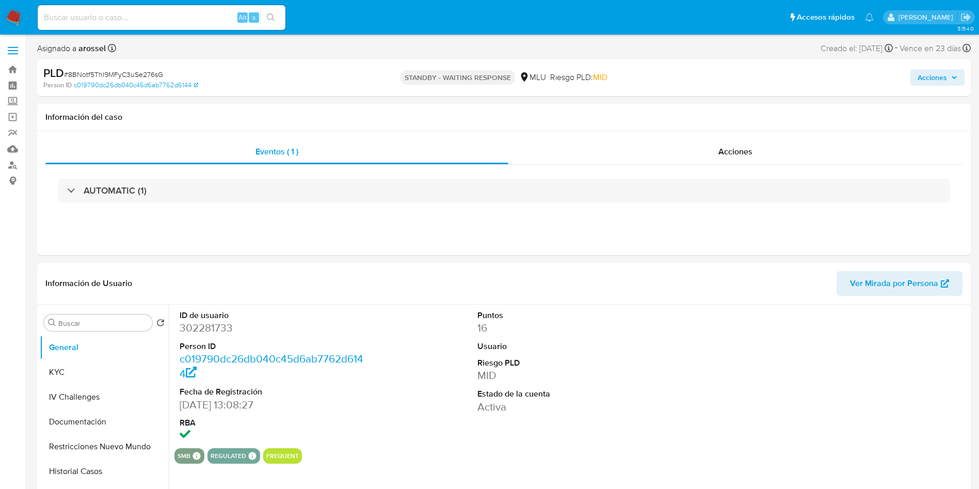
select select "10"
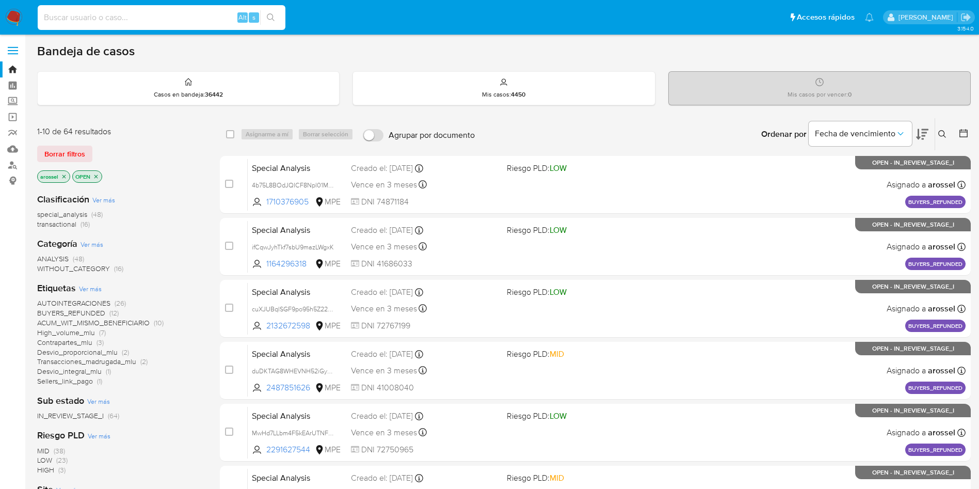
click at [157, 21] on input at bounding box center [162, 17] width 248 height 13
paste input "FGgLasVLgSq8UXx7epH4ymGR"
type input "FGgLasVLgSq8UXx7epH4ymGR"
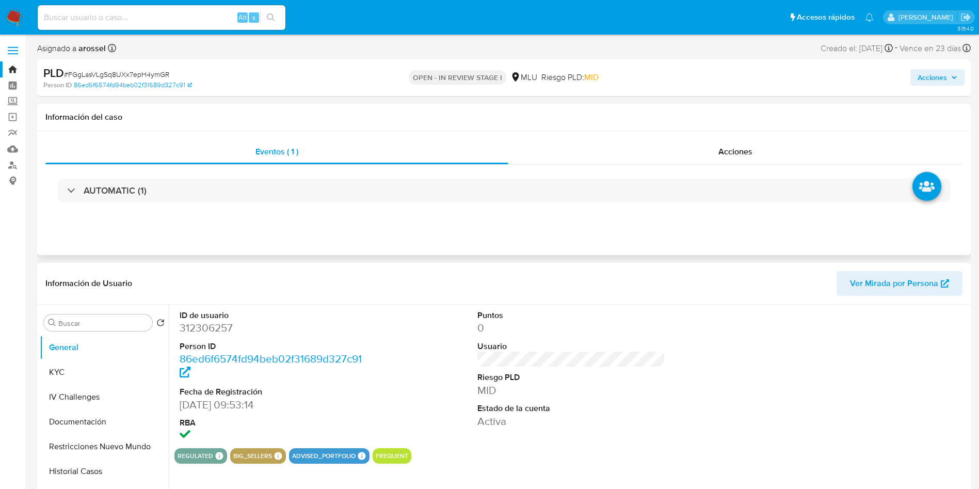
select select "10"
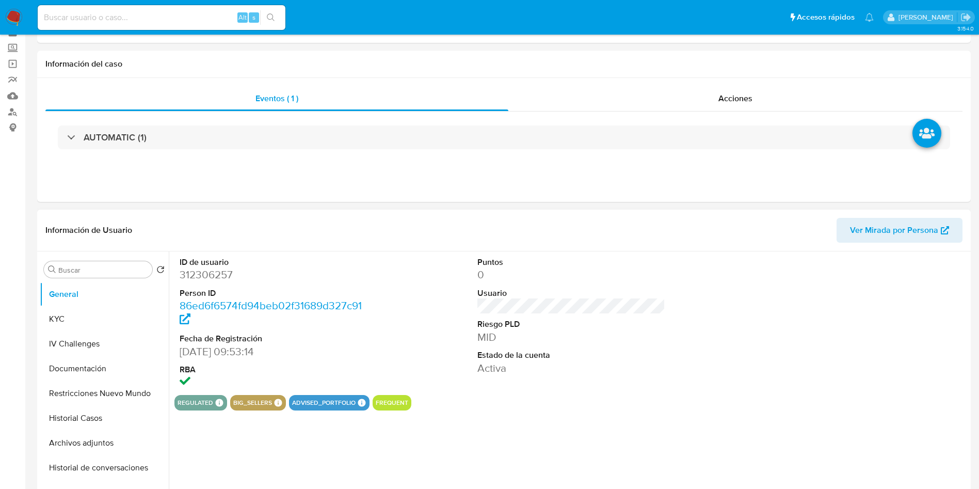
scroll to position [77, 0]
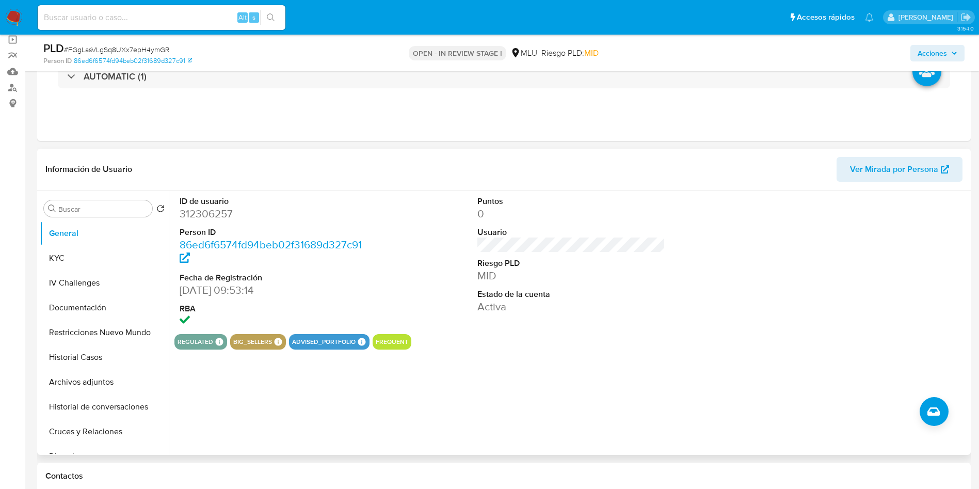
click at [910, 171] on span "Ver Mirada por Persona" at bounding box center [894, 169] width 88 height 25
click at [112, 381] on button "Archivos adjuntos" at bounding box center [100, 381] width 121 height 25
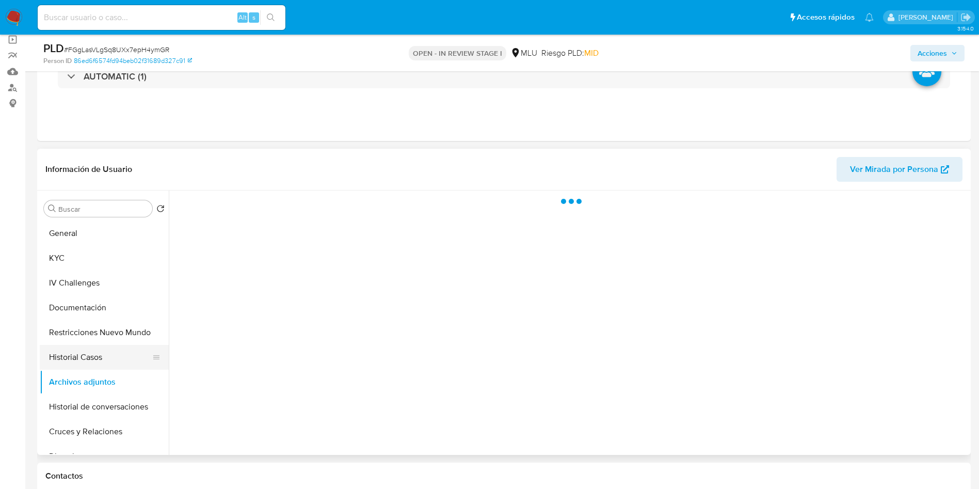
click at [108, 360] on button "Historial Casos" at bounding box center [100, 357] width 121 height 25
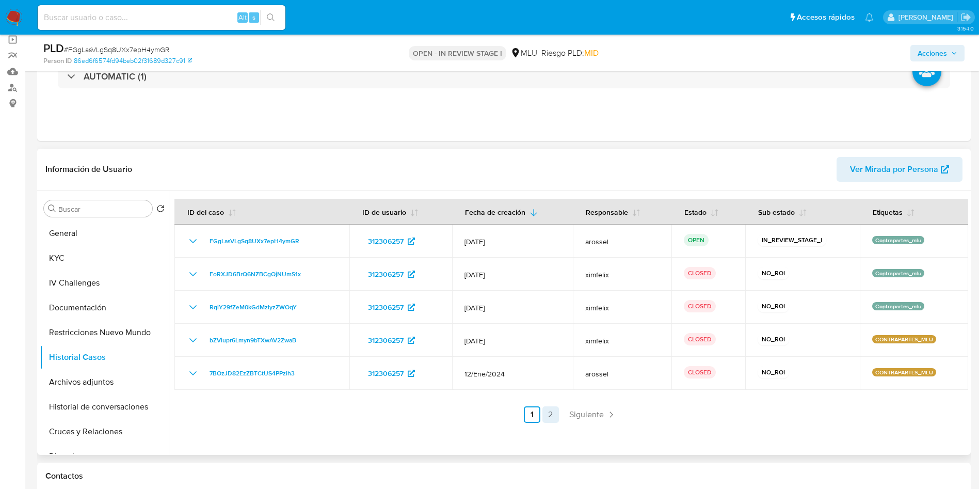
click at [551, 413] on link "2" at bounding box center [550, 414] width 17 height 17
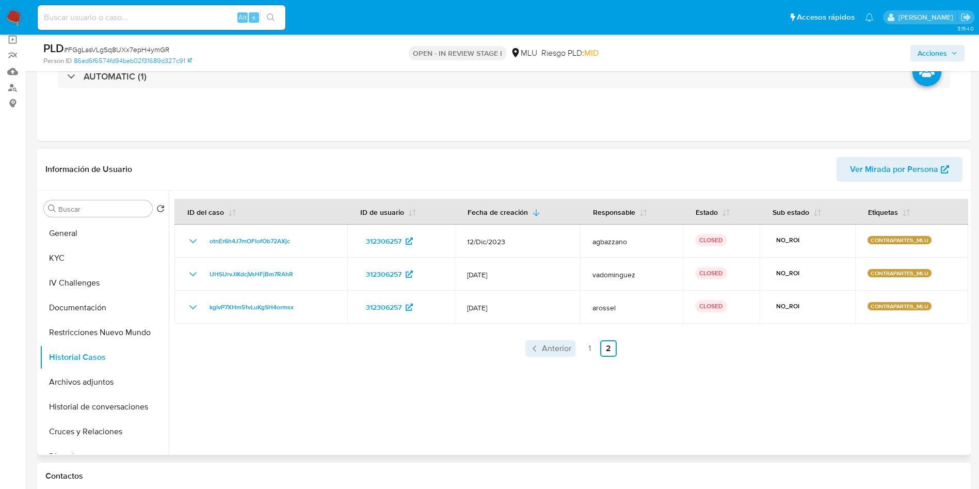
click at [560, 354] on link "Anterior" at bounding box center [550, 348] width 50 height 17
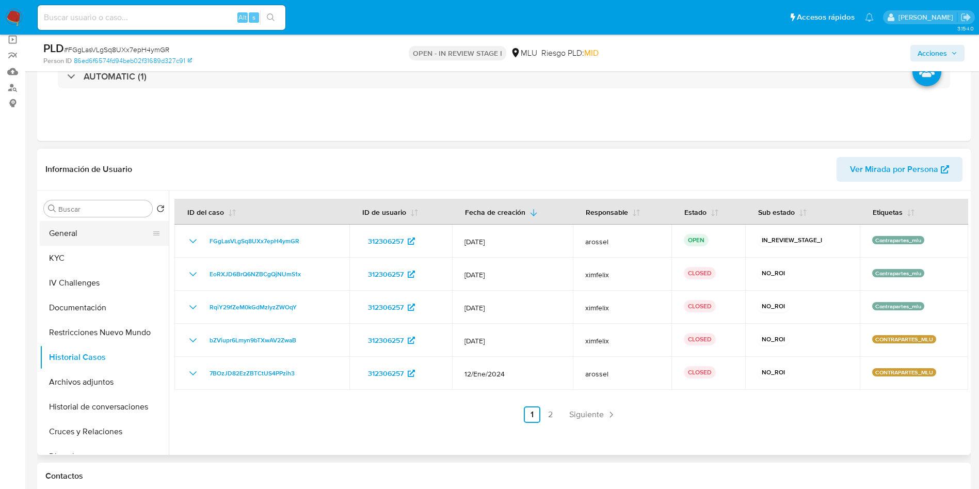
click at [85, 223] on button "General" at bounding box center [100, 233] width 121 height 25
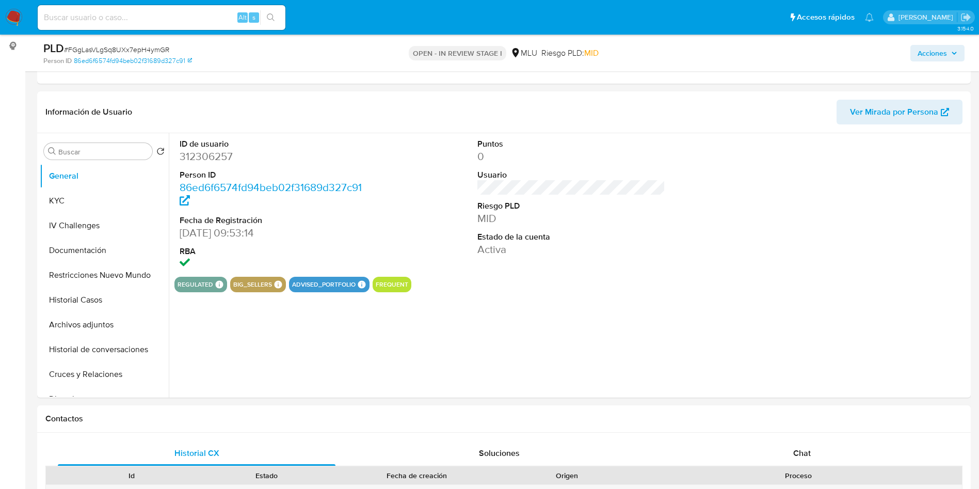
scroll to position [155, 0]
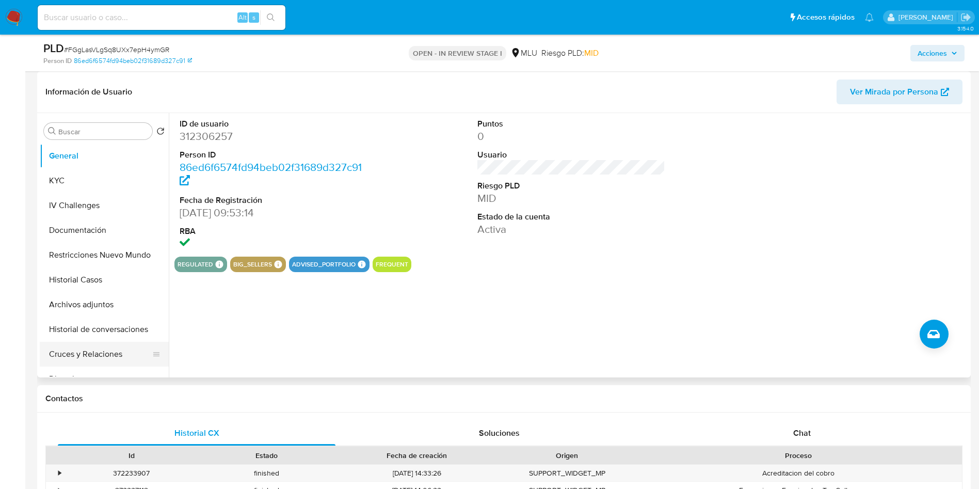
click at [119, 355] on button "Cruces y Relaciones" at bounding box center [100, 354] width 121 height 25
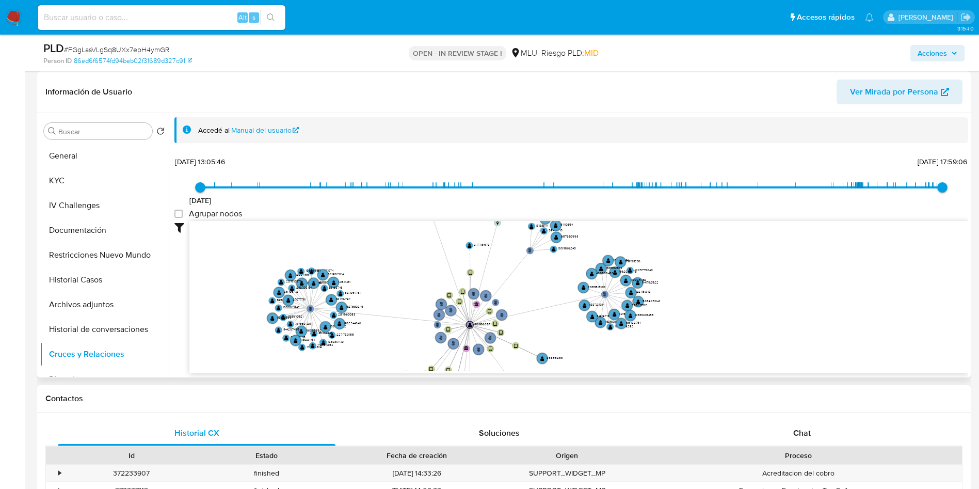
drag, startPoint x: 434, startPoint y: 285, endPoint x: 392, endPoint y: 279, distance: 42.3
click at [392, 279] on icon "person-4258e71e15901a54f28af7417c37c1b9  user-312306257  312306257 device-62d…" at bounding box center [578, 296] width 779 height 150
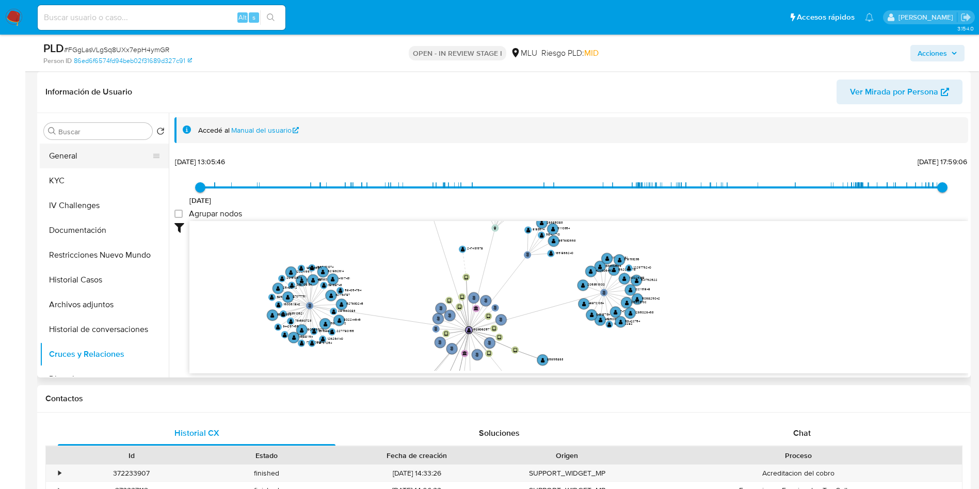
click at [85, 152] on button "General" at bounding box center [100, 155] width 121 height 25
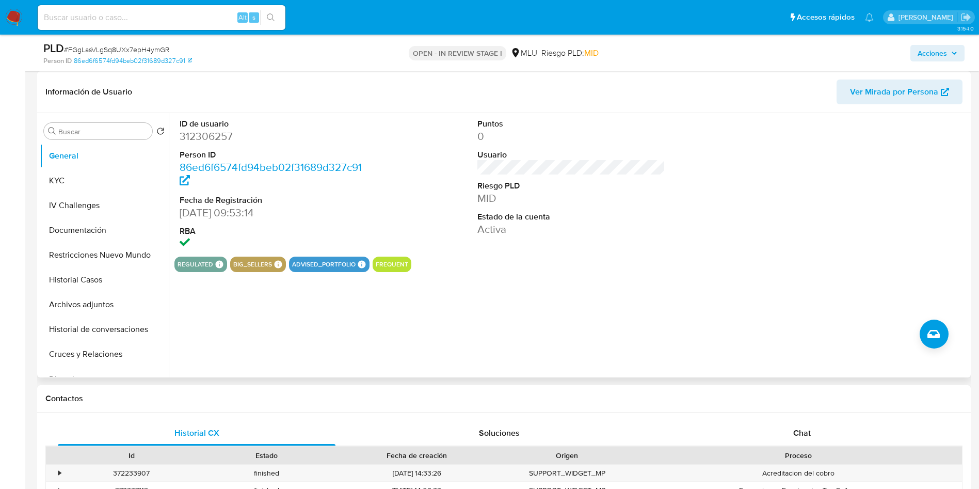
click at [212, 131] on dd "312306257" at bounding box center [274, 136] width 188 height 14
click at [206, 130] on dd "312306257" at bounding box center [274, 136] width 188 height 14
click at [85, 183] on button "KYC" at bounding box center [100, 180] width 121 height 25
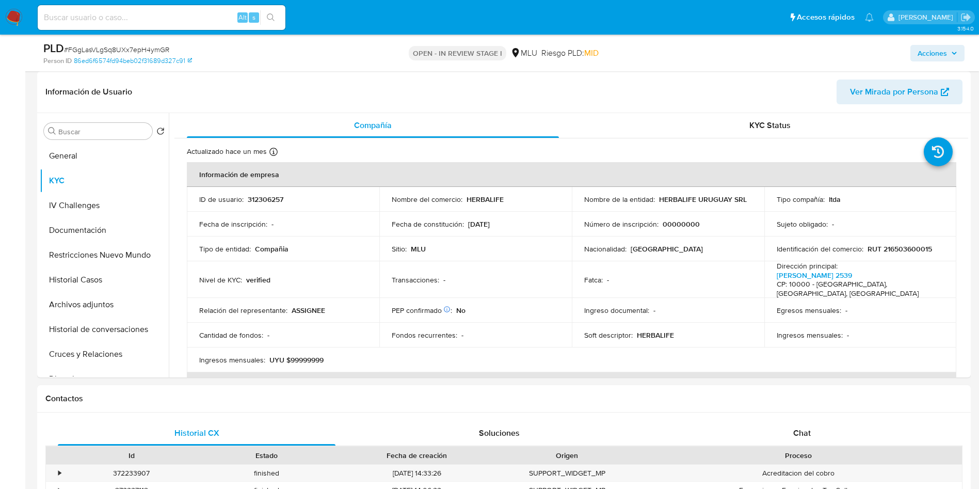
click at [157, 51] on span "# FGgLasVLgSq8UXx7epH4ymGR" at bounding box center [116, 49] width 105 height 10
copy span "FGgLasVLgSq8UXx7epH4ymGR"
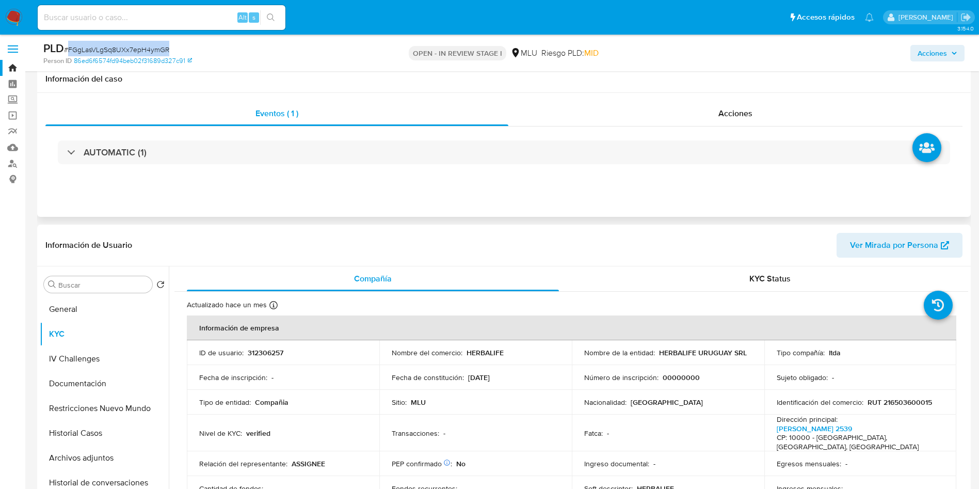
scroll to position [0, 0]
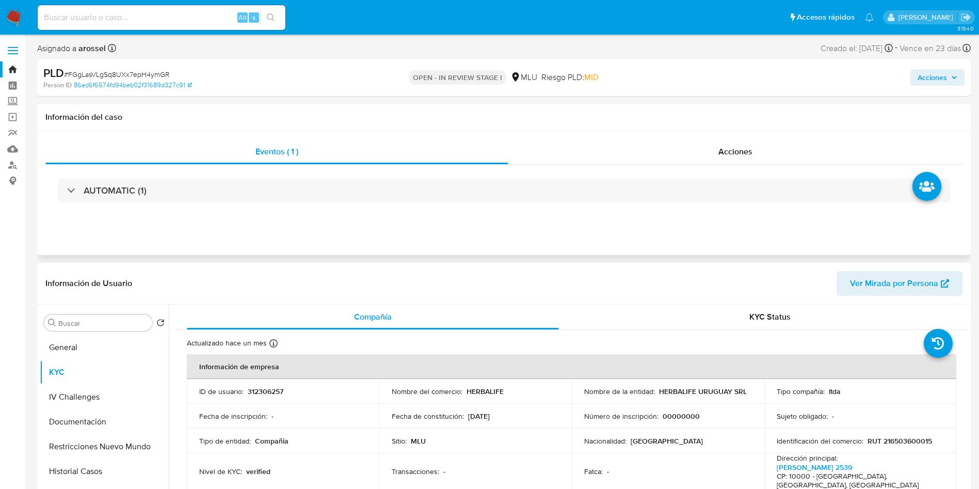
click at [472, 205] on div "AUTOMATIC (1)" at bounding box center [503, 191] width 917 height 52
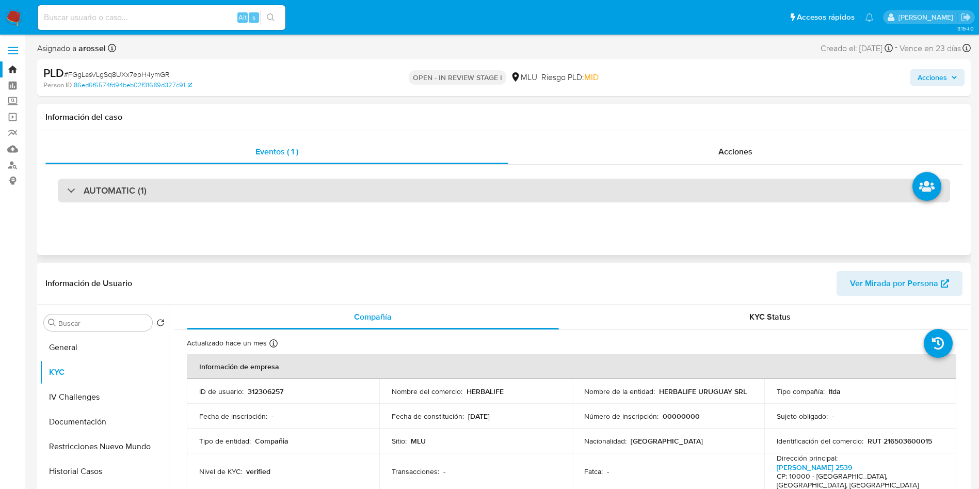
click at [473, 184] on div "AUTOMATIC (1)" at bounding box center [504, 191] width 892 height 24
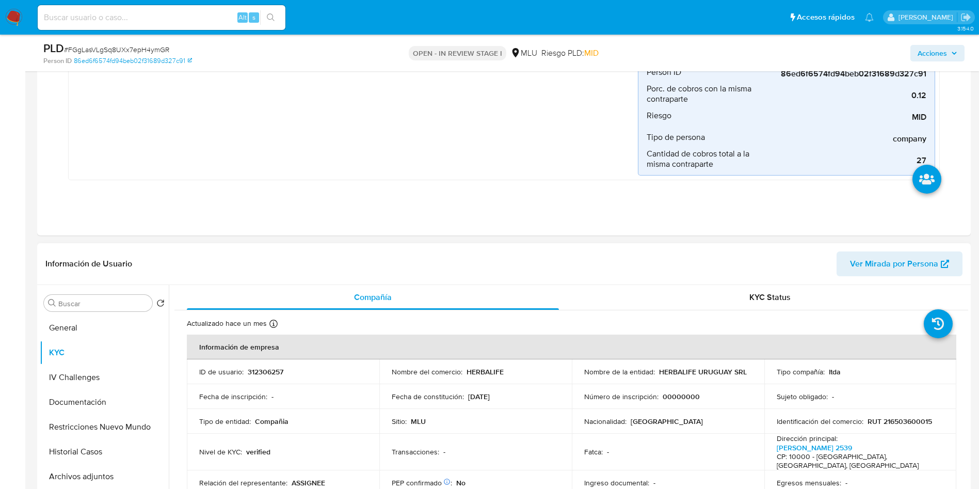
scroll to position [464, 0]
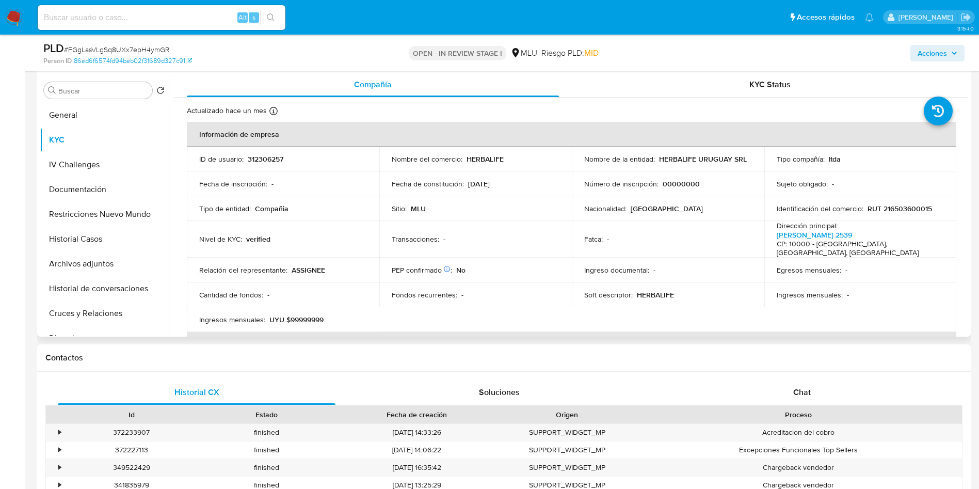
click at [277, 156] on p "312306257" at bounding box center [266, 158] width 36 height 9
click at [277, 155] on p "312306257" at bounding box center [266, 158] width 36 height 9
copy p "312306257"
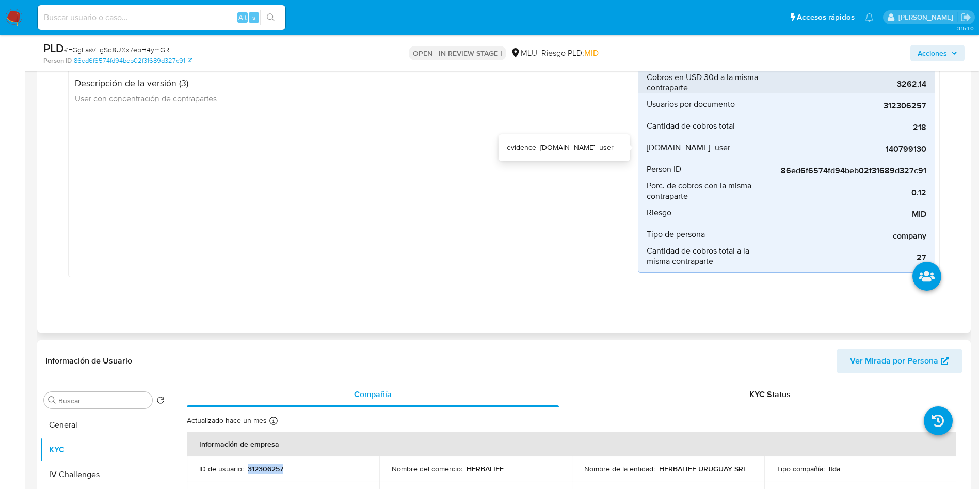
scroll to position [77, 0]
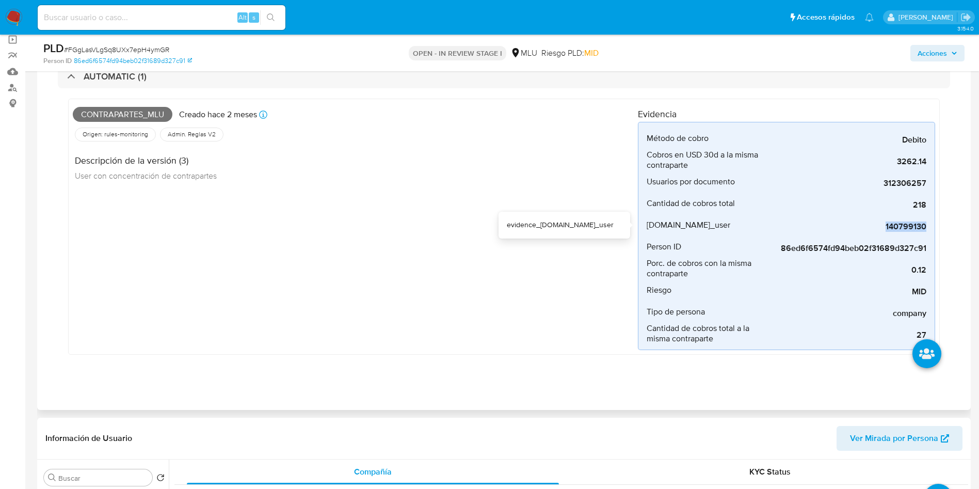
drag, startPoint x: 881, startPoint y: 230, endPoint x: 938, endPoint y: 229, distance: 56.3
click at [938, 229] on div "Contrapartes_mlu Creado hace 2 meses Creado: 12/06/2025 06:34:09 Origen: rules-…" at bounding box center [504, 227] width 872 height 256
copy span "140799130"
click at [414, 243] on div "Contrapartes_mlu Creado hace 2 meses Creado: 12/06/2025 06:34:09 Origen: rules-…" at bounding box center [355, 226] width 565 height 247
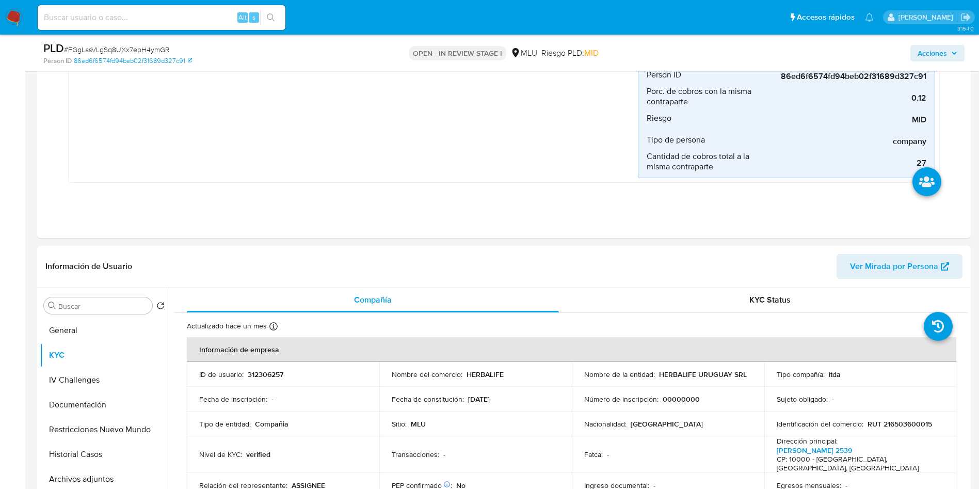
scroll to position [155, 0]
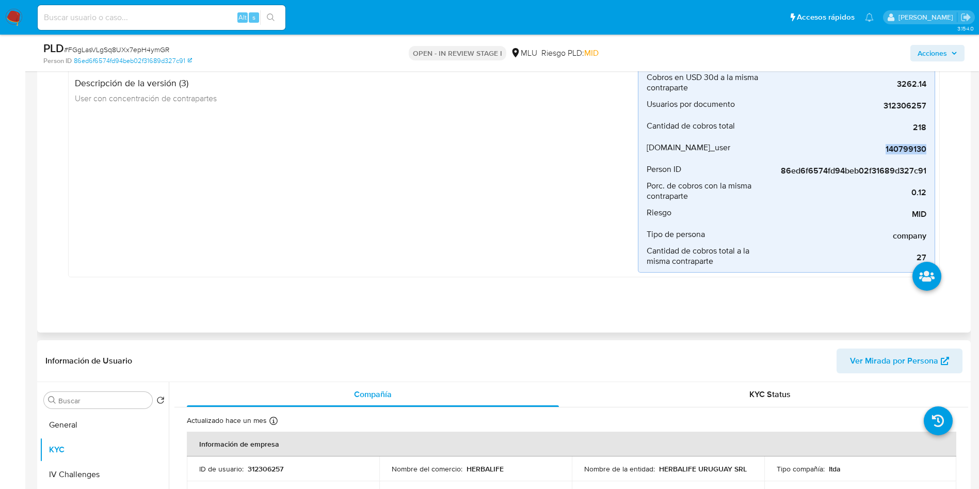
drag, startPoint x: 879, startPoint y: 144, endPoint x: 939, endPoint y: 149, distance: 60.6
click at [939, 149] on div "Contrapartes_mlu Creado hace 2 meses Creado: 12/06/2025 06:34:09 Origen: rules-…" at bounding box center [504, 149] width 872 height 256
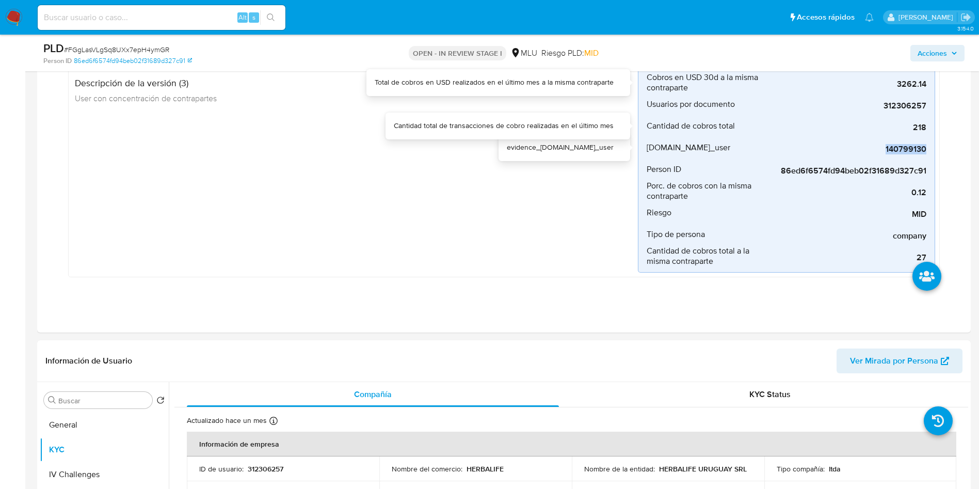
copy span "140799130"
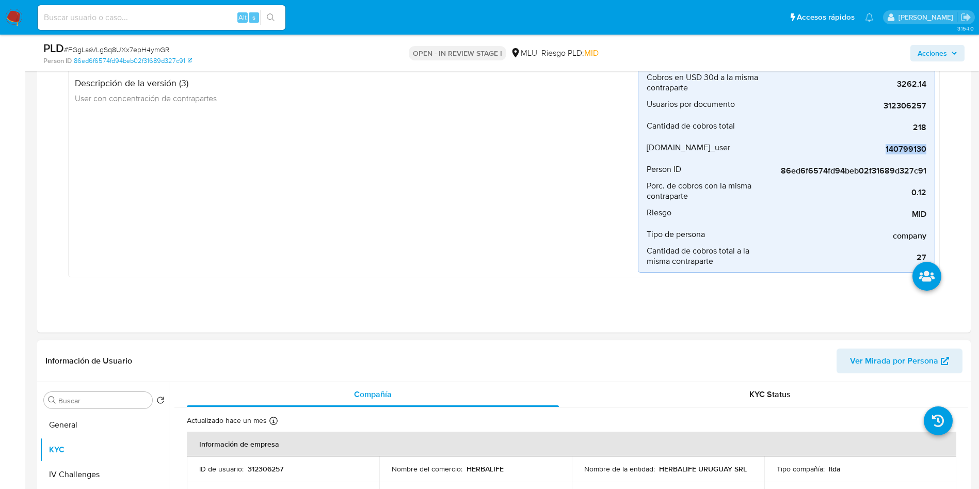
scroll to position [464, 0]
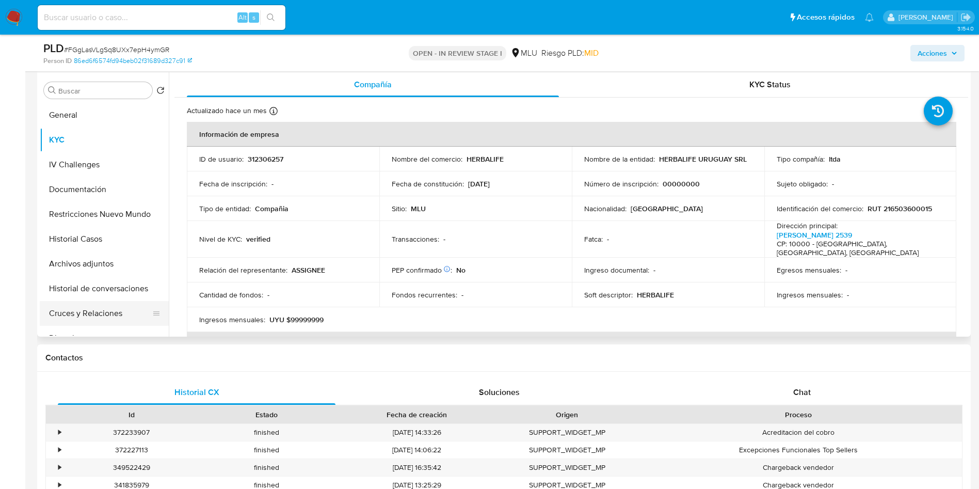
click at [75, 315] on button "Cruces y Relaciones" at bounding box center [100, 313] width 121 height 25
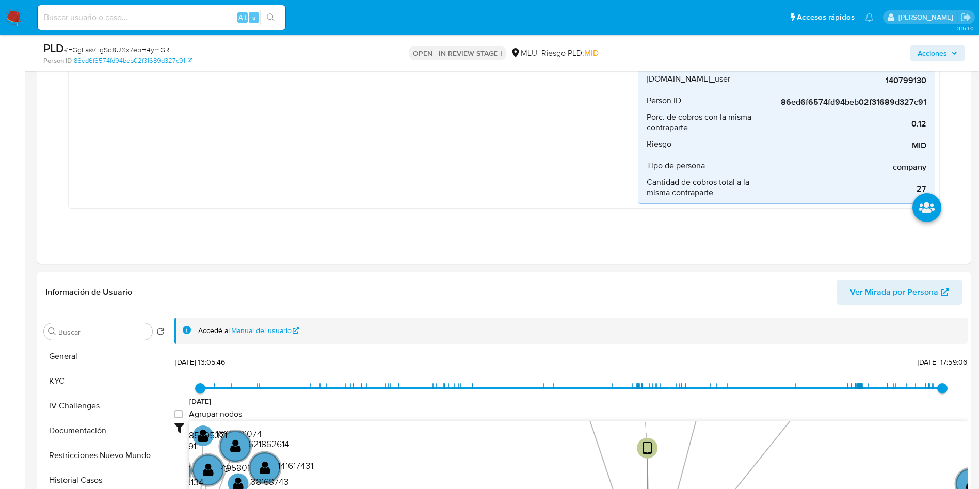
scroll to position [292, 0]
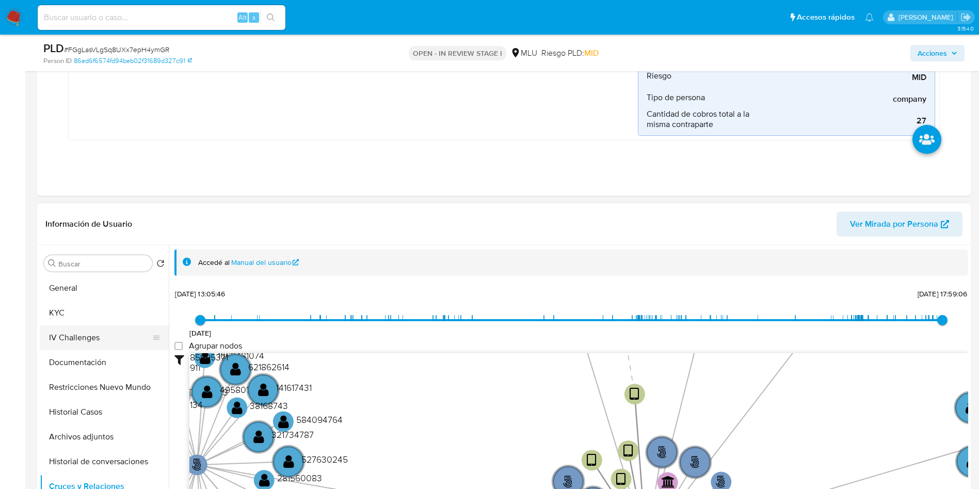
click at [85, 319] on button "KYC" at bounding box center [104, 312] width 129 height 25
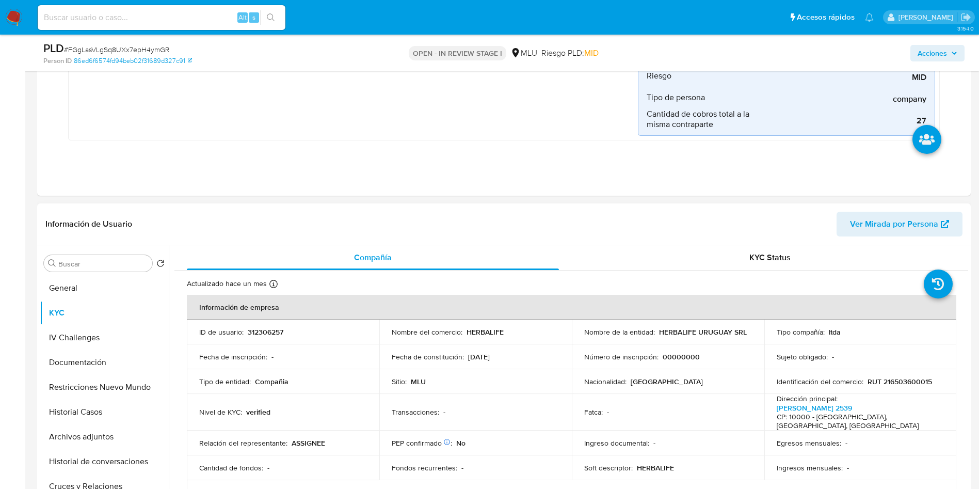
click at [902, 381] on p "RUT 216503600015" at bounding box center [899, 381] width 65 height 9
click at [902, 380] on p "RUT 216503600015" at bounding box center [899, 381] width 65 height 9
copy p "216503600015"
click at [260, 325] on td "ID de usuario : 312306257" at bounding box center [283, 331] width 192 height 25
click at [262, 332] on p "312306257" at bounding box center [266, 331] width 36 height 9
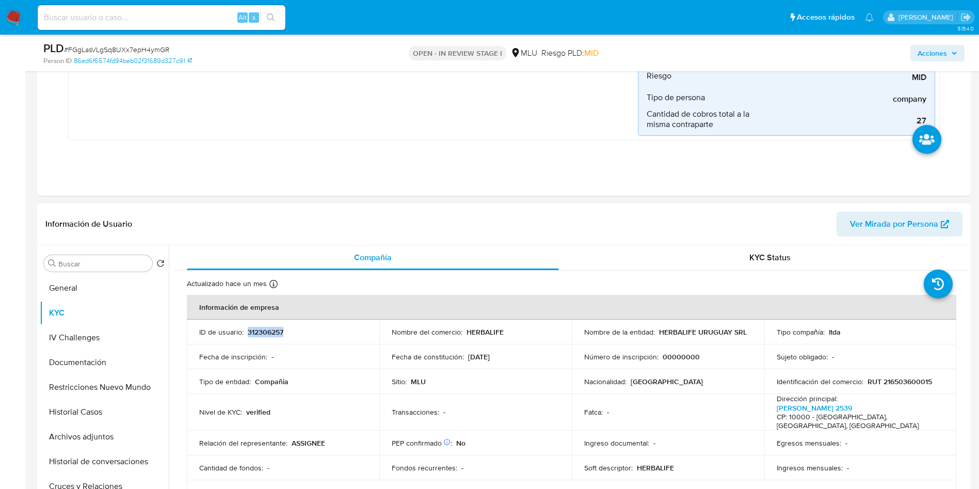
click at [262, 332] on p "312306257" at bounding box center [266, 331] width 36 height 9
copy p "312306257"
click at [673, 438] on div "Ingreso documental : -" at bounding box center [668, 442] width 168 height 9
drag, startPoint x: 654, startPoint y: 330, endPoint x: 532, endPoint y: 359, distance: 125.3
click at [752, 328] on td "Nombre de la entidad : HERBALIFE URUGUAY SRL" at bounding box center [668, 331] width 192 height 25
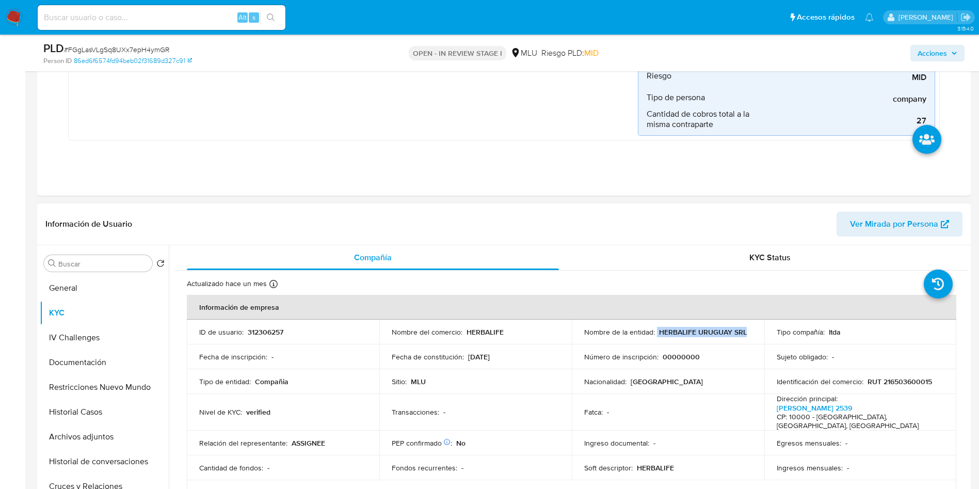
copy div "HERBALIFE URUGUAY SRL"
click at [95, 437] on button "Archivos adjuntos" at bounding box center [100, 436] width 121 height 25
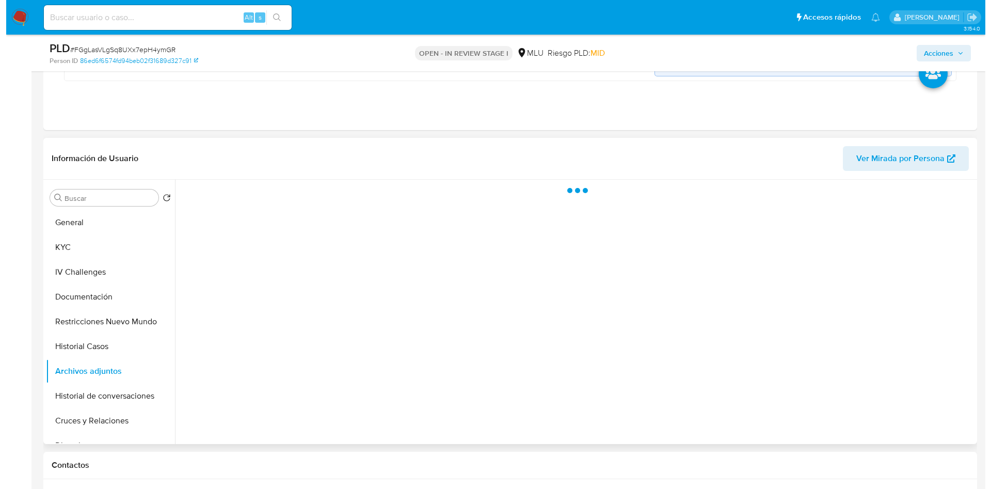
scroll to position [369, 0]
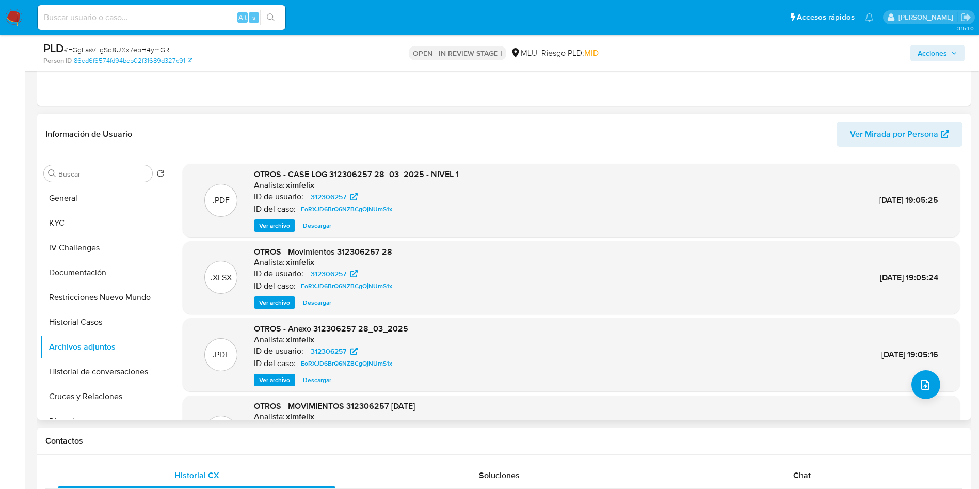
click at [920, 399] on div ".XLSX OTROS - MOVIMIENTOS 312306257 16 10 2024 Analista: ximfelix ID de usuario…" at bounding box center [571, 431] width 777 height 73
click at [926, 379] on icon "upload-file" at bounding box center [925, 384] width 12 height 12
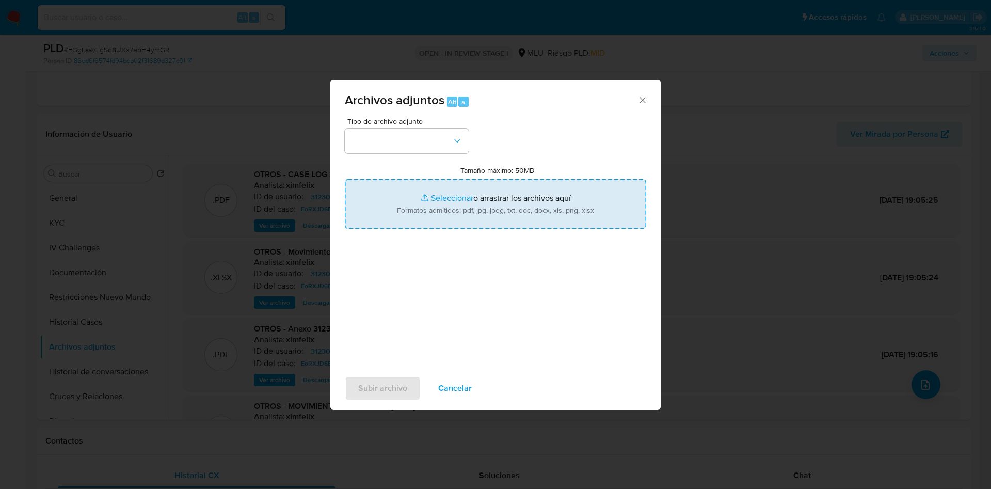
click at [584, 219] on input "Tamaño máximo: 50MB Seleccionar archivos" at bounding box center [495, 204] width 301 height 50
type input "C:\fakepath\Case Log 312306257 - 18_08_2025.pdf"
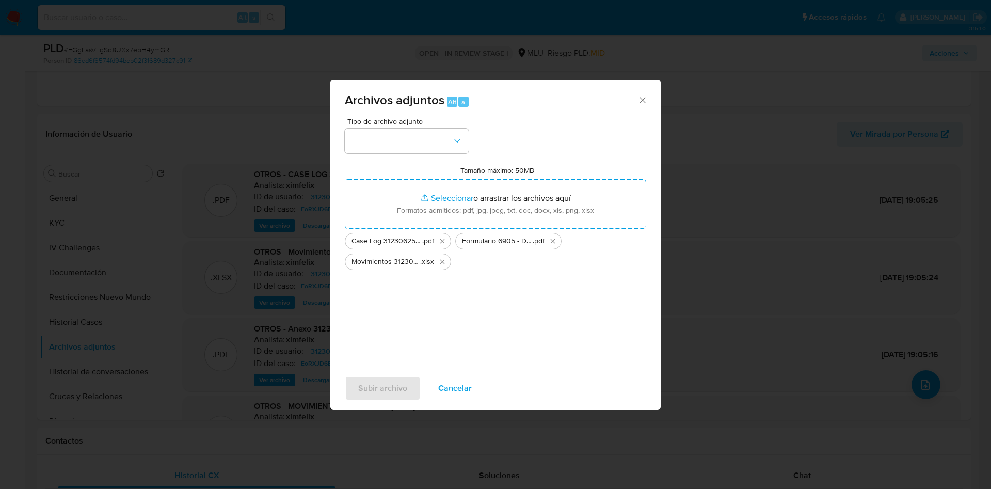
click at [400, 158] on div "Tipo de archivo adjunto Tamaño máximo: 50MB Seleccionar archivos Seleccionar o …" at bounding box center [495, 240] width 301 height 244
click at [395, 150] on button "button" at bounding box center [407, 140] width 124 height 25
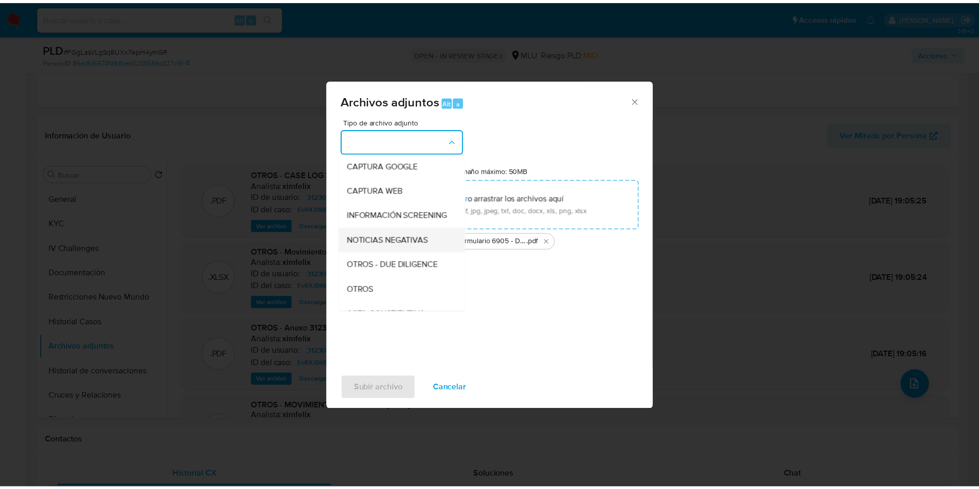
scroll to position [77, 0]
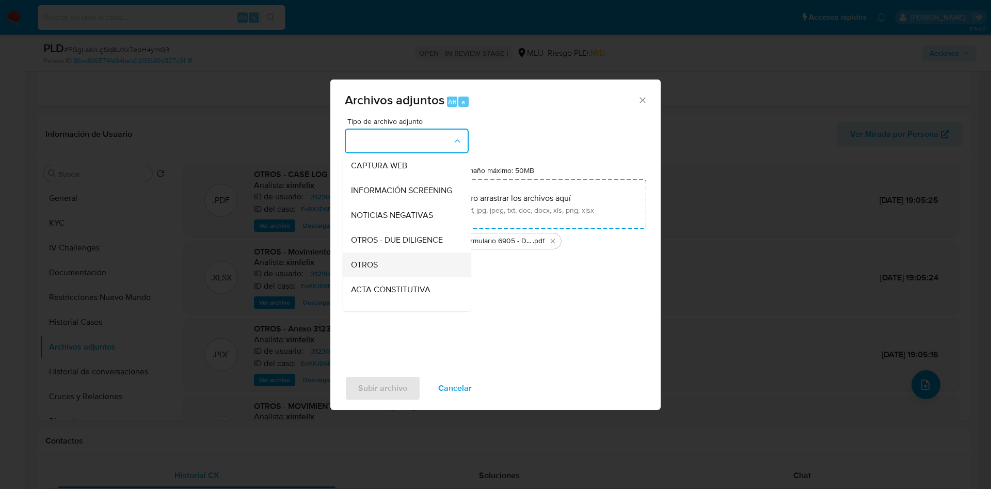
click at [388, 277] on div "OTROS" at bounding box center [403, 264] width 105 height 25
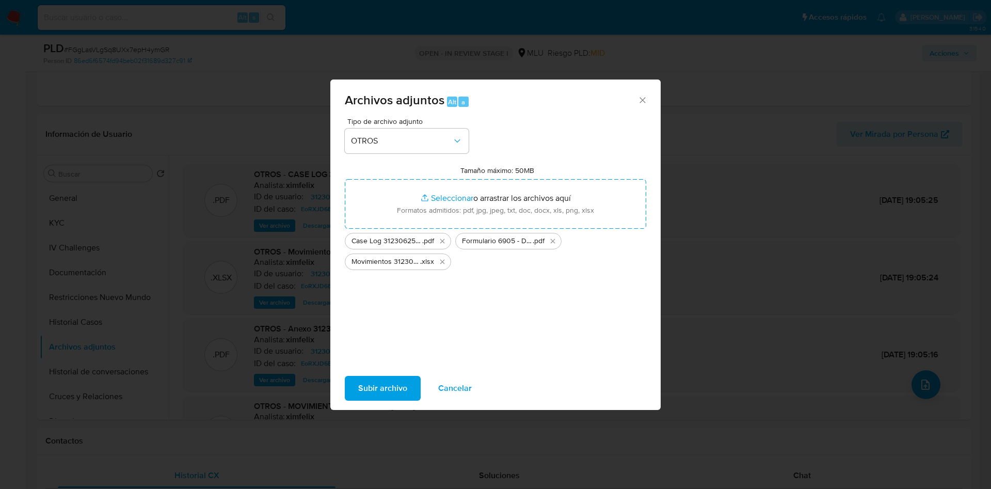
click at [382, 388] on span "Subir archivo" at bounding box center [382, 388] width 49 height 23
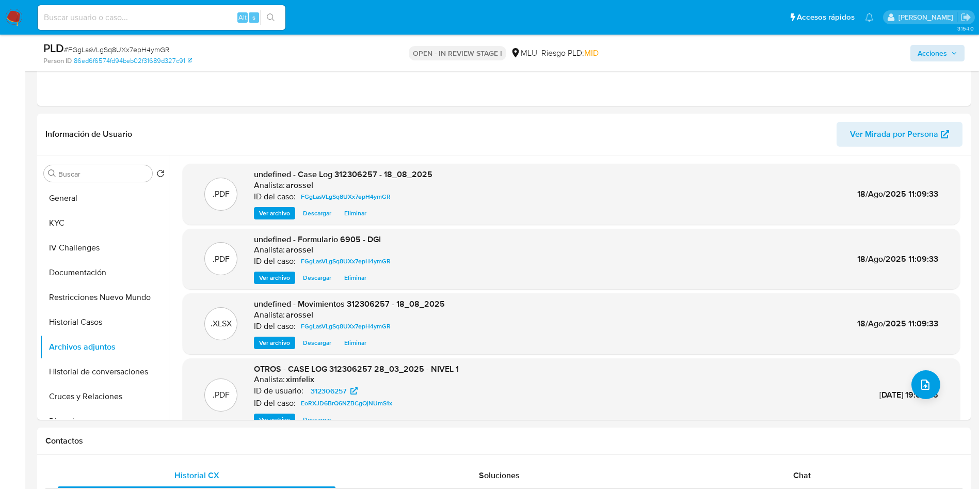
click at [926, 61] on div "Acciones" at bounding box center [812, 53] width 304 height 24
click at [926, 53] on span "Acciones" at bounding box center [931, 53] width 29 height 17
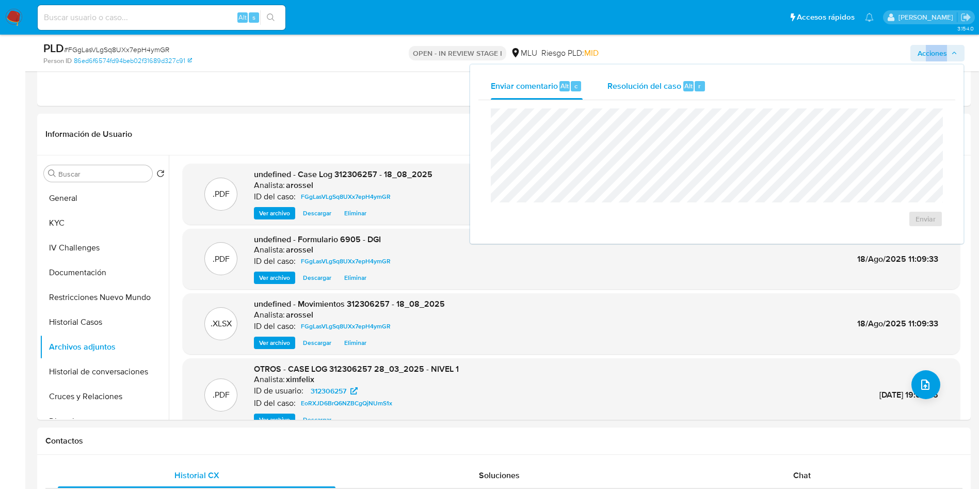
click at [656, 80] on span "Resolución del caso" at bounding box center [644, 85] width 74 height 12
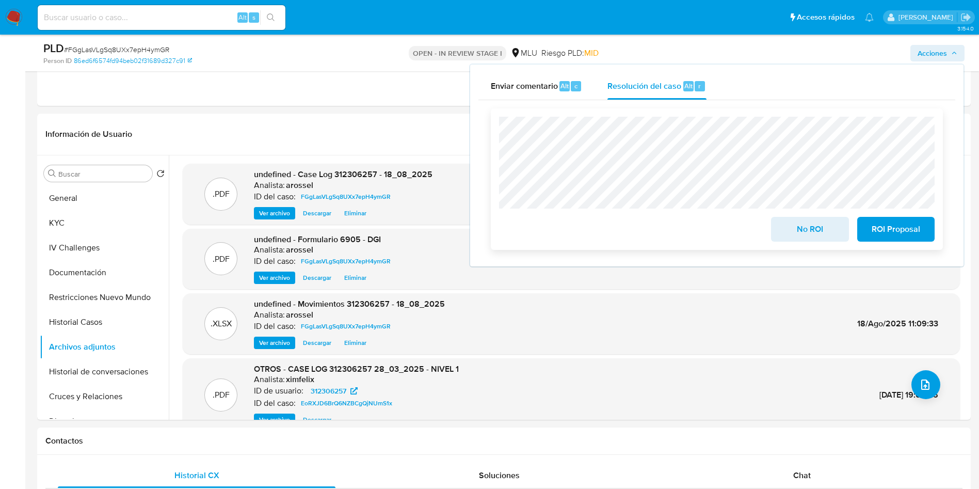
click at [809, 232] on span "No ROI" at bounding box center [809, 229] width 51 height 23
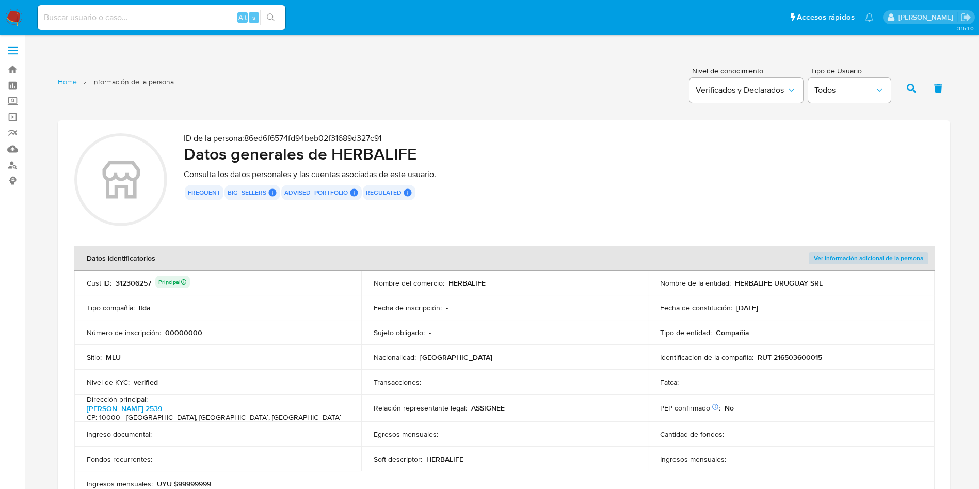
click at [572, 381] on div "Transacciones : -" at bounding box center [505, 381] width 262 height 9
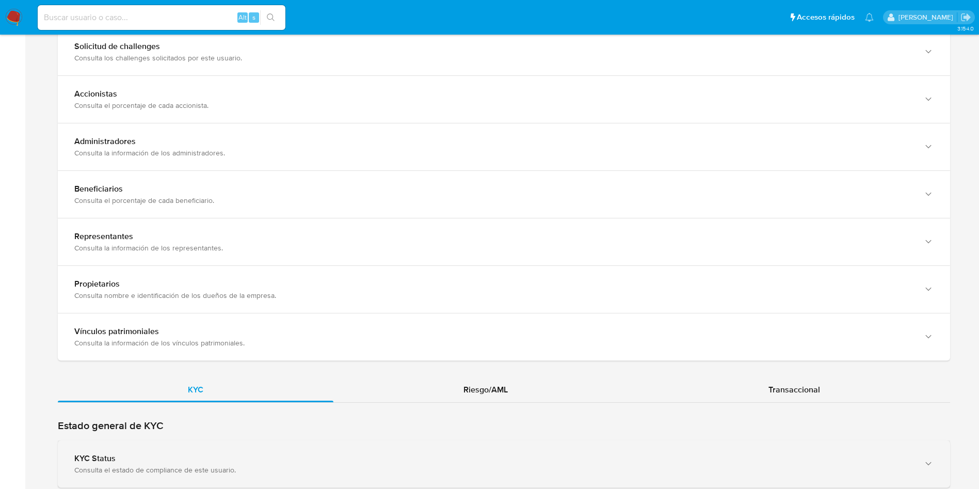
click at [245, 442] on div "KYC Status Consulta el estado de compliance de este usuario." at bounding box center [504, 463] width 892 height 47
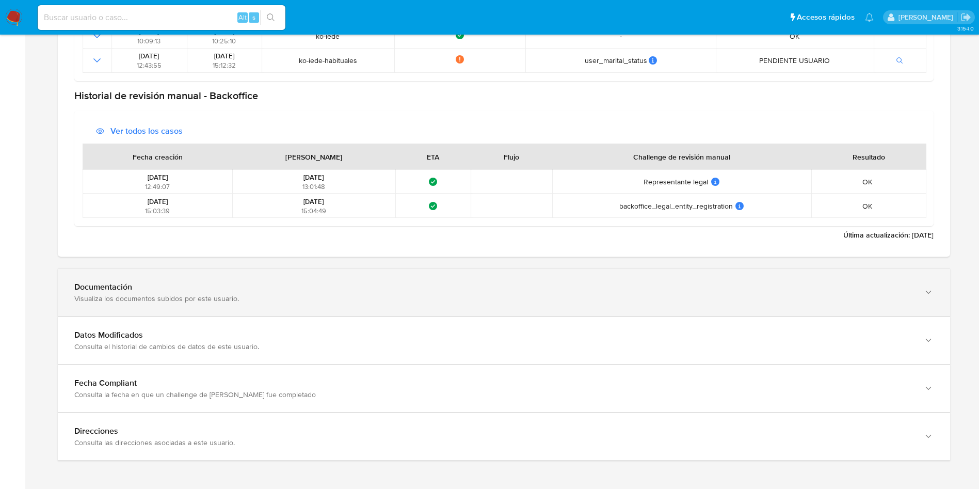
click at [218, 294] on div "Visualiza los documentos subidos por este usuario." at bounding box center [493, 298] width 839 height 9
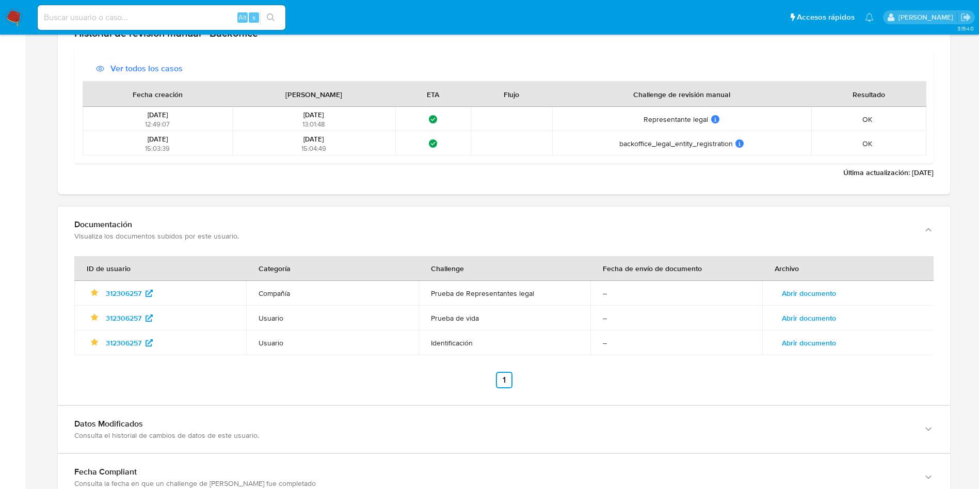
scroll to position [1381, 0]
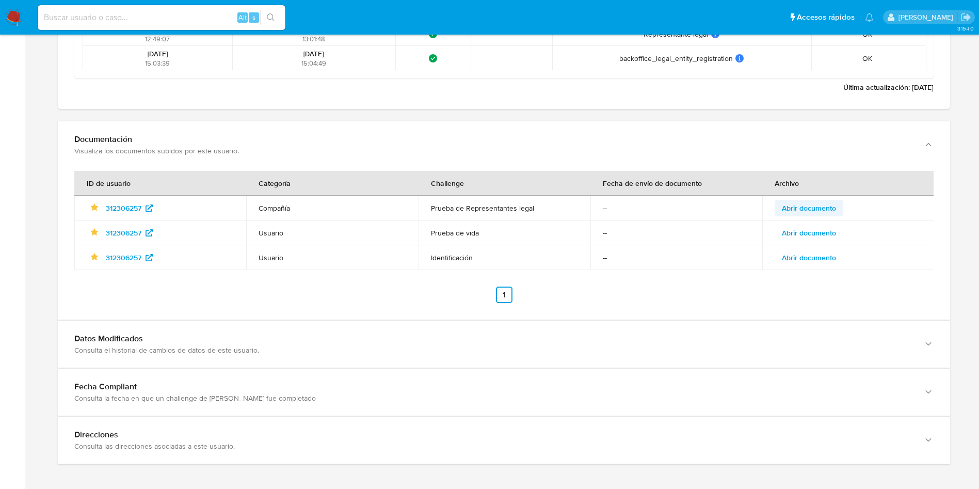
click at [819, 212] on span "Abrir documento" at bounding box center [809, 208] width 54 height 14
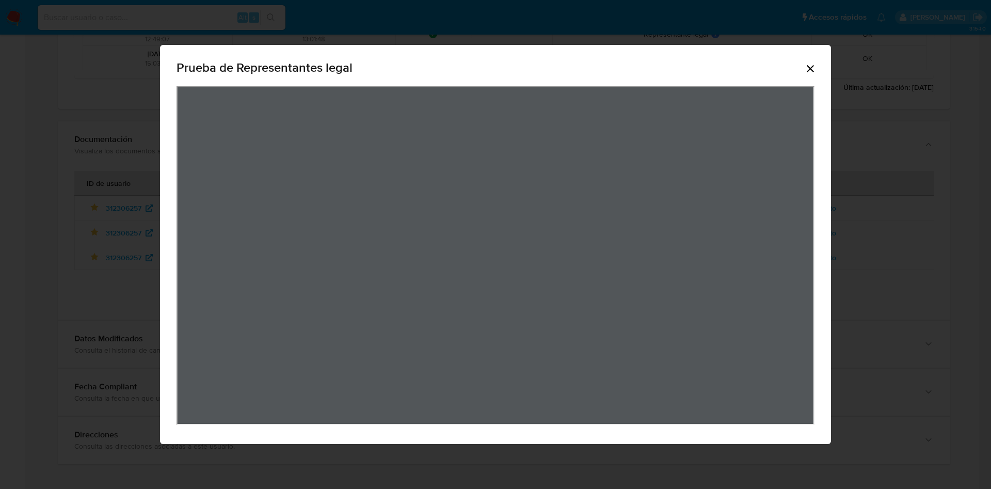
click at [819, 67] on div "Prueba de Representantes legal" at bounding box center [495, 244] width 671 height 399
click at [808, 65] on icon "Cerrar" at bounding box center [810, 68] width 12 height 12
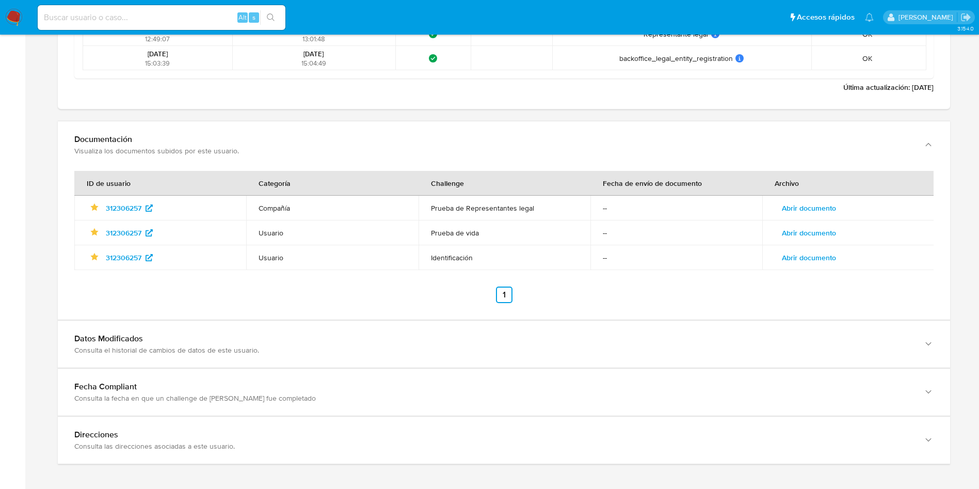
click at [816, 250] on span "Abrir documento" at bounding box center [809, 257] width 54 height 14
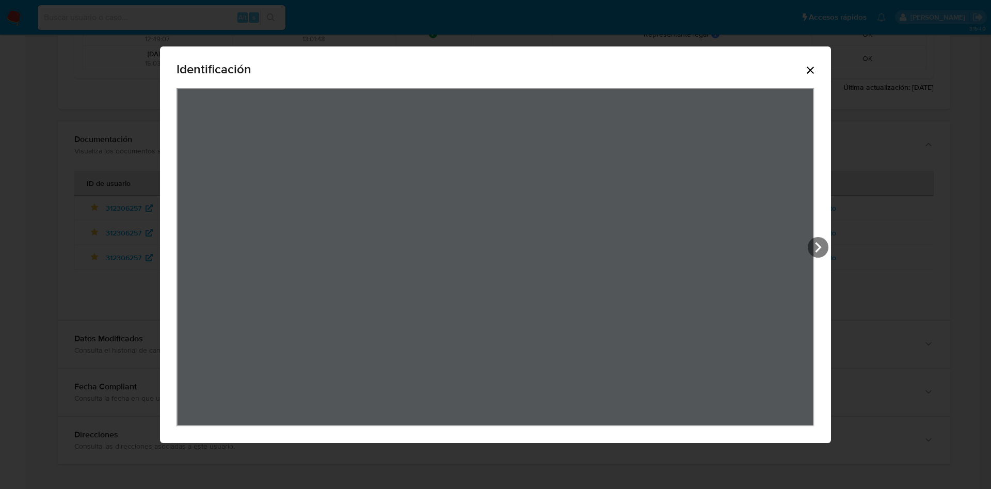
click at [812, 70] on icon "Cerrar" at bounding box center [810, 70] width 12 height 12
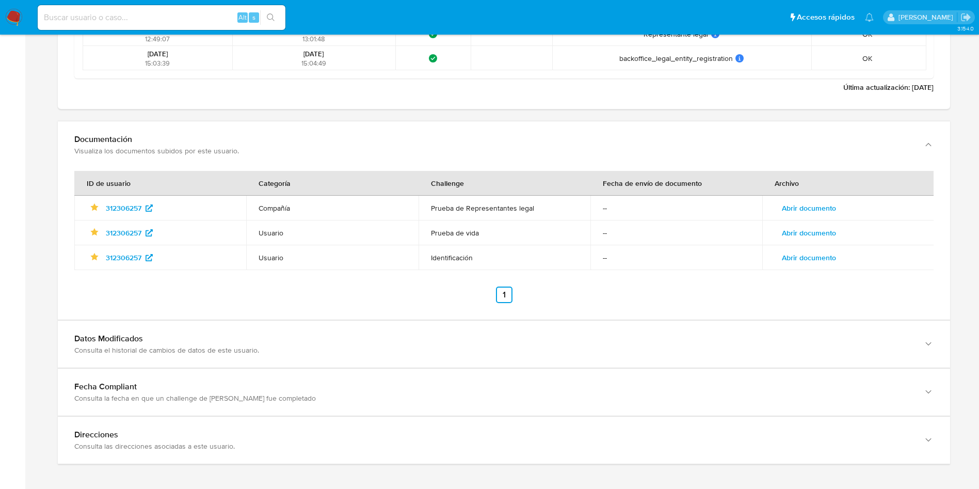
click at [823, 252] on span "Abrir documento" at bounding box center [809, 257] width 54 height 14
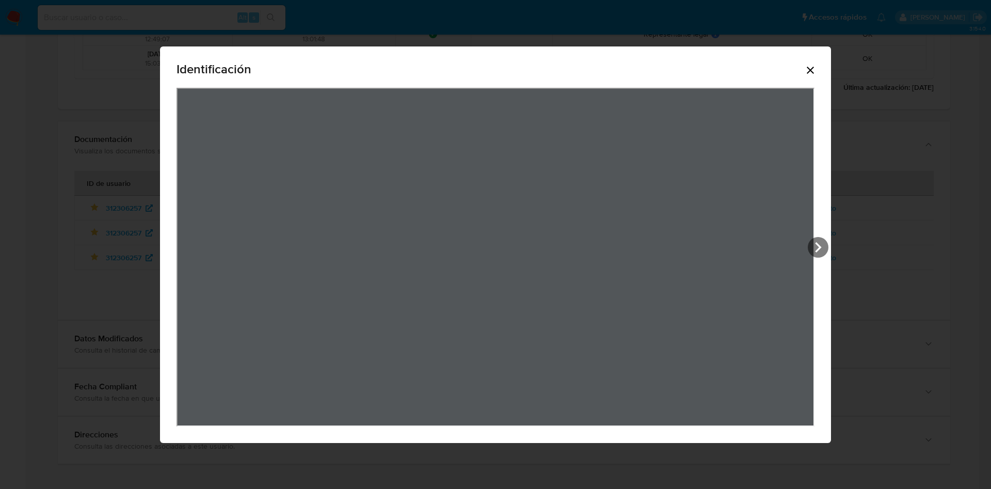
click at [803, 57] on div "Identificación" at bounding box center [495, 71] width 638 height 33
click at [808, 67] on icon "Cerrar" at bounding box center [810, 70] width 7 height 7
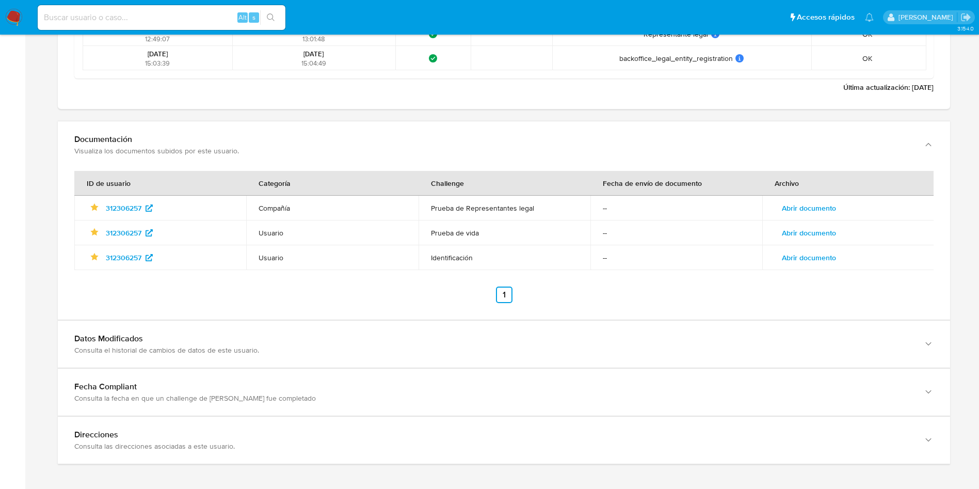
click at [820, 225] on span "Abrir documento" at bounding box center [809, 232] width 54 height 14
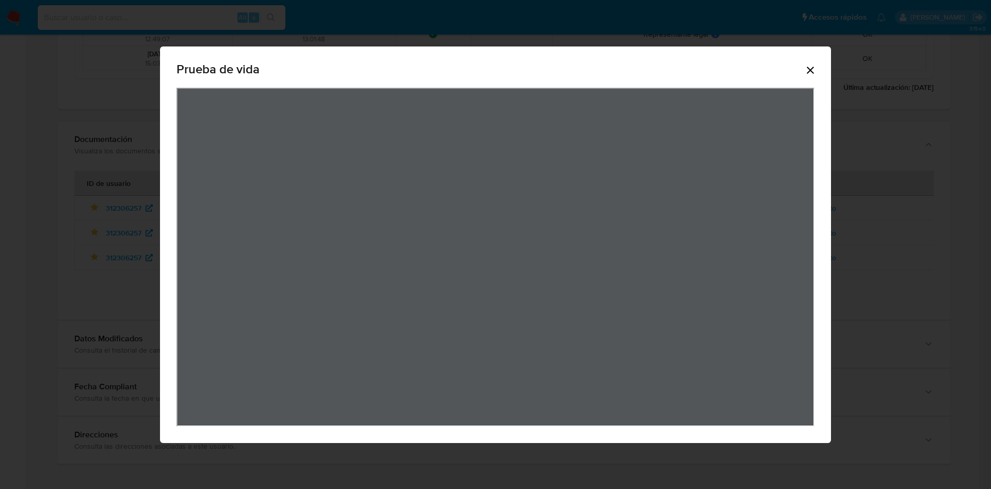
click at [814, 67] on icon "Cerrar" at bounding box center [810, 70] width 12 height 12
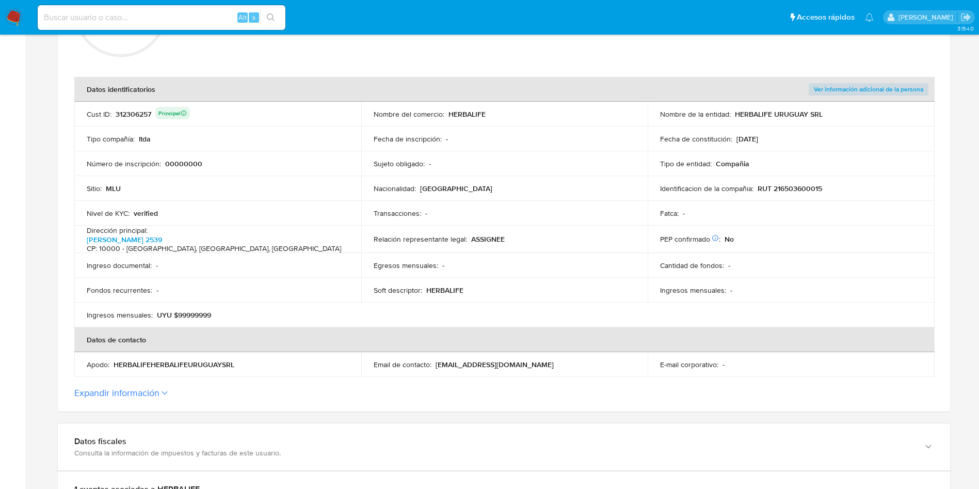
scroll to position [66, 0]
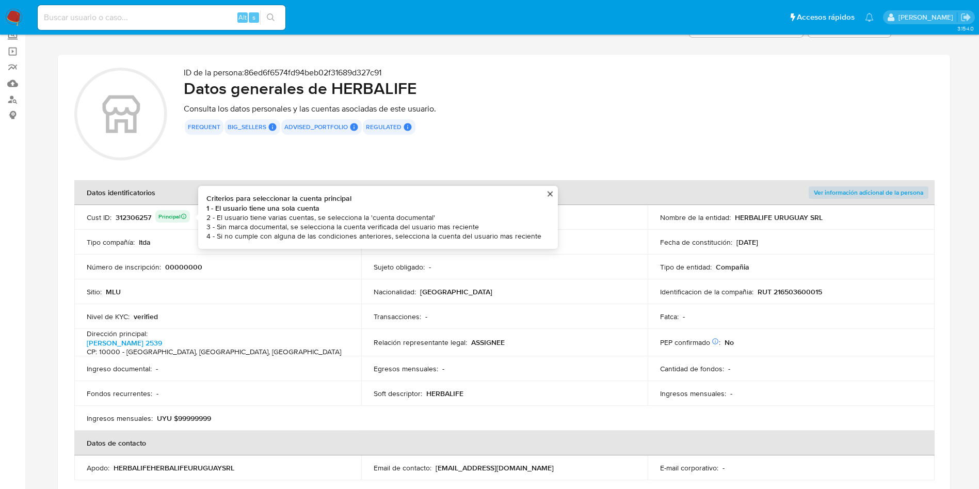
click at [142, 219] on div "312306257 Principal Criterios para seleccionar la cuenta principal 1 - El usuar…" at bounding box center [153, 217] width 74 height 14
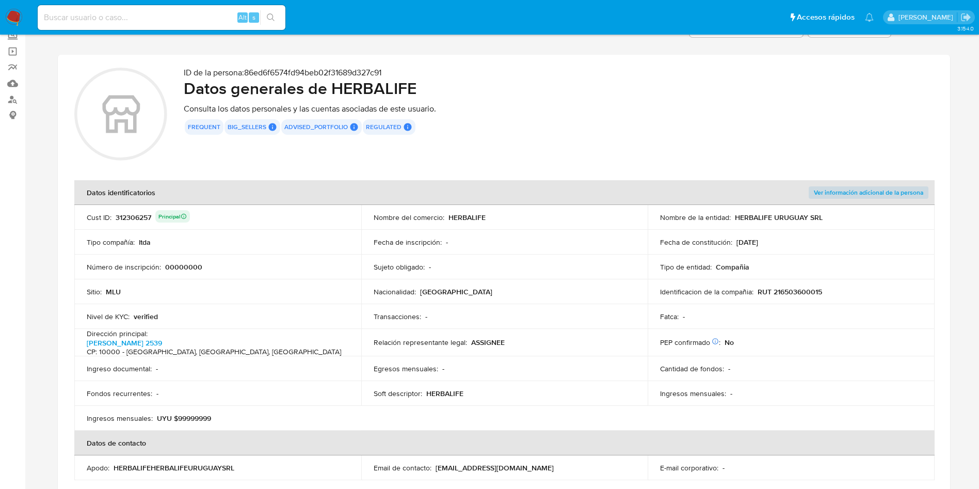
click at [142, 219] on div "312306257 Principal" at bounding box center [153, 217] width 74 height 14
click at [894, 199] on th "Ver información adicional de la persona" at bounding box center [791, 192] width 287 height 25
click at [897, 191] on span "Ver información adicional de la persona" at bounding box center [868, 192] width 109 height 10
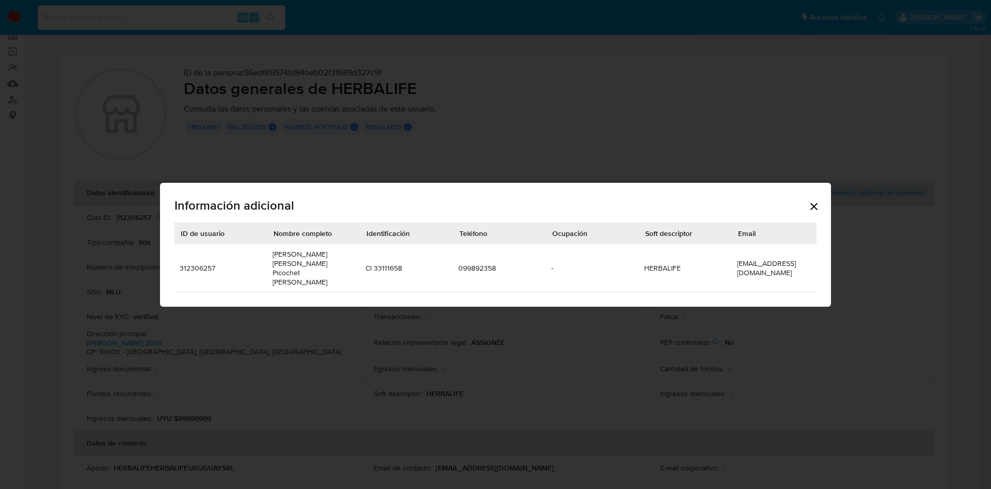
click at [475, 262] on td "099892358" at bounding box center [499, 268] width 93 height 48
click at [818, 210] on icon "Cerrar" at bounding box center [814, 206] width 12 height 12
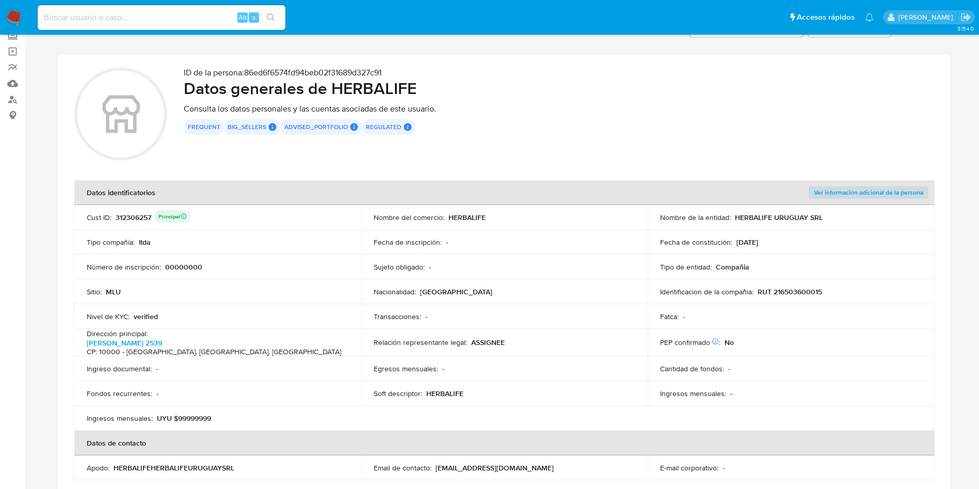
click at [173, 22] on input at bounding box center [162, 17] width 248 height 13
paste input "140799130"
type input "140799130"
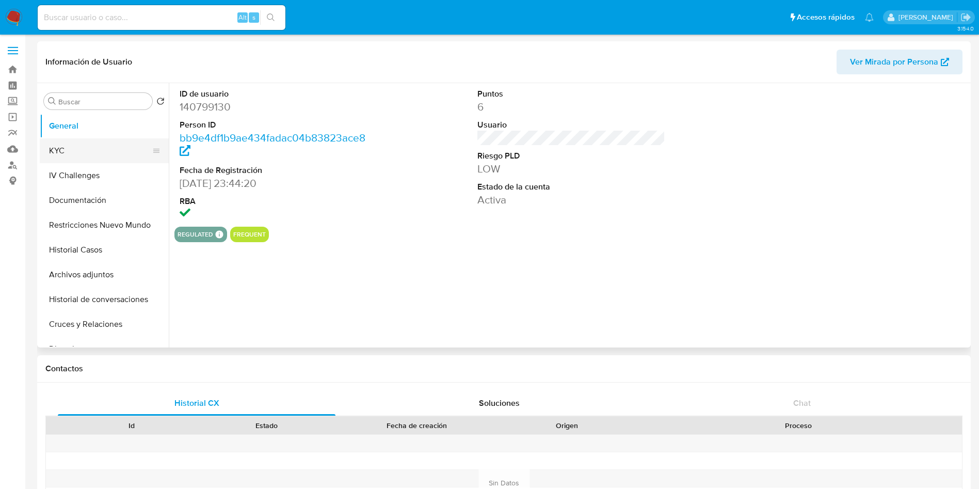
click at [92, 150] on button "KYC" at bounding box center [100, 150] width 121 height 25
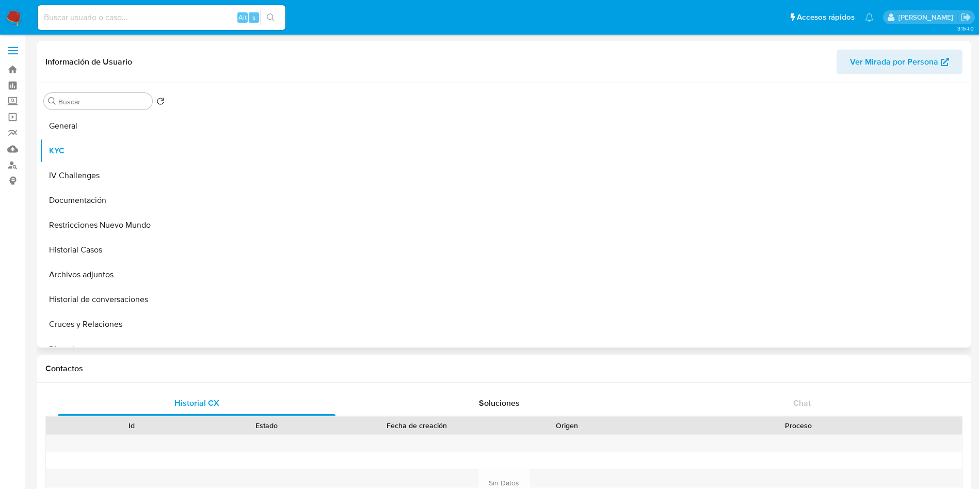
select select "10"
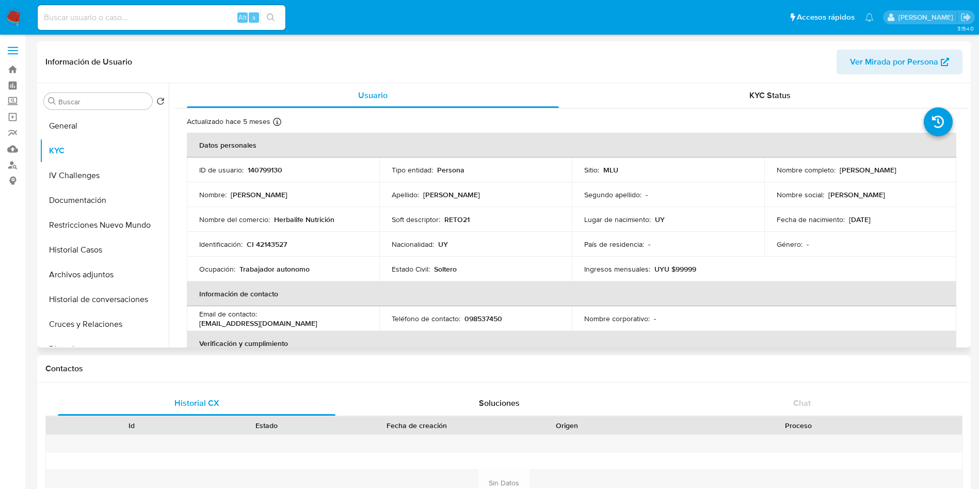
drag, startPoint x: 768, startPoint y: 175, endPoint x: 885, endPoint y: 174, distance: 117.1
click at [885, 174] on td "Nombre completo : Carlos Sebastian Gonzalez Duglio" at bounding box center [860, 169] width 192 height 25
copy p "Carlos Sebastian Gonzalez Duglio"
click at [285, 247] on p "CI 42143527" at bounding box center [267, 243] width 40 height 9
click at [275, 238] on td "Identificación : CI 42143527" at bounding box center [283, 244] width 192 height 25
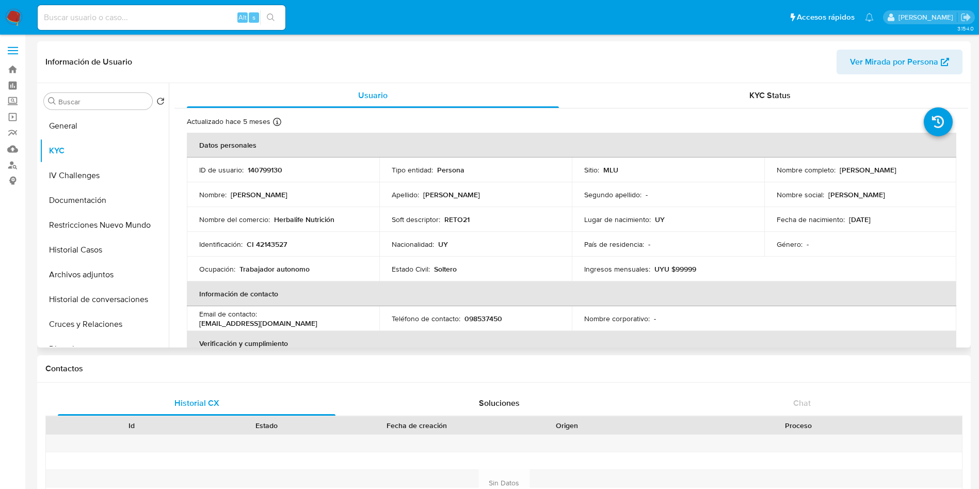
click at [271, 251] on td "Identificación : CI 42143527" at bounding box center [283, 244] width 192 height 25
click at [271, 249] on p "CI 42143527" at bounding box center [267, 243] width 40 height 9
click at [270, 248] on p "CI 42143527" at bounding box center [267, 243] width 40 height 9
copy p "42143527"
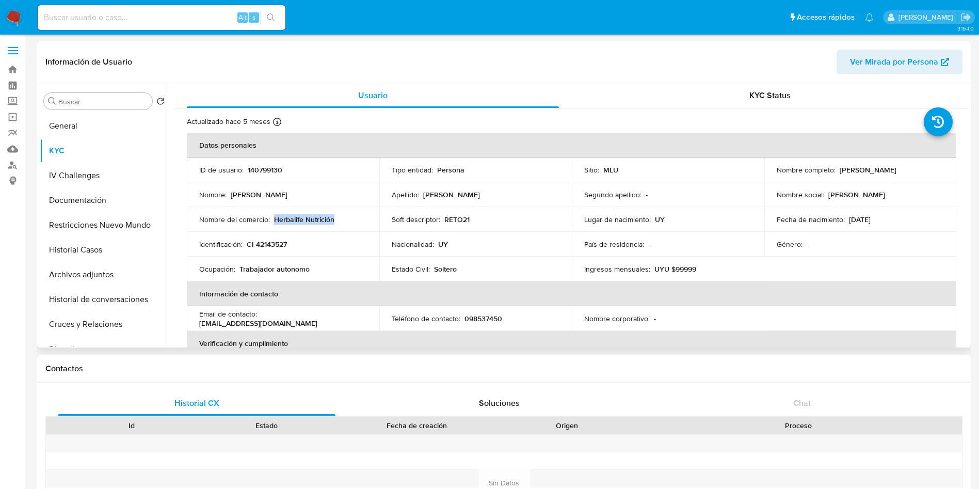
drag, startPoint x: 335, startPoint y: 219, endPoint x: 274, endPoint y: 222, distance: 61.5
click at [274, 222] on div "Nombre del comercio : Herbalife Nutrición" at bounding box center [283, 219] width 168 height 9
copy p "Herbalife Nutrición"
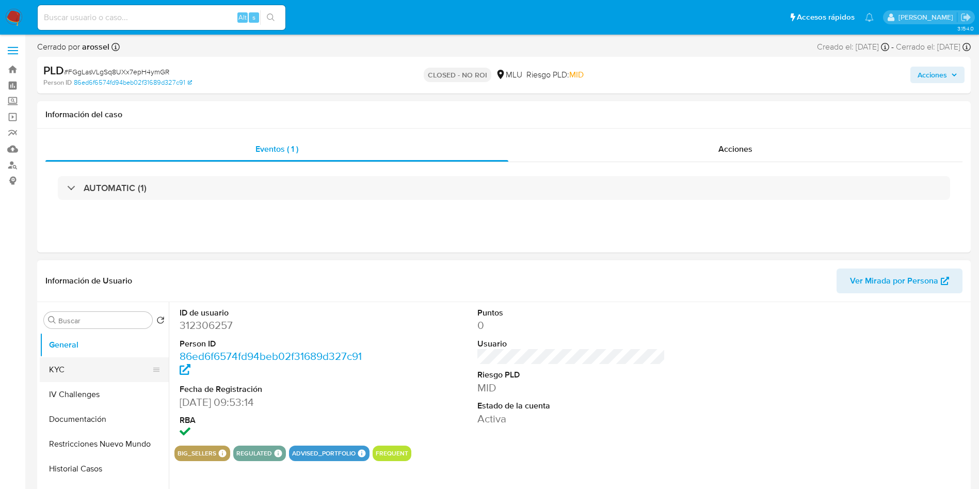
click at [84, 359] on button "KYC" at bounding box center [100, 369] width 121 height 25
select select "10"
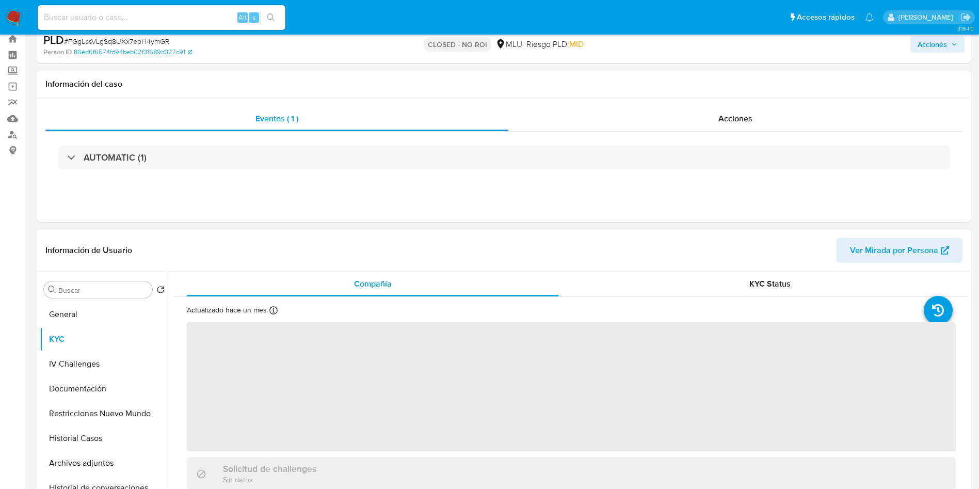
scroll to position [77, 0]
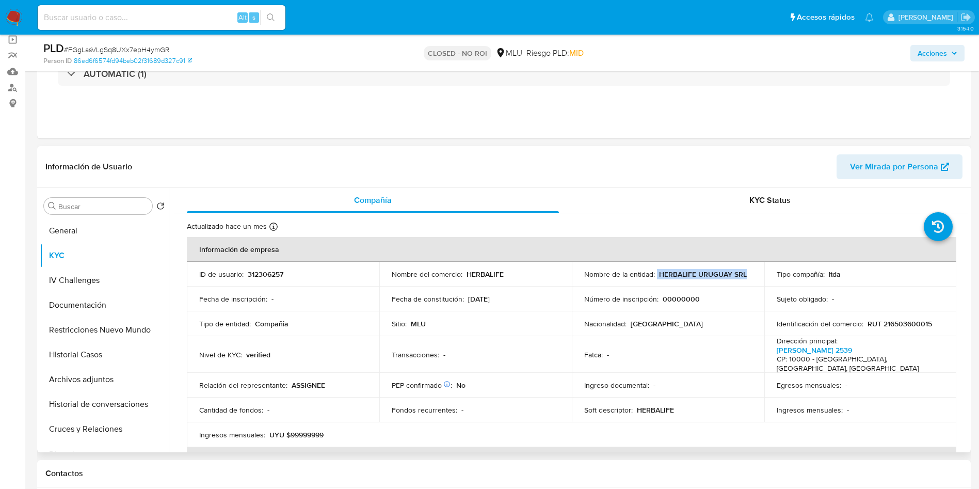
drag, startPoint x: 656, startPoint y: 271, endPoint x: 757, endPoint y: 275, distance: 100.7
click at [757, 275] on td "Nombre de la entidad : HERBALIFE URUGUAY SRL" at bounding box center [668, 274] width 192 height 25
copy div "HERBALIFE URUGUAY SRL"
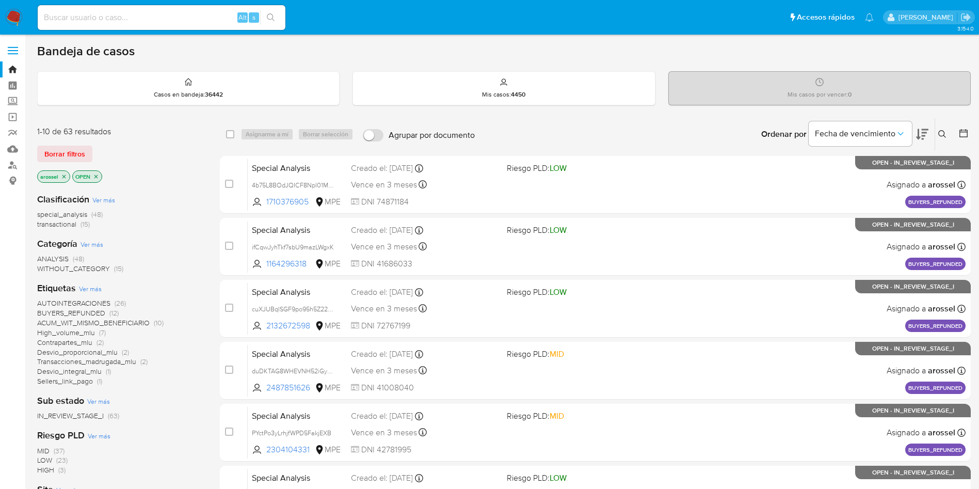
click at [133, 23] on div "Alt s" at bounding box center [162, 17] width 248 height 25
click at [181, 88] on div "Casos en bandeja : 36442" at bounding box center [188, 88] width 301 height 33
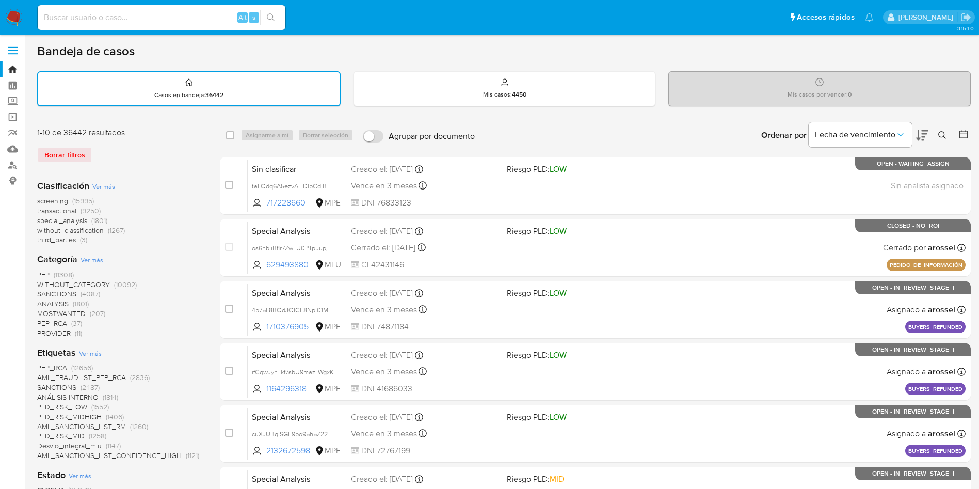
scroll to position [77, 0]
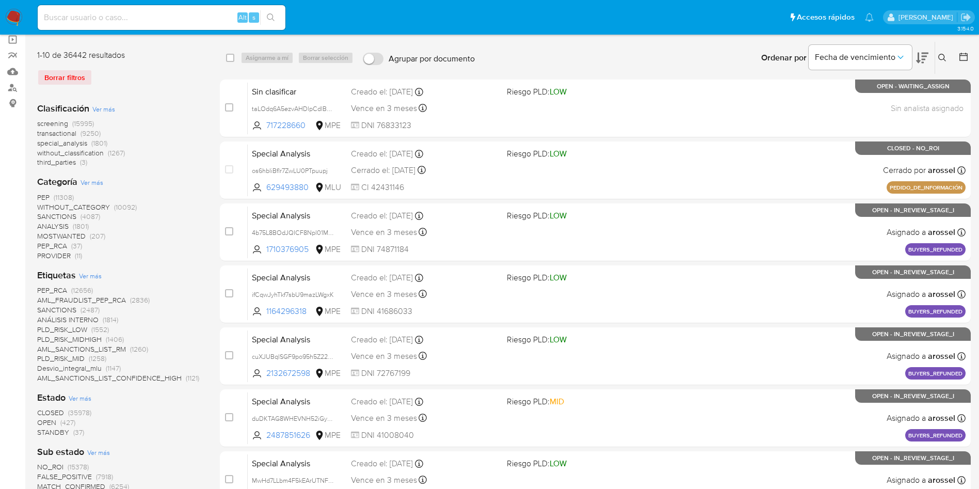
click at [65, 135] on span "transactional" at bounding box center [56, 133] width 39 height 10
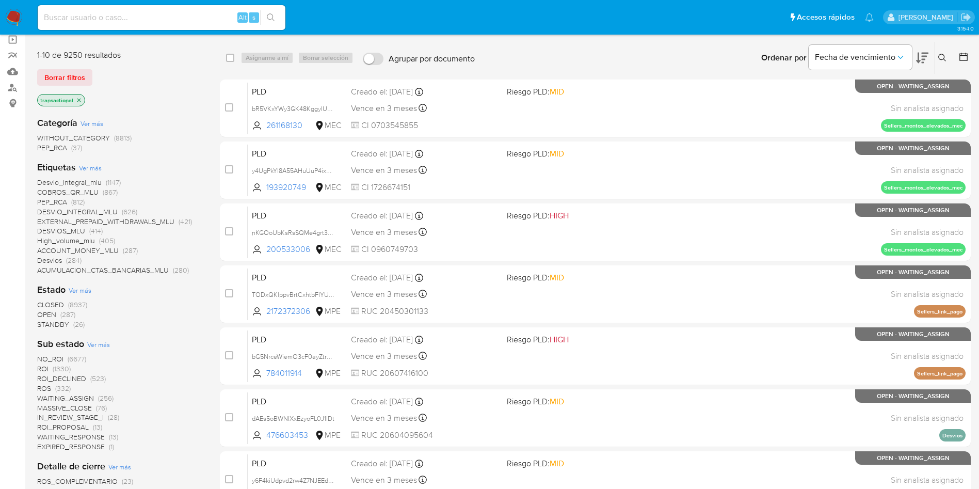
click at [53, 316] on span "OPEN" at bounding box center [46, 314] width 19 height 10
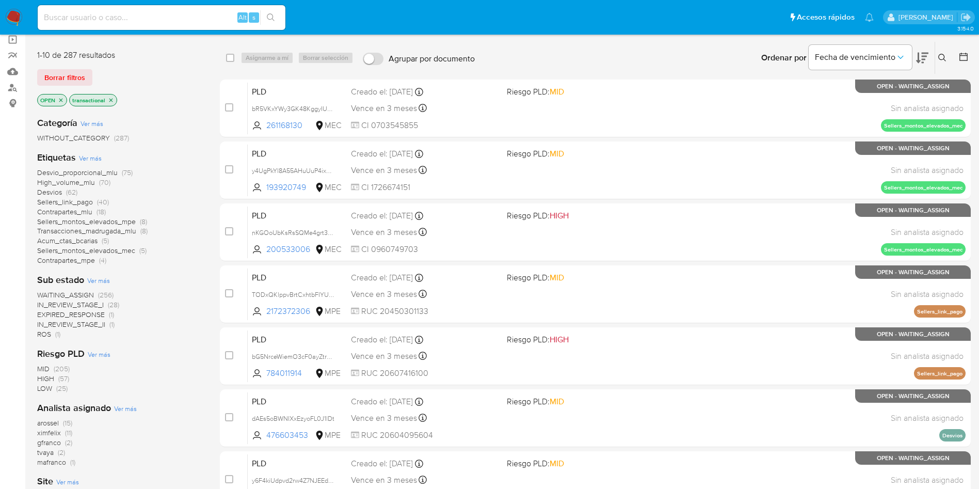
scroll to position [155, 0]
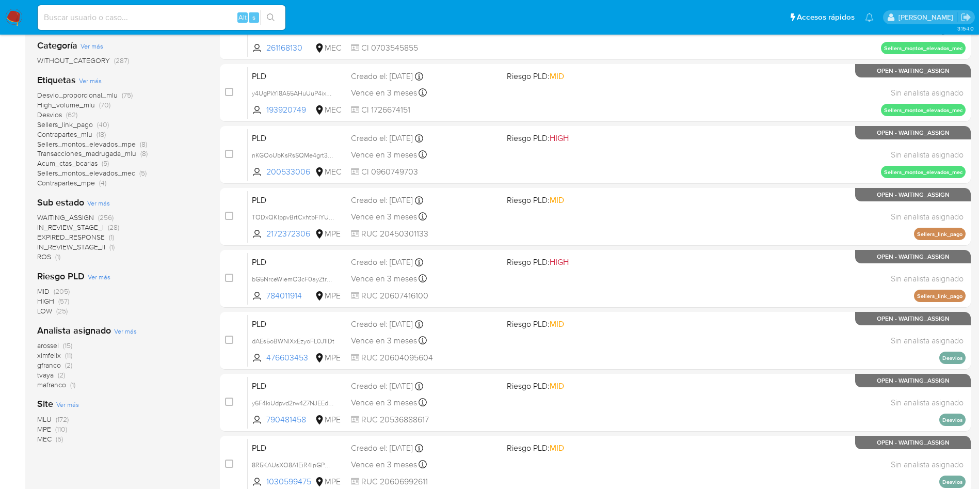
click at [45, 420] on span "MLU" at bounding box center [44, 419] width 14 height 10
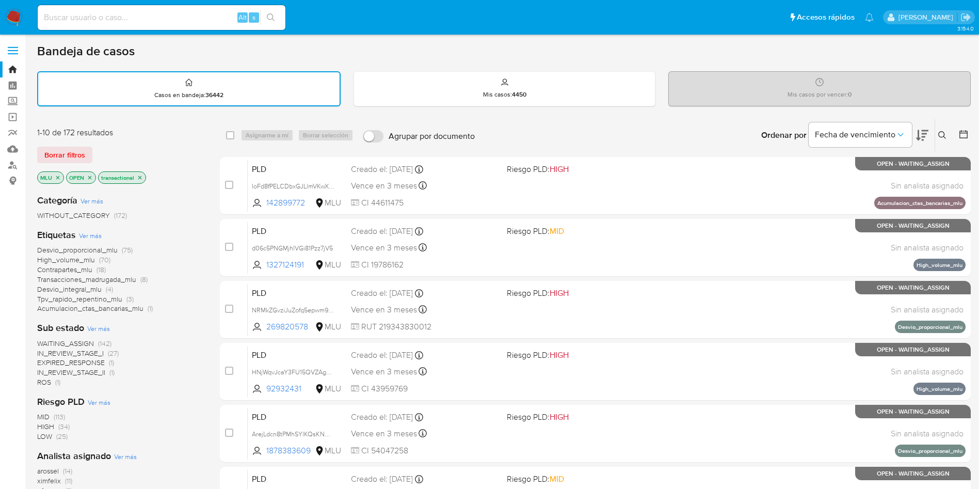
click at [74, 338] on span "WAITING_ASSIGN" at bounding box center [65, 343] width 57 height 10
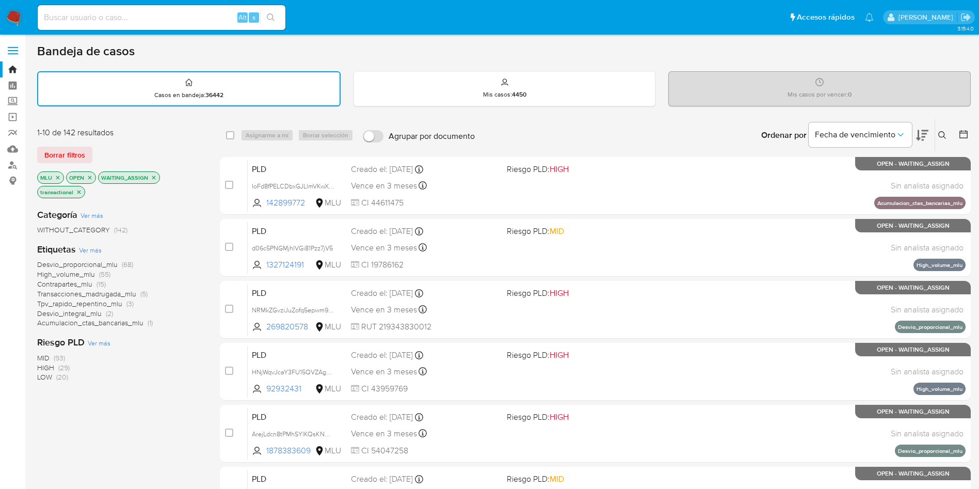
click at [915, 140] on div "Fecha de vencimiento" at bounding box center [869, 135] width 120 height 32
click at [928, 140] on div "Ordenar por Fecha de vencimiento" at bounding box center [844, 135] width 182 height 32
click at [922, 138] on icon at bounding box center [922, 135] width 12 height 12
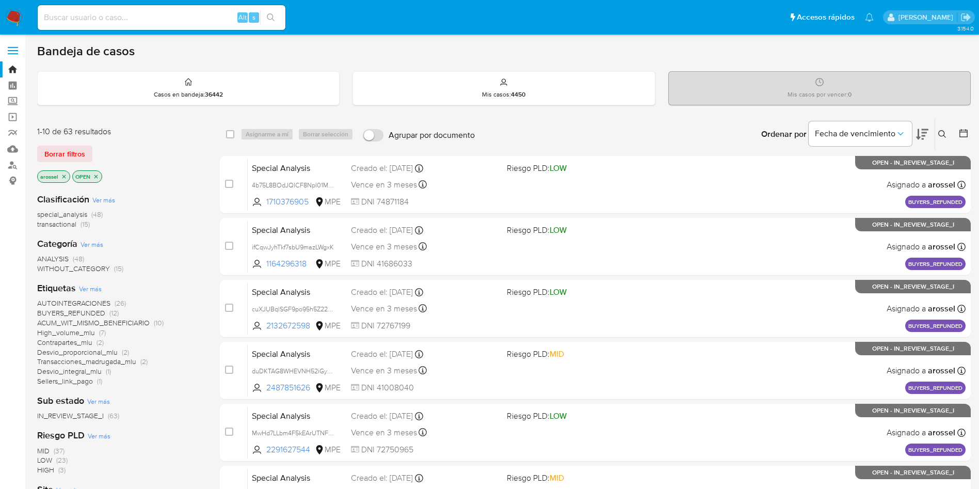
click at [114, 17] on input at bounding box center [162, 17] width 248 height 13
paste input "GOop9QGqJRYfAvarRFcbBmDW"
type input "GOop9QGqJRYfAvarRFcbBmDW"
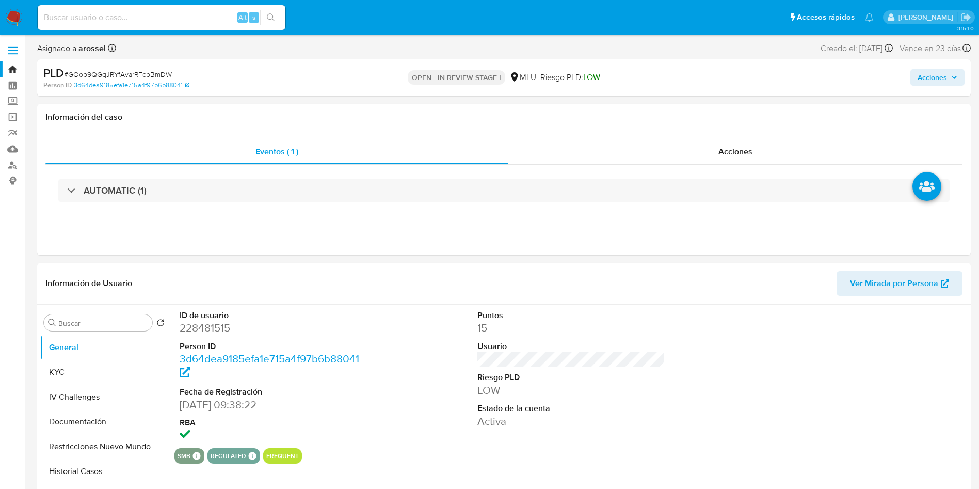
select select "10"
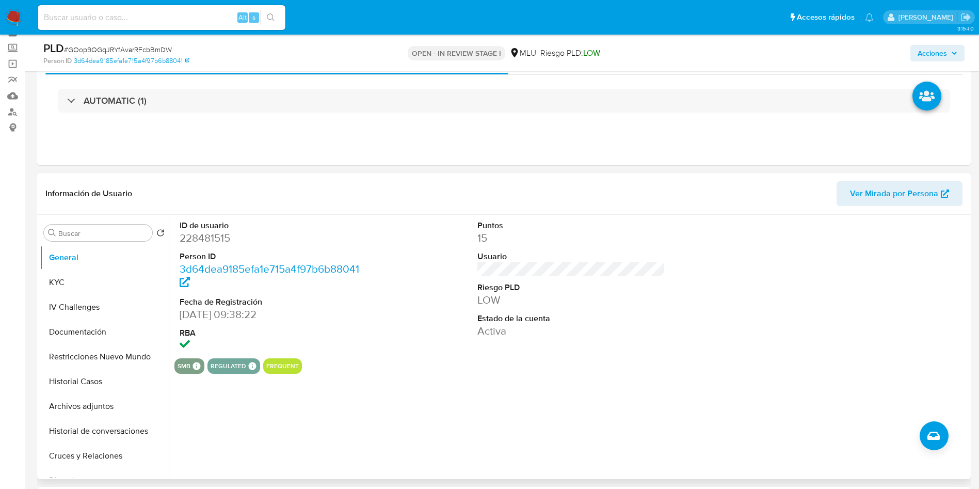
scroll to position [77, 0]
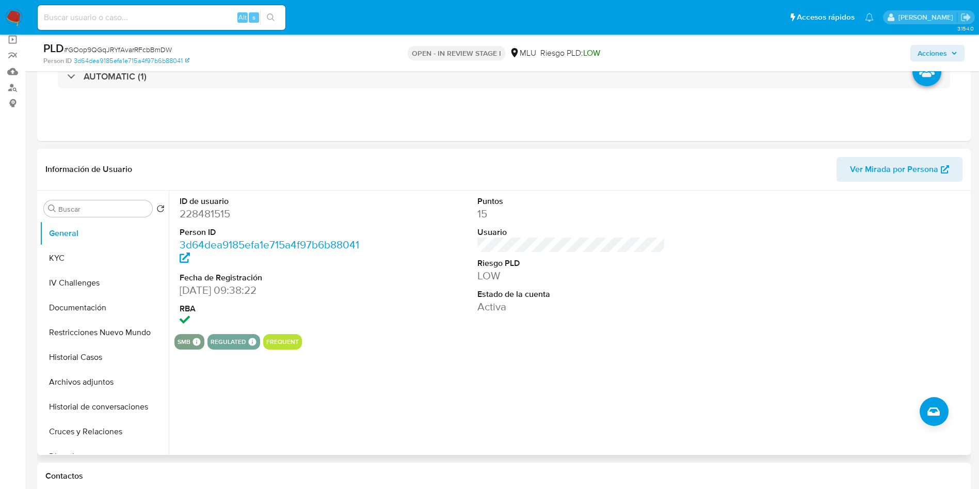
click at [942, 156] on div "Información de Usuario Ver Mirada por Persona" at bounding box center [503, 170] width 933 height 42
click at [936, 162] on span "Ver Mirada por Persona" at bounding box center [894, 169] width 88 height 25
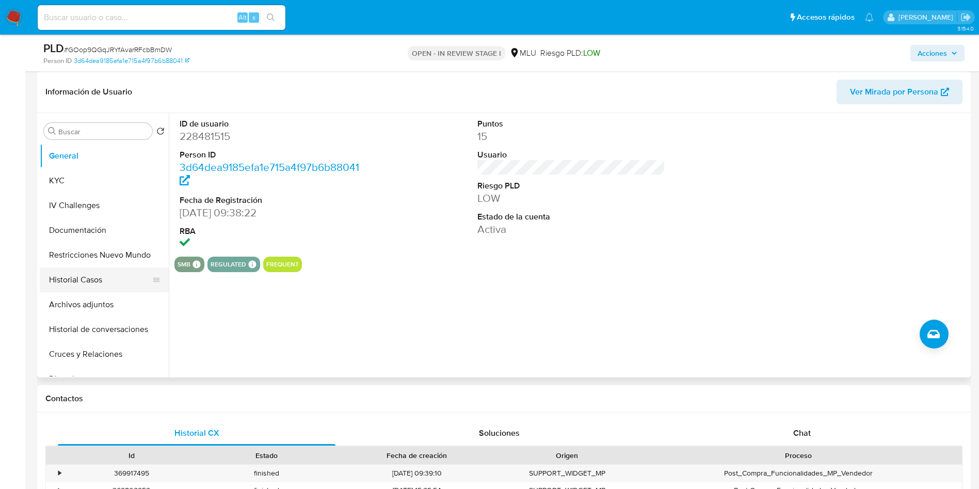
click at [86, 268] on button "Historial Casos" at bounding box center [100, 279] width 121 height 25
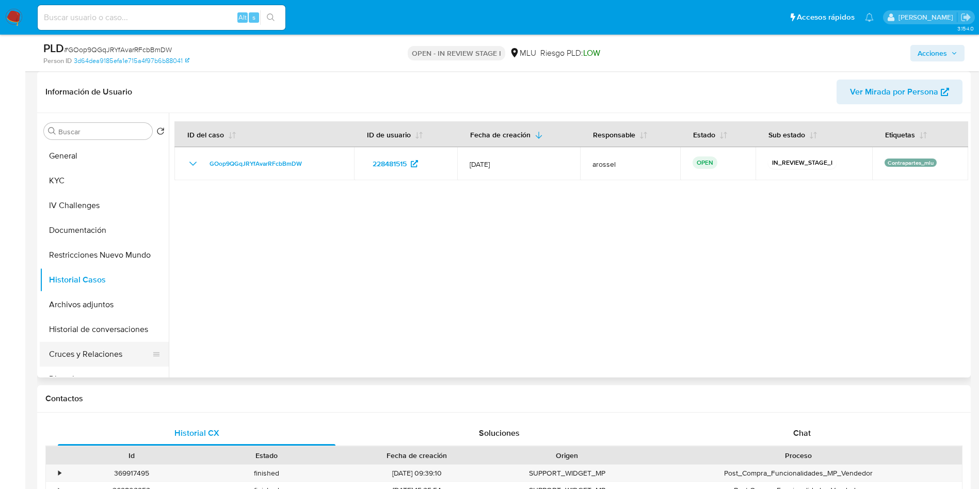
click at [110, 351] on button "Cruces y Relaciones" at bounding box center [100, 354] width 121 height 25
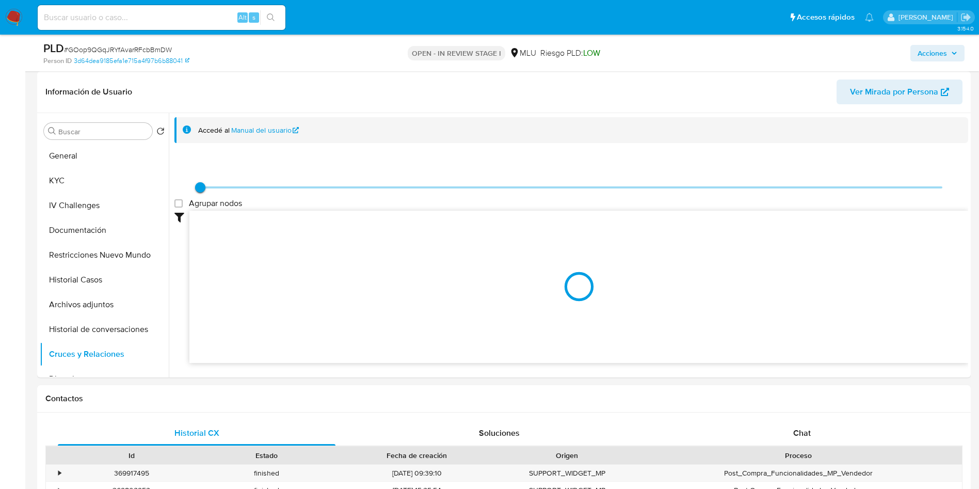
click at [142, 52] on span "# GOop9QGqJRYfAvarRFcbBmDW" at bounding box center [118, 49] width 108 height 10
copy span "GOop9QGqJRYfAvarRFcbBmDW"
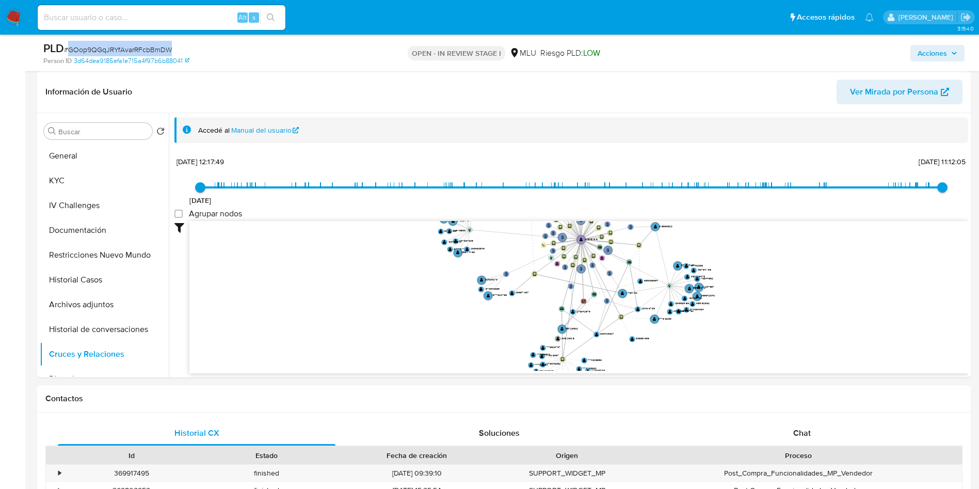
scroll to position [2, 0]
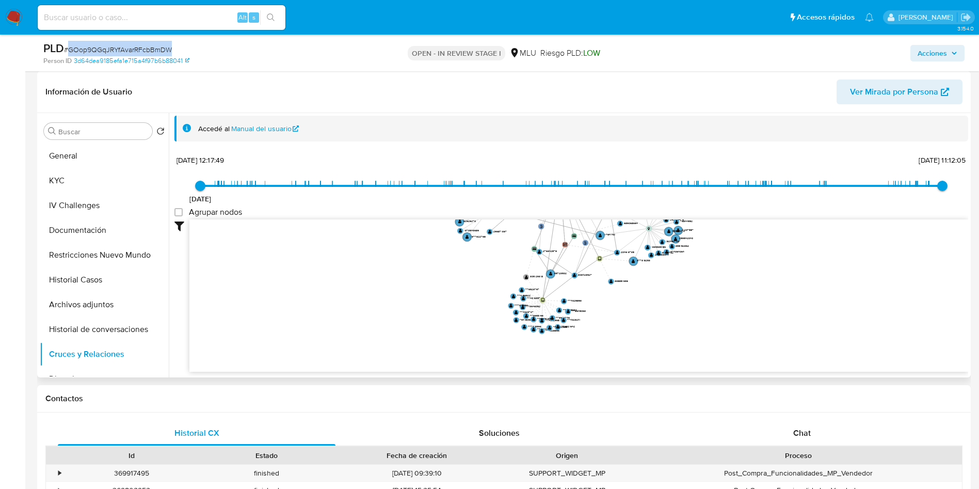
drag, startPoint x: 378, startPoint y: 347, endPoint x: 375, endPoint y: 241, distance: 105.8
click at [375, 241] on icon "user-228481515  228481515 phone-f5820400529b54f7c46bd123186690ce  person-3e7d…" at bounding box center [578, 294] width 779 height 150
click at [103, 152] on button "General" at bounding box center [100, 155] width 121 height 25
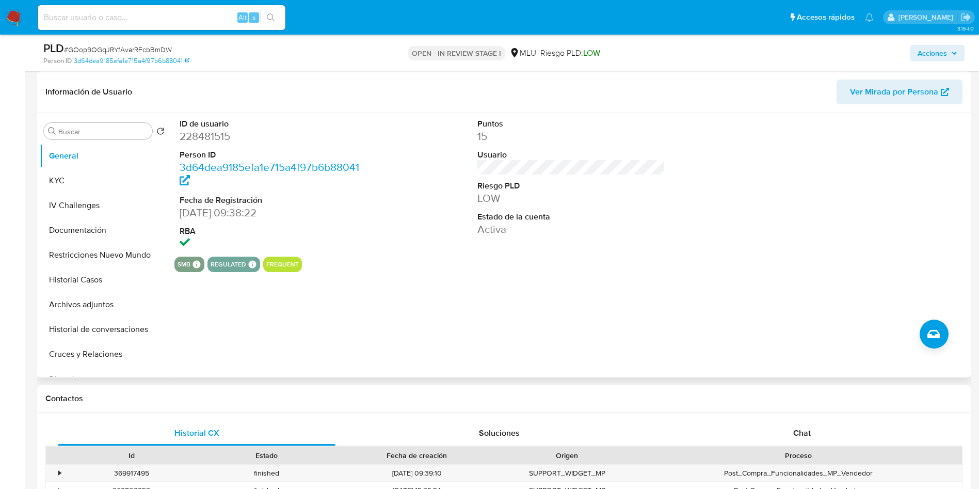
click at [208, 133] on dd "228481515" at bounding box center [274, 136] width 188 height 14
copy dd "228481515"
click at [84, 179] on button "KYC" at bounding box center [100, 180] width 121 height 25
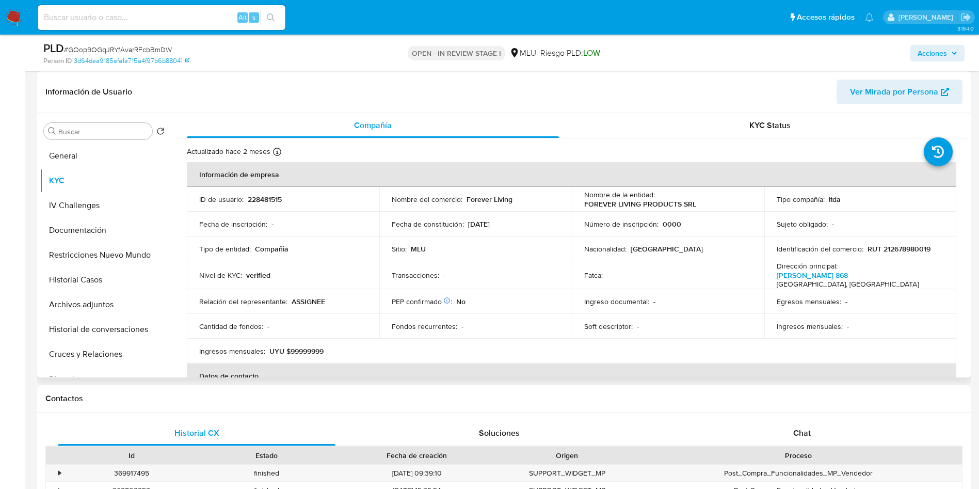
click at [254, 200] on p "228481515" at bounding box center [265, 199] width 34 height 9
click at [254, 201] on p "228481515" at bounding box center [265, 199] width 34 height 9
copy p "228481515"
click at [885, 247] on p "RUT 212678980019" at bounding box center [898, 248] width 63 height 9
click at [886, 247] on p "RUT 212678980019" at bounding box center [898, 248] width 63 height 9
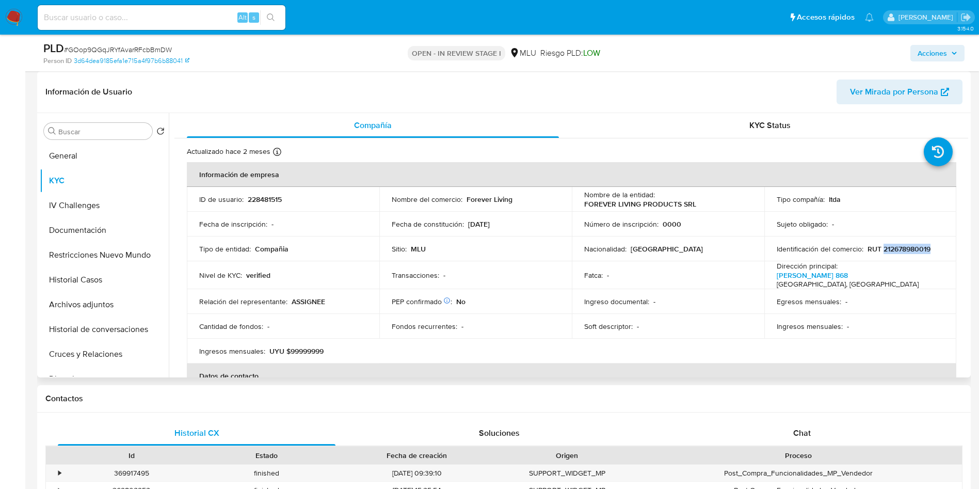
copy p "212678980019"
click at [106, 239] on button "Documentación" at bounding box center [100, 230] width 121 height 25
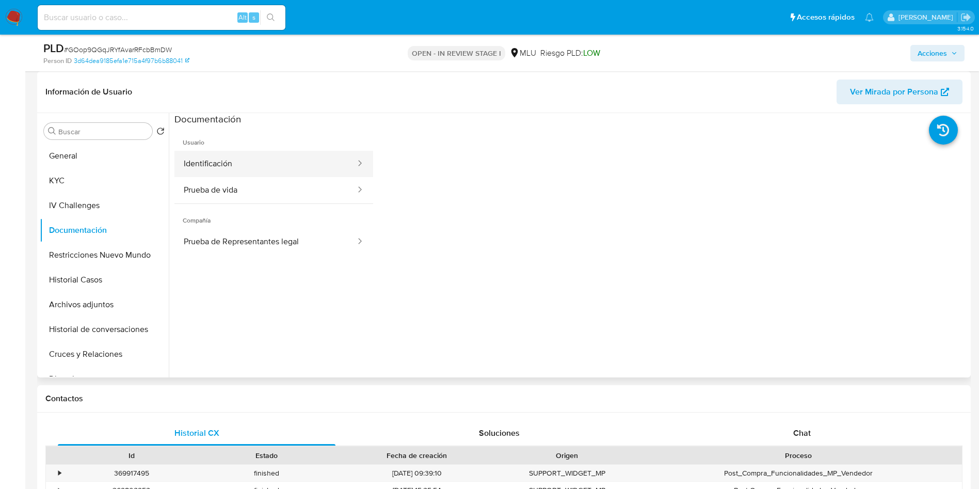
click at [281, 174] on button "Identificación" at bounding box center [265, 164] width 182 height 26
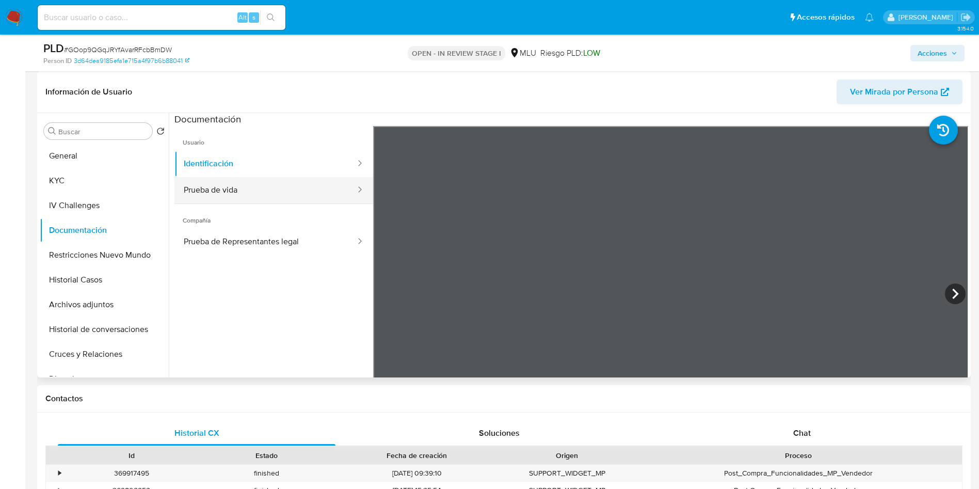
click at [246, 196] on button "Prueba de vida" at bounding box center [265, 190] width 182 height 26
click at [99, 180] on button "KYC" at bounding box center [100, 180] width 121 height 25
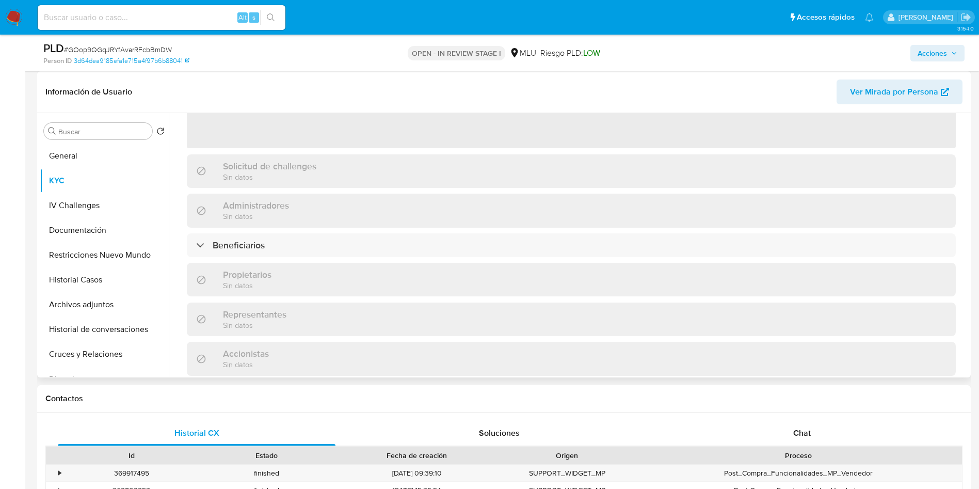
scroll to position [155, 0]
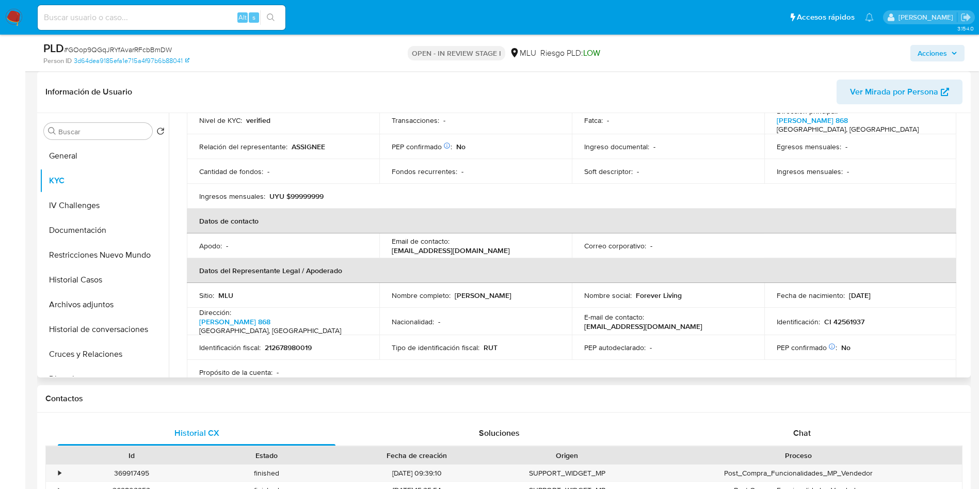
drag, startPoint x: 467, startPoint y: 238, endPoint x: 450, endPoint y: 279, distance: 44.2
click at [467, 246] on p "administracion@forever.com.uy" at bounding box center [451, 250] width 118 height 9
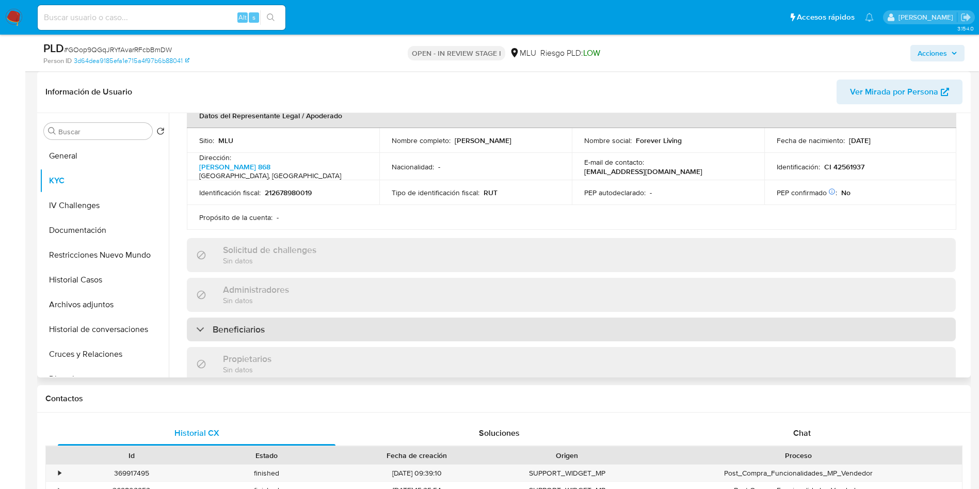
scroll to position [387, 0]
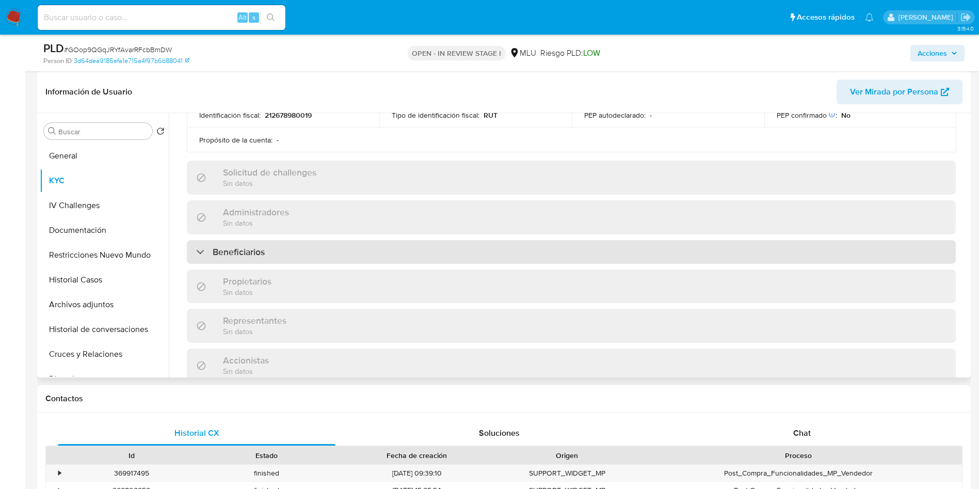
click at [290, 240] on div "Beneficiarios" at bounding box center [571, 252] width 769 height 24
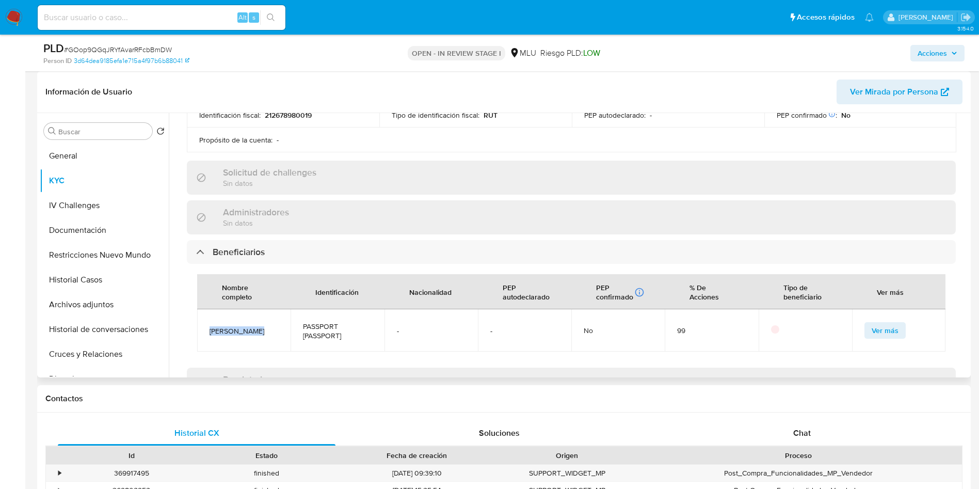
drag, startPoint x: 277, startPoint y: 325, endPoint x: 207, endPoint y: 325, distance: 69.1
click at [207, 326] on td "Gregg Maughan" at bounding box center [243, 330] width 93 height 42
click at [884, 323] on span "Ver más" at bounding box center [885, 330] width 27 height 14
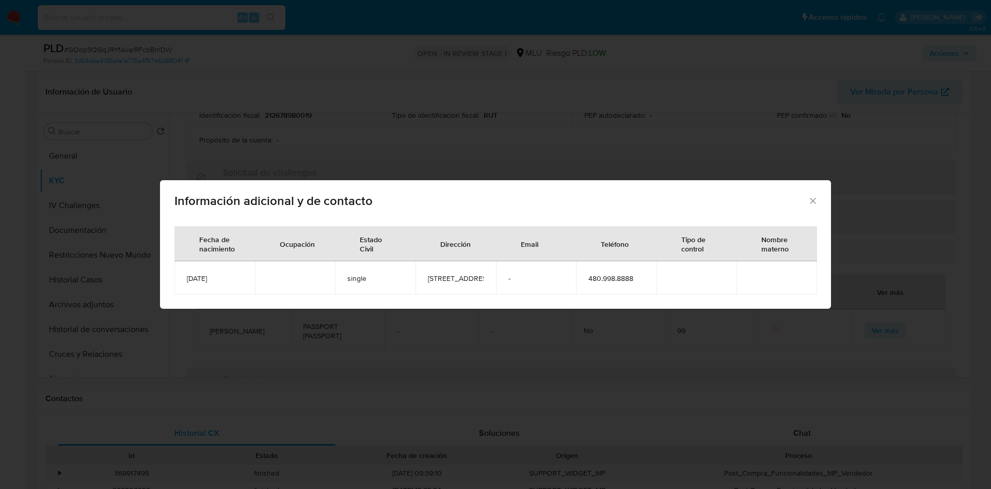
click at [678, 135] on div "Información adicional y de contacto Fecha de nacimiento Ocupación Estado Civil …" at bounding box center [495, 244] width 991 height 489
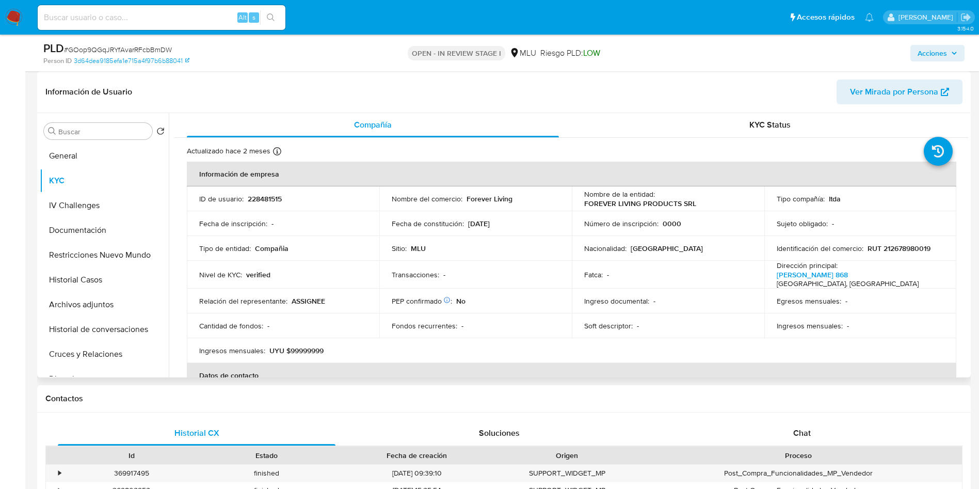
scroll to position [0, 0]
click at [872, 95] on span "Ver Mirada por Persona" at bounding box center [894, 91] width 88 height 25
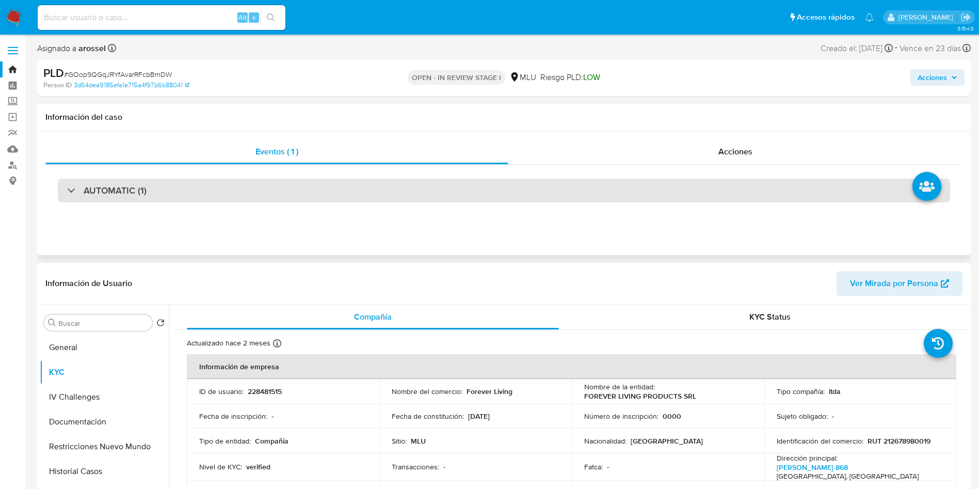
click at [192, 194] on div "AUTOMATIC (1)" at bounding box center [504, 191] width 892 height 24
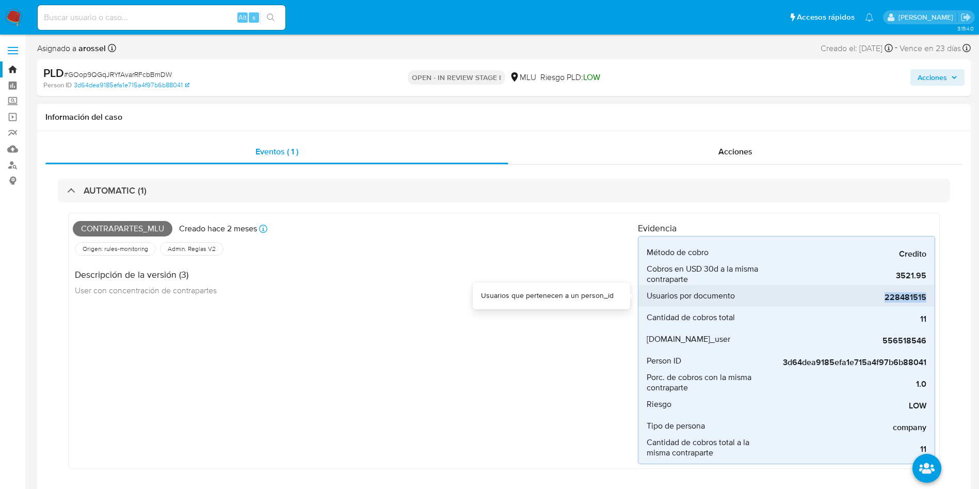
drag, startPoint x: 874, startPoint y: 296, endPoint x: 933, endPoint y: 296, distance: 59.3
click at [933, 296] on li "Usuarios por documento 228481515" at bounding box center [786, 296] width 296 height 22
copy span "228481515"
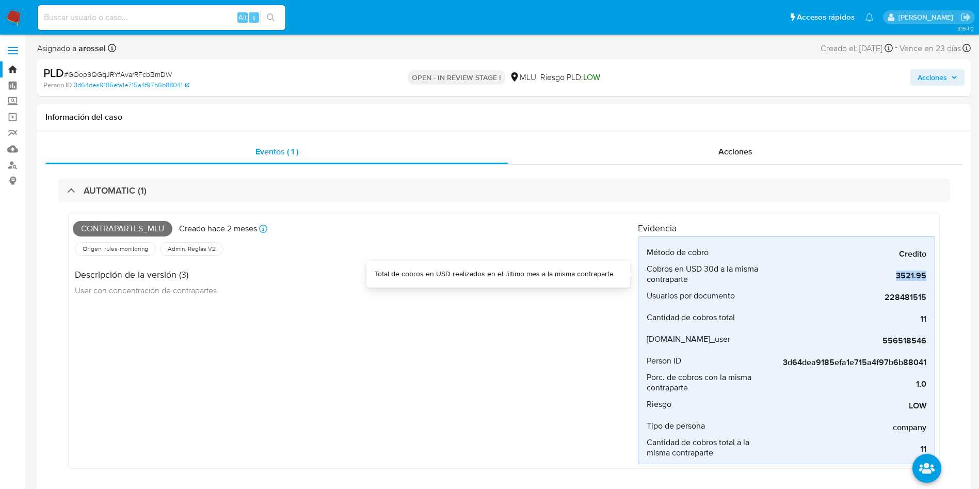
drag, startPoint x: 893, startPoint y: 276, endPoint x: 461, endPoint y: 52, distance: 486.7
click at [930, 275] on li "Cobros en USD 30d a la misma contraparte 3521.95" at bounding box center [786, 274] width 296 height 22
copy span "3521.95"
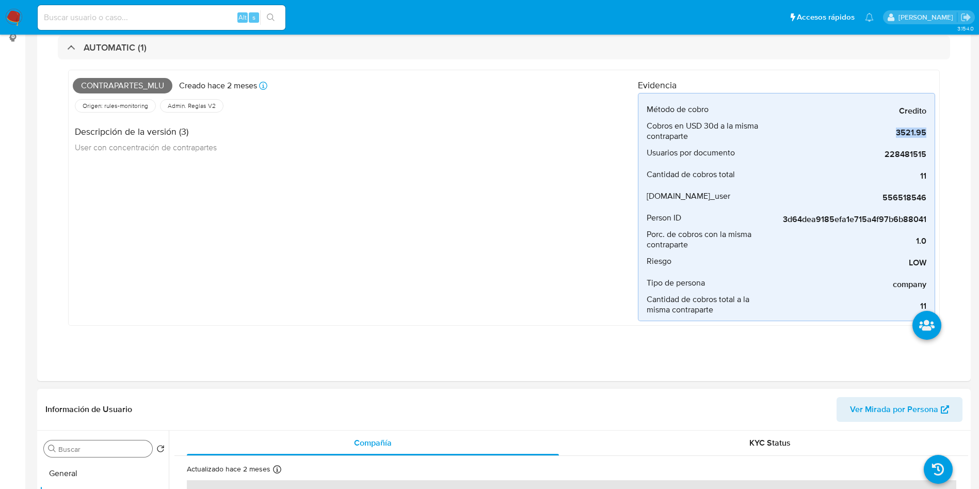
scroll to position [387, 0]
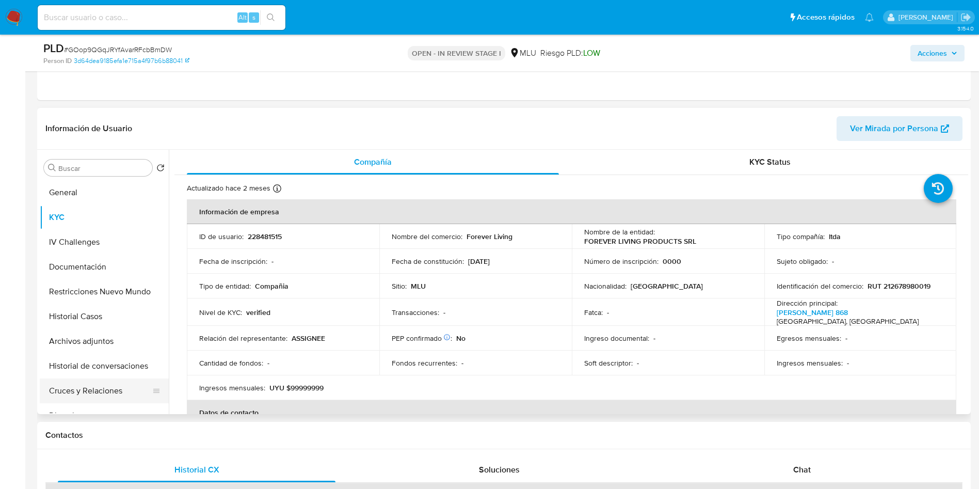
click at [108, 390] on button "Cruces y Relaciones" at bounding box center [100, 390] width 121 height 25
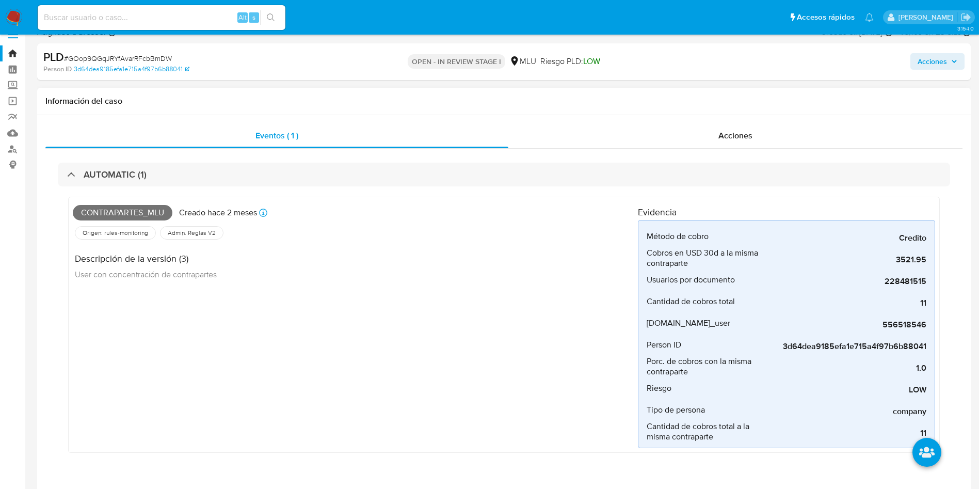
scroll to position [393, 0]
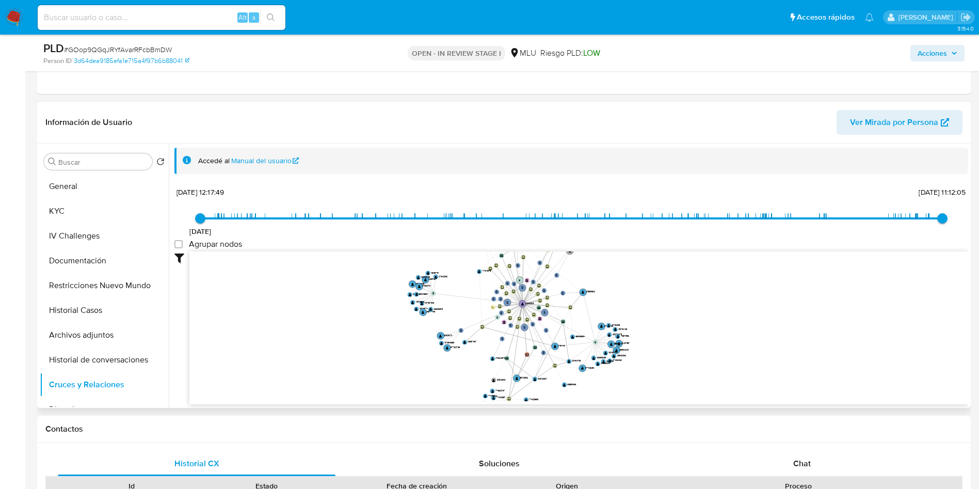
drag, startPoint x: 497, startPoint y: 276, endPoint x: 460, endPoint y: 309, distance: 50.1
click at [461, 309] on icon "user-228481515  228481515 phone-f5820400529b54f7c46bd123186690ce  person-3e7d…" at bounding box center [578, 326] width 779 height 150
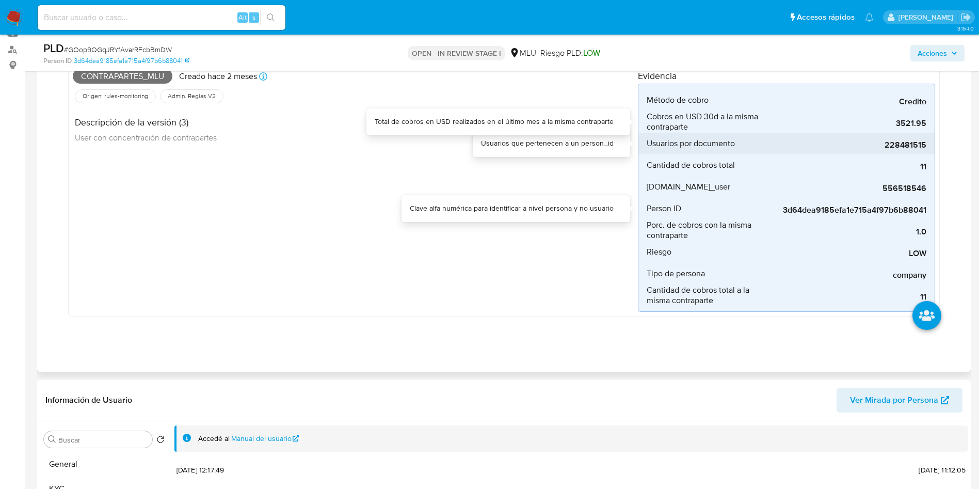
scroll to position [84, 0]
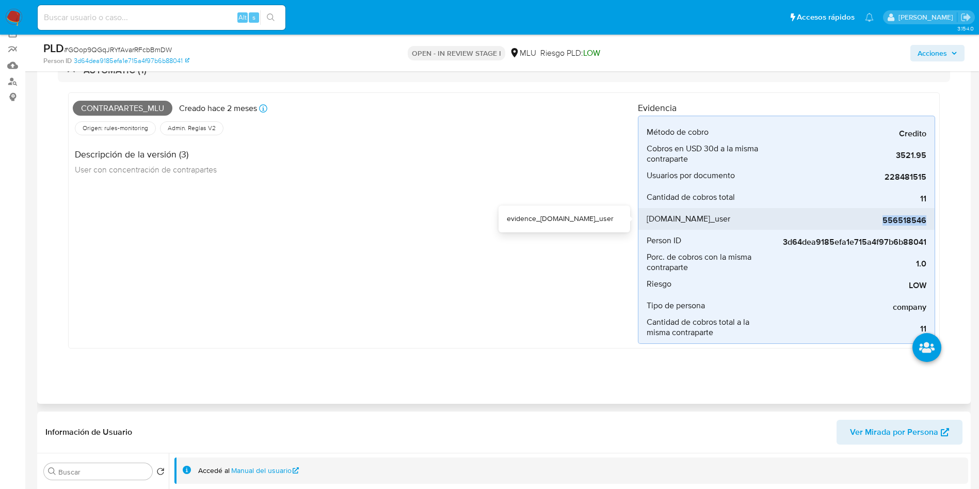
drag, startPoint x: 878, startPoint y: 218, endPoint x: 929, endPoint y: 218, distance: 51.6
click at [931, 218] on li "evidence.pay_user 556518546" at bounding box center [786, 219] width 296 height 22
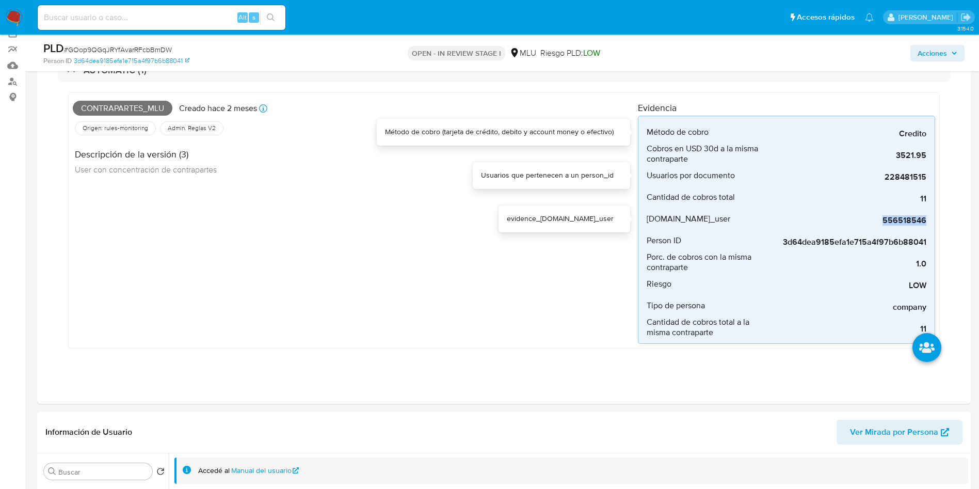
copy span "556518546"
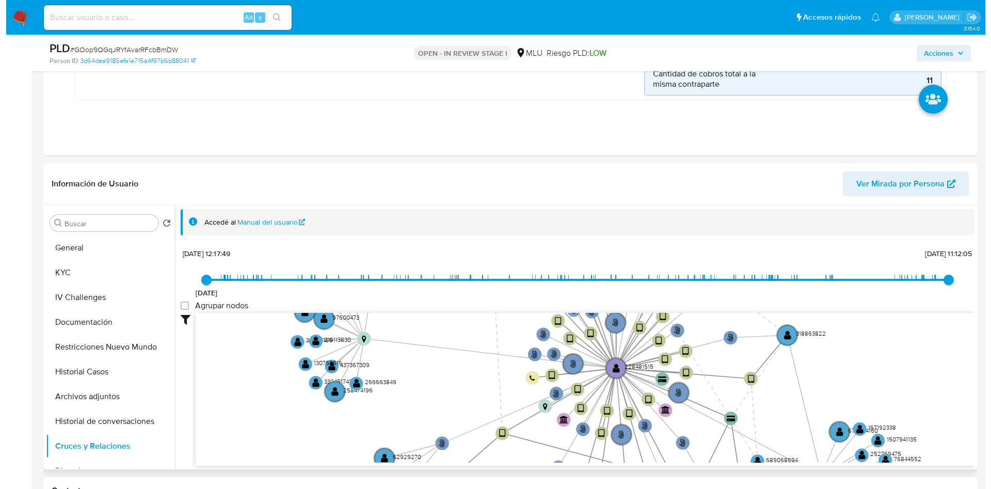
scroll to position [393, 0]
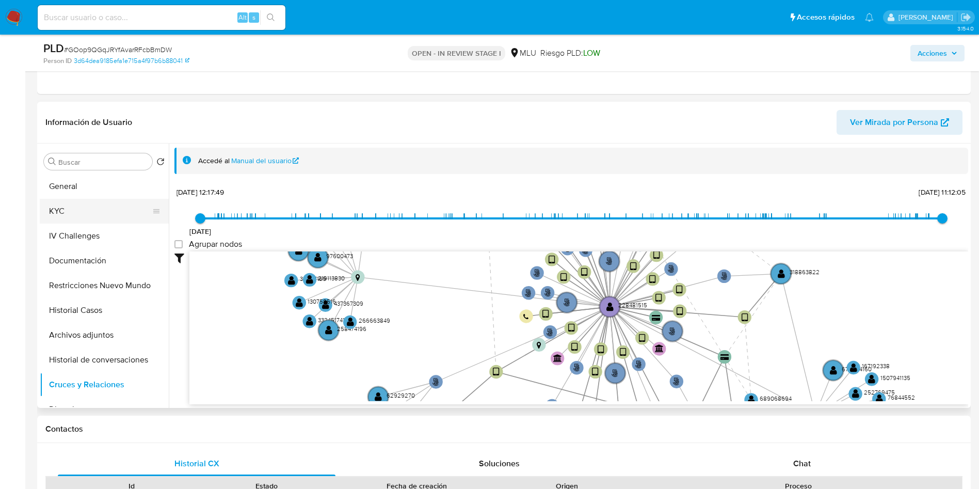
click at [62, 180] on button "General" at bounding box center [104, 186] width 129 height 25
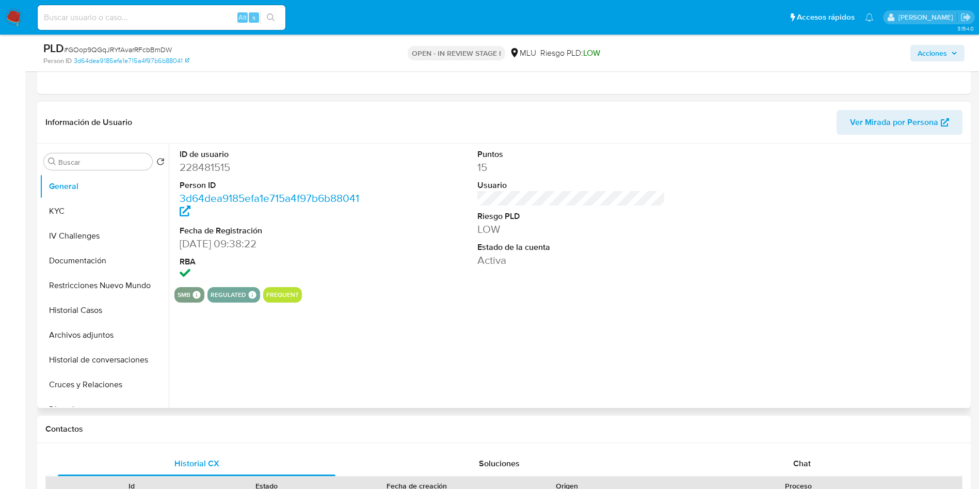
click at [198, 168] on dd "228481515" at bounding box center [274, 167] width 188 height 14
click at [206, 165] on dd "228481515" at bounding box center [274, 167] width 188 height 14
copy dd "228481515"
drag, startPoint x: 106, startPoint y: 208, endPoint x: 174, endPoint y: 230, distance: 71.5
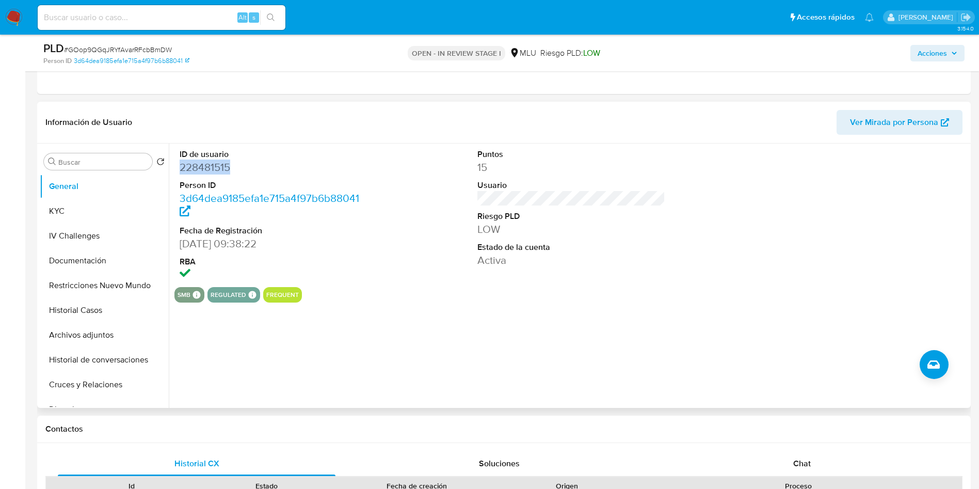
click at [104, 207] on button "KYC" at bounding box center [104, 211] width 129 height 25
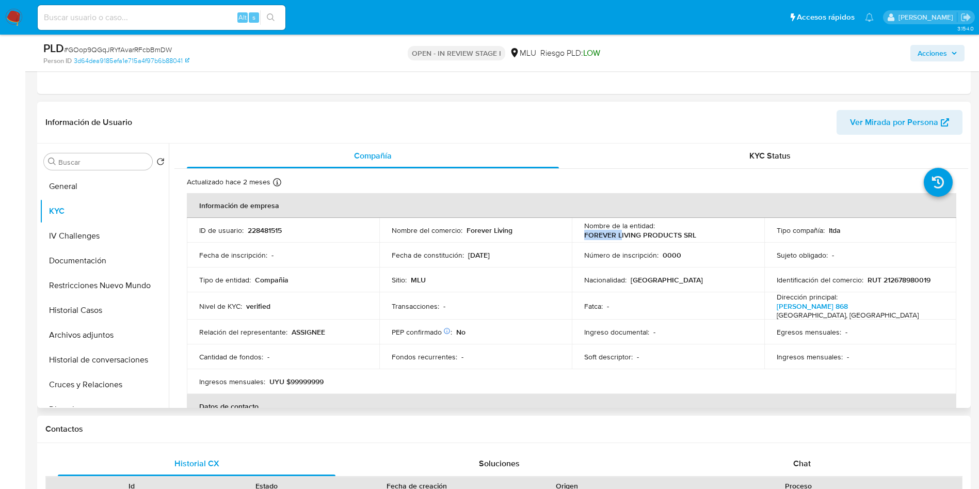
drag, startPoint x: 577, startPoint y: 241, endPoint x: 618, endPoint y: 238, distance: 41.4
click at [618, 238] on td "Nombre de la entidad : FOREVER LIVING PRODUCTS SRL" at bounding box center [668, 230] width 192 height 25
click at [623, 237] on p "FOREVER LIVING PRODUCTS SRL" at bounding box center [640, 234] width 112 height 9
drag, startPoint x: 579, startPoint y: 233, endPoint x: 698, endPoint y: 234, distance: 118.2
click at [698, 234] on td "Nombre de la entidad : FOREVER LIVING PRODUCTS SRL" at bounding box center [668, 230] width 192 height 25
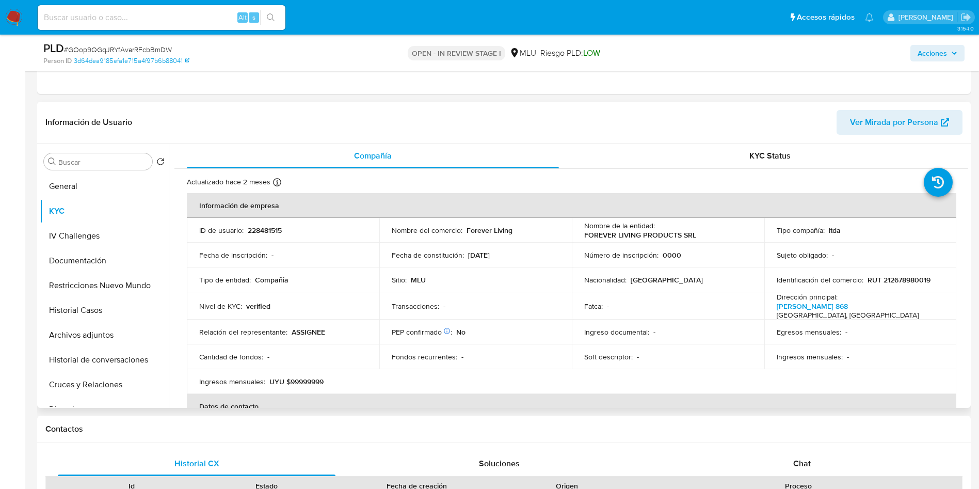
drag, startPoint x: 611, startPoint y: 243, endPoint x: 601, endPoint y: 241, distance: 10.4
click at [603, 241] on tbody "ID de usuario : 228481515 Nombre del comercio : Forever Living Nombre de la ent…" at bounding box center [571, 306] width 769 height 176
drag, startPoint x: 578, startPoint y: 235, endPoint x: 705, endPoint y: 237, distance: 126.9
click at [705, 237] on td "Nombre de la entidad : FOREVER LIVING PRODUCTS SRL" at bounding box center [668, 230] width 192 height 25
copy p "FOREVER LIVING PRODUCTS SRL"
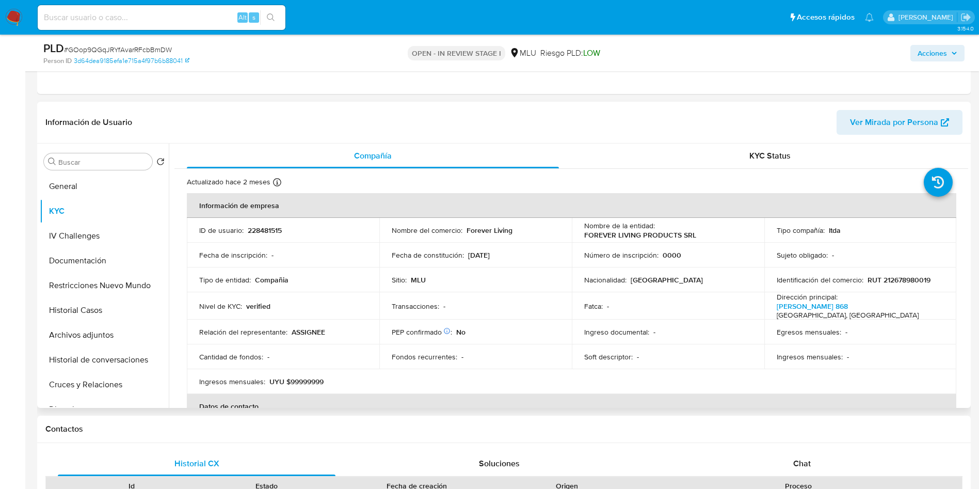
click at [232, 237] on td "ID de usuario : 228481515" at bounding box center [283, 230] width 192 height 25
click at [106, 338] on button "Archivos adjuntos" at bounding box center [100, 335] width 121 height 25
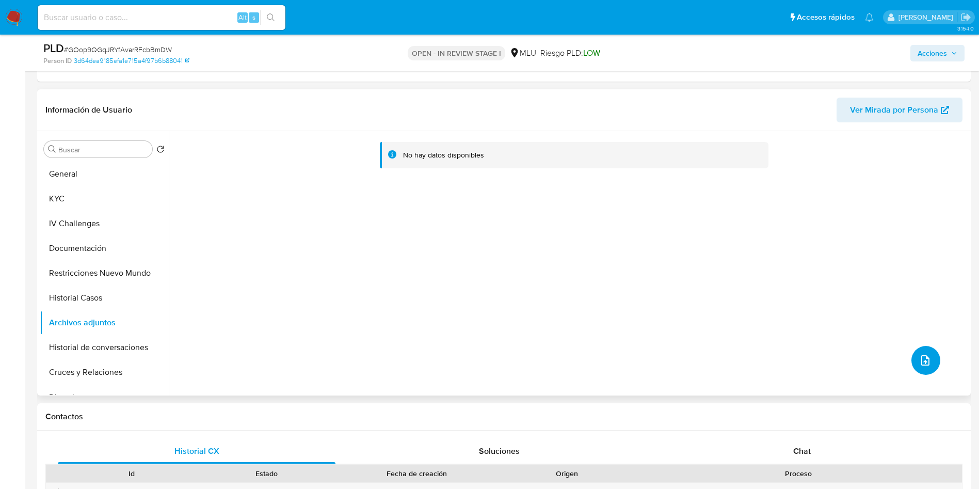
click at [917, 352] on button "upload-file" at bounding box center [925, 360] width 29 height 29
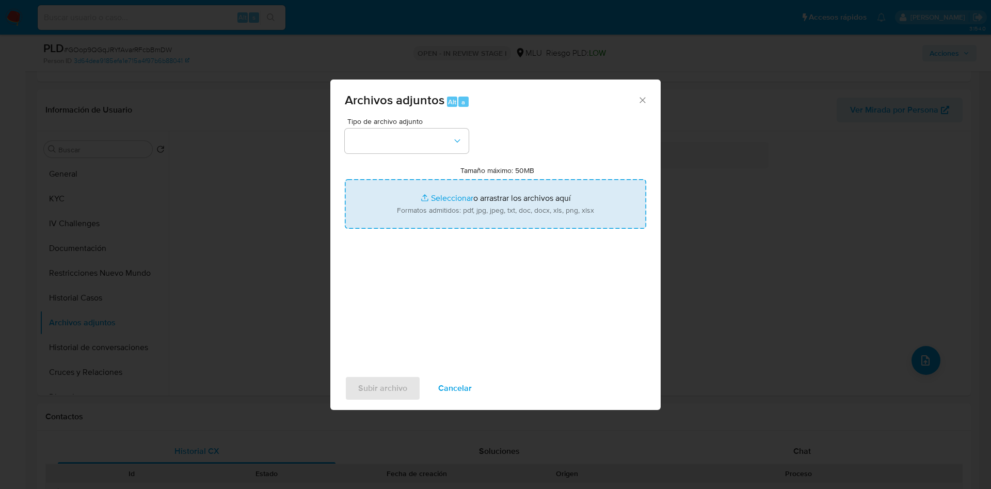
click at [496, 185] on input "Tamaño máximo: 50MB Seleccionar archivos" at bounding box center [495, 204] width 301 height 50
type input "C:\fakepath\Case Log 228481515 - 18_08_2025.pdf"
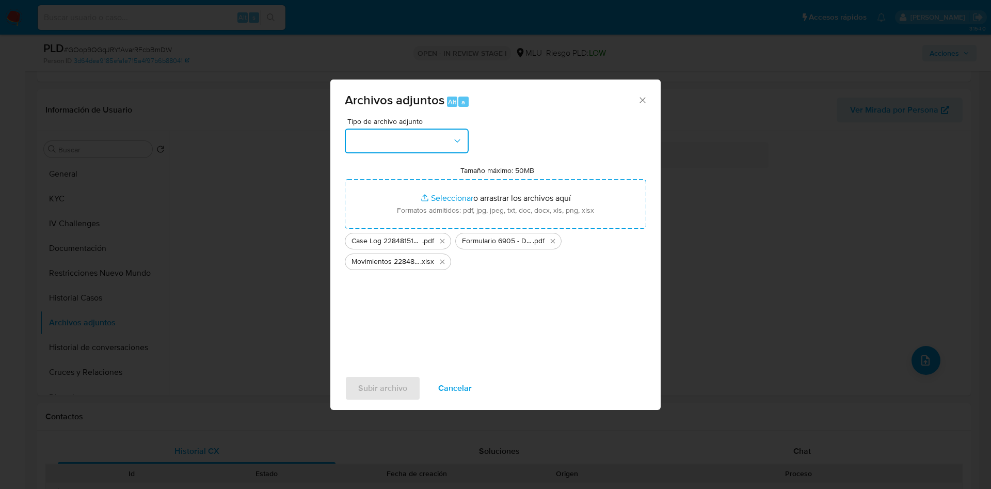
click at [414, 143] on button "button" at bounding box center [407, 140] width 124 height 25
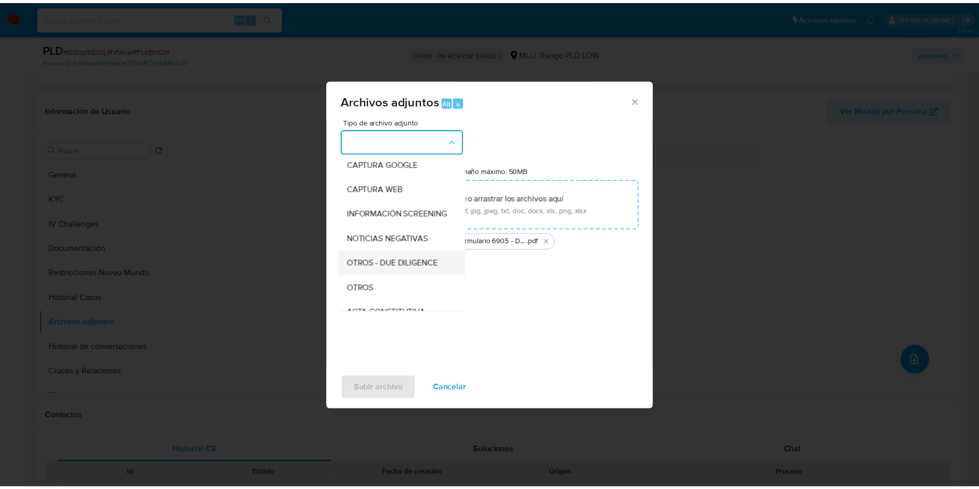
scroll to position [77, 0]
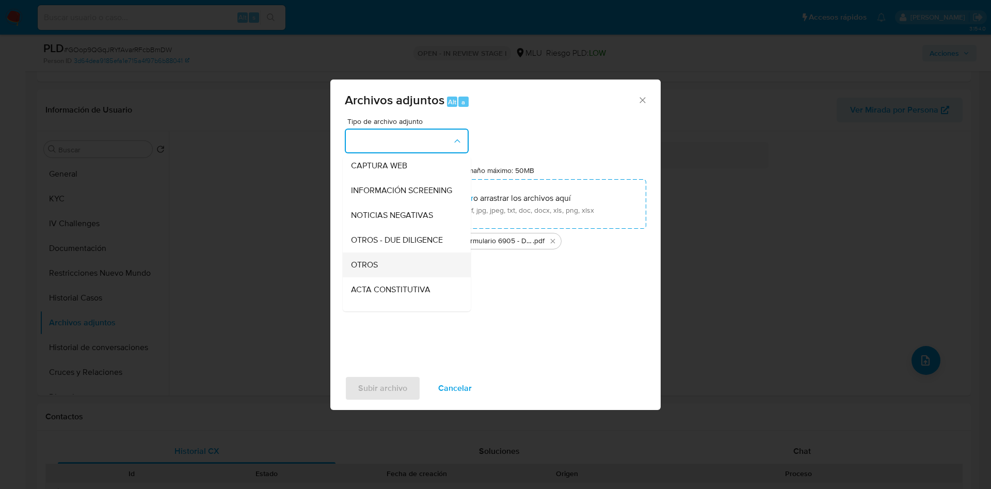
click at [404, 271] on div "OTROS" at bounding box center [403, 264] width 105 height 25
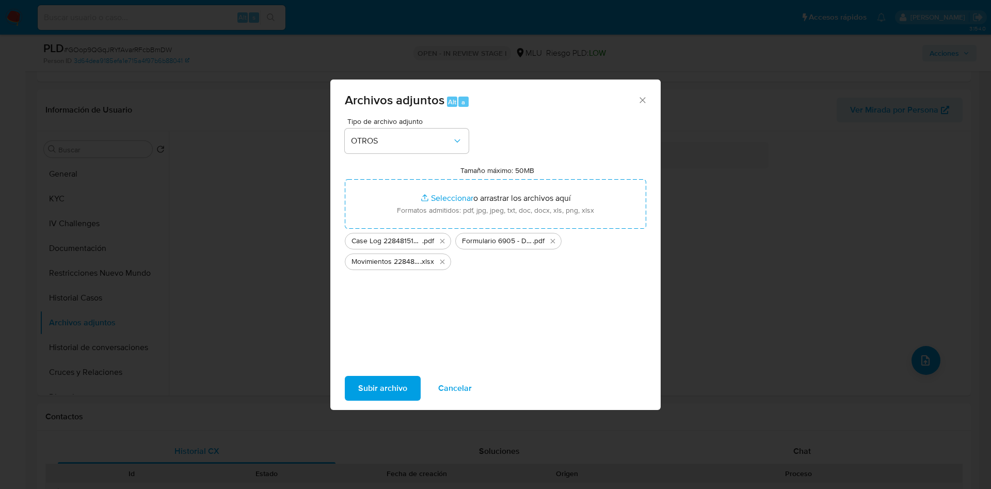
click at [388, 378] on span "Subir archivo" at bounding box center [382, 388] width 49 height 23
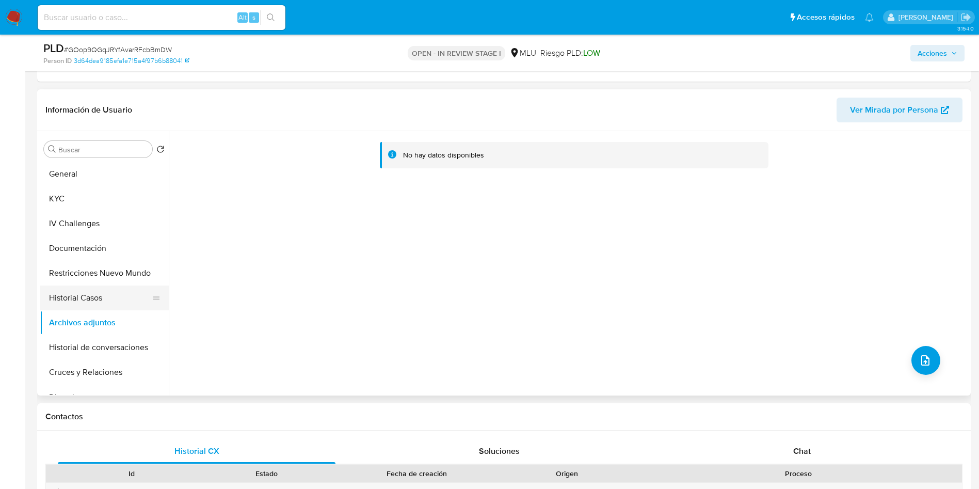
click at [109, 292] on button "Historial Casos" at bounding box center [100, 297] width 121 height 25
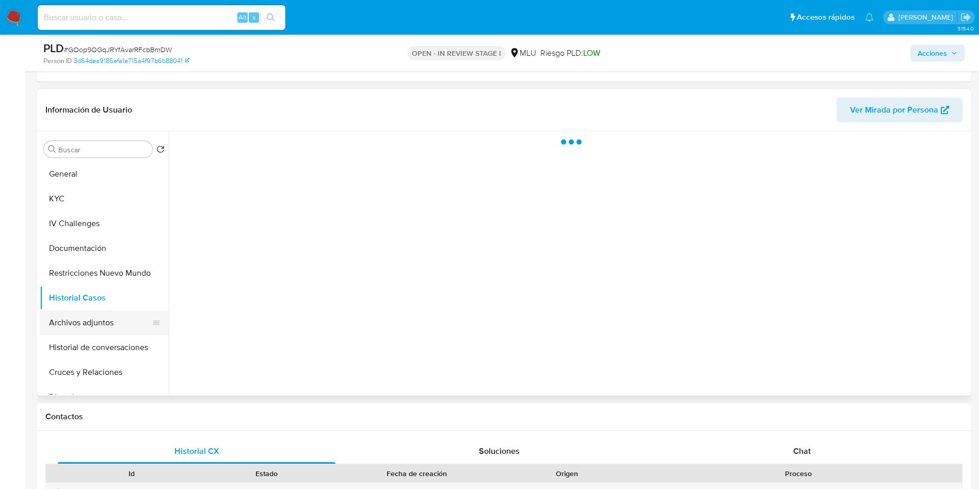
click at [109, 324] on button "Archivos adjuntos" at bounding box center [100, 322] width 121 height 25
drag, startPoint x: 945, startPoint y: 53, endPoint x: 896, endPoint y: 60, distance: 49.6
click at [943, 53] on span "Acciones" at bounding box center [931, 53] width 29 height 17
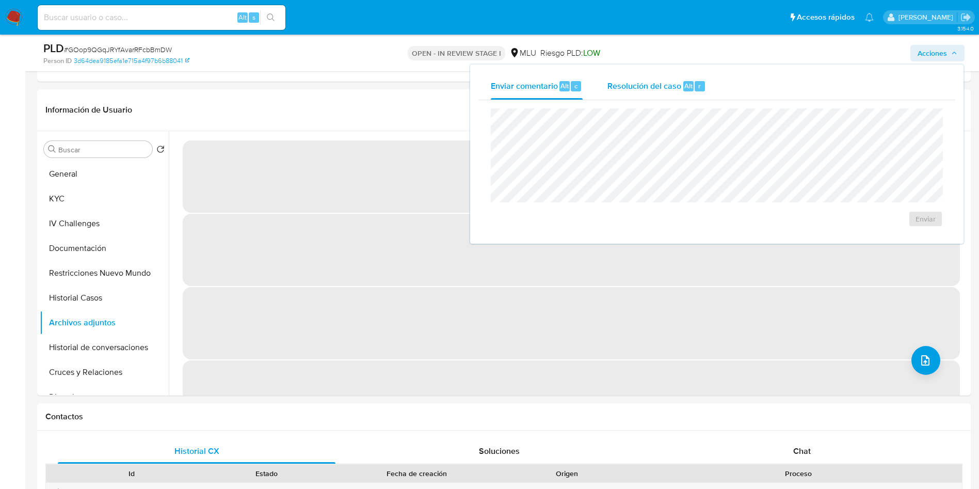
click at [646, 87] on span "Resolución del caso" at bounding box center [644, 85] width 74 height 12
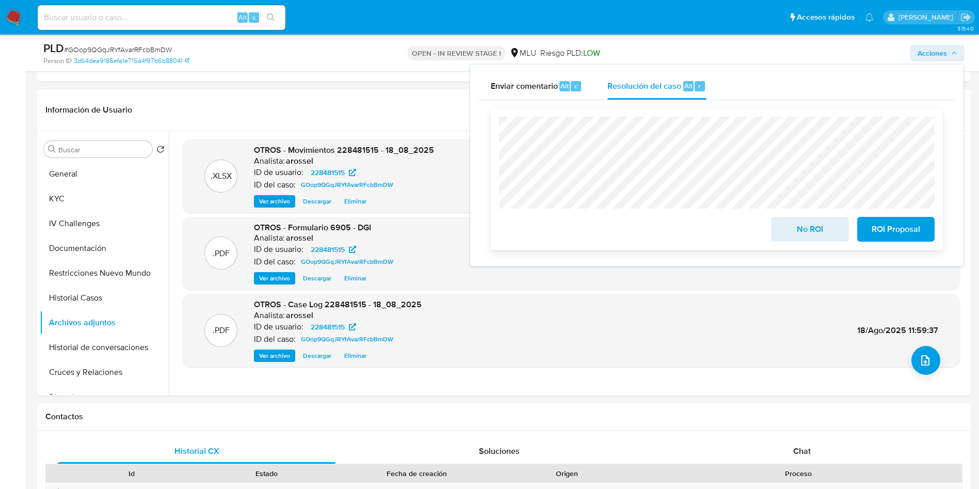
click at [784, 238] on span "No ROI" at bounding box center [809, 229] width 51 height 23
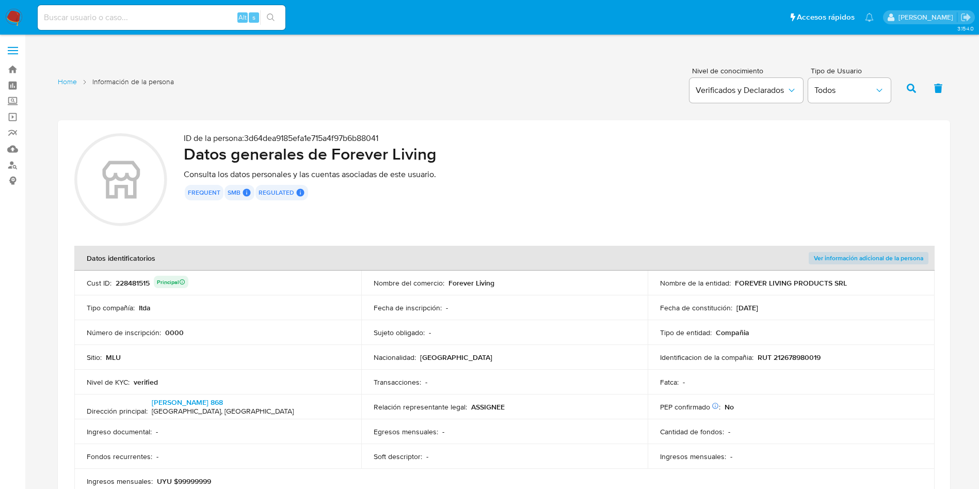
click at [576, 297] on td "Fecha de inscripción : -" at bounding box center [504, 307] width 287 height 25
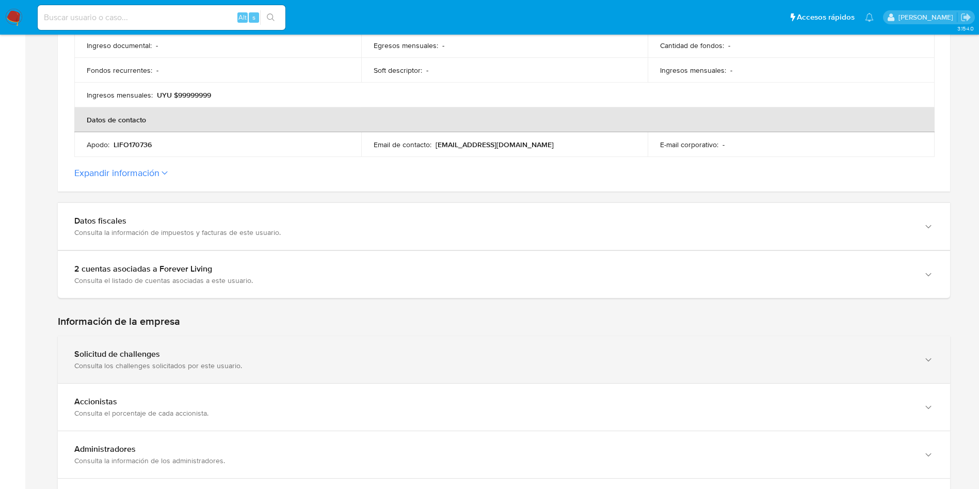
scroll to position [387, 0]
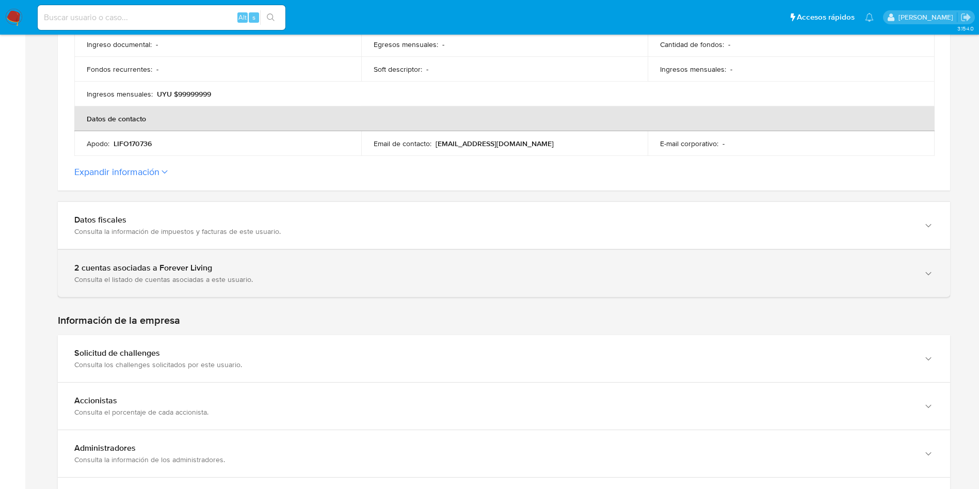
click at [253, 277] on div "Consulta el listado de cuentas asociadas a este usuario." at bounding box center [493, 279] width 839 height 9
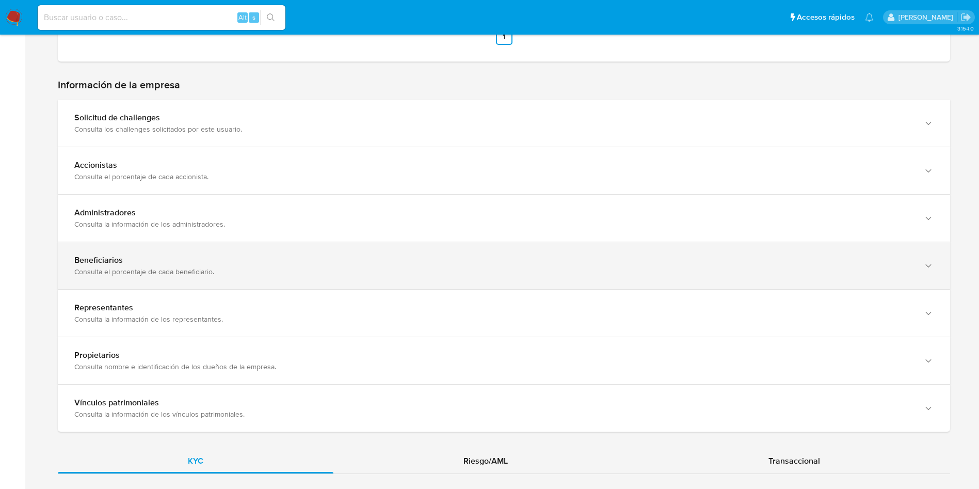
scroll to position [774, 0]
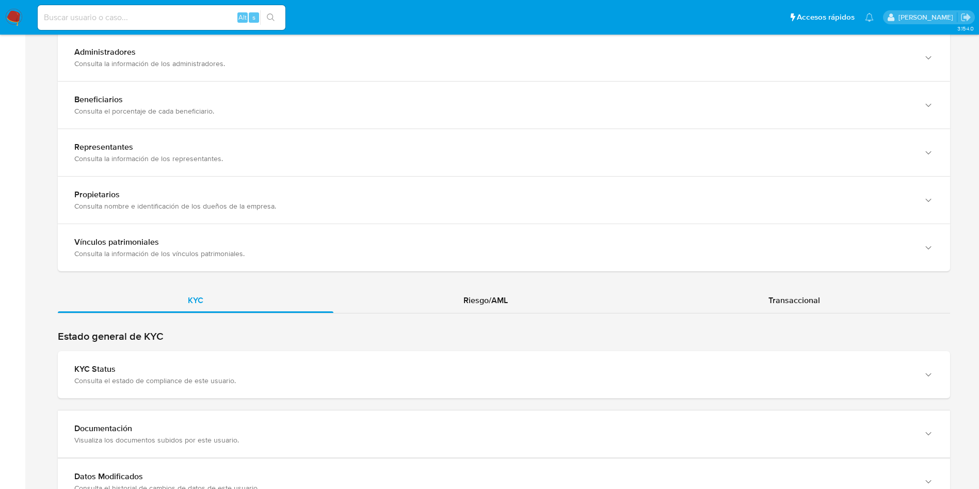
click at [263, 350] on div "Estado general de KYC KYC Status Consulta el estado de compliance de este usuar…" at bounding box center [504, 364] width 892 height 69
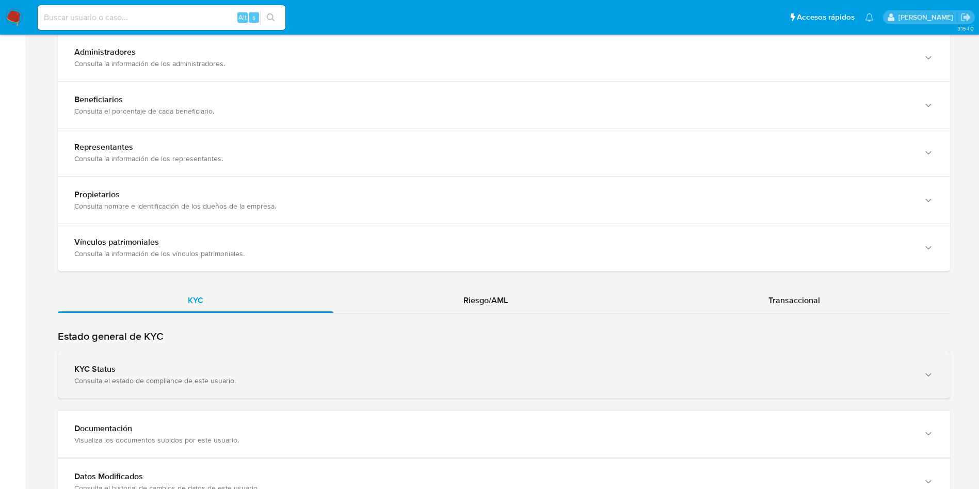
click at [265, 357] on div "KYC Status Consulta el estado de compliance de este usuario." at bounding box center [504, 374] width 892 height 47
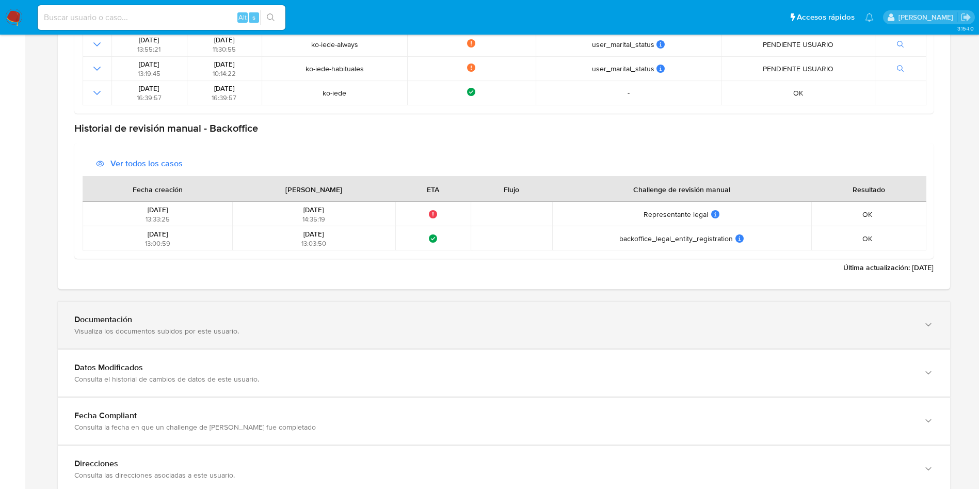
click at [244, 321] on div "Documentación" at bounding box center [493, 319] width 839 height 10
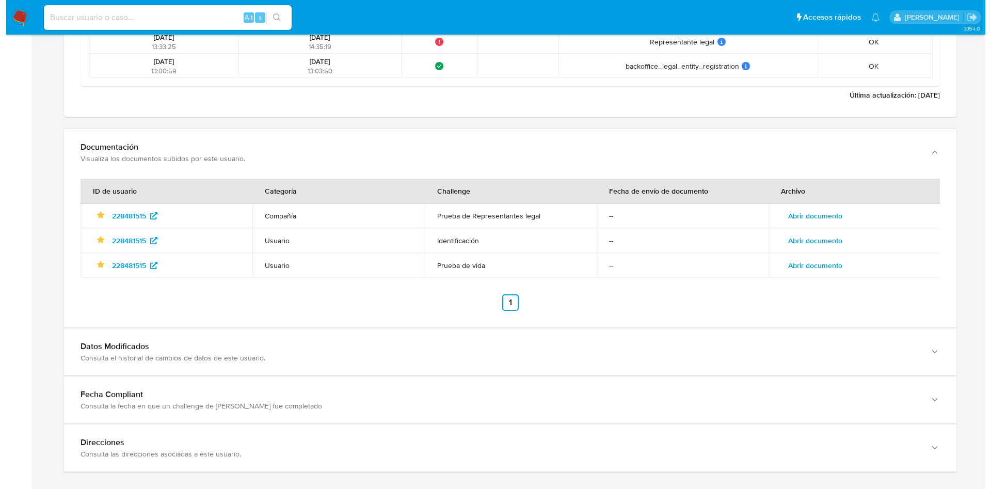
scroll to position [1580, 0]
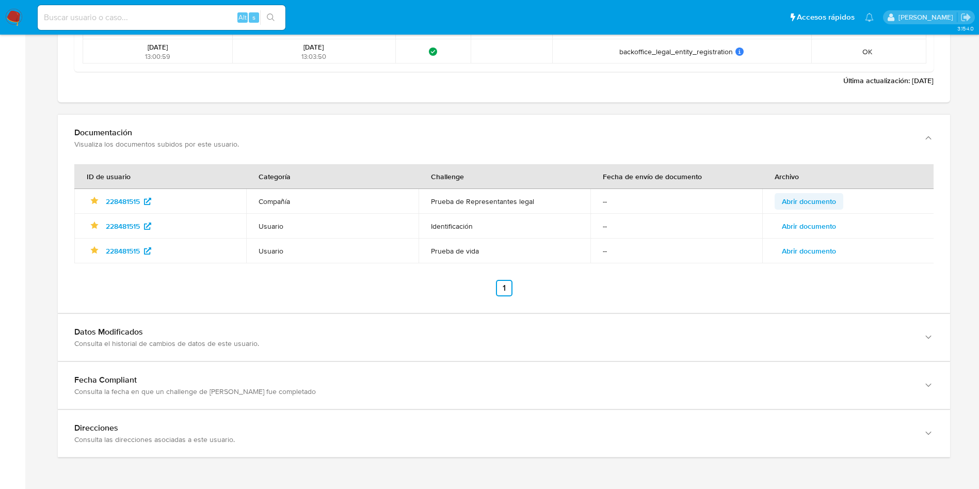
click at [826, 200] on span "Abrir documento" at bounding box center [809, 201] width 54 height 14
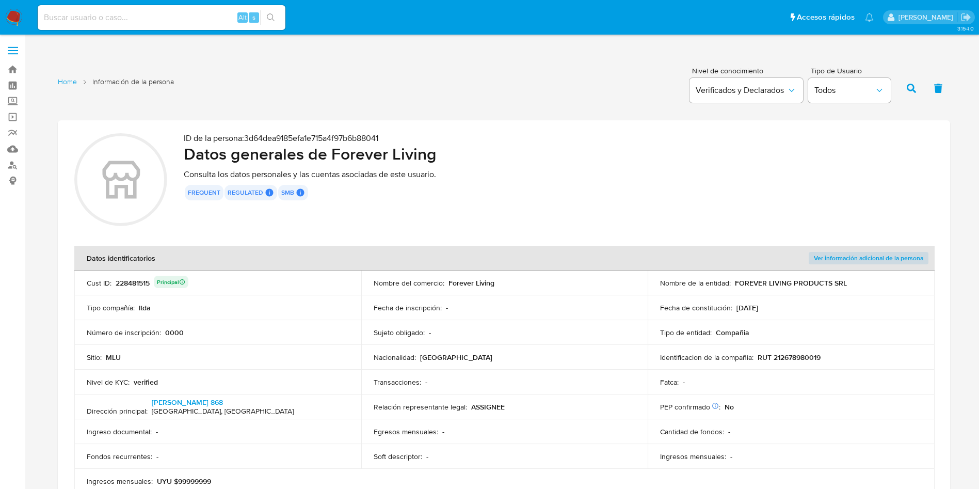
click at [838, 259] on span "Ver información adicional de la persona" at bounding box center [868, 258] width 109 height 10
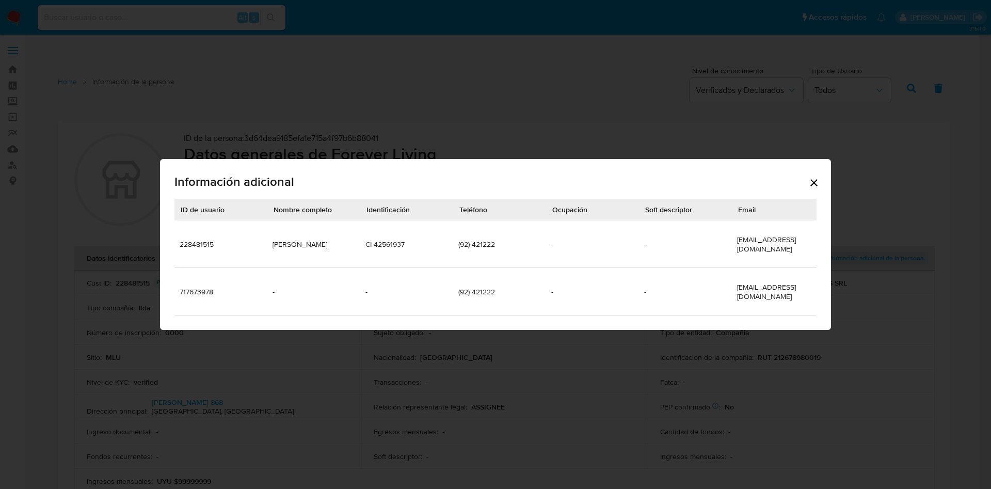
click at [485, 249] on td "(92) 421222" at bounding box center [499, 243] width 93 height 47
click at [200, 79] on div "Información adicional ID de usuario Nombre completo Identificación Teléfono Ocu…" at bounding box center [495, 244] width 991 height 489
click at [811, 186] on icon "Cerrar" at bounding box center [813, 182] width 7 height 7
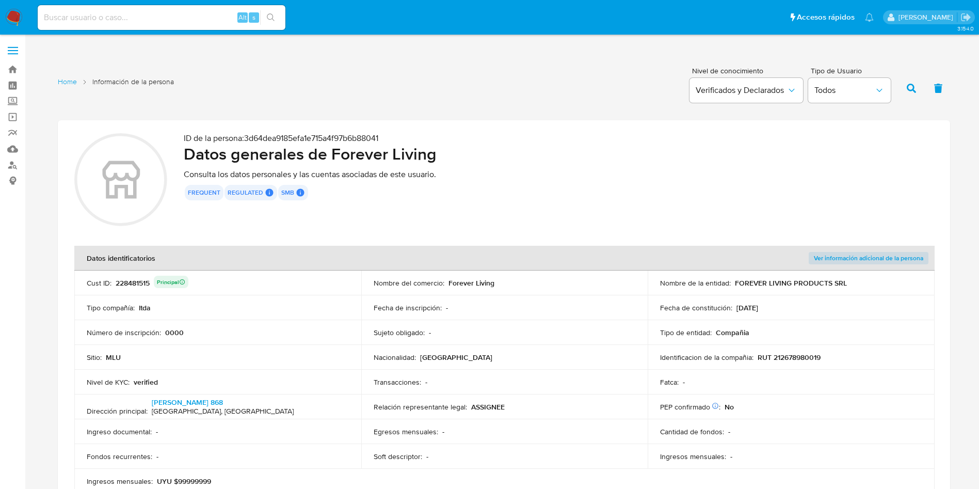
click at [156, 24] on div "Alt s" at bounding box center [162, 17] width 248 height 25
click at [156, 21] on input at bounding box center [162, 17] width 248 height 13
paste input "556518546"
type input "556518546"
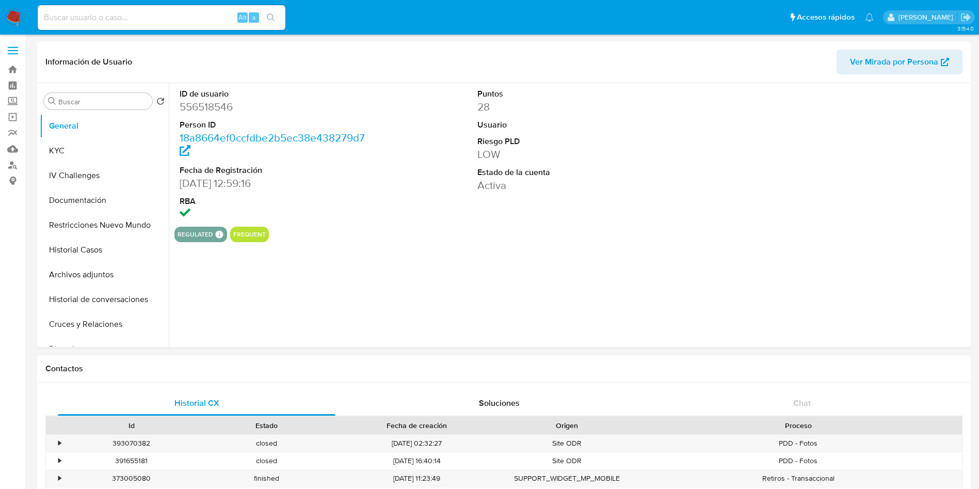
select select "10"
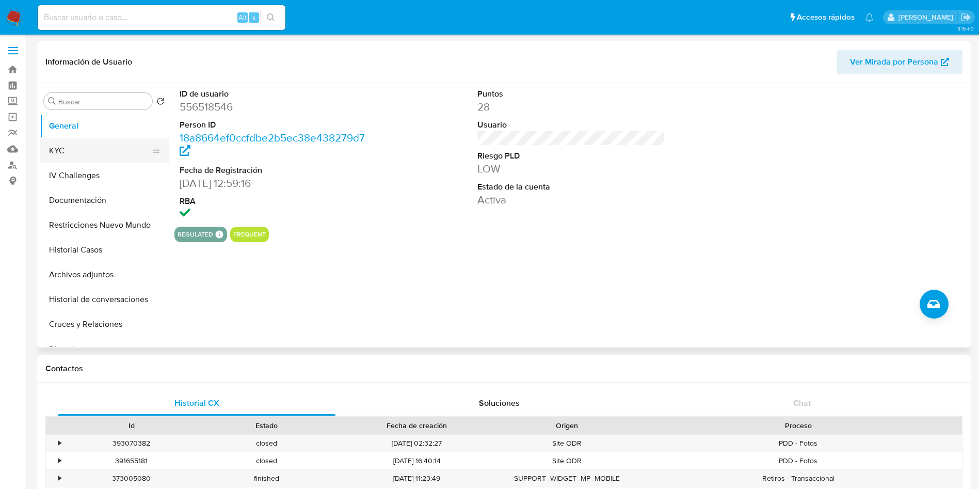
click at [103, 151] on button "KYC" at bounding box center [100, 150] width 121 height 25
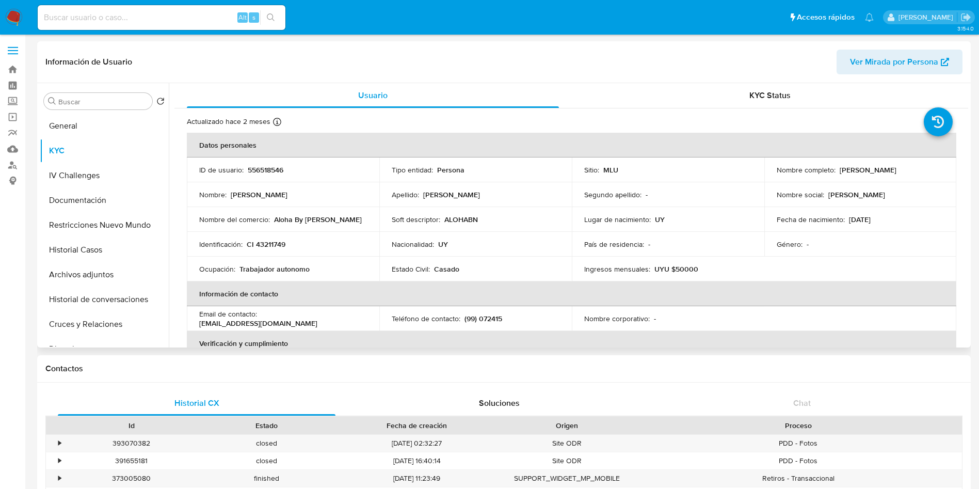
drag, startPoint x: 836, startPoint y: 170, endPoint x: 937, endPoint y: 165, distance: 100.8
click at [937, 165] on div "Nombre completo : [PERSON_NAME]" at bounding box center [861, 169] width 168 height 9
copy p "[PERSON_NAME]"
click at [277, 242] on p "CI 43211749" at bounding box center [266, 243] width 39 height 9
click at [277, 243] on p "CI 43211749" at bounding box center [266, 243] width 39 height 9
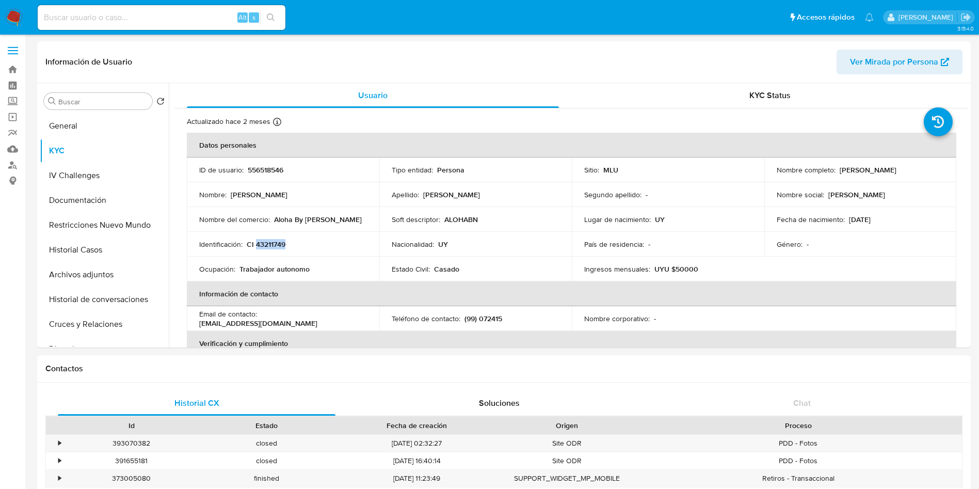
copy p "43211749"
drag, startPoint x: 273, startPoint y: 217, endPoint x: 324, endPoint y: 217, distance: 50.6
click at [324, 217] on div "Nombre del comercio : Aloha By [PERSON_NAME]" at bounding box center [283, 219] width 168 height 9
copy p "Aloha By [PERSON_NAME]"
click at [91, 195] on button "Documentación" at bounding box center [100, 200] width 121 height 25
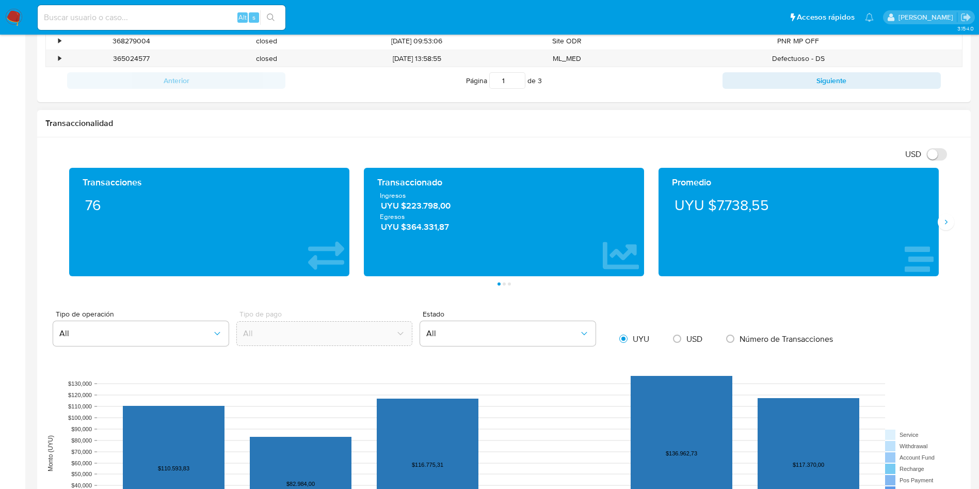
scroll to position [697, 0]
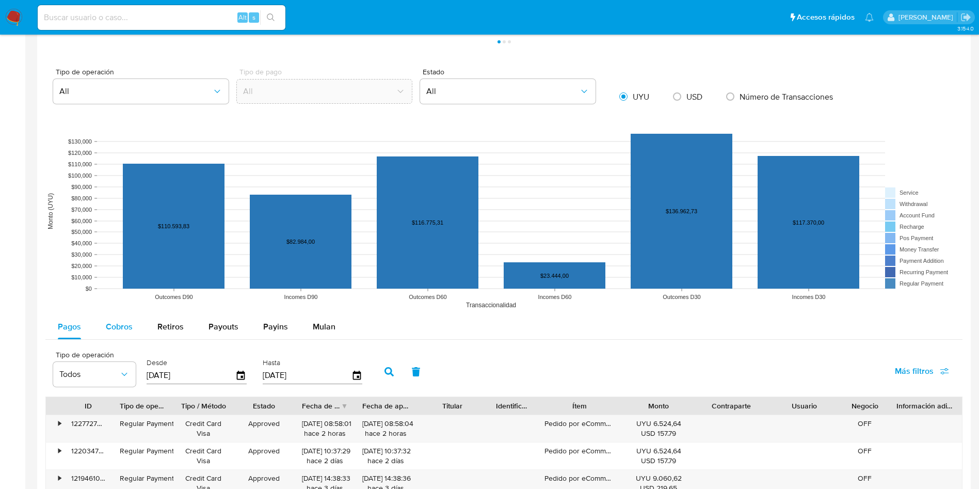
click at [116, 337] on div "Cobros" at bounding box center [119, 326] width 27 height 25
select select "10"
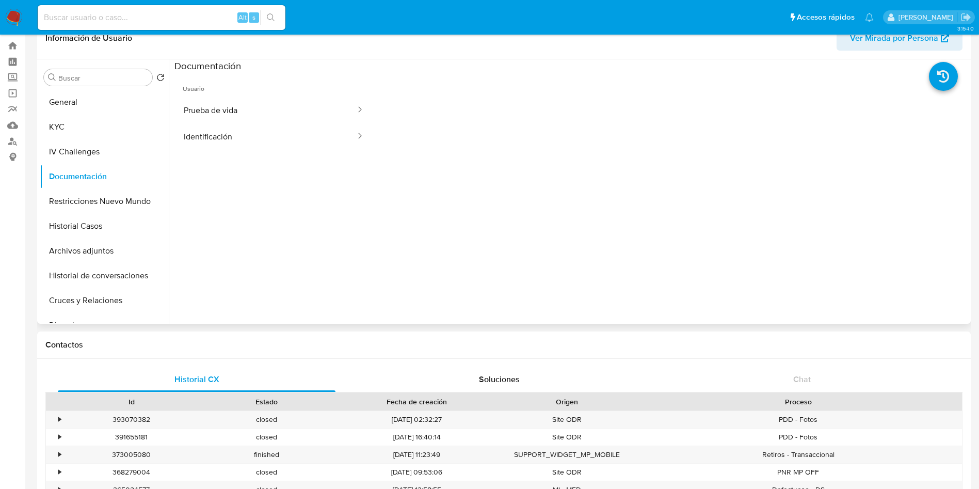
scroll to position [0, 0]
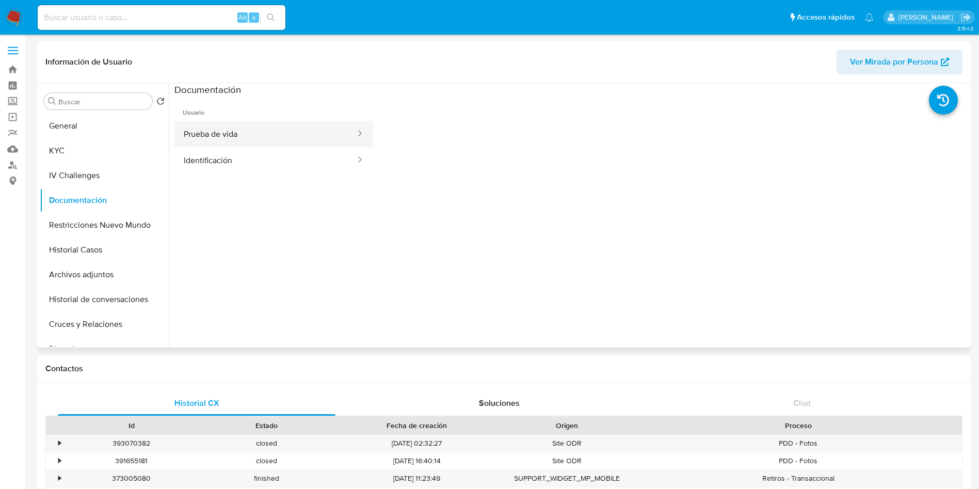
drag, startPoint x: 261, startPoint y: 130, endPoint x: 343, endPoint y: 224, distance: 125.8
click at [260, 128] on button "Prueba de vida" at bounding box center [265, 134] width 182 height 26
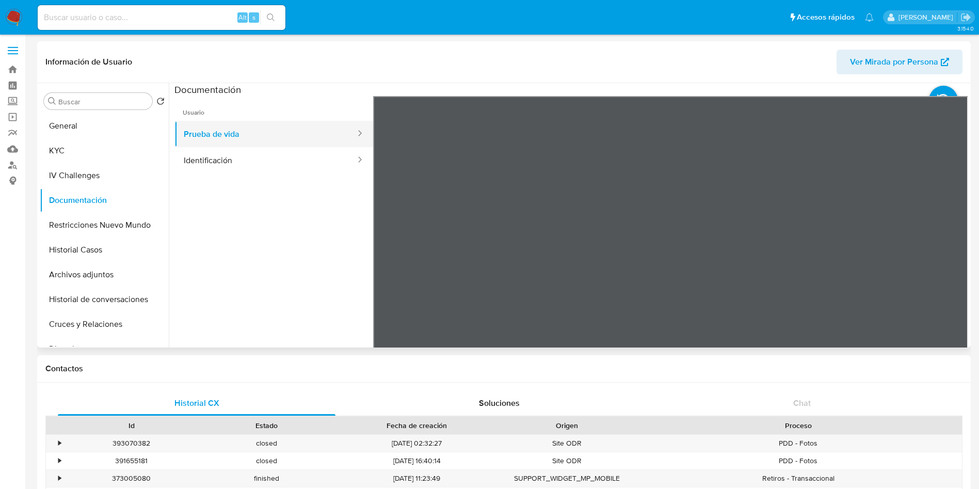
click at [317, 132] on button "Prueba de vida" at bounding box center [265, 134] width 182 height 26
click at [304, 152] on button "Identificación" at bounding box center [265, 160] width 182 height 26
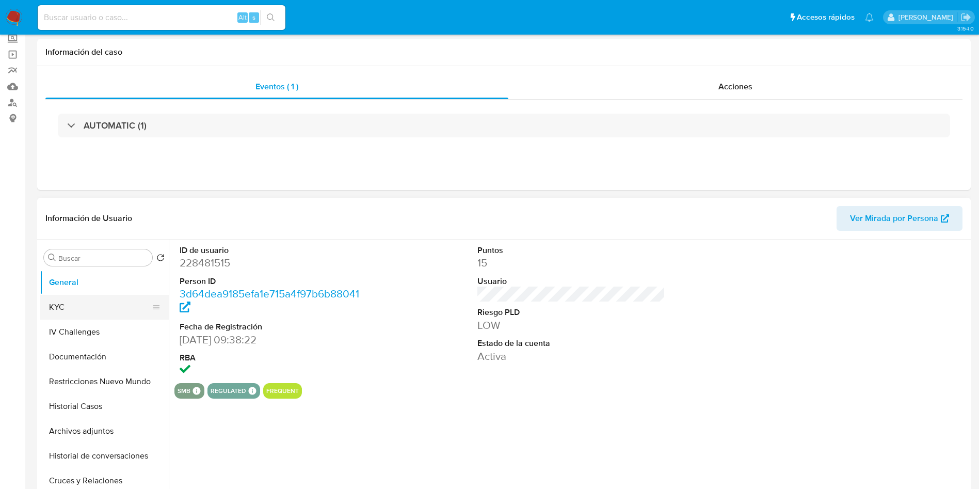
scroll to position [77, 0]
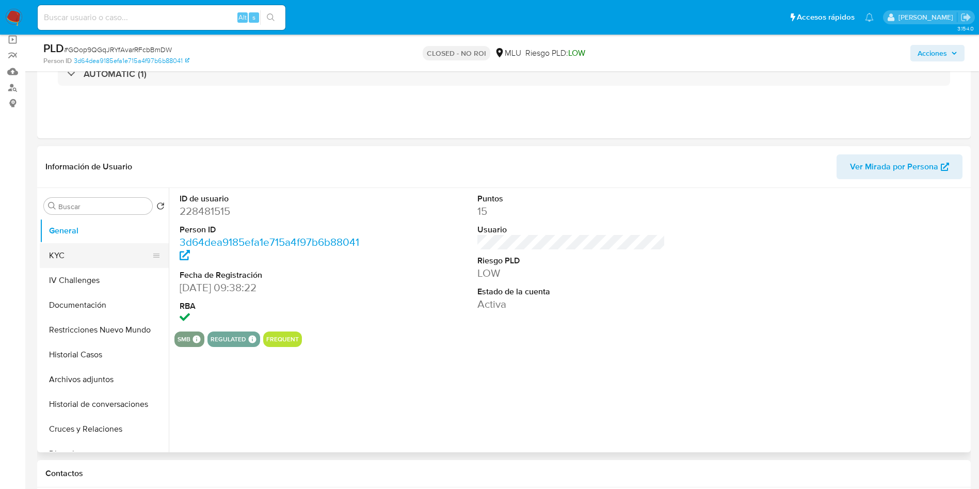
click at [95, 253] on button "KYC" at bounding box center [100, 255] width 121 height 25
select select "10"
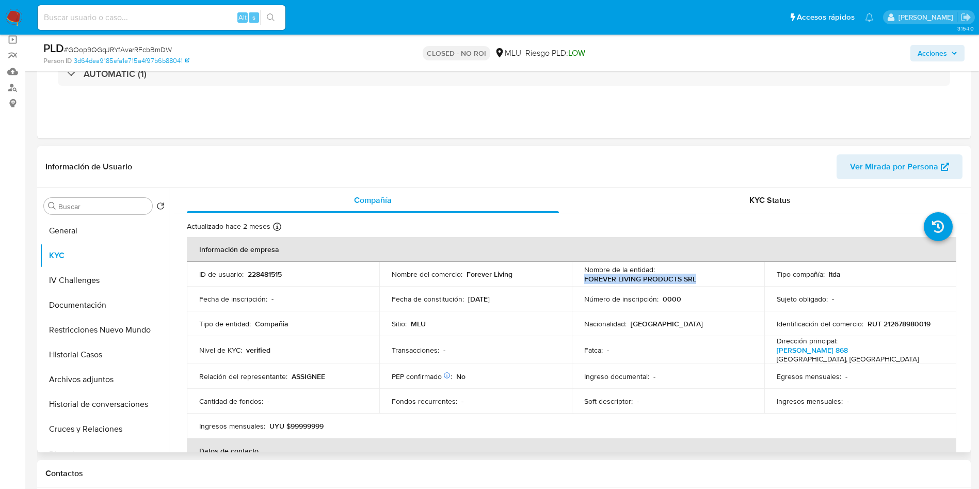
drag, startPoint x: 580, startPoint y: 281, endPoint x: 705, endPoint y: 282, distance: 124.9
click at [705, 282] on td "Nombre de la entidad : FOREVER LIVING PRODUCTS SRL" at bounding box center [668, 274] width 192 height 25
copy p "FOREVER LIVING PRODUCTS SRL"
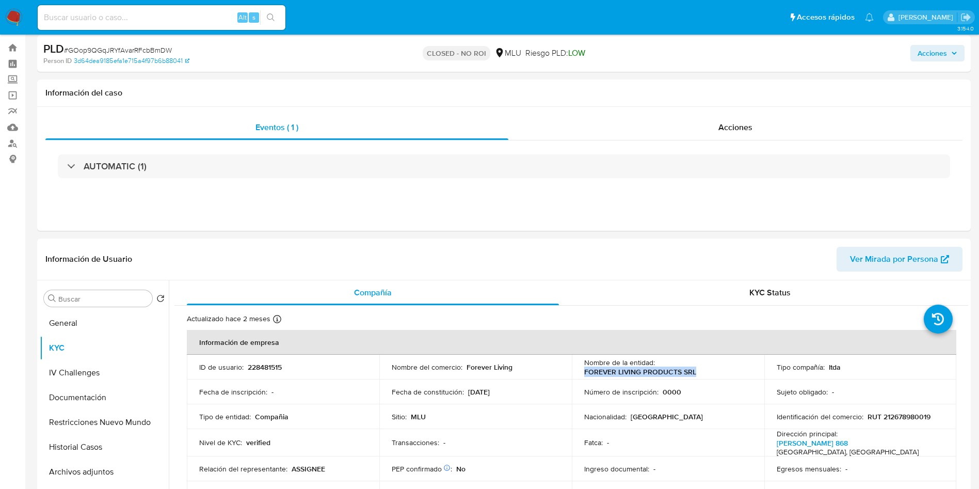
scroll to position [0, 0]
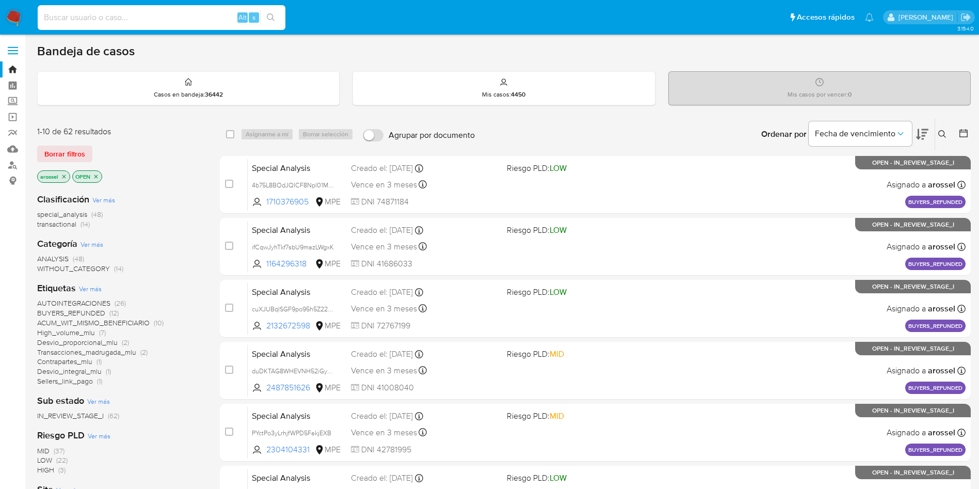
click at [148, 23] on input at bounding box center [162, 17] width 248 height 13
paste input "h2tMJwYQtJNBhp5fwyh8zSUG"
type input "h2tMJwYQtJNBhp5fwyh8zSUG"
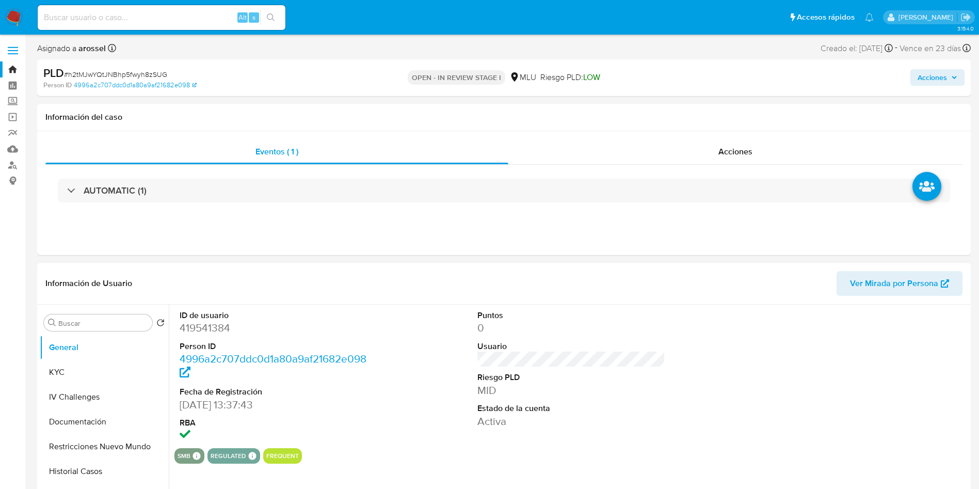
select select "10"
click at [590, 373] on dt "Riesgo PLD" at bounding box center [571, 377] width 188 height 11
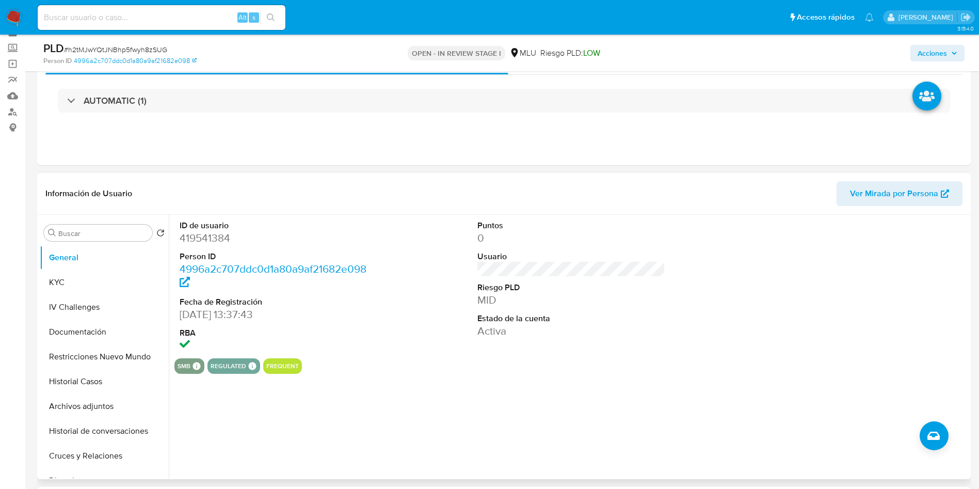
scroll to position [77, 0]
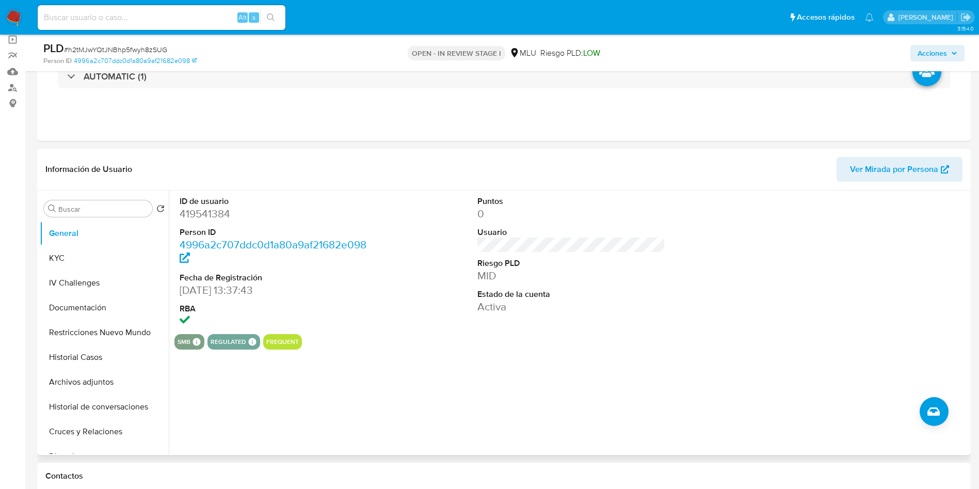
click at [890, 163] on span "Ver Mirada por Persona" at bounding box center [894, 169] width 88 height 25
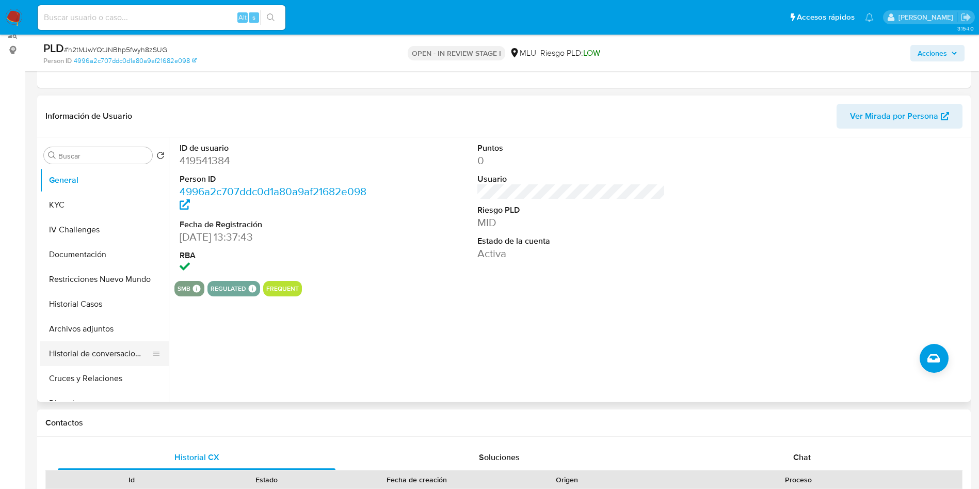
scroll to position [155, 0]
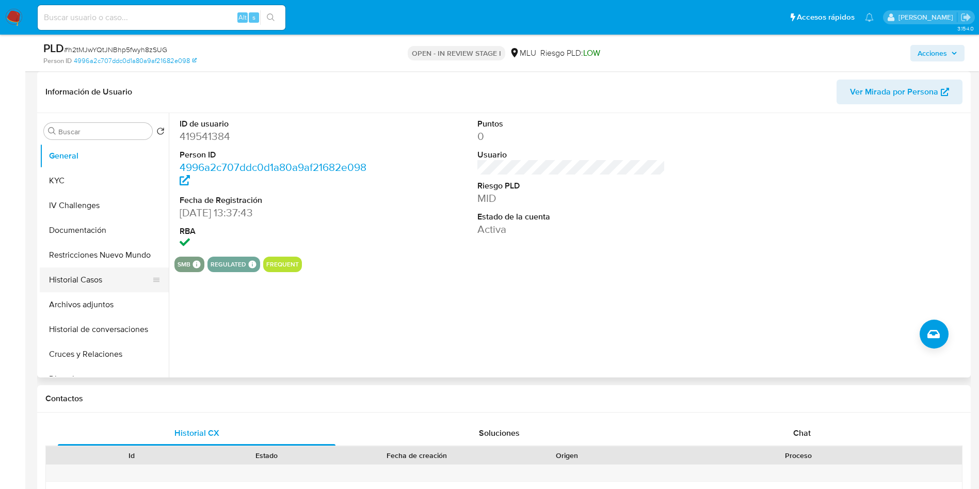
click at [77, 283] on button "Historial Casos" at bounding box center [100, 279] width 121 height 25
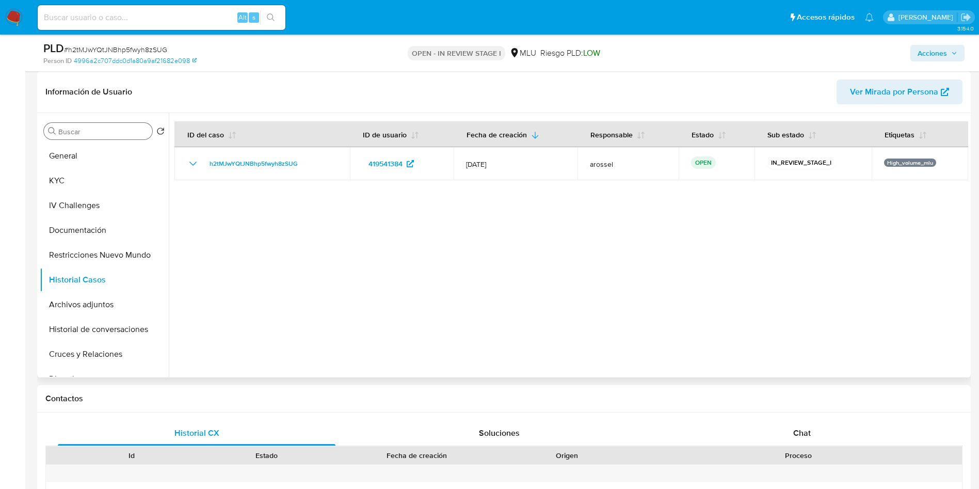
click at [72, 136] on input "Buscar" at bounding box center [103, 131] width 90 height 9
click at [130, 357] on button "Cruces y Relaciones" at bounding box center [100, 354] width 121 height 25
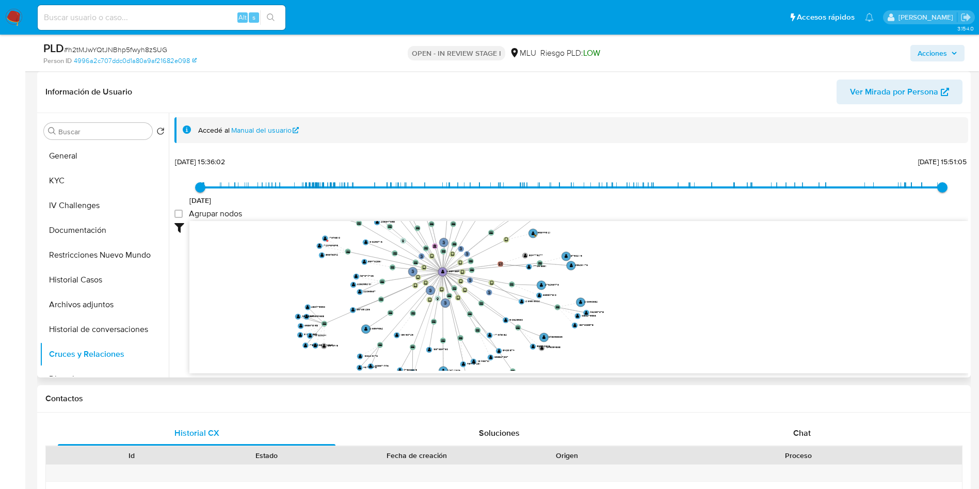
drag, startPoint x: 303, startPoint y: 327, endPoint x: 304, endPoint y: 250, distance: 76.9
click at [304, 250] on icon "user-419541384  419541384 phone-80bb323e87f0db54c7b264b9365853f1  phone-80bb3…" at bounding box center [578, 296] width 779 height 150
click at [90, 155] on button "General" at bounding box center [100, 155] width 121 height 25
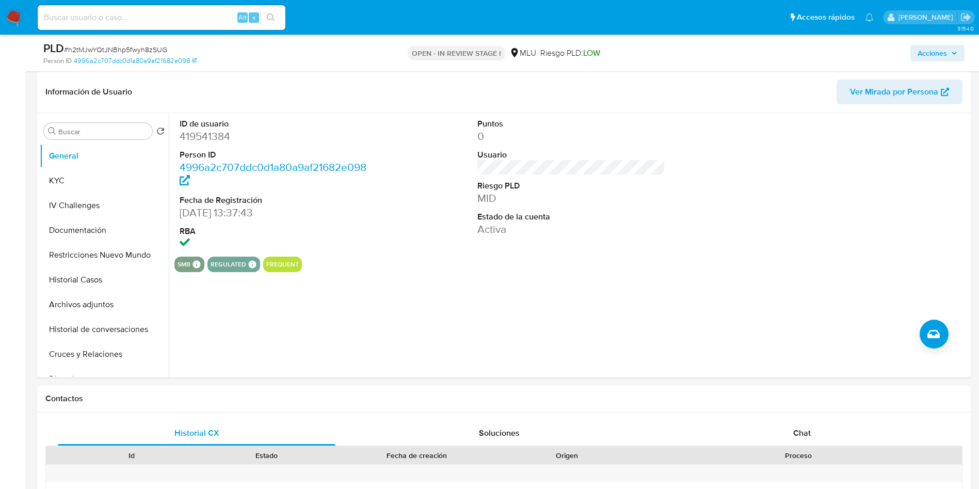
click at [148, 51] on span "# h2tMJwYQtJNBhp5fwyh8zSUG" at bounding box center [115, 49] width 103 height 10
copy span "h2tMJwYQtJNBhp5fwyh8zSUG"
drag, startPoint x: 837, startPoint y: 170, endPoint x: 778, endPoint y: 143, distance: 64.9
click at [838, 169] on div at bounding box center [869, 184] width 199 height 143
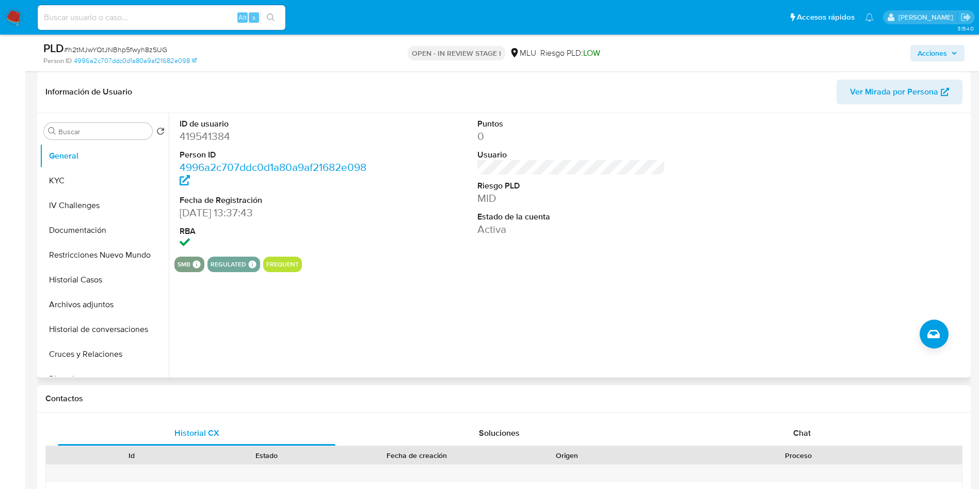
click at [204, 136] on dd "419541384" at bounding box center [274, 136] width 188 height 14
copy dd "419541384"
click at [102, 184] on button "KYC" at bounding box center [100, 180] width 121 height 25
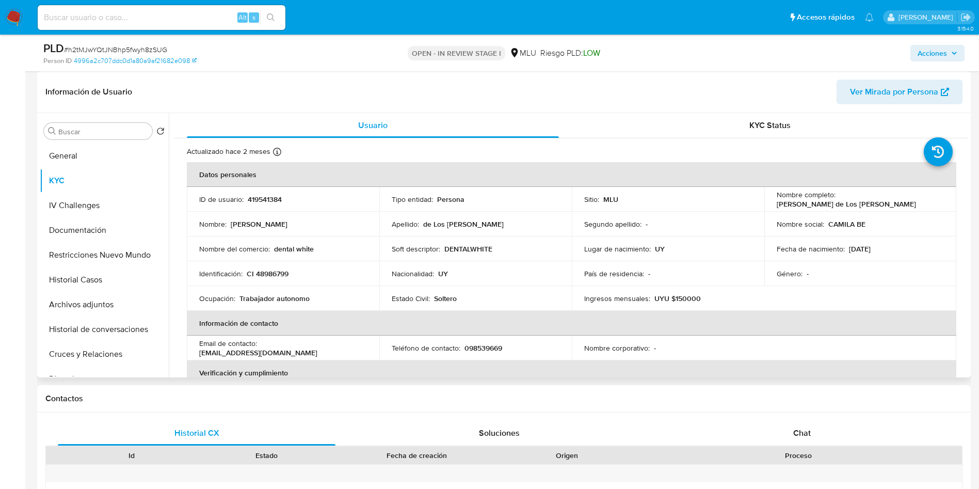
click at [487, 344] on p "098539669" at bounding box center [483, 347] width 38 height 9
copy p "098539669"
click at [263, 195] on p "419541384" at bounding box center [265, 199] width 34 height 9
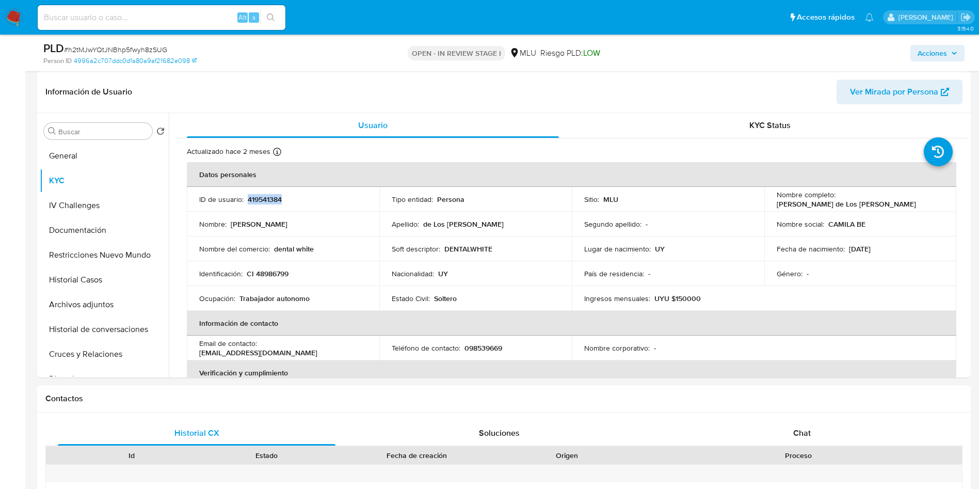
copy p "419541384"
drag, startPoint x: 641, startPoint y: 102, endPoint x: 773, endPoint y: 19, distance: 156.0
click at [641, 102] on header "Información de Usuario Ver Mirada por Persona" at bounding box center [503, 91] width 917 height 25
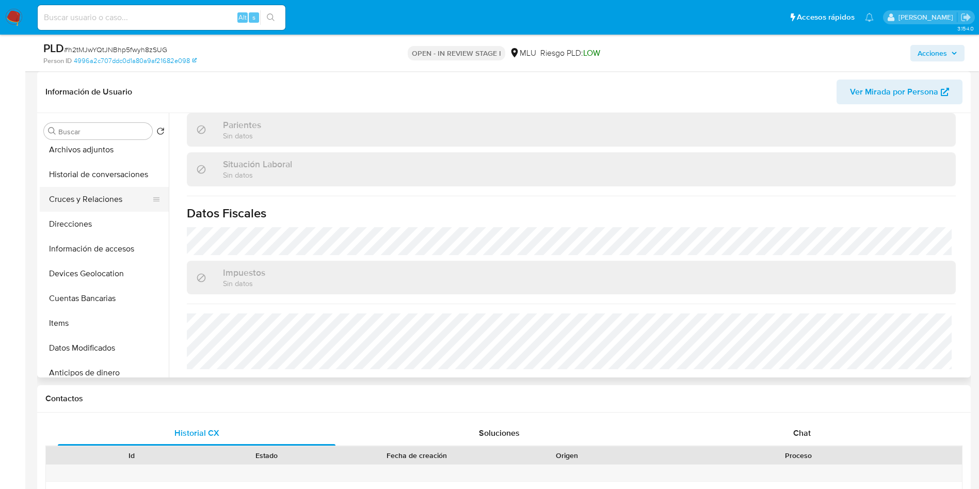
click at [88, 206] on button "Cruces y Relaciones" at bounding box center [100, 199] width 121 height 25
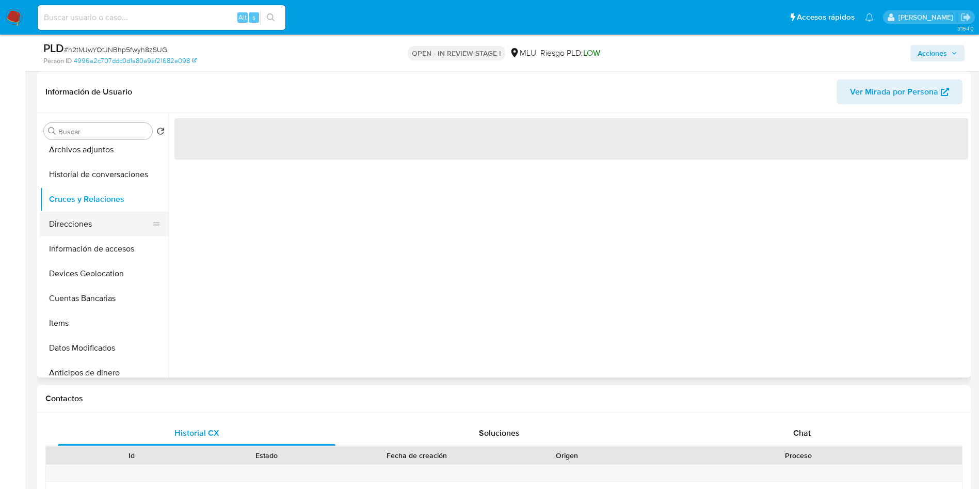
scroll to position [0, 0]
click at [88, 220] on button "Direcciones" at bounding box center [100, 224] width 121 height 25
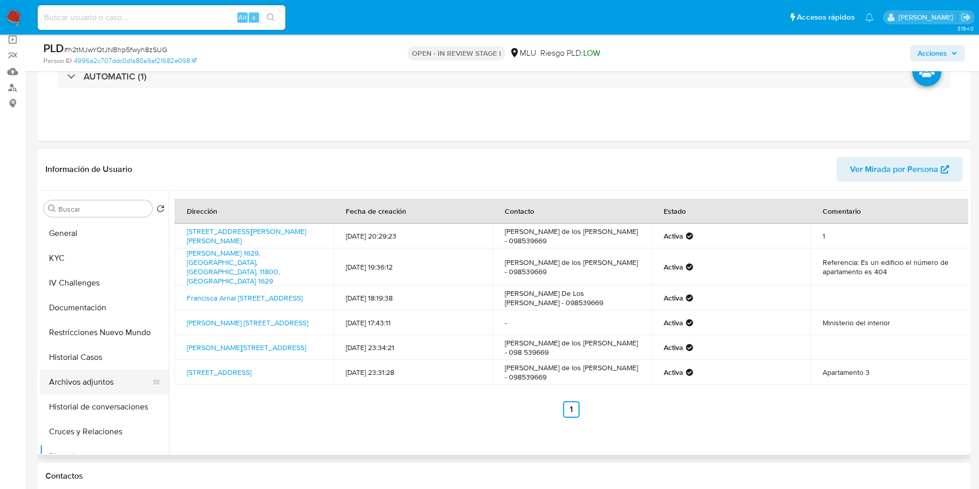
click at [85, 237] on button "General" at bounding box center [104, 233] width 129 height 25
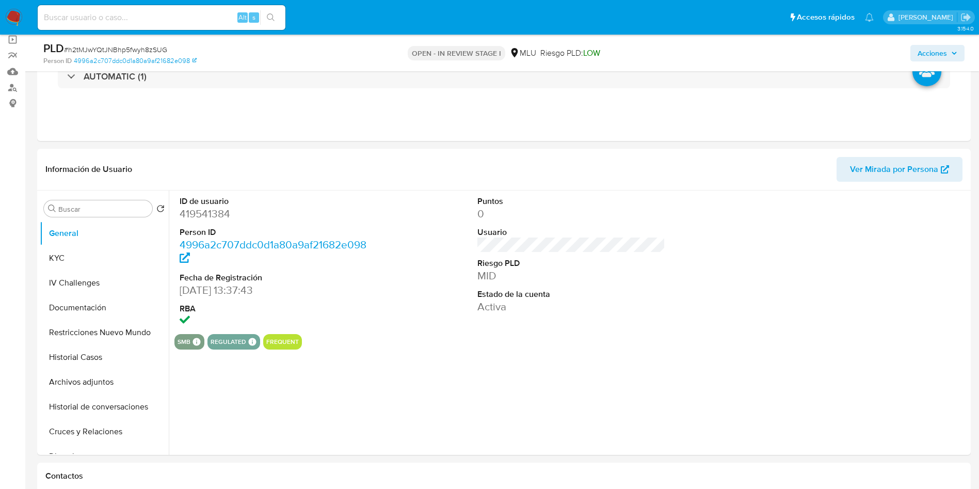
click at [202, 211] on dd "419541384" at bounding box center [274, 213] width 188 height 14
click at [202, 213] on dd "419541384" at bounding box center [274, 213] width 188 height 14
copy dd "419541384"
click at [68, 248] on button "KYC" at bounding box center [100, 258] width 121 height 25
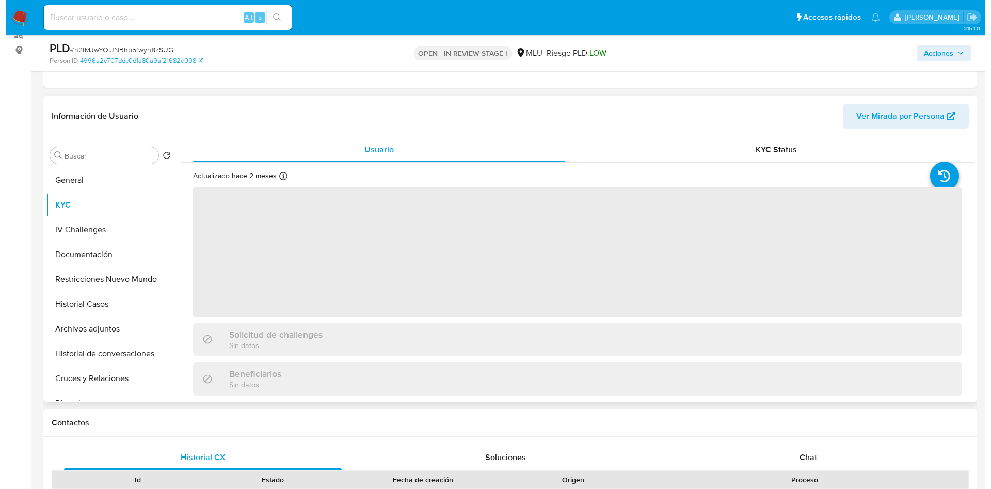
scroll to position [155, 0]
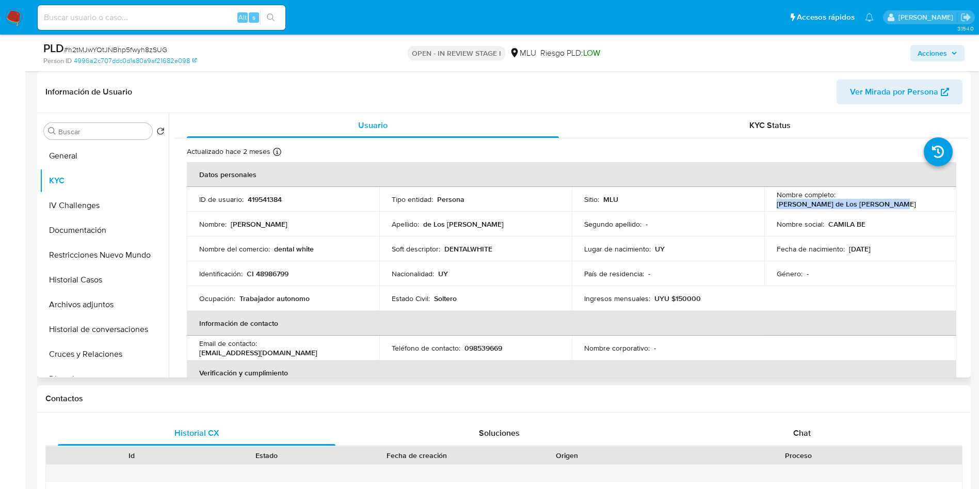
drag, startPoint x: 772, startPoint y: 204, endPoint x: 897, endPoint y: 211, distance: 124.6
click at [897, 211] on tbody "ID de usuario : 419541384 Tipo entidad : Persona Sitio : MLU Nombre completo : …" at bounding box center [571, 249] width 769 height 124
copy p "Camila Belen de Los Santos Lopez"
click at [278, 197] on p "419541384" at bounding box center [265, 199] width 34 height 9
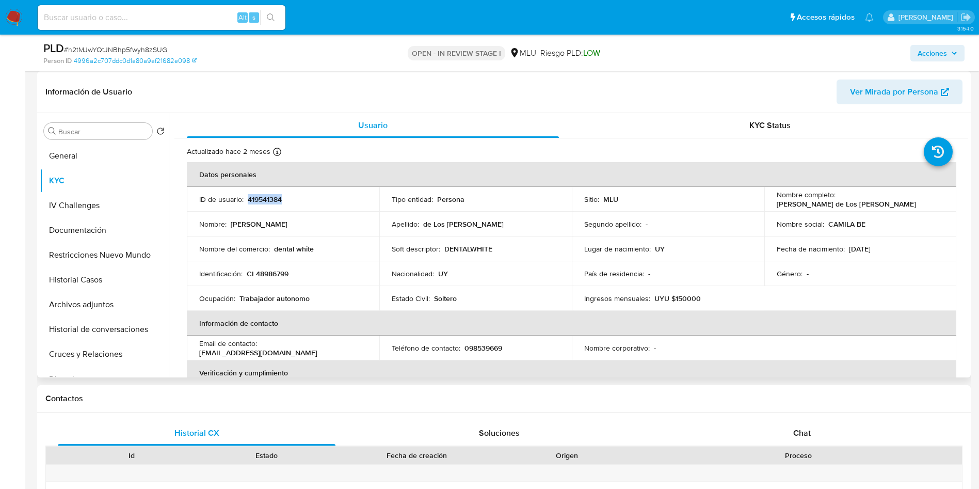
copy p "419541384"
click at [223, 273] on p "Identificación :" at bounding box center [220, 273] width 43 height 9
drag, startPoint x: 249, startPoint y: 284, endPoint x: 243, endPoint y: 284, distance: 6.2
click at [249, 284] on td "Identificación : CI 48986799" at bounding box center [283, 273] width 192 height 25
click at [104, 300] on button "Archivos adjuntos" at bounding box center [100, 304] width 121 height 25
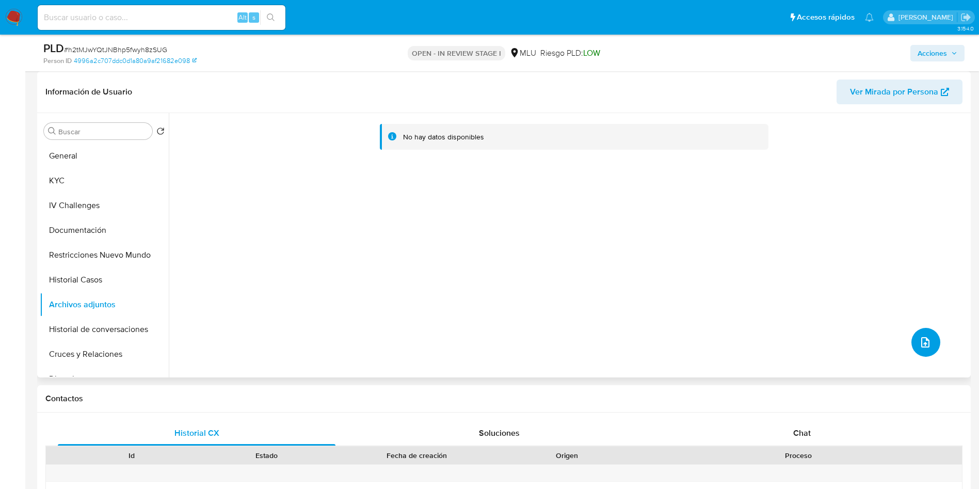
click at [921, 333] on button "upload-file" at bounding box center [925, 342] width 29 height 29
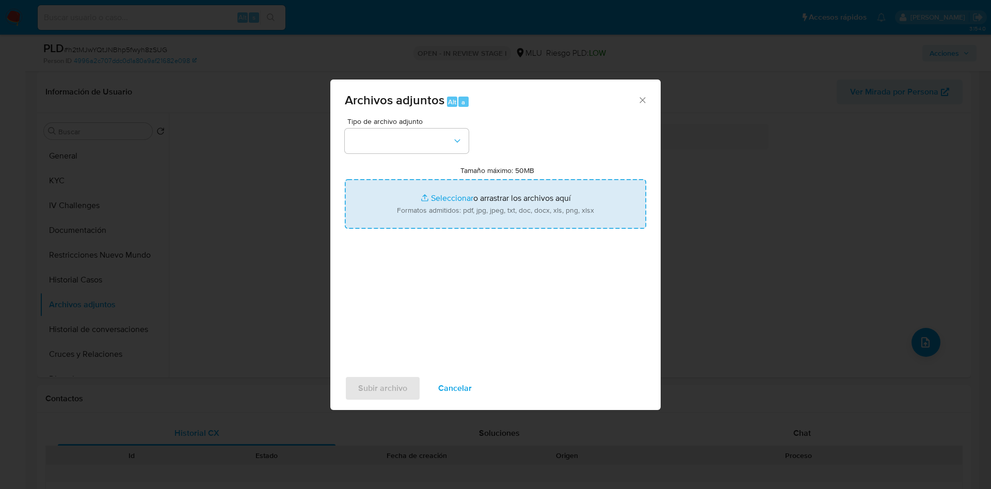
click at [556, 189] on input "Tamaño máximo: 50MB Seleccionar archivos" at bounding box center [495, 204] width 301 height 50
type input "C:\fakepath\Case Log 419541384 - 18_08_2025.pdf"
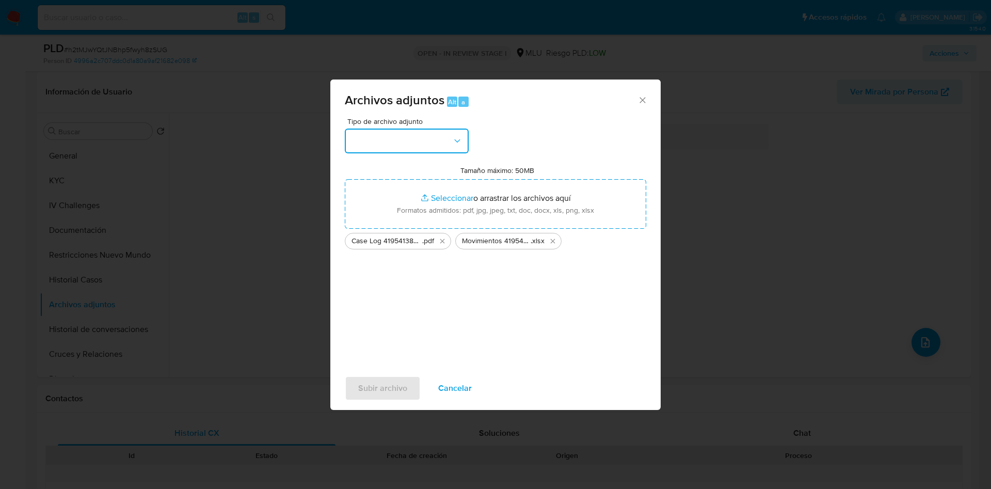
click at [407, 143] on button "button" at bounding box center [407, 140] width 124 height 25
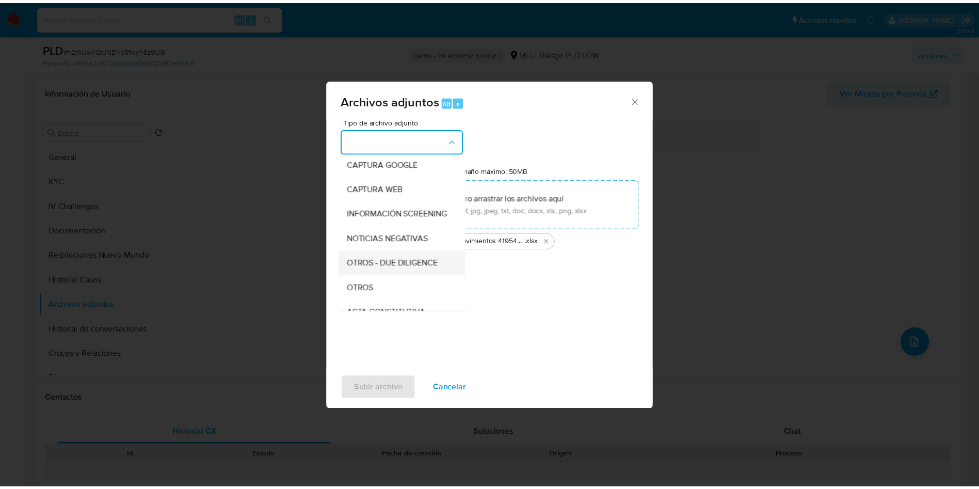
scroll to position [77, 0]
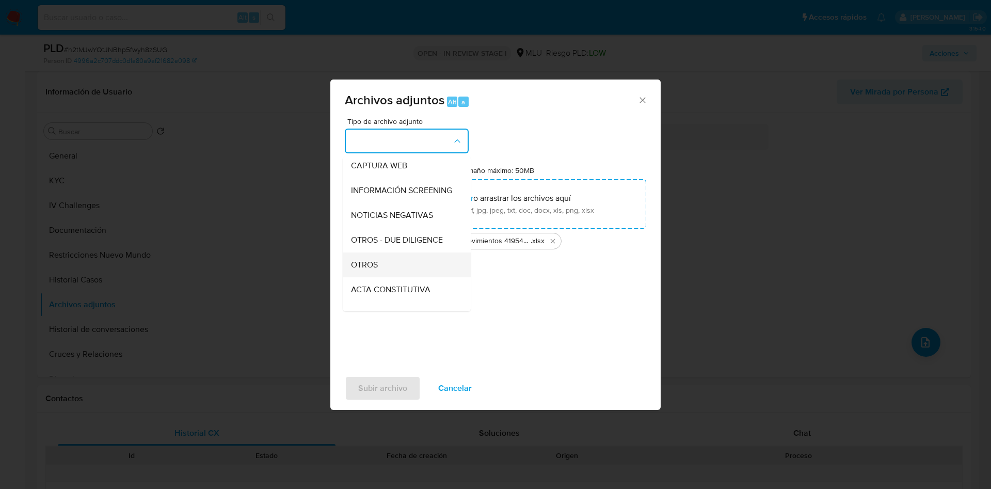
click at [405, 277] on div "OTROS" at bounding box center [403, 264] width 105 height 25
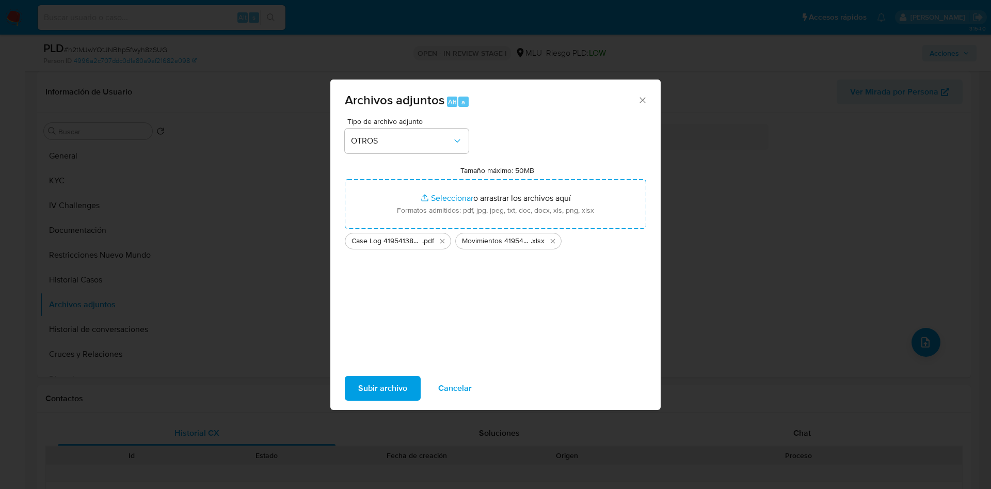
click at [386, 379] on span "Subir archivo" at bounding box center [382, 388] width 49 height 23
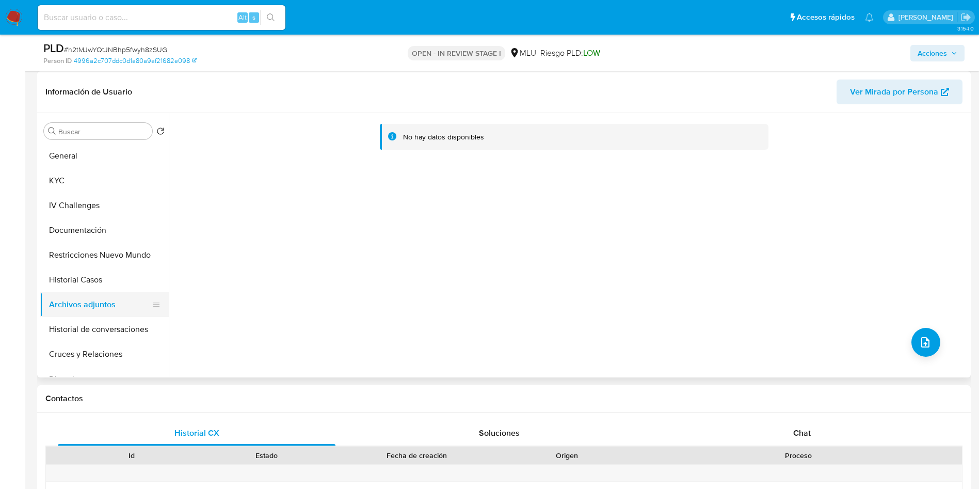
drag, startPoint x: 100, startPoint y: 284, endPoint x: 108, endPoint y: 314, distance: 30.9
click at [100, 289] on button "Historial Casos" at bounding box center [104, 279] width 129 height 25
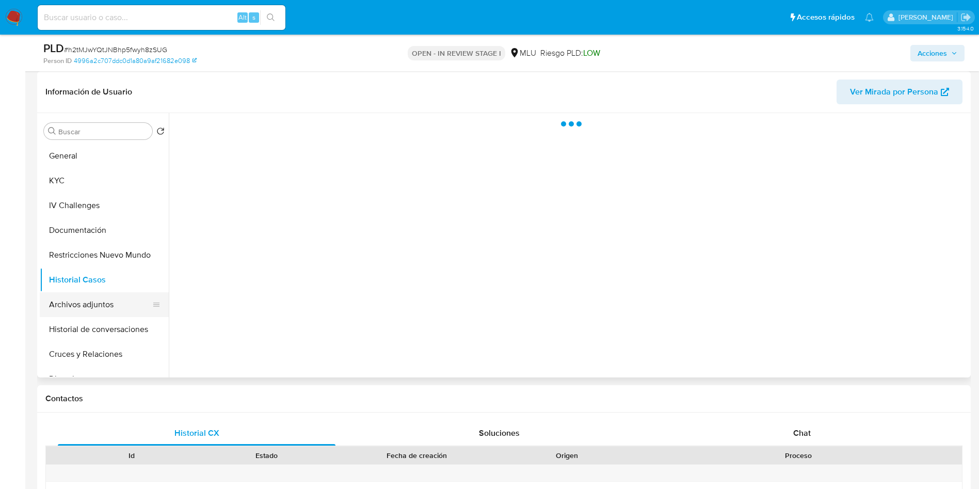
click at [110, 315] on button "Archivos adjuntos" at bounding box center [100, 304] width 121 height 25
click at [948, 55] on span "Acciones" at bounding box center [937, 53] width 40 height 14
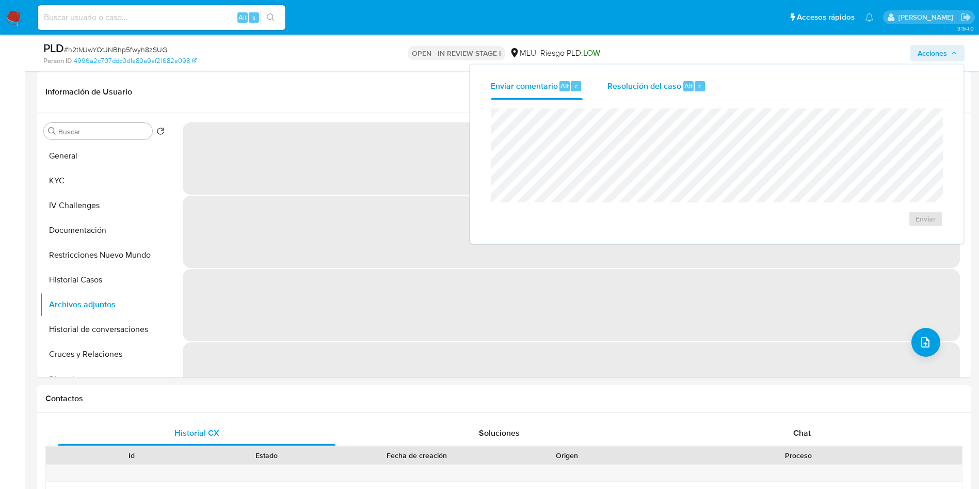
click at [632, 90] on span "Resolución del caso" at bounding box center [644, 85] width 74 height 12
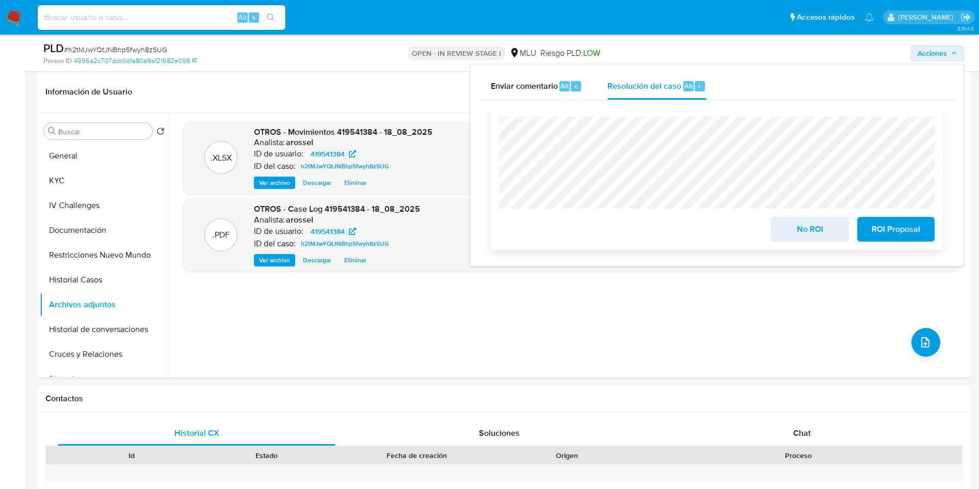
click at [806, 235] on span "No ROI" at bounding box center [809, 229] width 51 height 23
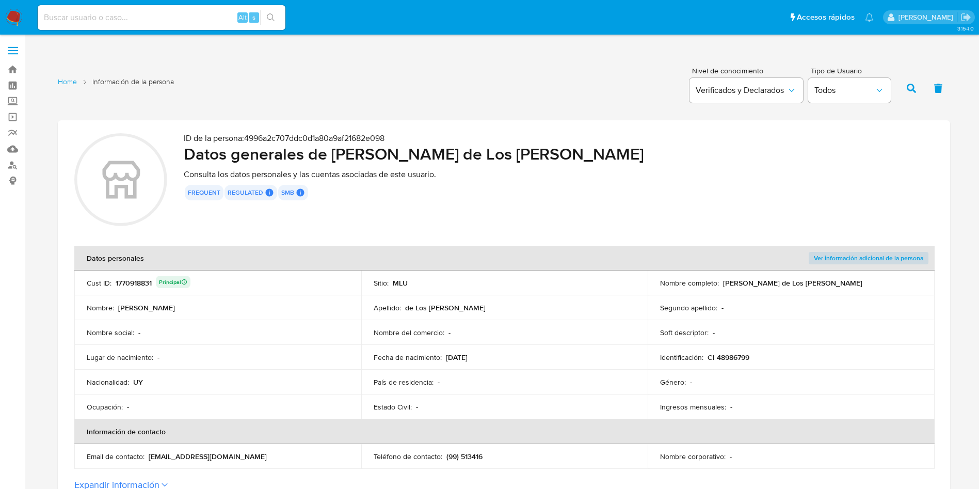
click at [405, 227] on div "ID de la persona : 4996a2c707ddc0d1a80a9af21682e098 Datos generales de Camila B…" at bounding box center [559, 181] width 750 height 96
click at [488, 233] on section "ID de la persona : 4996a2c707ddc0d1a80a9af21682e098 Datos generales de Camila B…" at bounding box center [504, 311] width 892 height 383
click at [473, 291] on td "Sitio : MLU" at bounding box center [504, 282] width 287 height 25
click at [478, 273] on td "Sitio : MLU" at bounding box center [504, 282] width 287 height 25
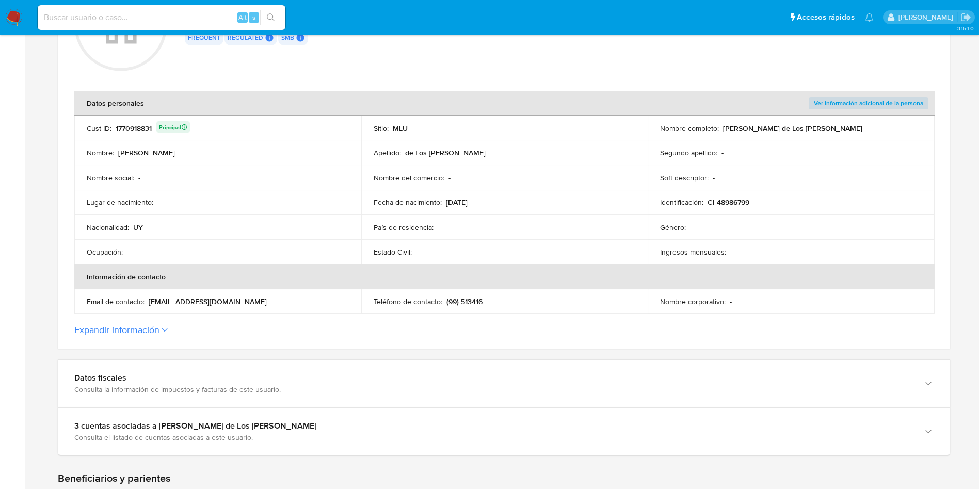
click at [507, 219] on td "País de residencia : -" at bounding box center [504, 227] width 287 height 25
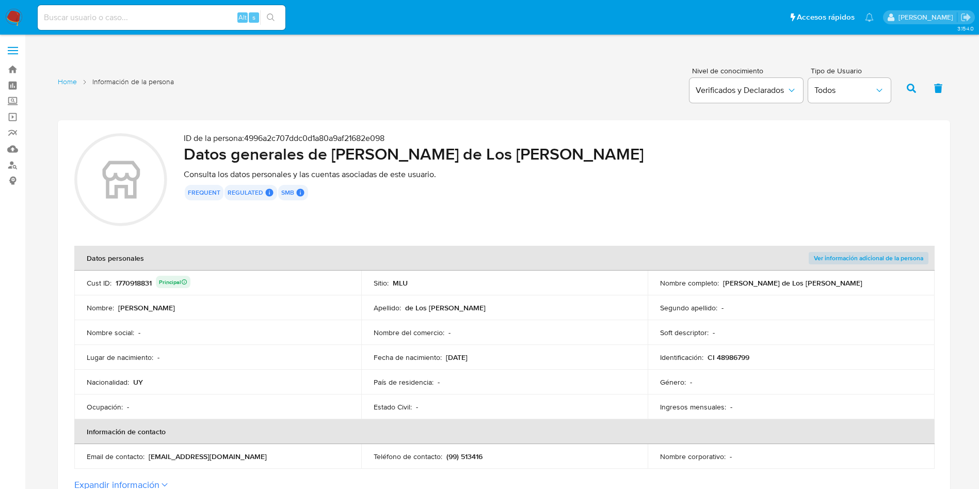
click at [507, 222] on div "ID de la persona : 4996a2c707ddc0d1a80a9af21682e098 Datos generales de Camila B…" at bounding box center [559, 181] width 750 height 96
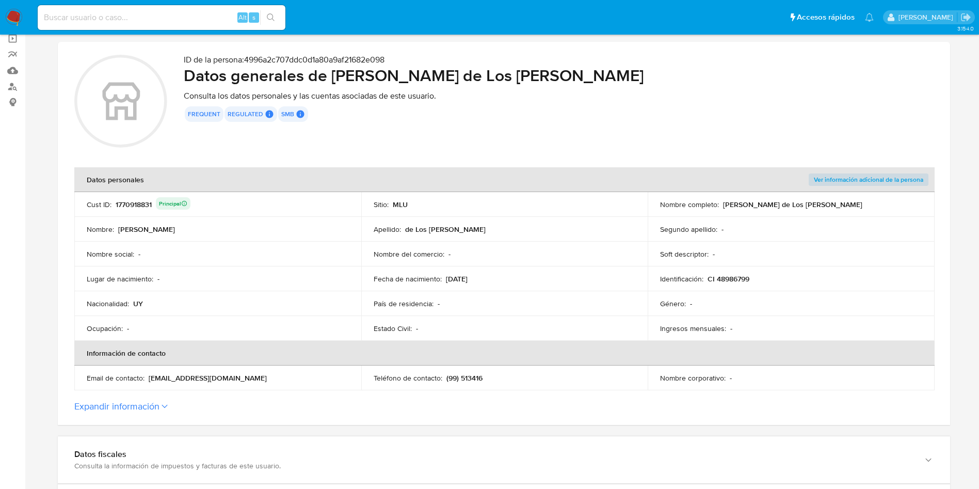
scroll to position [155, 0]
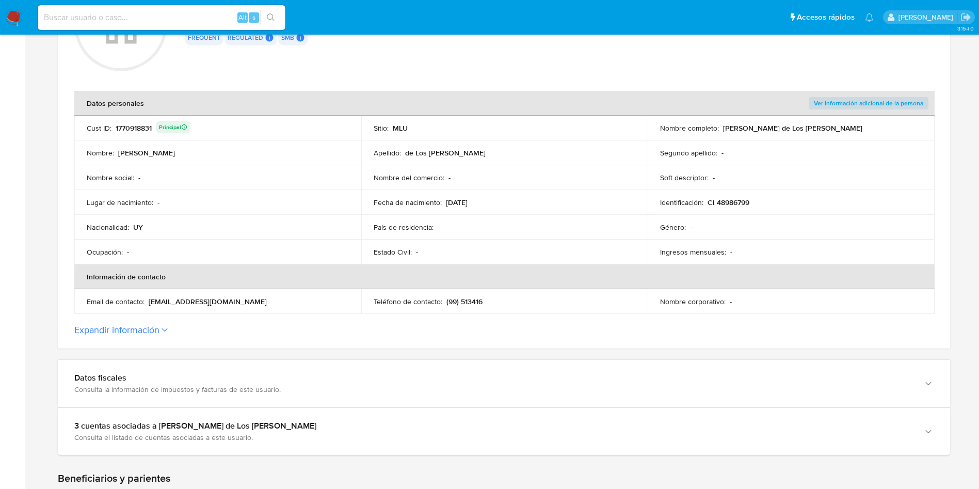
click at [143, 335] on button "Expandir información" at bounding box center [116, 329] width 85 height 11
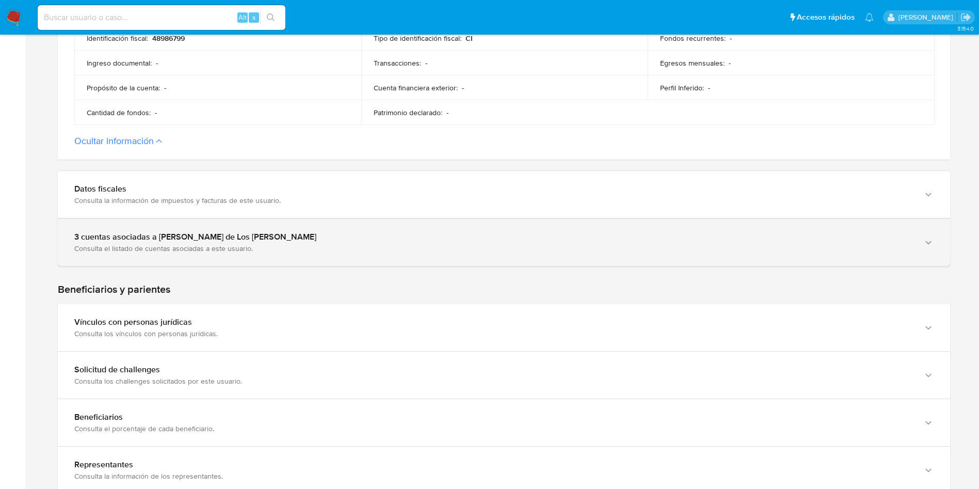
click at [199, 254] on div "3 cuentas asociadas a Camila Belen de Los Santos Lopez Consulta el listado de c…" at bounding box center [504, 242] width 892 height 47
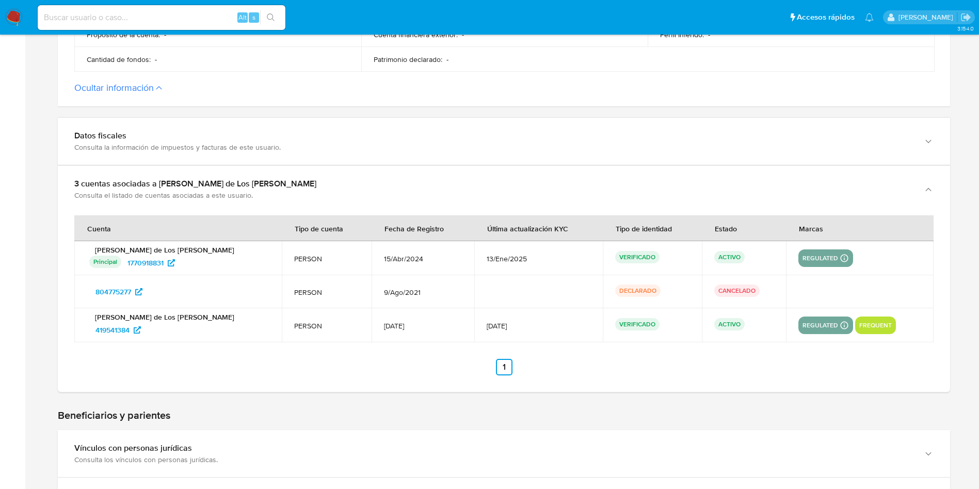
scroll to position [619, 0]
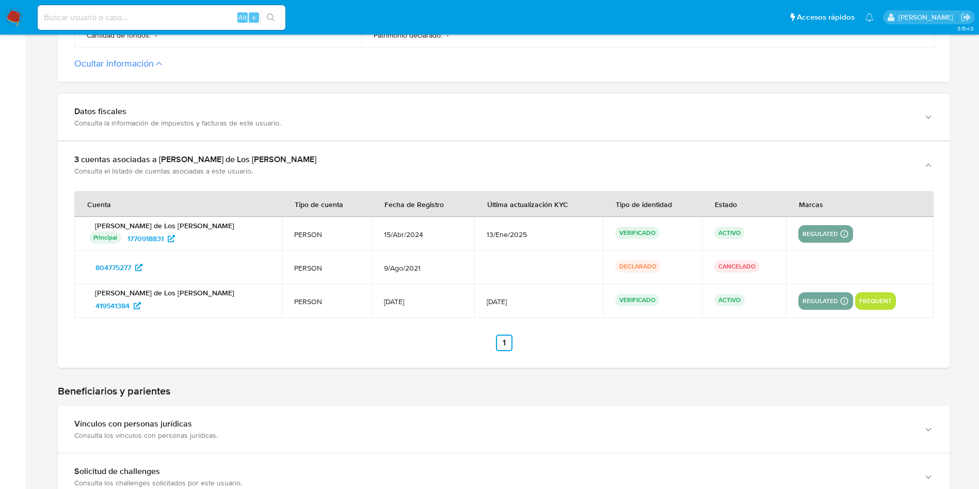
drag, startPoint x: 394, startPoint y: 332, endPoint x: 383, endPoint y: 346, distance: 18.0
click at [392, 332] on div "Cuenta Tipo de cuenta Fecha de Registro Última actualización KYC Tipo de identi…" at bounding box center [504, 277] width 892 height 179
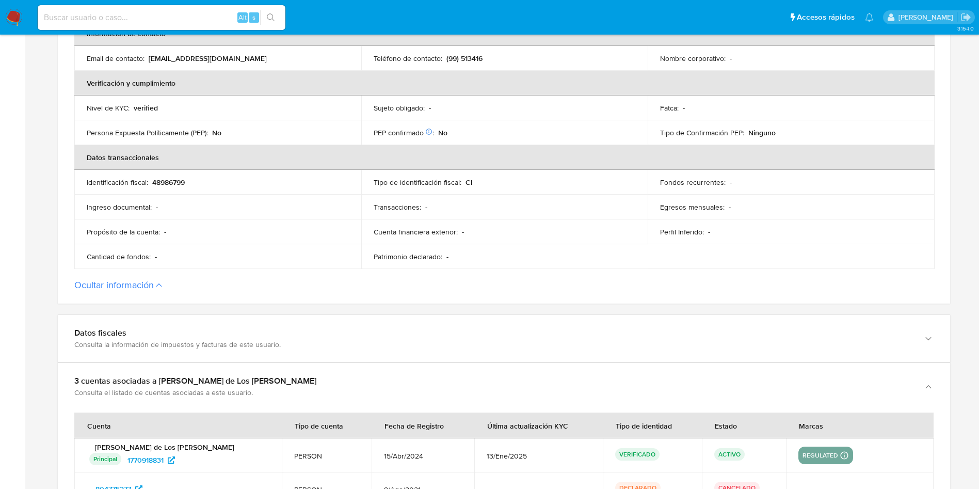
scroll to position [155, 0]
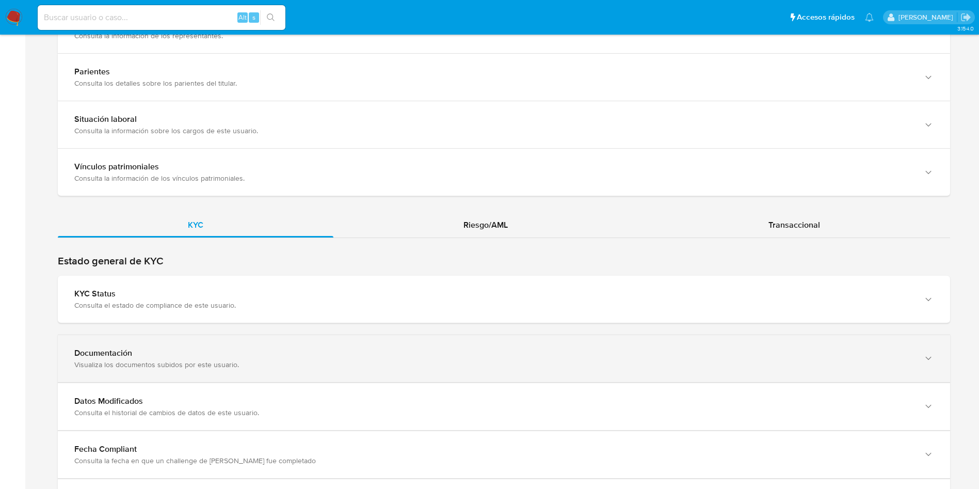
click at [304, 343] on div "Documentación Visualiza los documentos subidos por este usuario." at bounding box center [504, 358] width 892 height 47
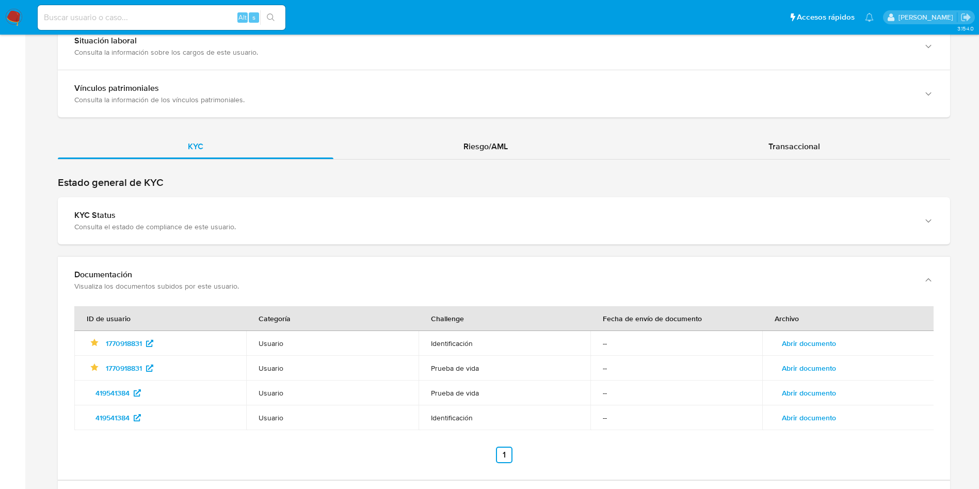
scroll to position [1316, 0]
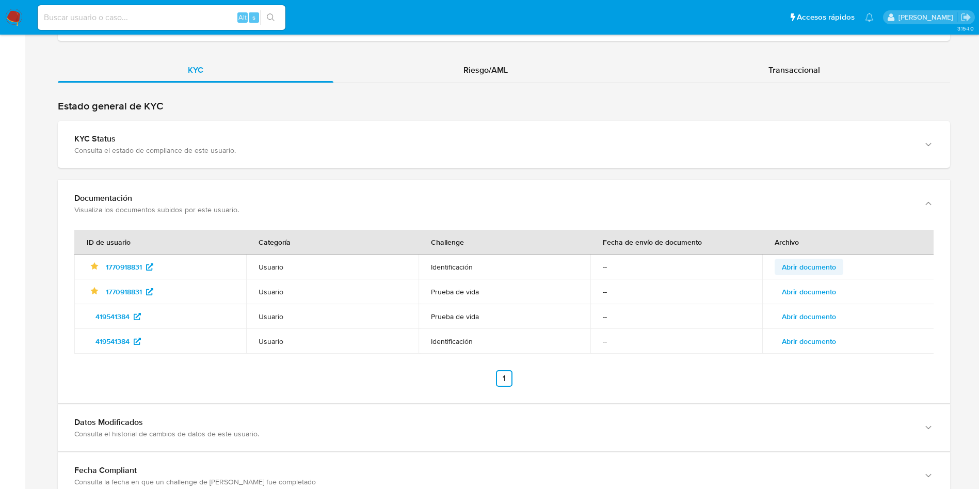
click at [817, 264] on span "Abrir documento" at bounding box center [809, 267] width 54 height 14
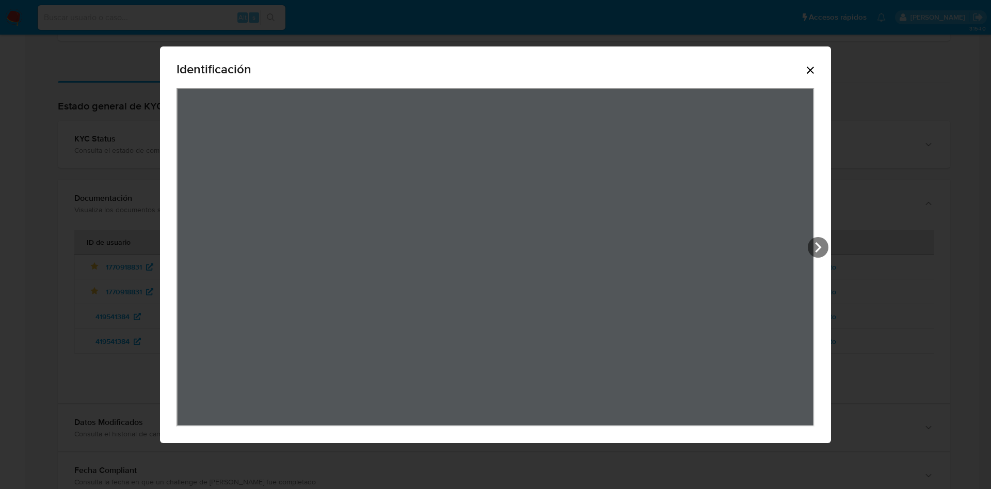
click at [811, 65] on icon "Cerrar" at bounding box center [810, 70] width 12 height 12
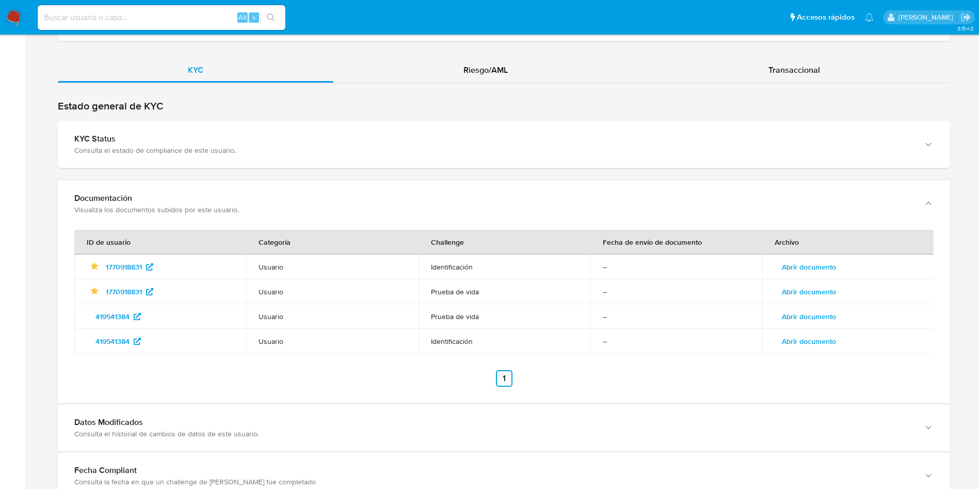
click at [814, 285] on span "Abrir documento" at bounding box center [809, 291] width 54 height 14
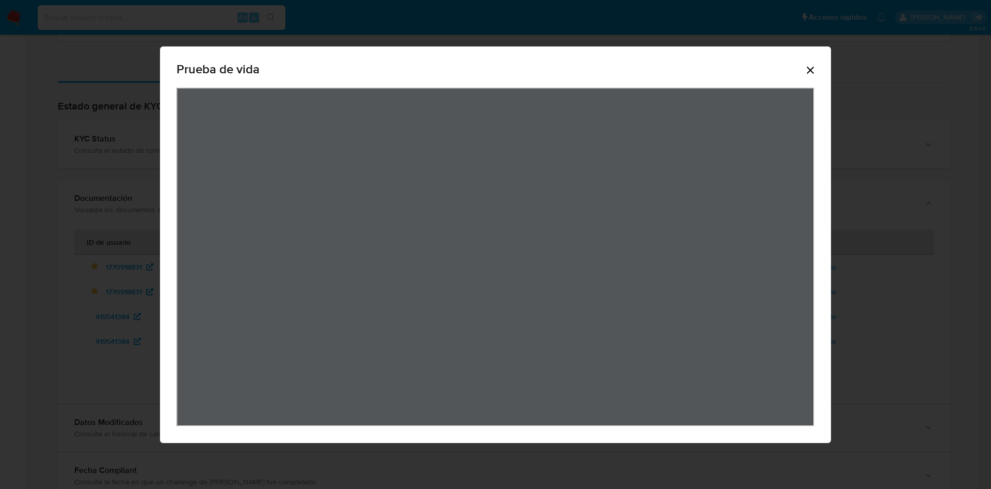
click at [808, 72] on icon "Cerrar" at bounding box center [810, 70] width 7 height 7
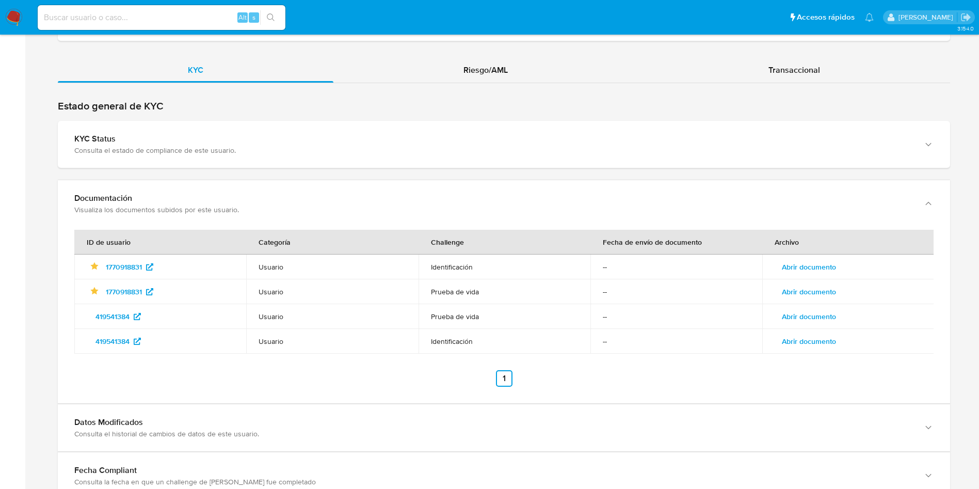
click at [816, 319] on span "Abrir documento" at bounding box center [809, 316] width 54 height 14
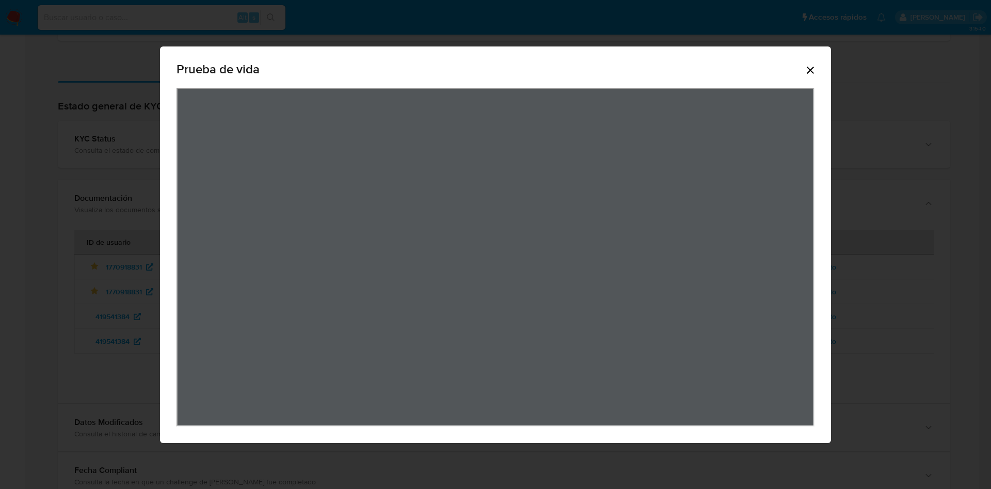
click at [814, 70] on icon "Cerrar" at bounding box center [810, 70] width 12 height 12
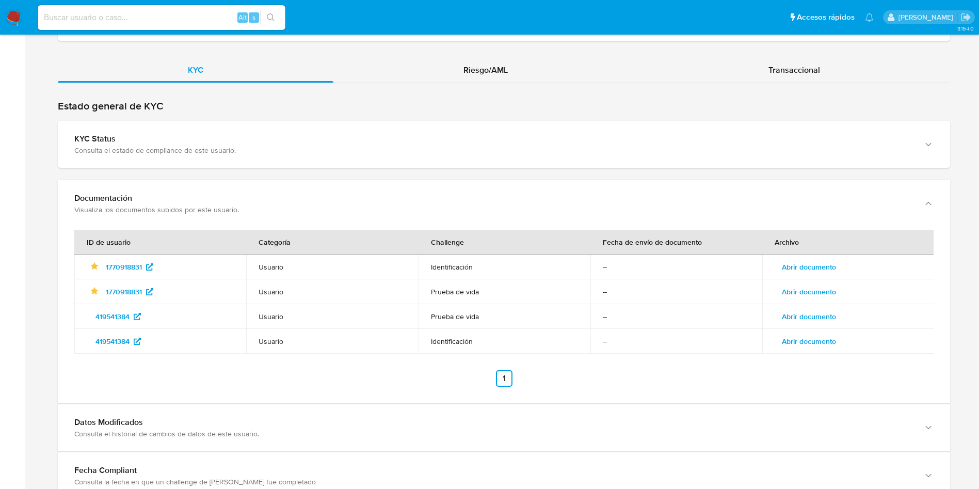
click at [799, 350] on td "Abrir documento" at bounding box center [848, 341] width 172 height 25
click at [802, 341] on span "Abrir documento" at bounding box center [809, 341] width 54 height 14
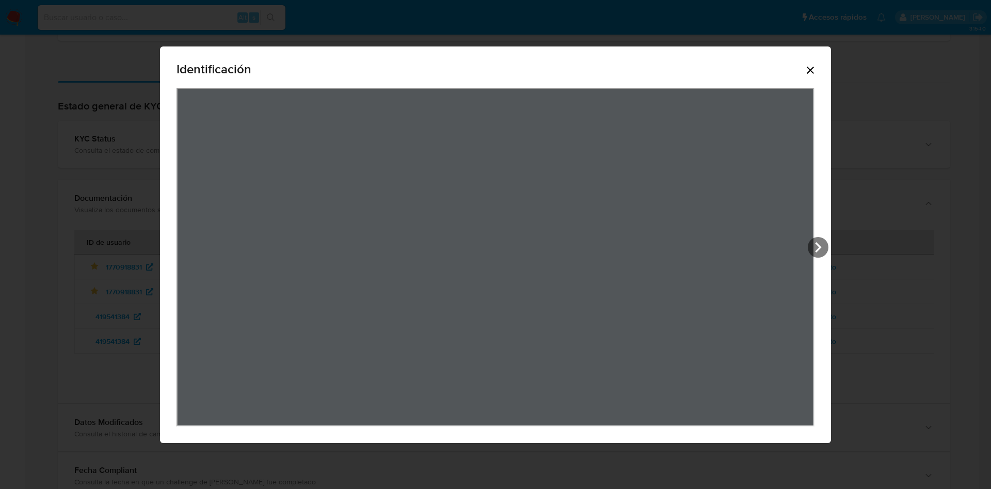
click at [809, 70] on icon "Cerrar" at bounding box center [810, 70] width 7 height 7
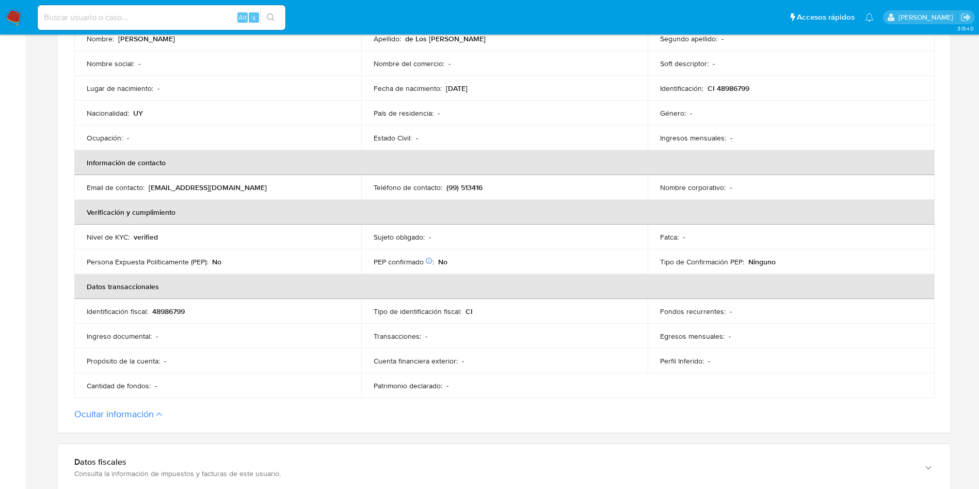
scroll to position [245, 0]
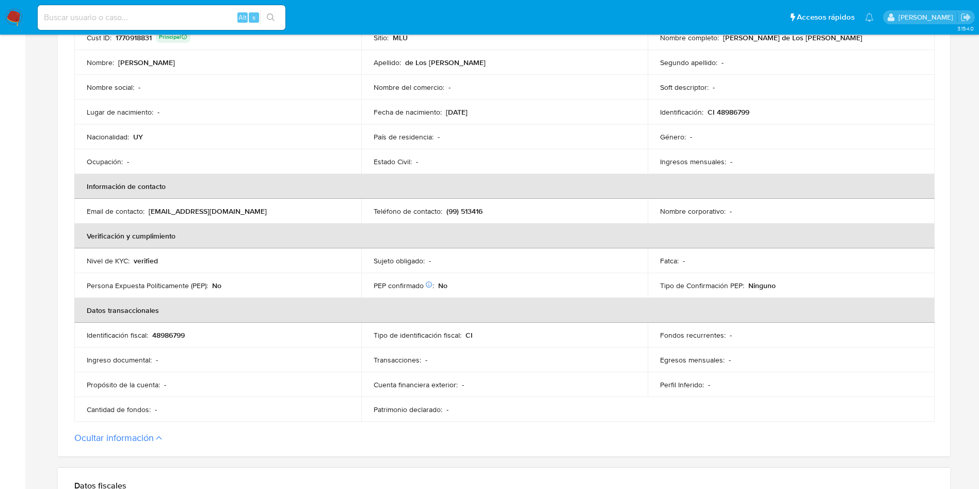
click at [443, 277] on td "PEP confirmado Obtenido de listas internas : No" at bounding box center [504, 285] width 287 height 25
click at [449, 157] on div "Estado Civil : -" at bounding box center [505, 161] width 262 height 9
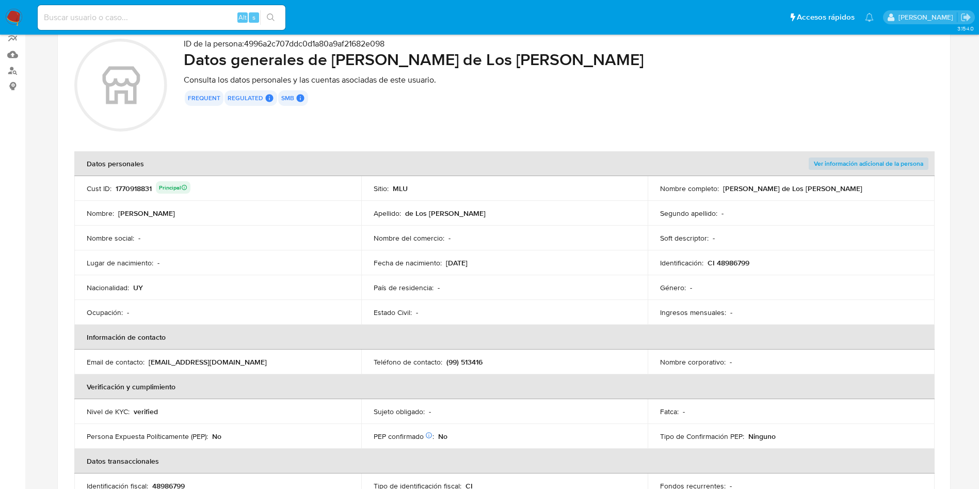
scroll to position [90, 0]
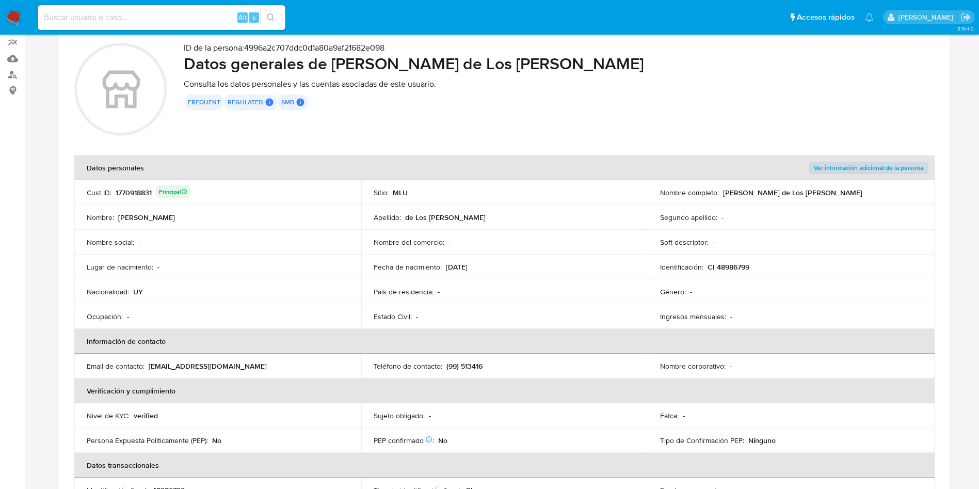
click at [440, 241] on p "Nombre del comercio :" at bounding box center [409, 241] width 71 height 9
click at [442, 262] on div "Fecha de nacimiento : 17/06/1999" at bounding box center [505, 266] width 262 height 9
click at [452, 309] on td "Estado Civil : -" at bounding box center [504, 316] width 287 height 25
click at [487, 291] on div "País de residencia : -" at bounding box center [505, 291] width 262 height 9
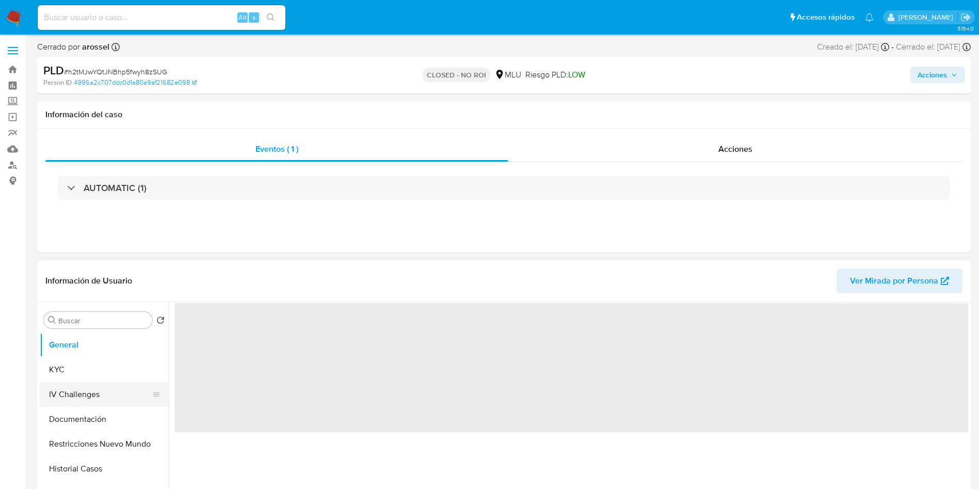
click at [79, 405] on button "IV Challenges" at bounding box center [100, 394] width 121 height 25
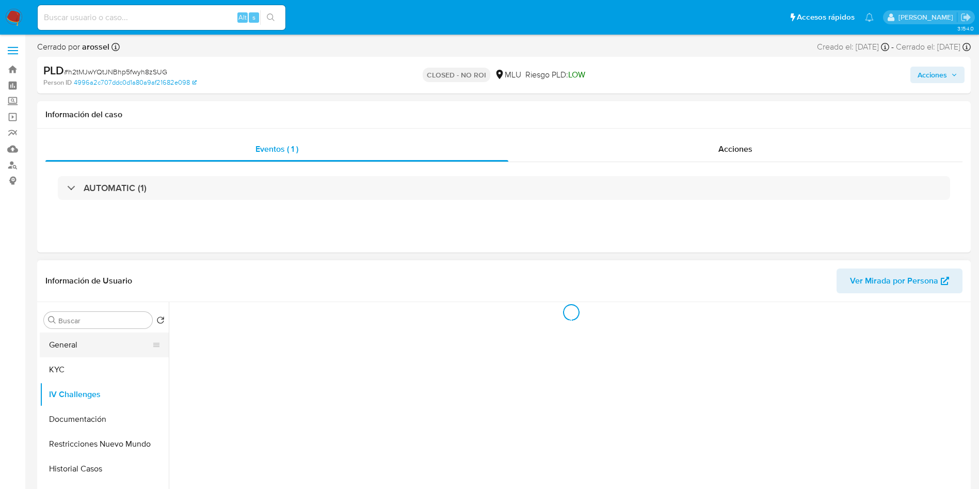
click at [78, 350] on button "General" at bounding box center [100, 344] width 121 height 25
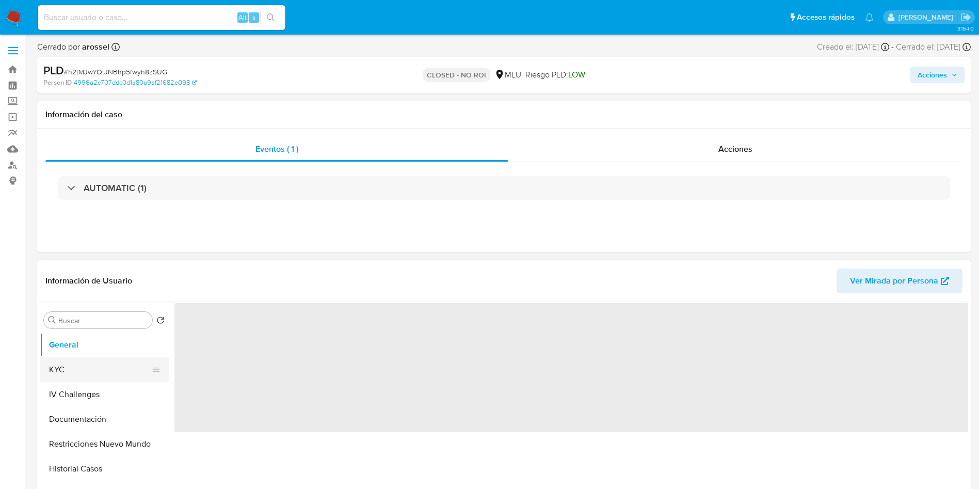
click at [87, 365] on button "KYC" at bounding box center [100, 369] width 121 height 25
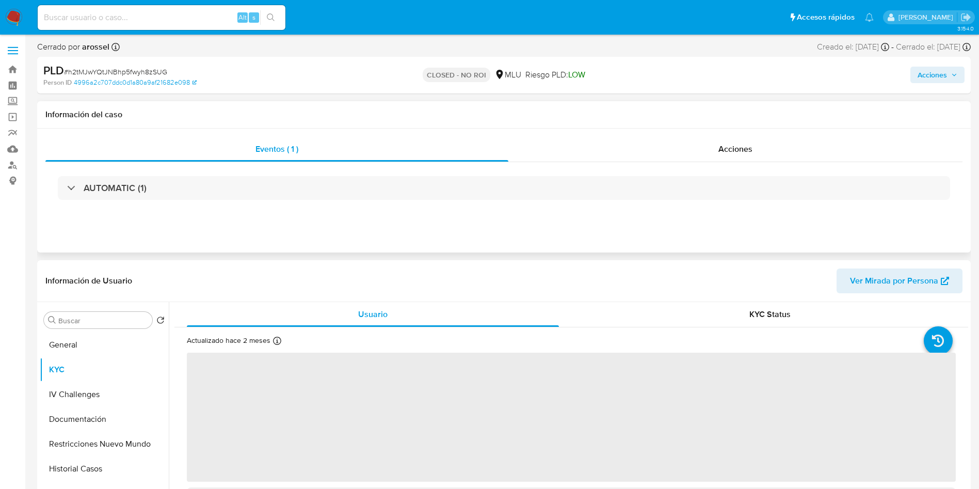
select select "10"
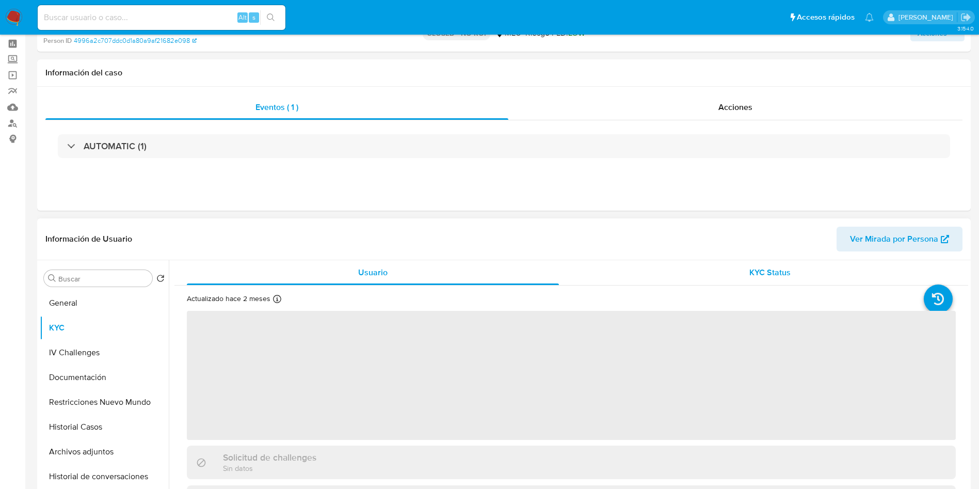
scroll to position [77, 0]
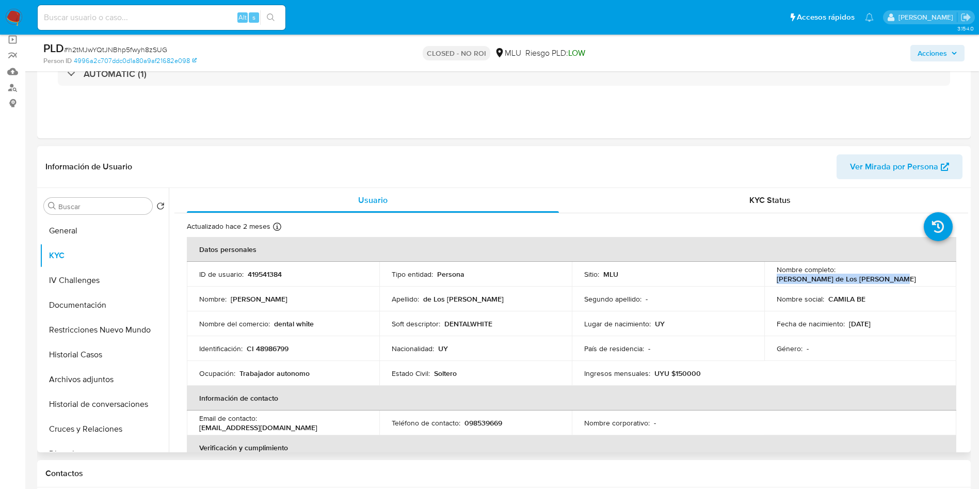
drag, startPoint x: 767, startPoint y: 279, endPoint x: 895, endPoint y: 286, distance: 127.7
click at [895, 286] on tbody "ID de usuario : 419541384 Tipo entidad : Persona Sitio : MLU Nombre completo : …" at bounding box center [571, 324] width 769 height 124
copy p "[PERSON_NAME] de Los [PERSON_NAME]"
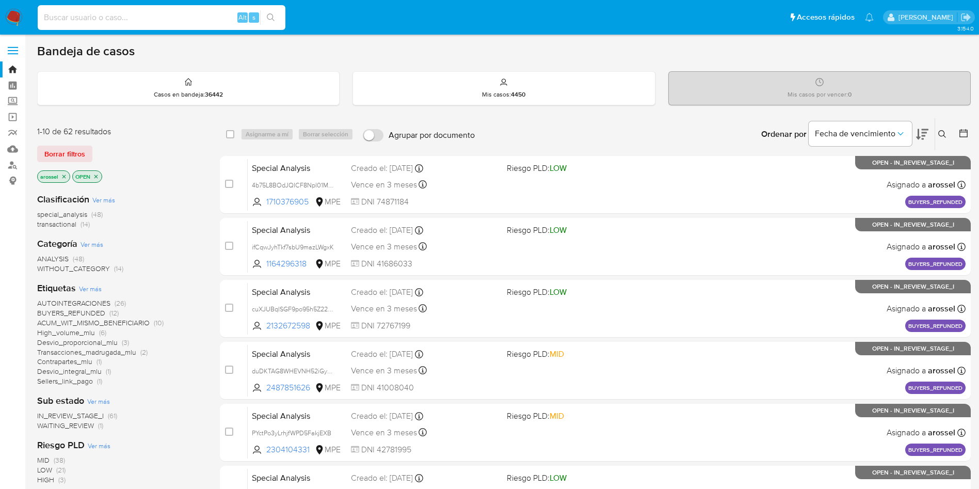
drag, startPoint x: 134, startPoint y: 19, endPoint x: 60, endPoint y: 425, distance: 413.3
click at [60, 425] on span "WAITING_REVIEW" at bounding box center [65, 425] width 57 height 10
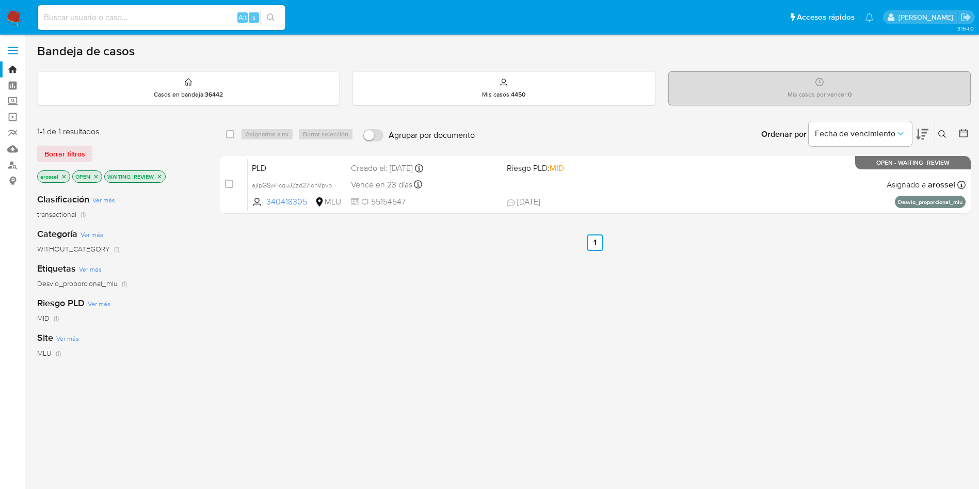
click at [602, 215] on div "select-all-cases-checkbox Asignarme a mí Borrar selección Agrupar por documento…" at bounding box center [595, 168] width 751 height 100
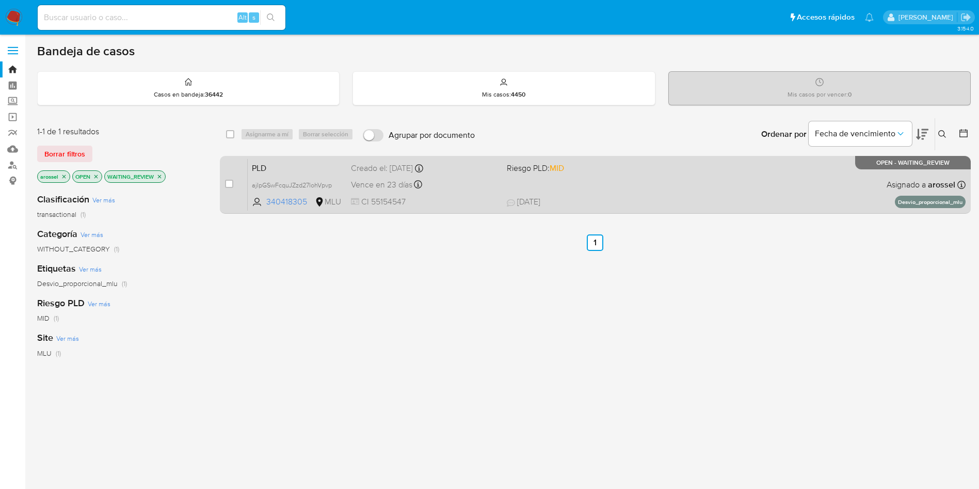
click at [609, 191] on div "PLD ajIpGSwFcquJZzd27lohVpvp 340418305 MLU Riesgo PLD: MID Creado el: [DATE] Cr…" at bounding box center [607, 184] width 718 height 52
click at [230, 182] on input "checkbox" at bounding box center [229, 184] width 8 height 8
checkbox input "true"
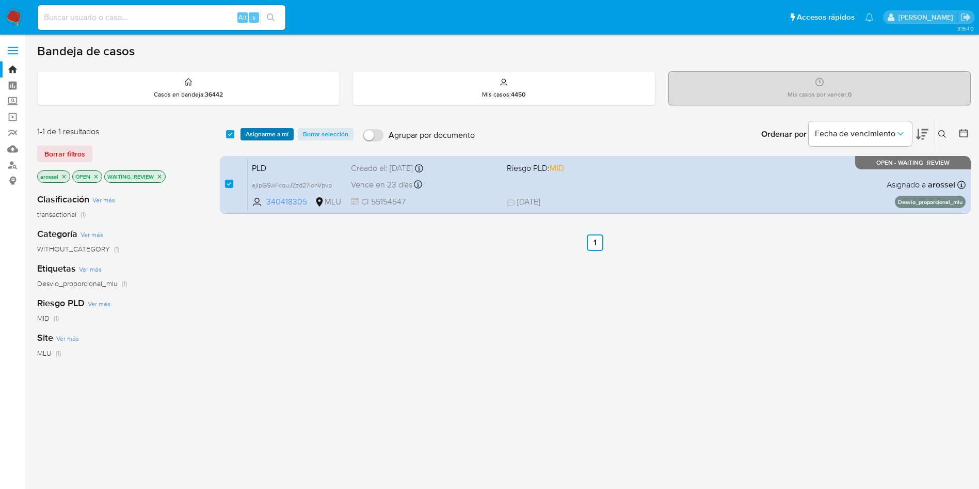
click at [265, 135] on span "Asignarme a mí" at bounding box center [267, 134] width 43 height 10
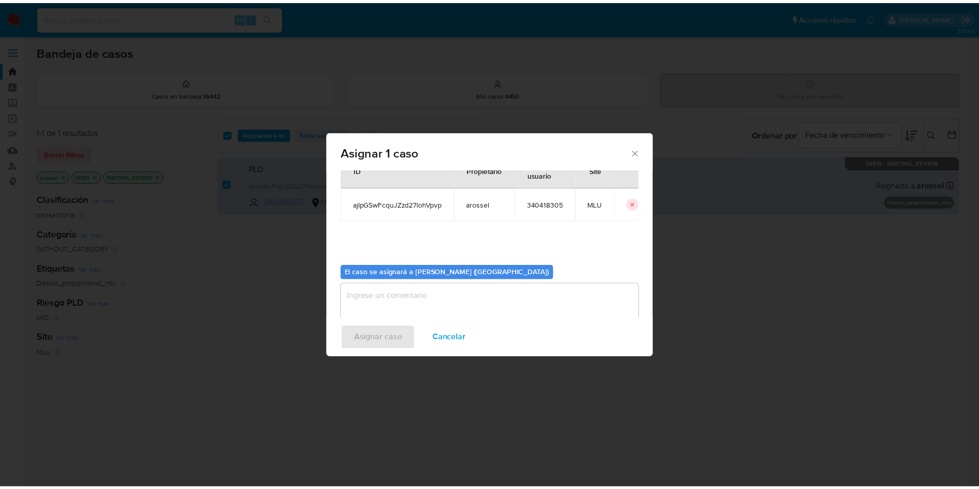
scroll to position [54, 0]
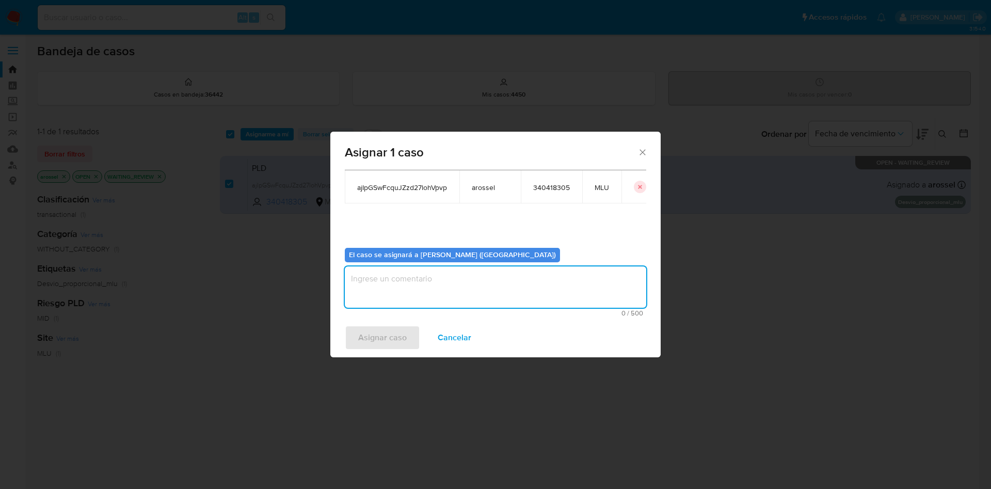
click at [412, 283] on textarea "assign-modal" at bounding box center [495, 286] width 301 height 41
click at [385, 324] on div "Asignar caso Cancelar" at bounding box center [495, 337] width 330 height 39
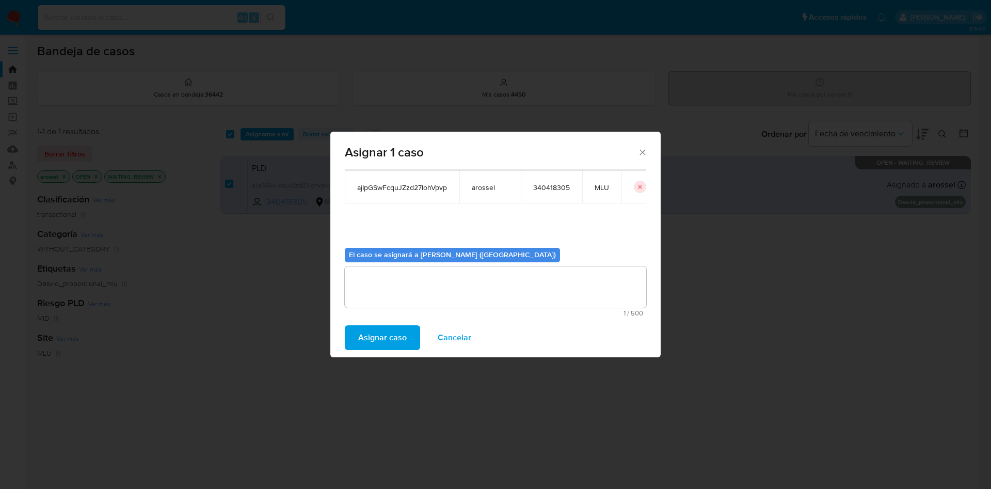
click at [384, 333] on span "Asignar caso" at bounding box center [382, 337] width 49 height 23
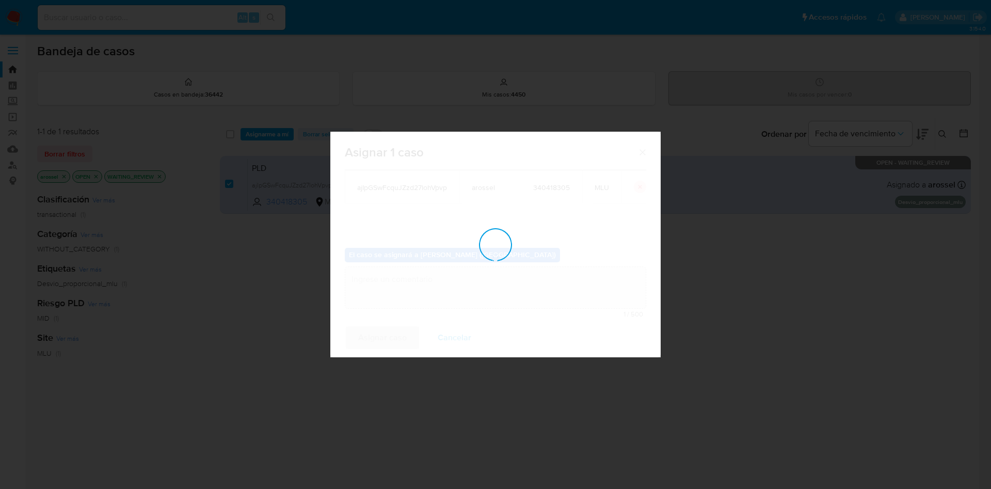
checkbox input "false"
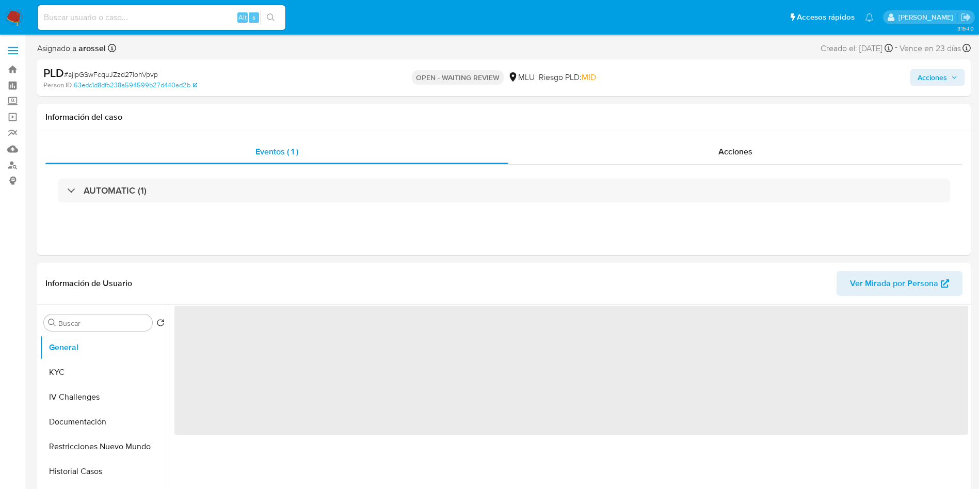
select select "10"
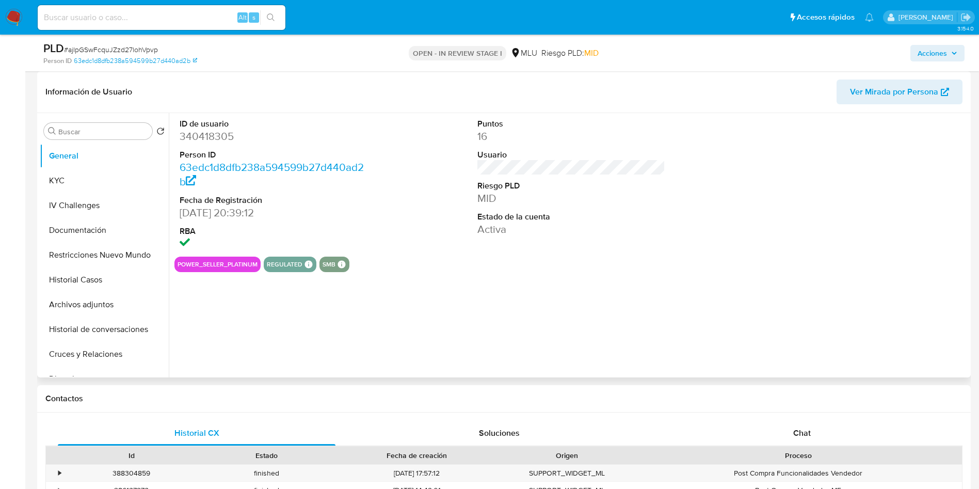
select select "10"
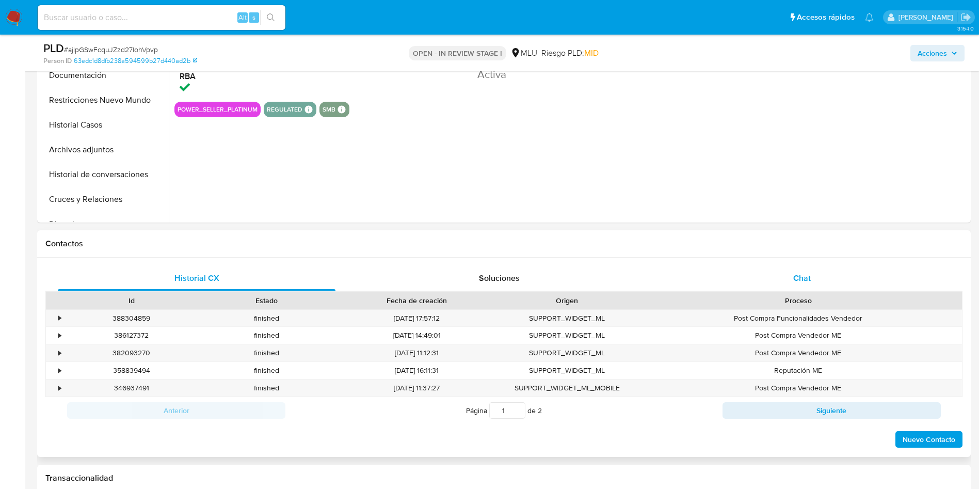
click at [811, 286] on div "Chat" at bounding box center [802, 278] width 278 height 25
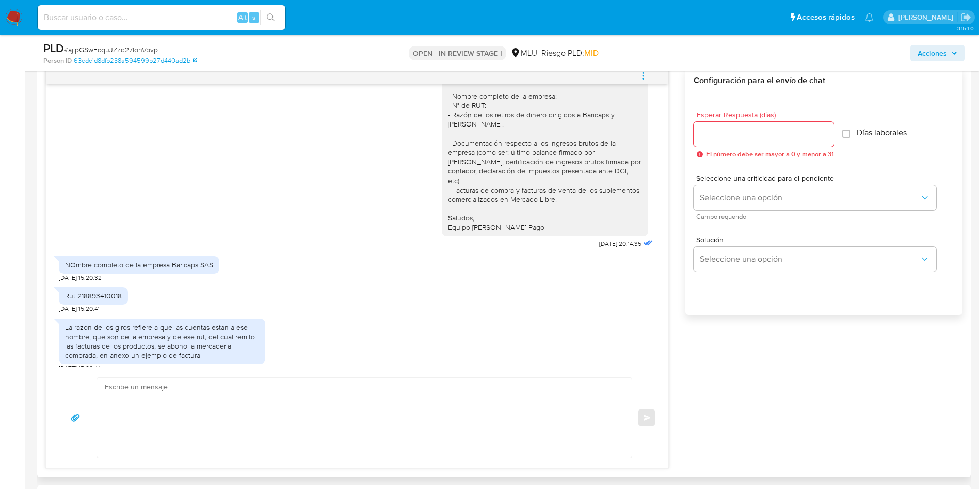
scroll to position [495, 0]
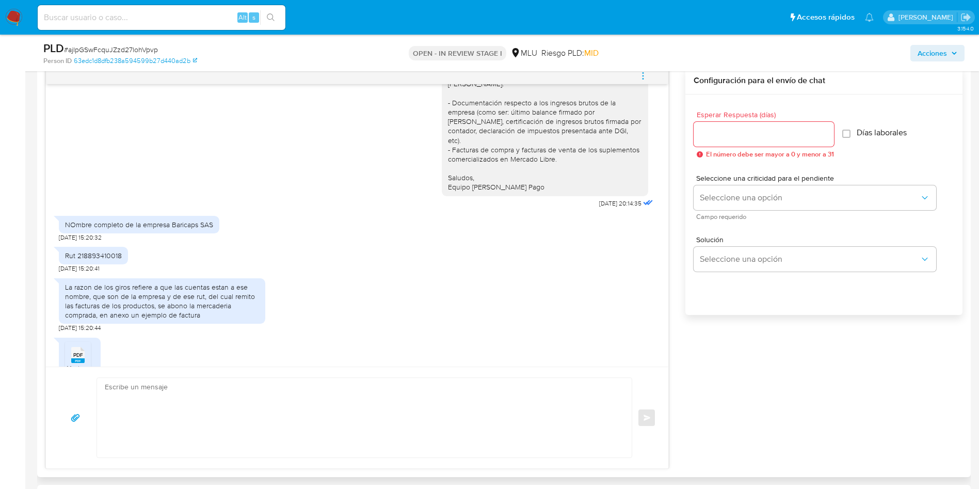
click at [80, 363] on span "Venta contado - A - 2065.pdf" at bounding box center [106, 367] width 79 height 9
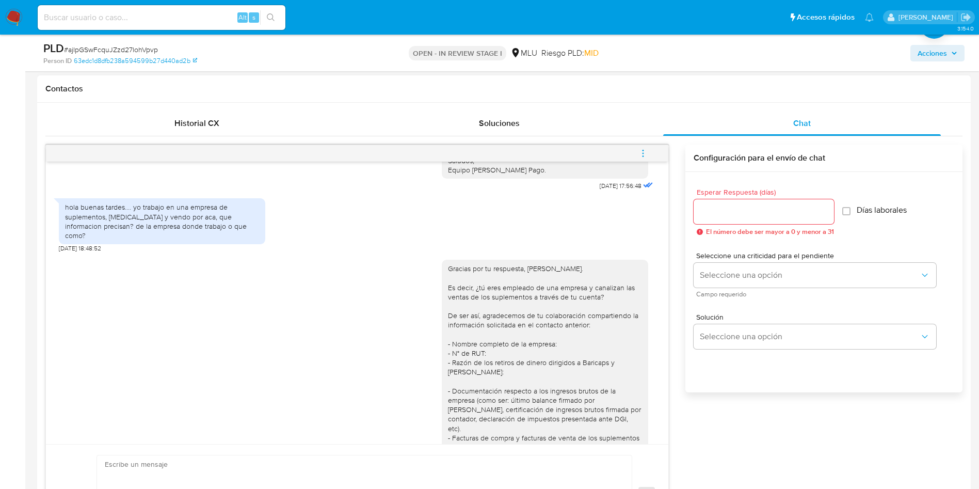
scroll to position [263, 0]
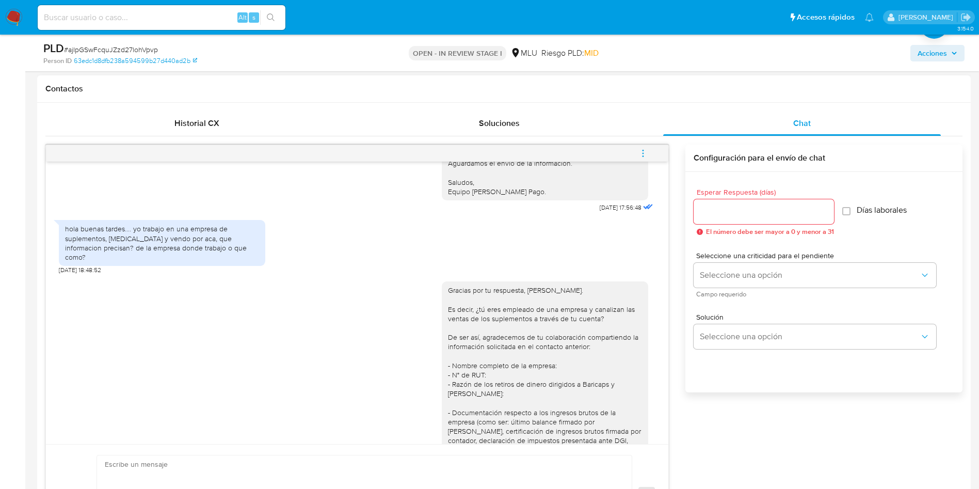
click at [323, 157] on div "Contactos" at bounding box center [315, 170] width 17 height 27
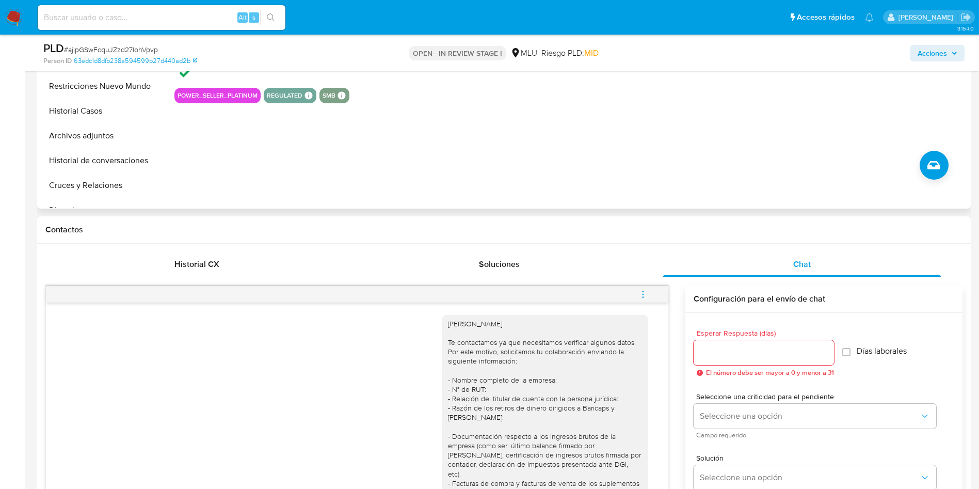
scroll to position [77, 0]
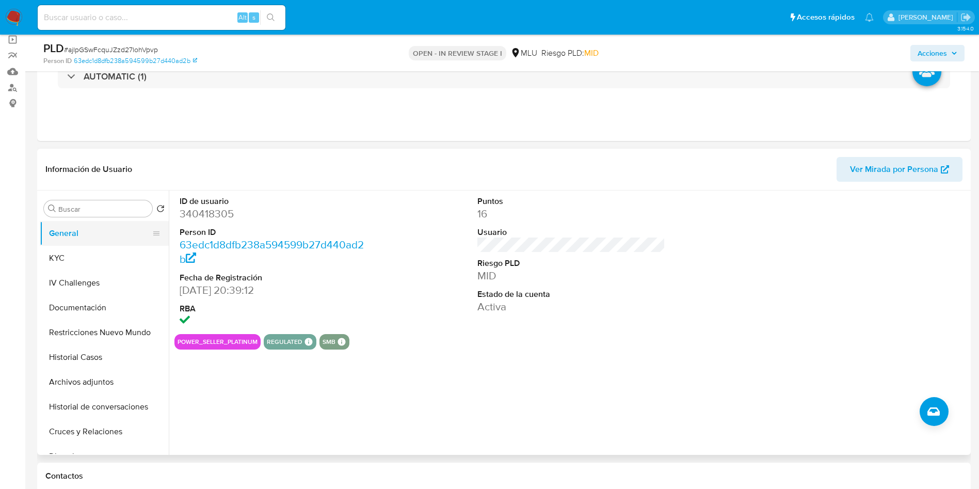
click at [85, 245] on button "General" at bounding box center [100, 233] width 121 height 25
click at [87, 248] on button "KYC" at bounding box center [100, 258] width 121 height 25
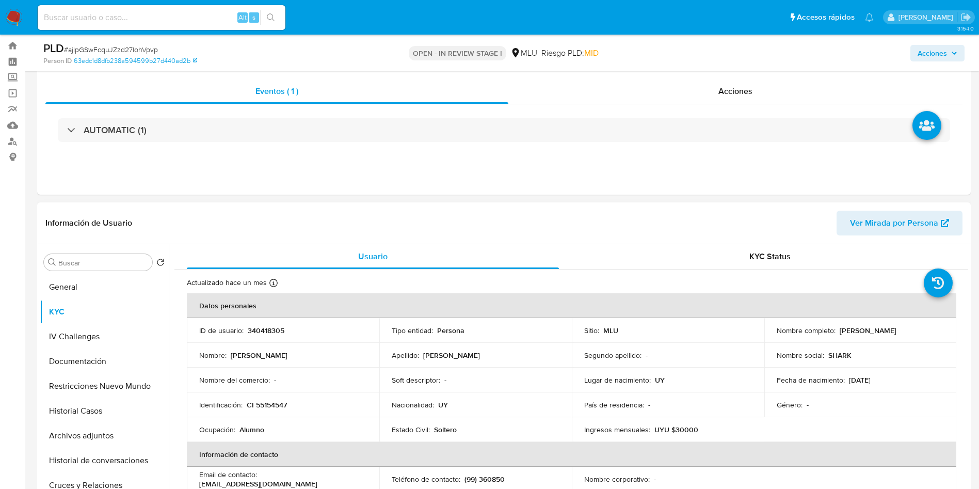
scroll to position [0, 0]
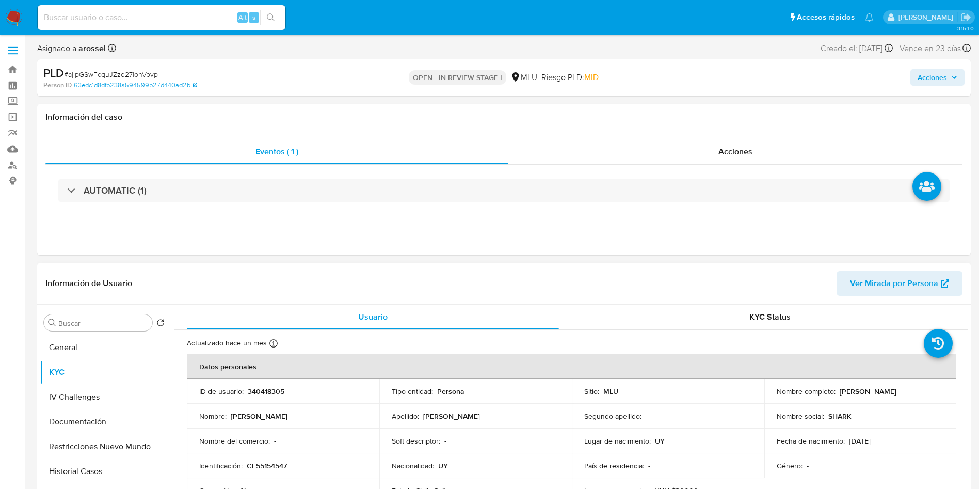
click at [268, 399] on td "ID de usuario : 340418305" at bounding box center [283, 391] width 192 height 25
click at [267, 393] on p "340418305" at bounding box center [266, 390] width 37 height 9
click at [267, 394] on p "340418305" at bounding box center [266, 390] width 37 height 9
copy p "340418305"
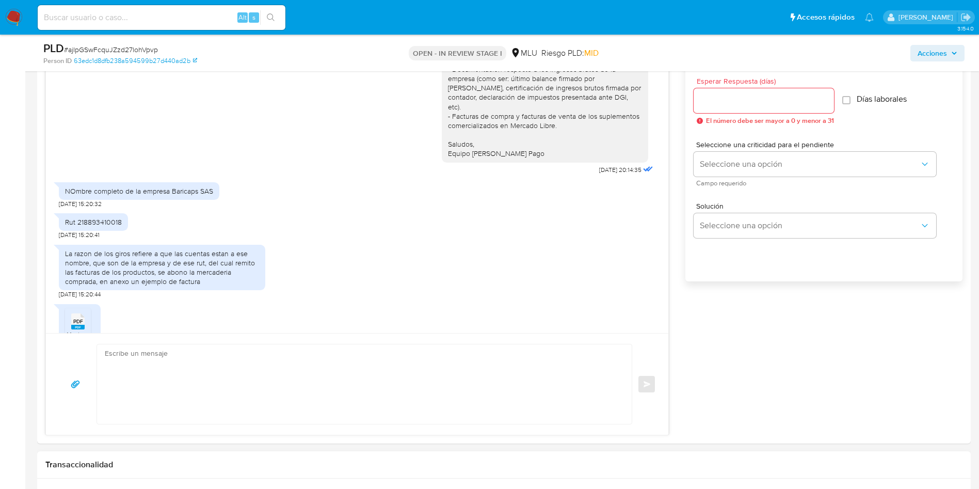
scroll to position [697, 0]
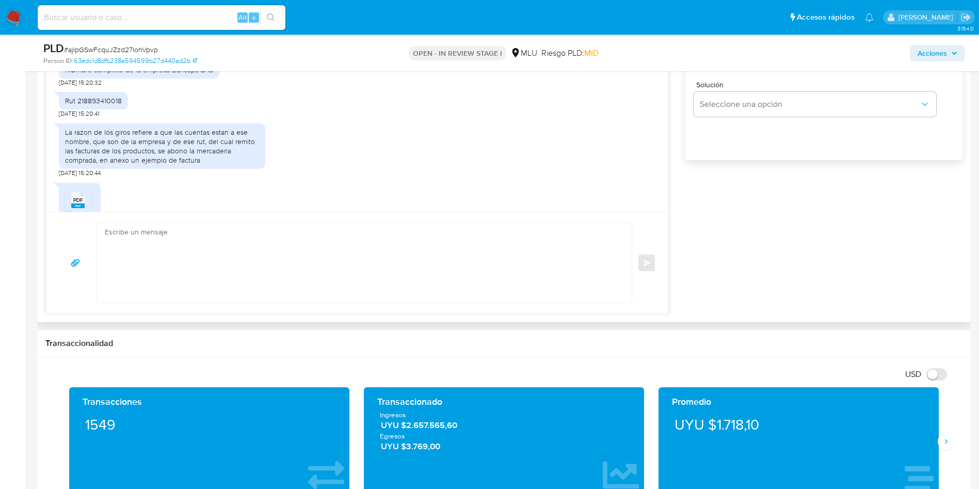
click at [360, 267] on textarea at bounding box center [362, 262] width 514 height 79
type textarea "G"
